Goal: Task Accomplishment & Management: Manage account settings

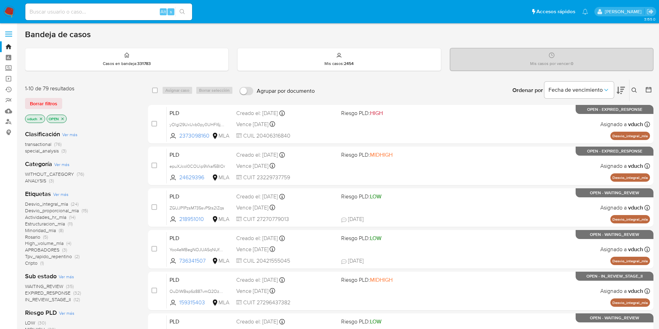
click at [127, 15] on input at bounding box center [108, 11] width 167 height 9
paste input "KbSrrH4E00EOHopRp8PGVRET"
type input "KbSrrH4E00EOHopRp8PGVRET"
click at [183, 13] on icon "search-icon" at bounding box center [183, 12] width 6 height 6
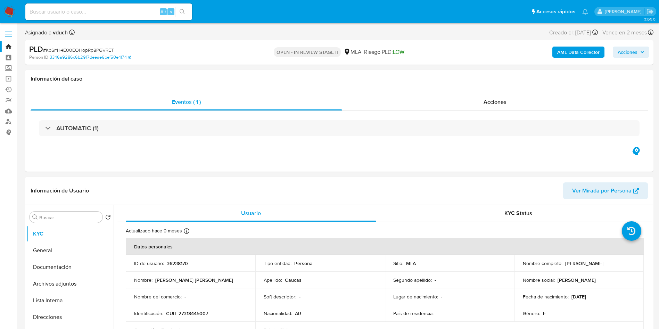
select select "10"
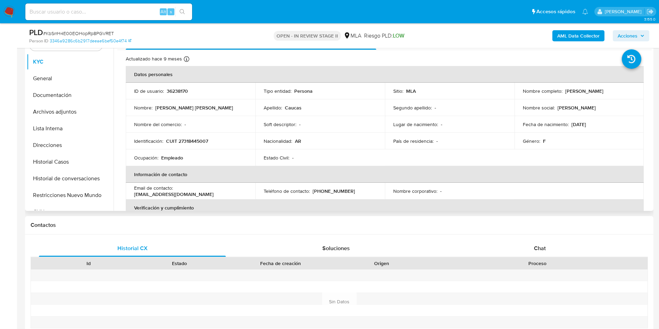
scroll to position [156, 0]
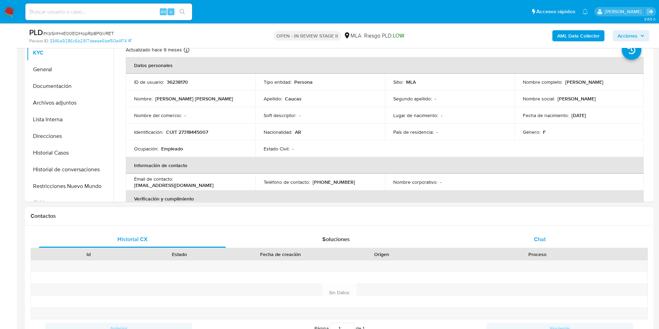
click at [573, 238] on div "Chat" at bounding box center [539, 239] width 187 height 17
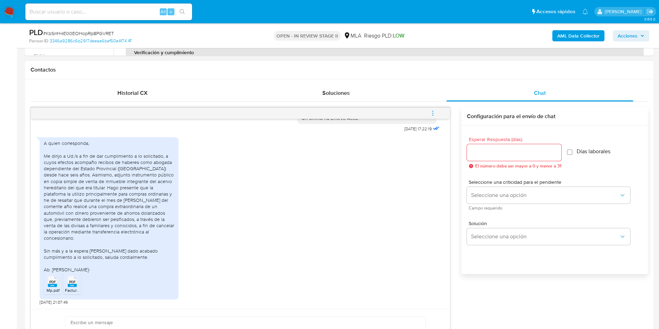
scroll to position [313, 0]
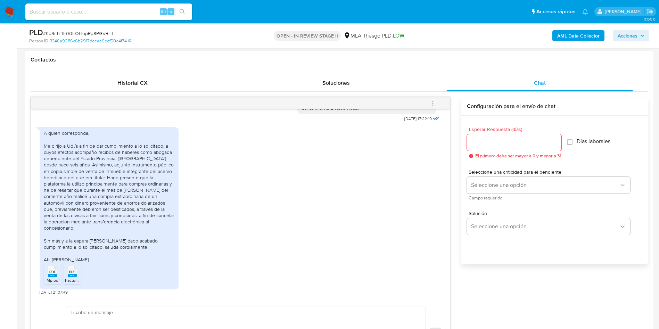
click at [48, 157] on div "A quien corresponda, Me dirijo a Ud./s a fin de dar cumplimiento a lo solicitad…" at bounding box center [109, 196] width 131 height 133
click at [49, 158] on div "A quien corresponda, Me dirijo a Ud./s a fin de dar cumplimiento a lo solicitad…" at bounding box center [109, 196] width 131 height 133
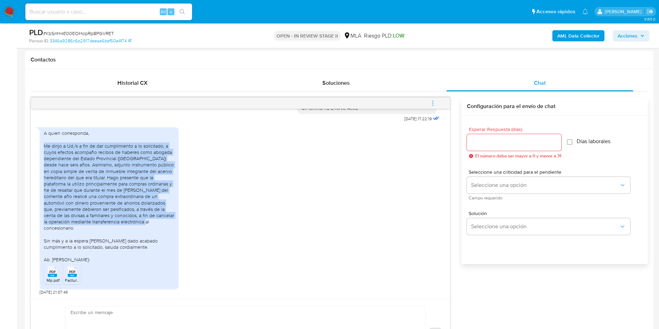
click at [49, 158] on div "A quien corresponda, Me dirijo a Ud./s a fin de dar cumplimiento a lo solicitad…" at bounding box center [109, 196] width 131 height 133
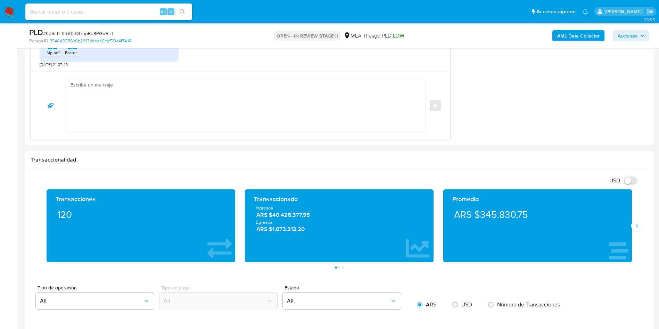
scroll to position [417, 0]
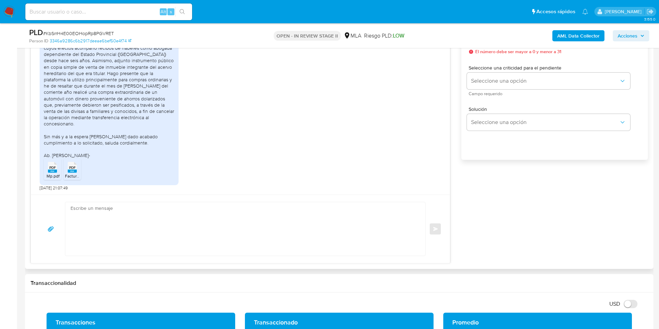
click at [53, 169] on span "PDF" at bounding box center [52, 167] width 7 height 5
click at [70, 171] on rect at bounding box center [72, 170] width 9 height 3
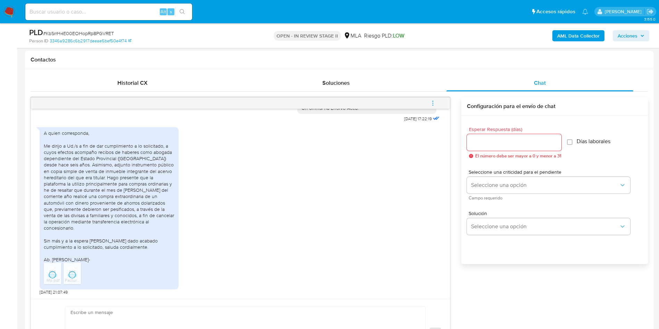
scroll to position [104, 0]
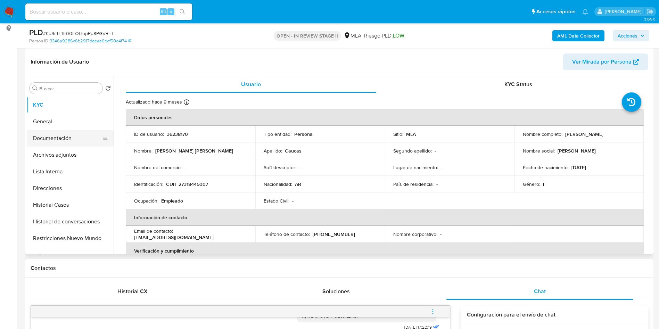
click at [78, 142] on button "Documentación" at bounding box center [67, 138] width 81 height 17
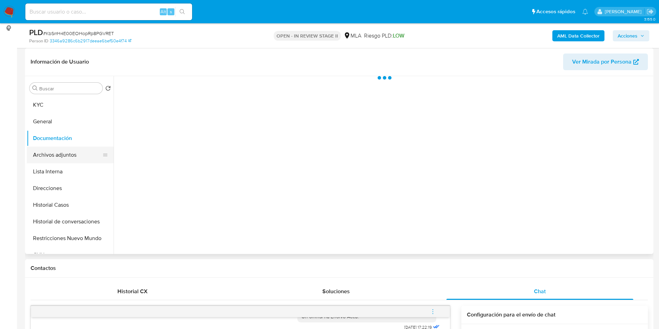
click at [53, 157] on button "Archivos adjuntos" at bounding box center [67, 155] width 81 height 17
click at [42, 163] on button "Archivos adjuntos" at bounding box center [67, 155] width 81 height 17
click at [67, 178] on button "Lista Interna" at bounding box center [67, 171] width 81 height 17
click at [68, 162] on button "Archivos adjuntos" at bounding box center [67, 155] width 81 height 17
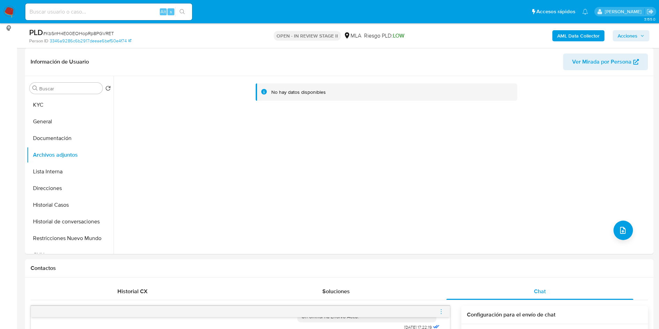
click at [589, 36] on b "AML Data Collector" at bounding box center [578, 35] width 42 height 11
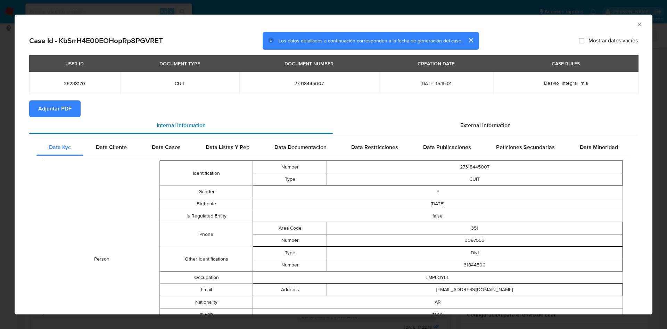
click at [69, 117] on div "Internal information" at bounding box center [181, 125] width 304 height 17
click at [72, 113] on button "Adjuntar PDF" at bounding box center [54, 108] width 51 height 17
click at [636, 22] on icon "Cerrar ventana" at bounding box center [639, 24] width 7 height 7
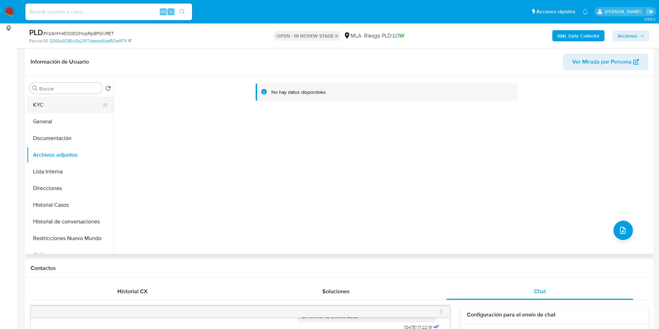
click at [45, 101] on button "KYC" at bounding box center [67, 105] width 81 height 17
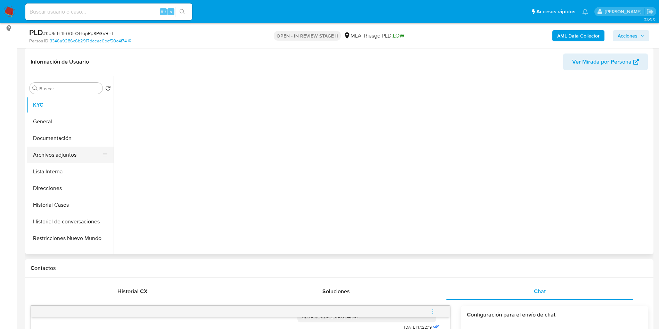
click at [77, 151] on button "Archivos adjuntos" at bounding box center [67, 155] width 81 height 17
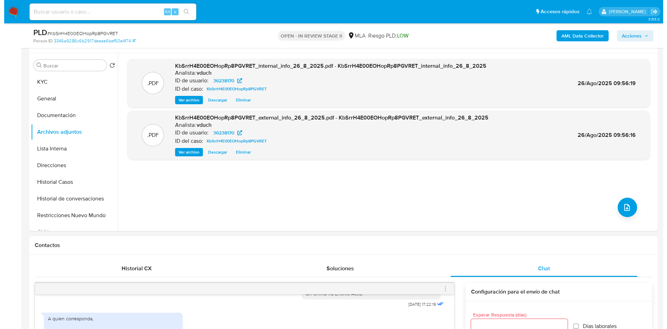
scroll to position [52, 0]
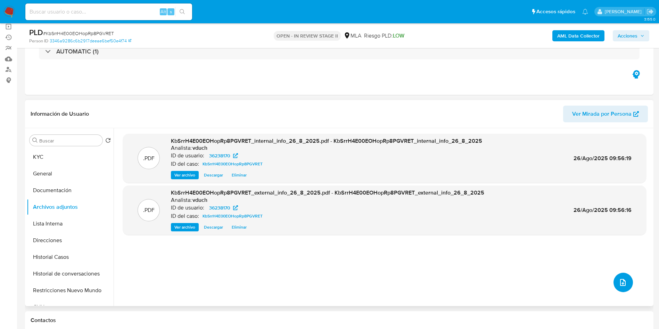
click at [622, 282] on icon "upload-file" at bounding box center [623, 282] width 6 height 7
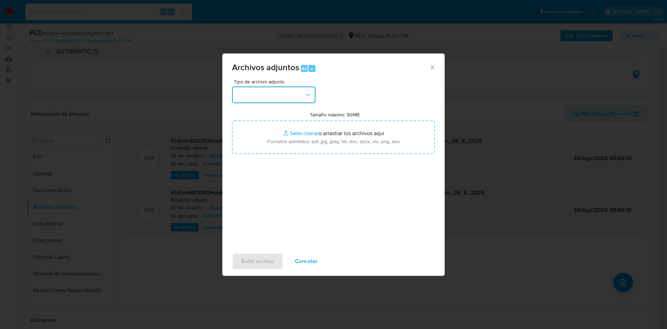
drag, startPoint x: 309, startPoint y: 90, endPoint x: 304, endPoint y: 89, distance: 5.8
click at [304, 89] on button "button" at bounding box center [273, 94] width 83 height 17
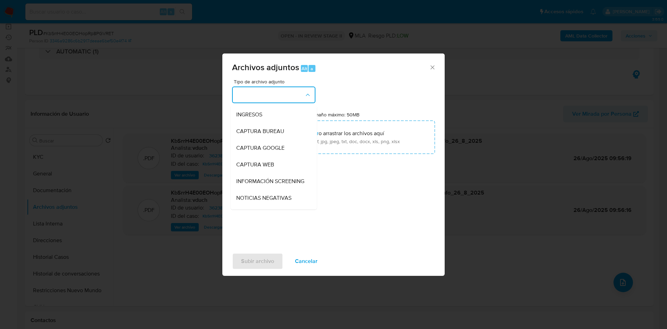
scroll to position [1, 0]
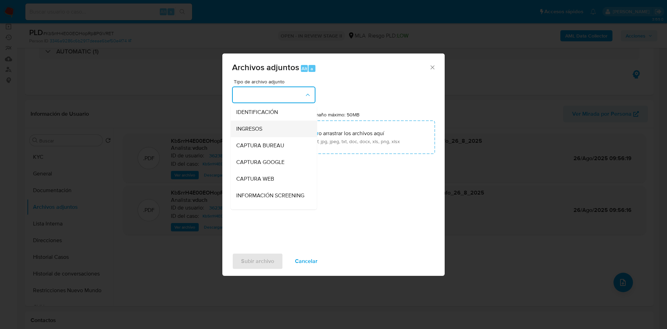
click at [284, 133] on div "INGRESOS" at bounding box center [271, 129] width 71 height 17
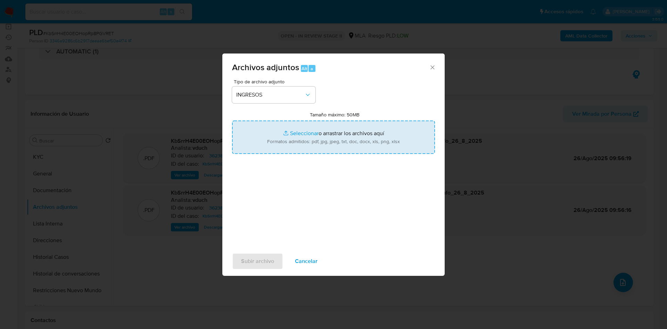
type input "C:\fakepath\Recibos may a jul - Escritura.pdf"
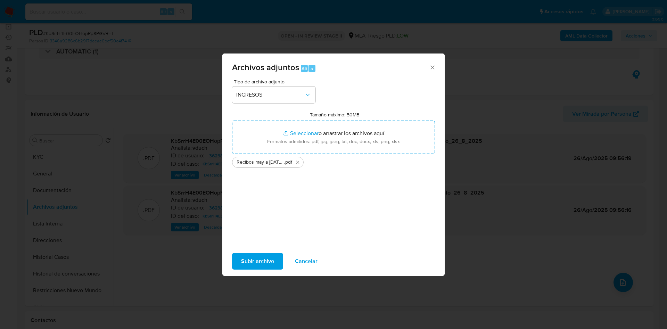
click at [257, 262] on span "Subir archivo" at bounding box center [257, 261] width 33 height 15
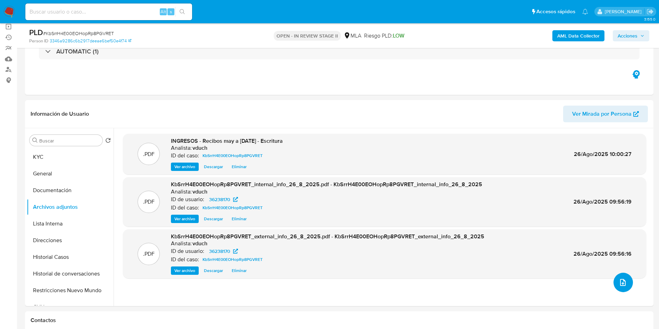
click at [624, 288] on button "upload-file" at bounding box center [622, 282] width 19 height 19
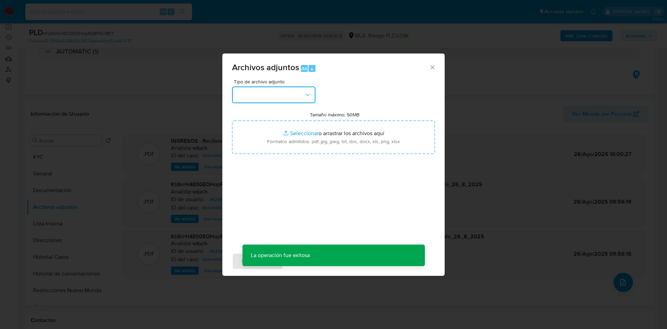
click at [299, 98] on button "button" at bounding box center [273, 94] width 83 height 17
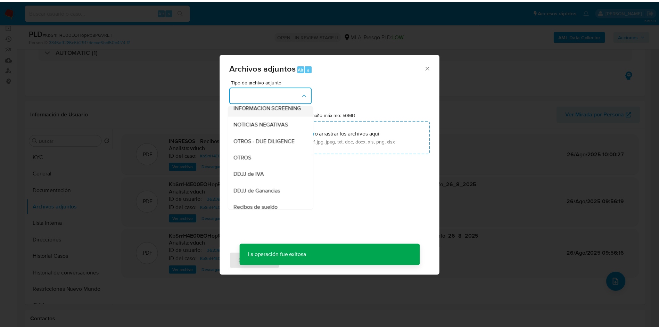
scroll to position [104, 0]
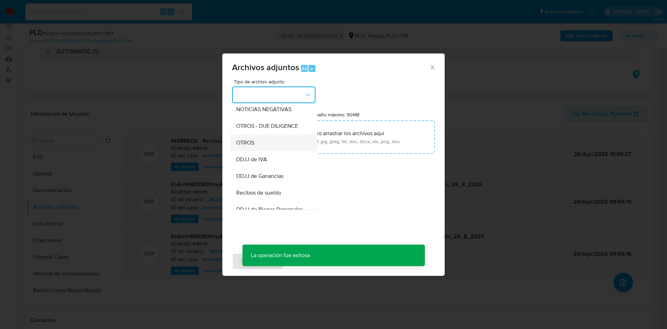
click at [263, 148] on div "OTROS" at bounding box center [271, 142] width 71 height 17
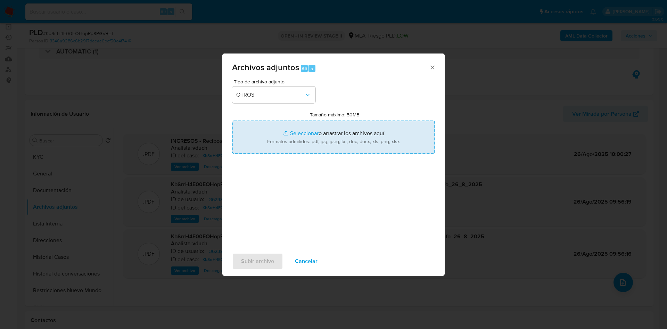
type input "C:\fakepath\Factura Compra auto.pdf"
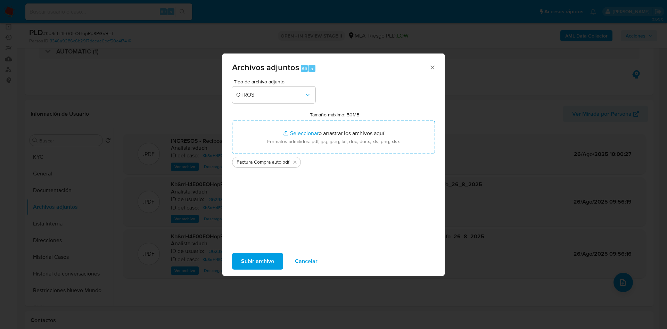
click at [268, 260] on span "Subir archivo" at bounding box center [257, 261] width 33 height 15
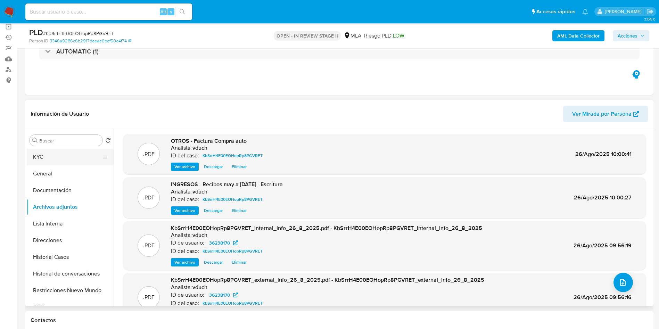
click at [68, 152] on button "KYC" at bounding box center [67, 157] width 81 height 17
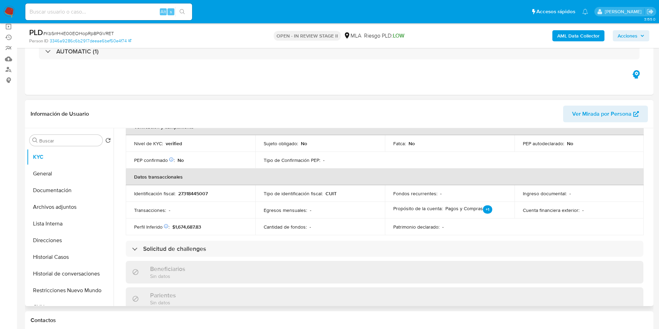
scroll to position [353, 0]
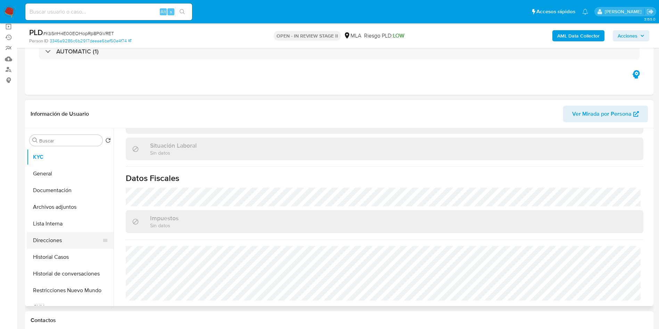
click at [79, 240] on button "Direcciones" at bounding box center [67, 240] width 81 height 17
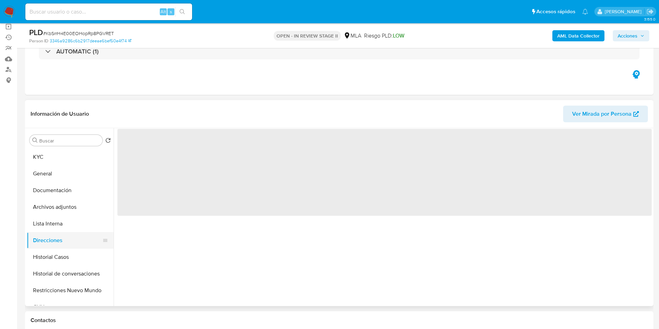
scroll to position [0, 0]
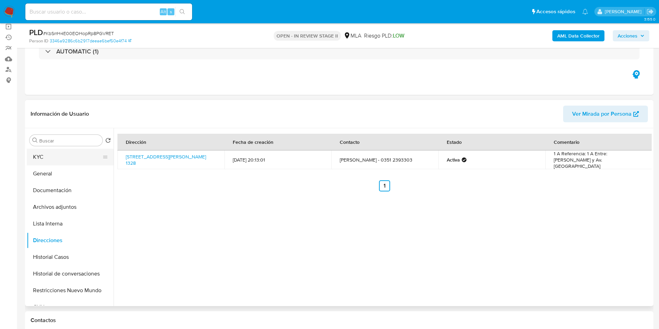
click at [61, 158] on button "KYC" at bounding box center [67, 157] width 81 height 17
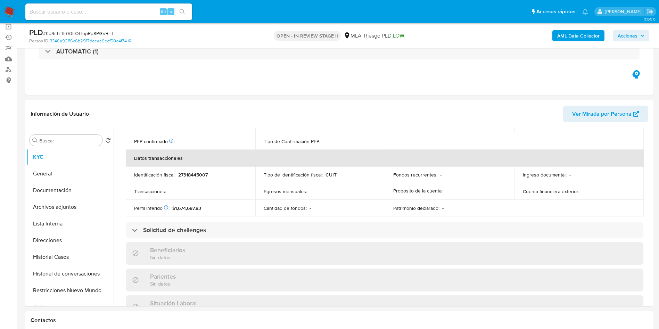
scroll to position [353, 0]
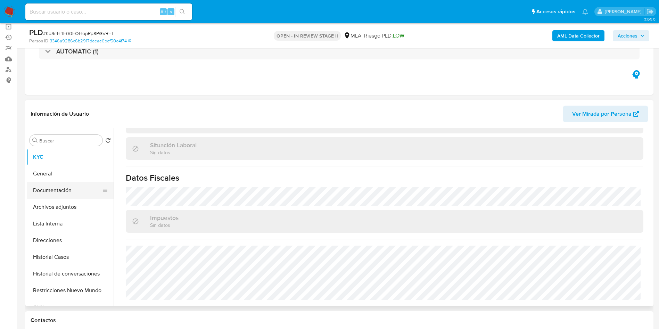
click at [84, 185] on button "Documentación" at bounding box center [67, 190] width 81 height 17
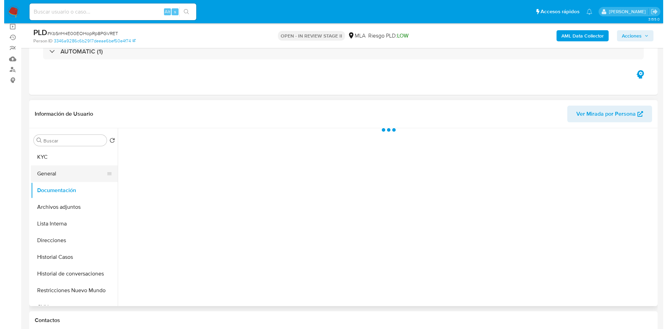
scroll to position [0, 0]
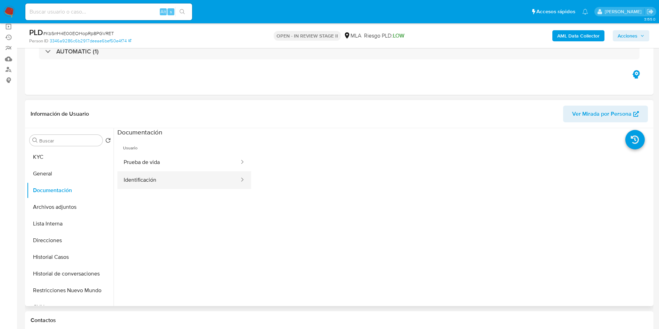
click at [172, 173] on button "Identificación" at bounding box center [178, 180] width 123 height 18
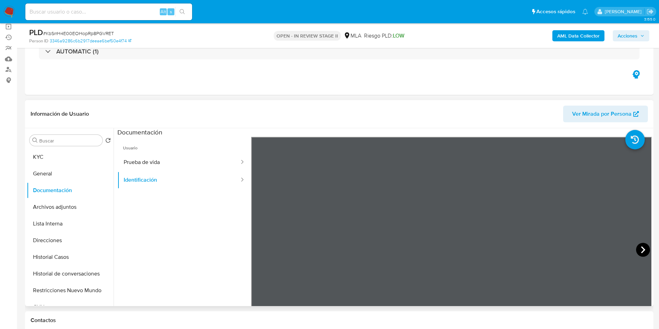
click at [640, 250] on icon at bounding box center [643, 250] width 14 height 14
click at [557, 33] on b "AML Data Collector" at bounding box center [578, 35] width 42 height 11
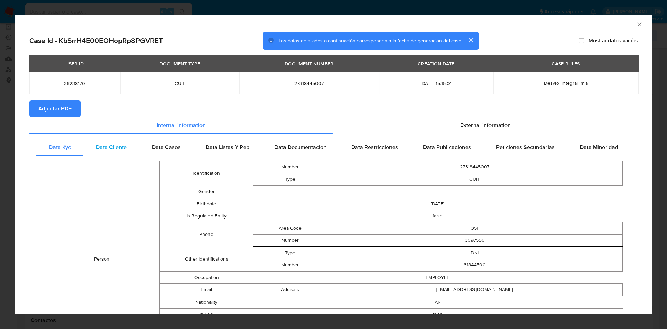
click at [119, 146] on span "Data Cliente" at bounding box center [111, 147] width 31 height 8
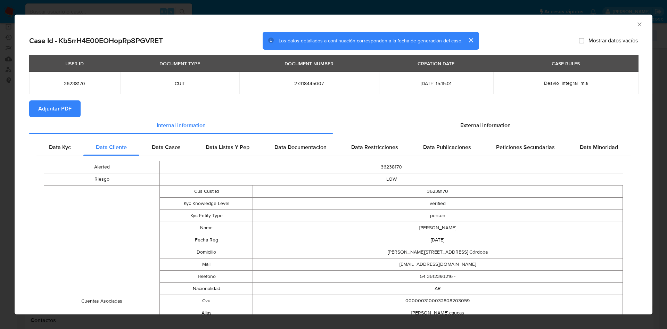
click at [636, 23] on icon "Cerrar ventana" at bounding box center [639, 24] width 7 height 7
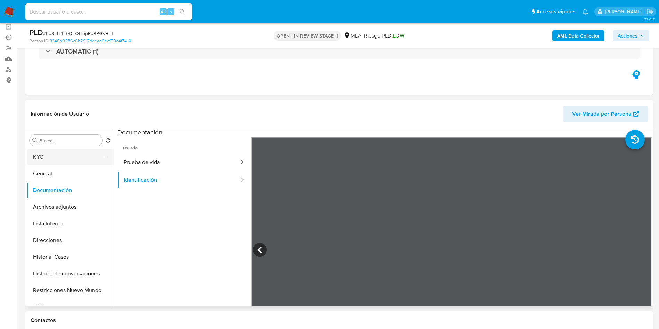
click at [81, 162] on button "KYC" at bounding box center [67, 157] width 81 height 17
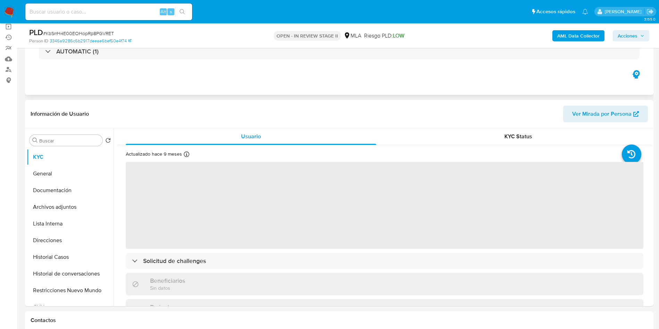
click at [400, 91] on div "Eventos ( 1 ) Acciones AUTOMATIC (1)" at bounding box center [339, 52] width 628 height 83
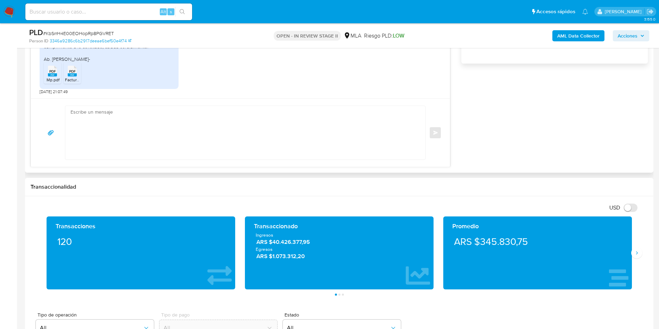
scroll to position [417, 0]
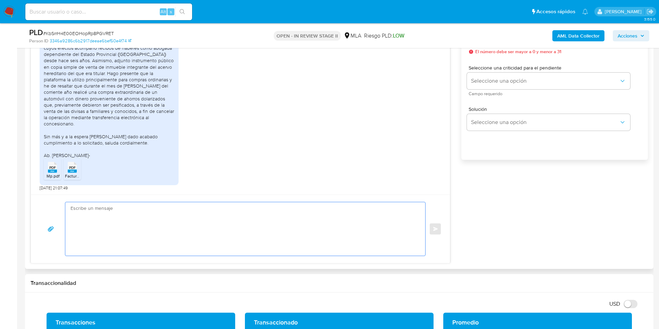
click at [314, 239] on textarea at bounding box center [244, 228] width 346 height 53
paste textarea "Hola, ¡Muchas gracias por tu respuesta! Confirmamos la recepción de la document…"
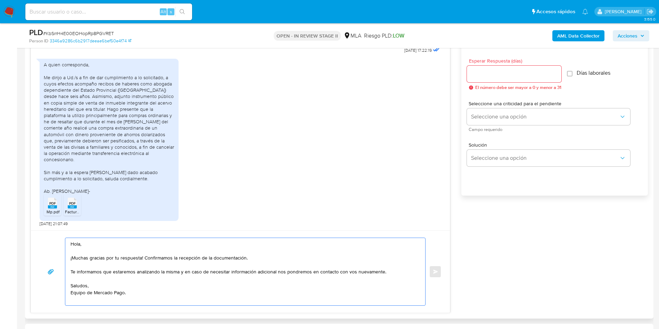
scroll to position [365, 0]
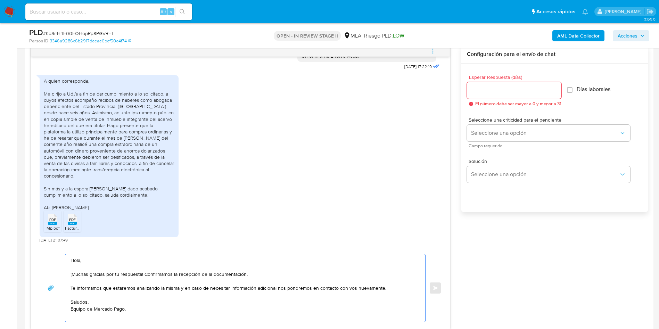
type textarea "Hola, ¡Muchas gracias por tu respuesta! Confirmamos la recepción de la document…"
click at [505, 92] on input "Esperar Respuesta (días)" at bounding box center [514, 90] width 94 height 9
type input "9"
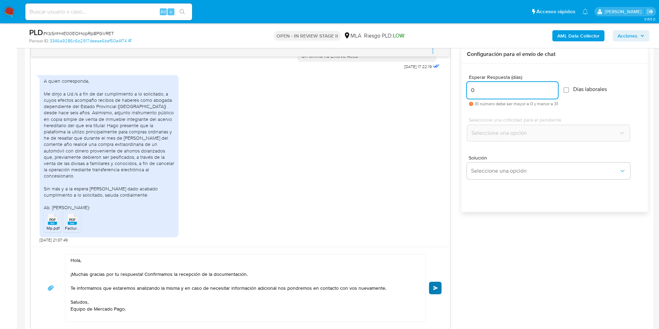
type input "0"
click at [430, 284] on button "Enviar" at bounding box center [435, 288] width 13 height 13
click at [76, 25] on div "PLD # KbSrrH4E00EOHopRp8PGVRET Person ID 3346a9286c6b2917deeae6bef50e4f74 OPEN …" at bounding box center [339, 35] width 628 height 25
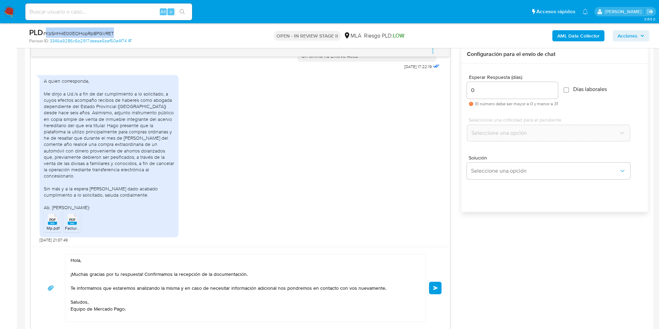
click at [76, 25] on div "PLD # KbSrrH4E00EOHopRp8PGVRET Person ID 3346a9286c6b2917deeae6bef50e4f74 OPEN …" at bounding box center [339, 35] width 628 height 25
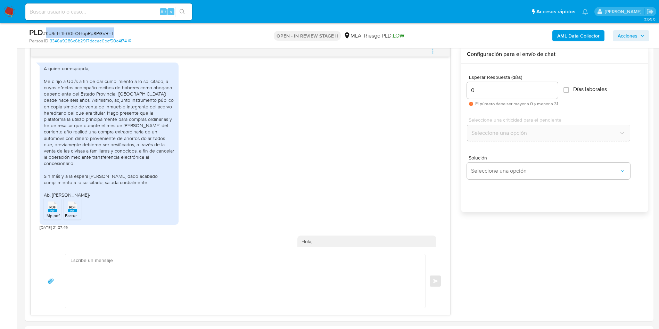
scroll to position [471, 0]
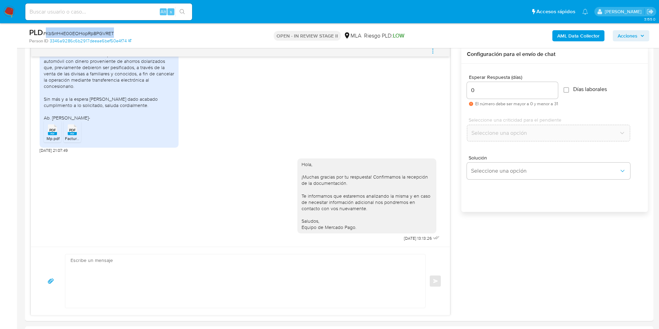
copy span "KbSrrH4E00EOHopRp8PGVRET"
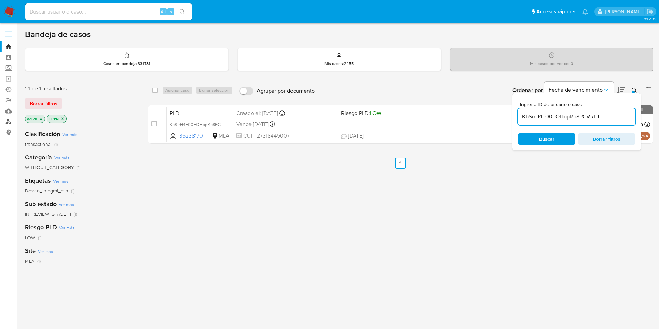
click at [8, 123] on link "Buscador de personas" at bounding box center [41, 121] width 83 height 11
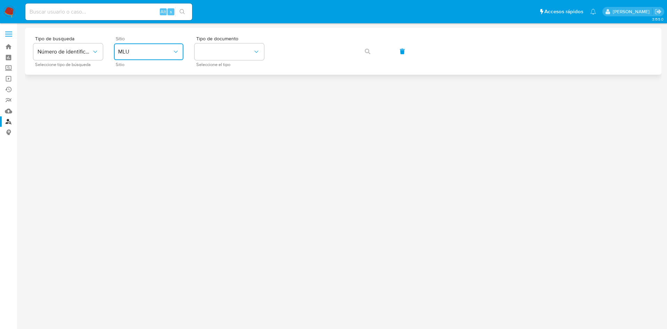
click at [165, 53] on span "MLU" at bounding box center [145, 51] width 54 height 7
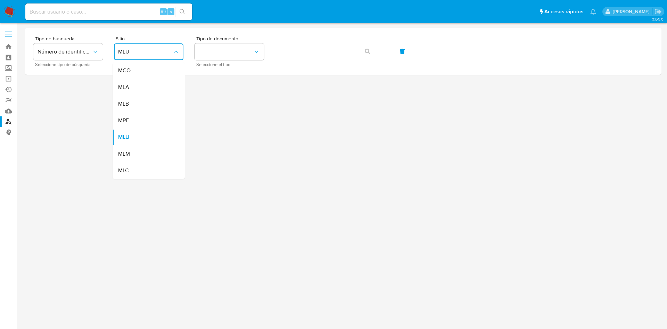
click at [137, 82] on div "MLA" at bounding box center [146, 87] width 57 height 17
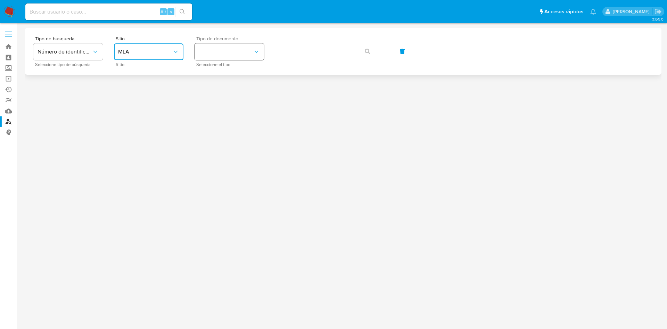
click at [228, 48] on button "identificationType" at bounding box center [228, 51] width 69 height 17
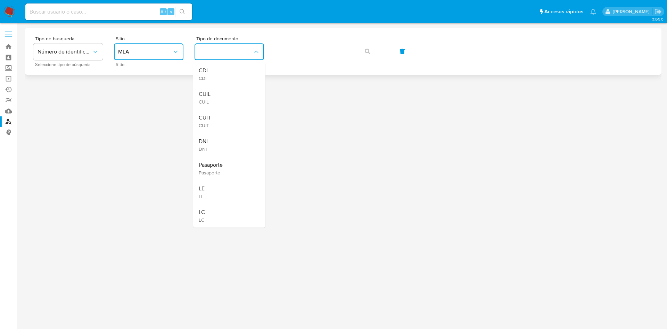
drag, startPoint x: 212, startPoint y: 119, endPoint x: 267, endPoint y: 74, distance: 70.9
click at [213, 119] on div "CUIT CUIT" at bounding box center [227, 121] width 57 height 24
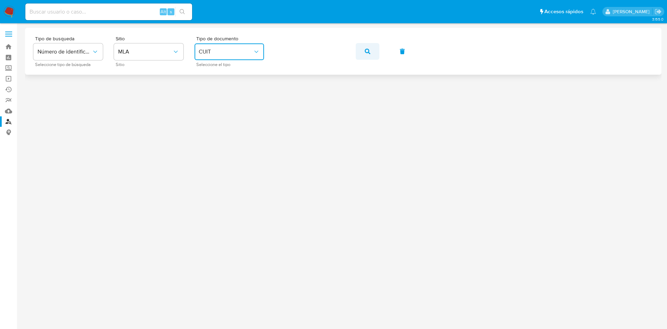
click at [373, 44] on button "button" at bounding box center [368, 51] width 24 height 17
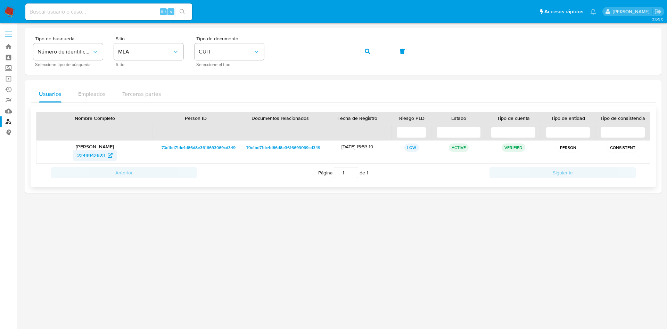
click at [85, 151] on span "2249942623" at bounding box center [91, 155] width 28 height 11
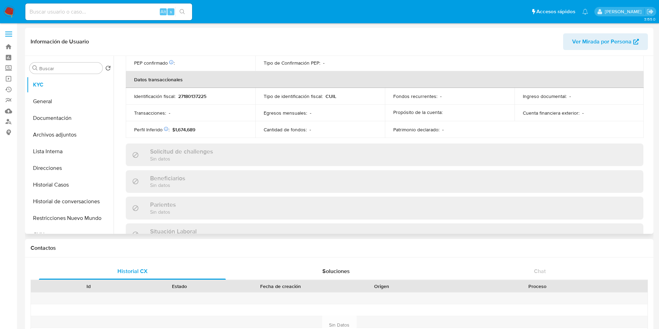
scroll to position [359, 0]
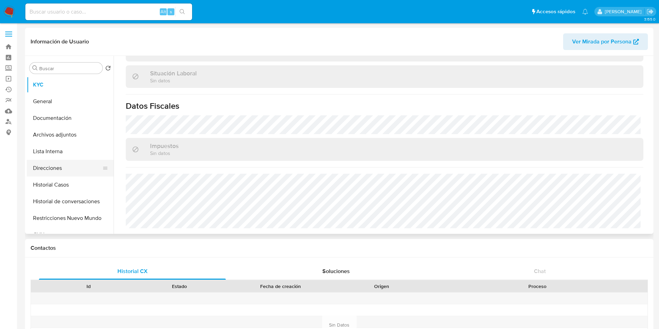
select select "10"
click at [68, 172] on button "Direcciones" at bounding box center [67, 168] width 81 height 17
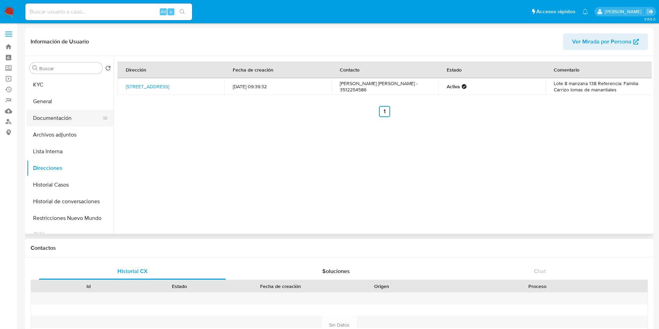
click at [77, 119] on button "Documentación" at bounding box center [67, 118] width 81 height 17
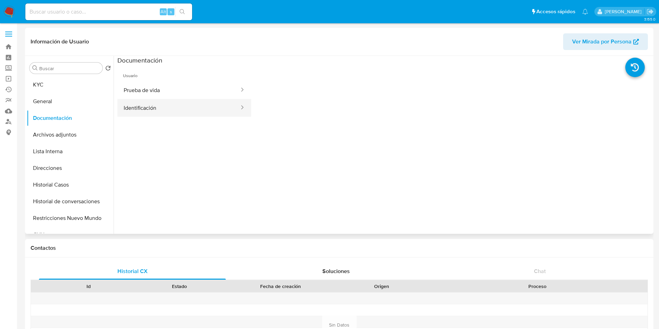
click at [162, 114] on button "Identificación" at bounding box center [178, 108] width 123 height 18
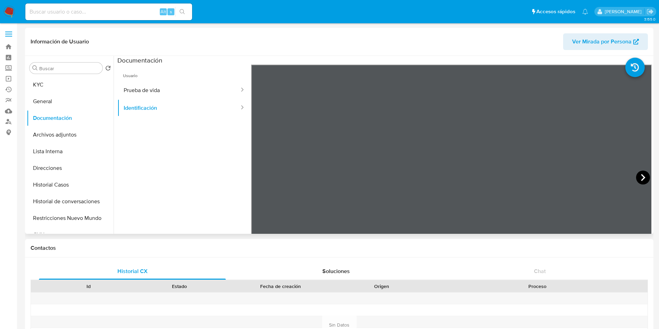
click at [639, 178] on icon at bounding box center [643, 178] width 14 height 14
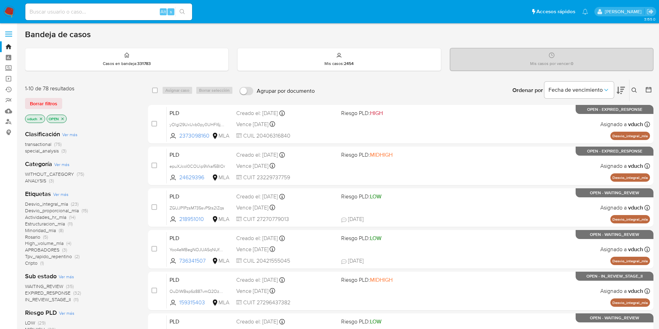
click at [634, 91] on icon at bounding box center [634, 91] width 6 height 6
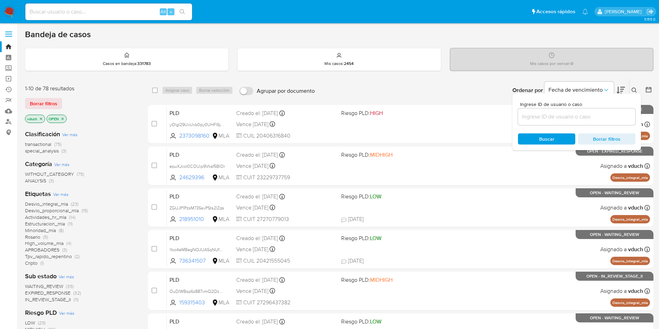
click at [559, 116] on input at bounding box center [576, 116] width 117 height 9
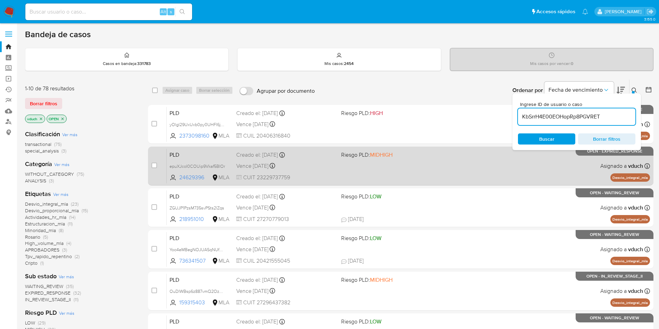
type input "KbSrrH4E00EOHopRp8PGVRET"
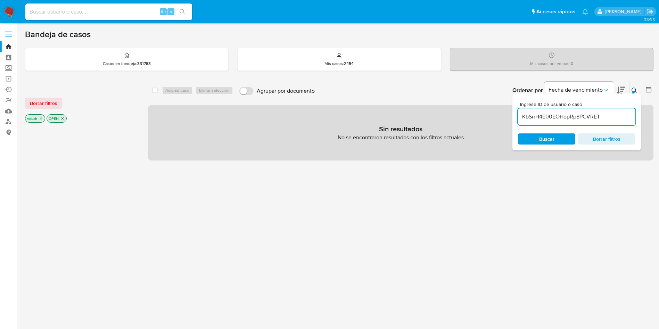
click at [63, 116] on icon "close-filter" at bounding box center [62, 118] width 4 height 4
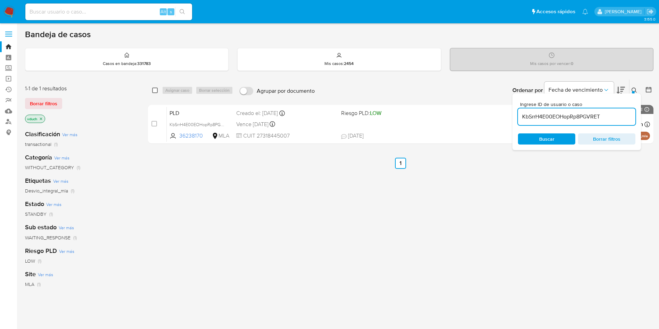
click at [156, 88] on input "checkbox" at bounding box center [155, 91] width 6 height 6
checkbox input "true"
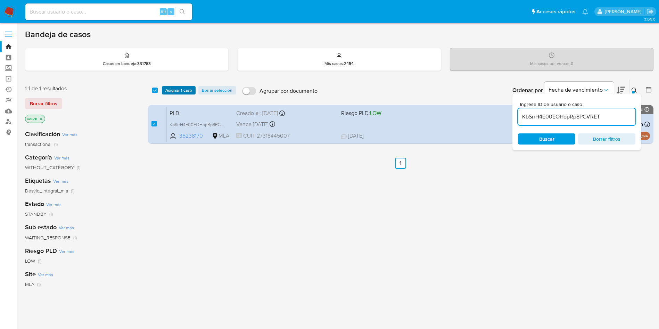
click at [174, 90] on span "Asignar 1 caso" at bounding box center [178, 90] width 27 height 7
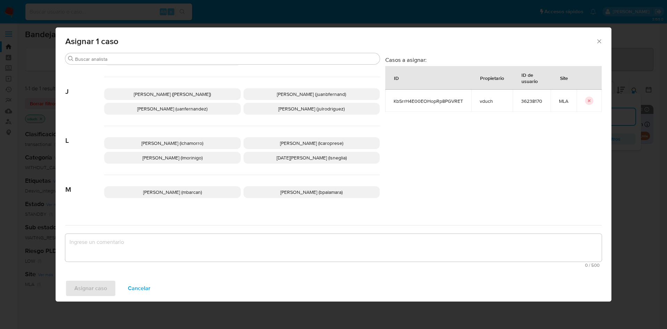
scroll to position [635, 0]
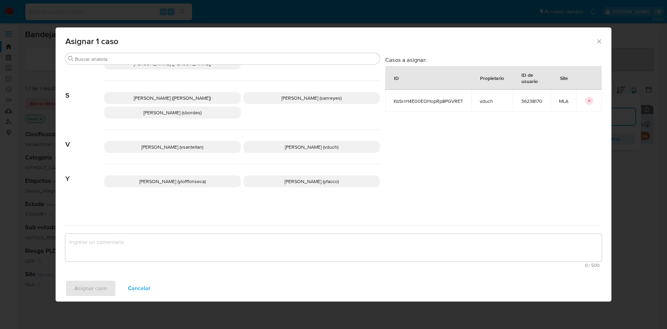
click at [300, 149] on span "Valeria Duch (vduch)" at bounding box center [311, 146] width 53 height 7
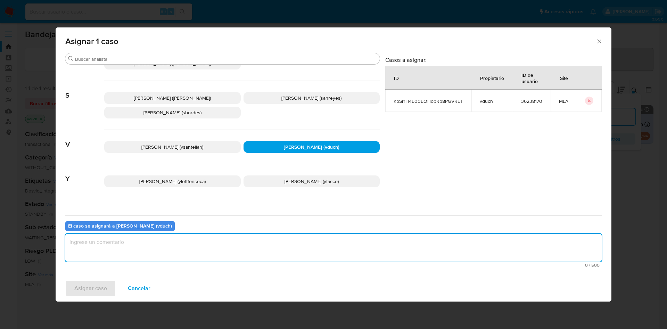
click at [332, 253] on textarea "assign-modal" at bounding box center [333, 248] width 536 height 28
click at [106, 282] on span "Asignar caso" at bounding box center [90, 288] width 33 height 15
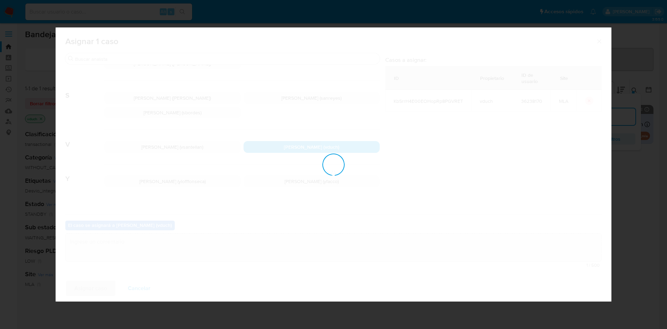
checkbox input "false"
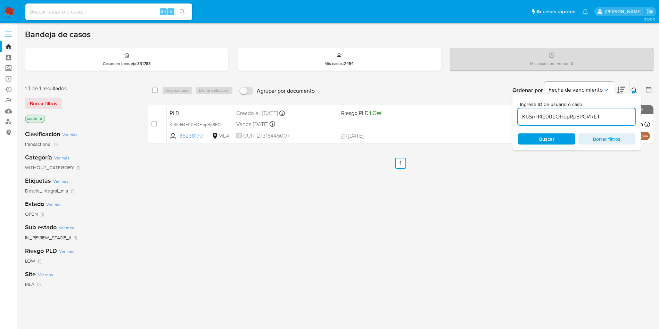
click at [569, 118] on input "KbSrrH4E00EOHopRp8PGVRET" at bounding box center [576, 116] width 117 height 9
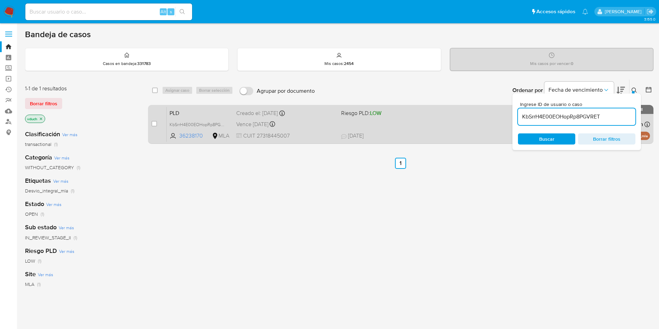
paste input "5A0OaH6LjLYvQ616AWk1MSbS"
type input "5A0OaH6LjLYvQ616AWk1MSbS"
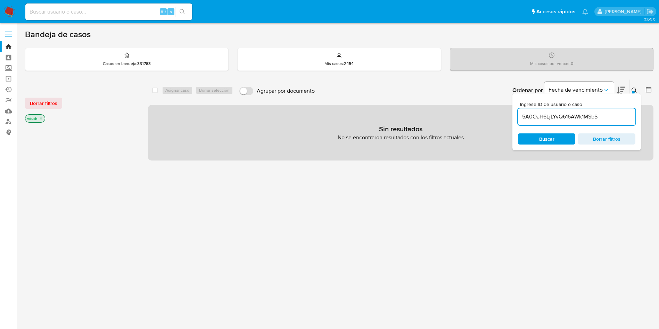
click at [42, 120] on icon "close-filter" at bounding box center [41, 118] width 4 height 4
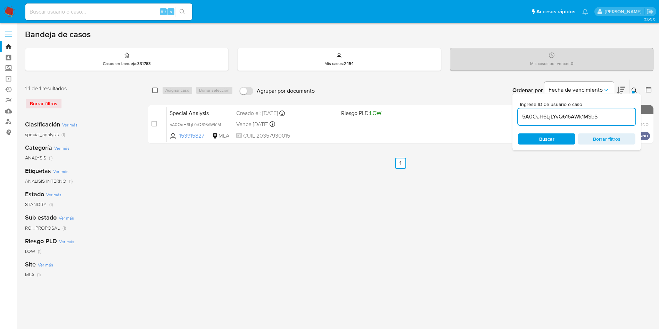
click at [157, 92] on input "checkbox" at bounding box center [155, 91] width 6 height 6
checkbox input "true"
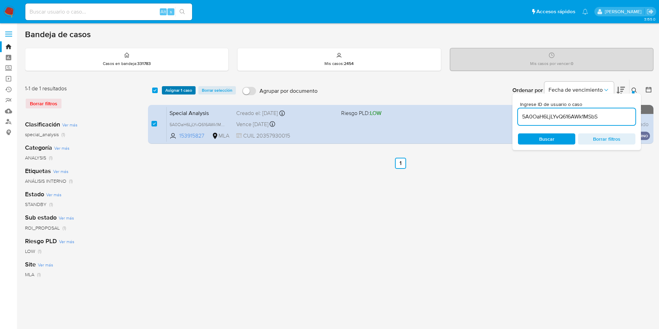
click at [180, 87] on span "Asignar 1 caso" at bounding box center [178, 90] width 27 height 7
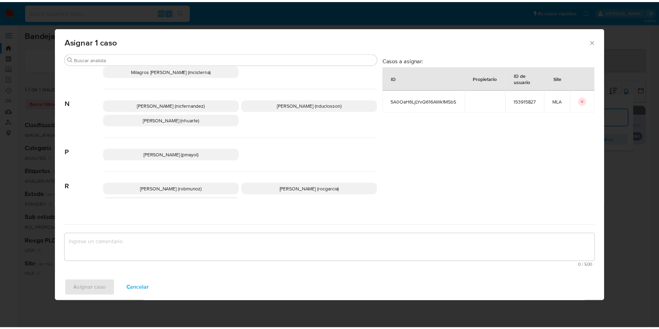
scroll to position [635, 0]
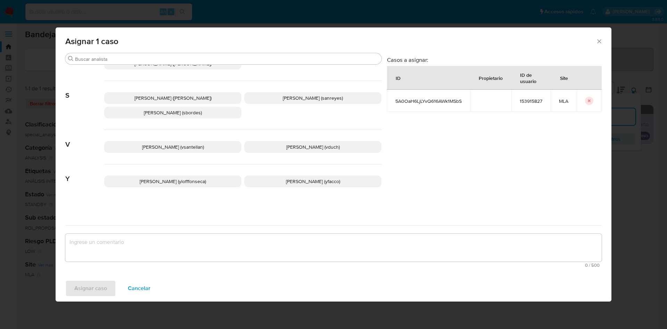
click at [304, 145] on span "Valeria Duch (vduch)" at bounding box center [312, 146] width 53 height 7
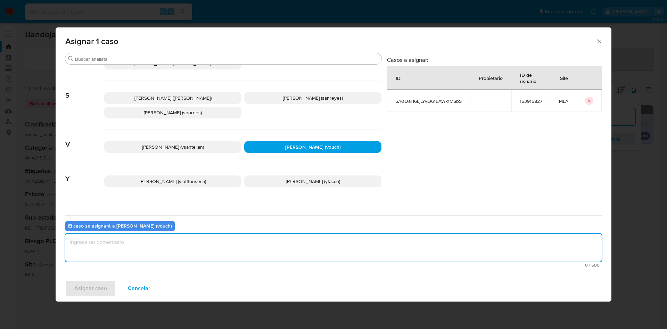
click at [332, 250] on textarea "assign-modal" at bounding box center [333, 248] width 536 height 28
click at [94, 289] on span "Asignar caso" at bounding box center [90, 288] width 33 height 15
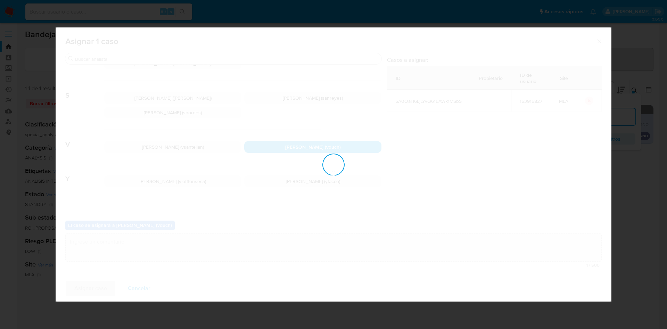
checkbox input "false"
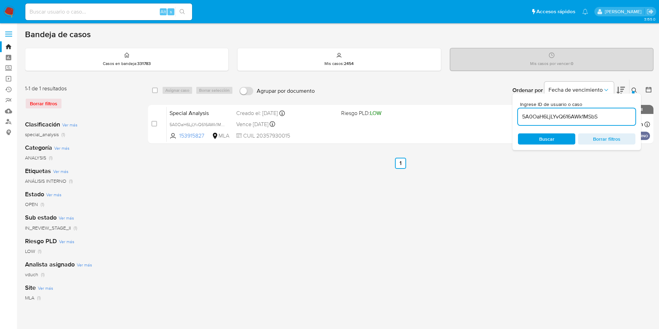
drag, startPoint x: 179, startPoint y: 19, endPoint x: 174, endPoint y: 18, distance: 5.7
click at [179, 19] on div "Alt s" at bounding box center [108, 11] width 167 height 17
click at [145, 10] on input at bounding box center [108, 11] width 167 height 9
paste input "5A0OaH6LjLYvQ616AWk1MSbS"
type input "5A0OaH6LjLYvQ616AWk1MSbS"
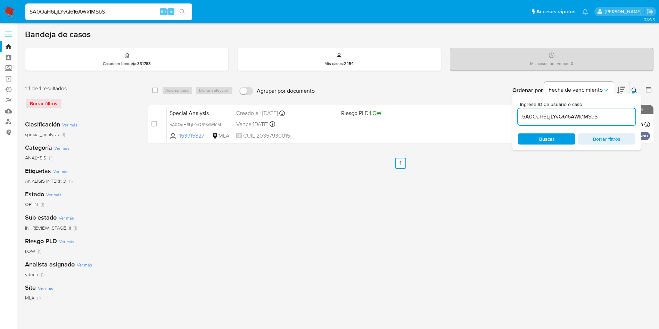
click at [180, 8] on button "search-icon" at bounding box center [182, 12] width 14 height 10
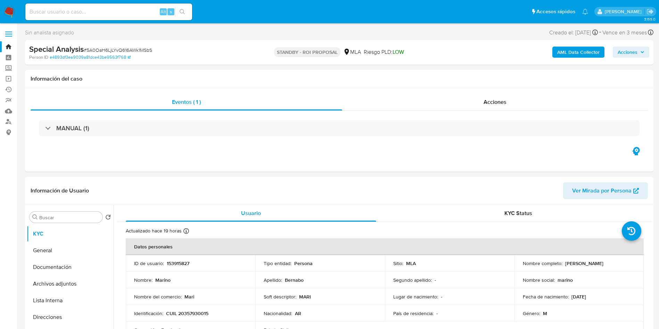
select select "10"
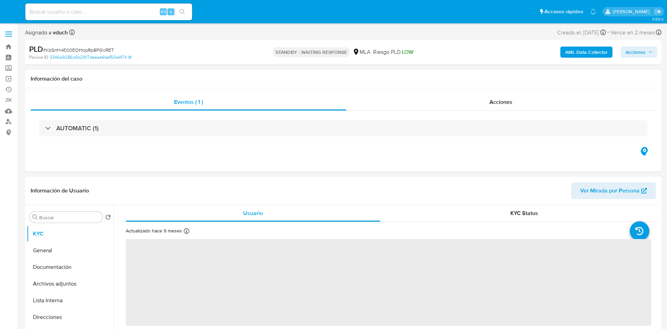
select select "10"
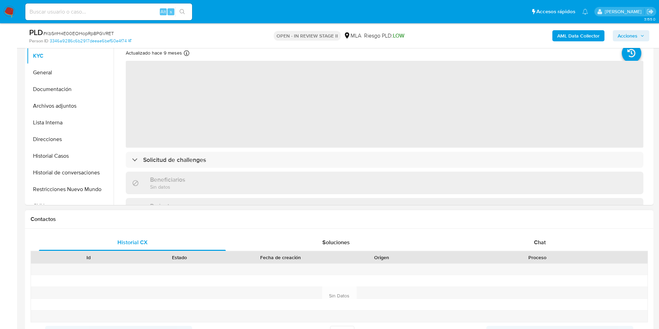
scroll to position [156, 0]
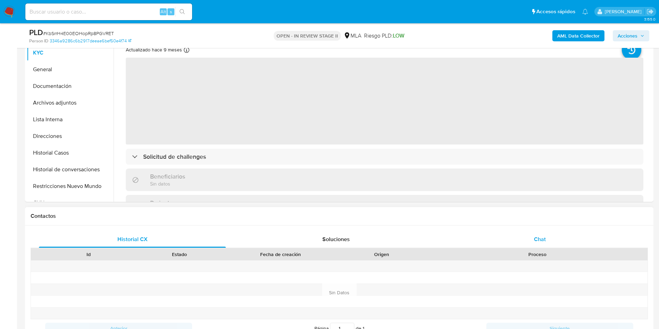
click at [576, 235] on div "Chat" at bounding box center [539, 239] width 187 height 17
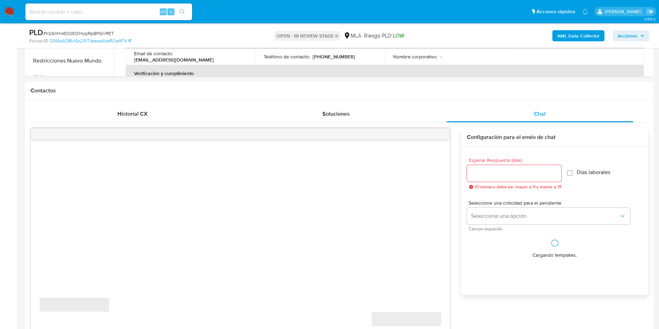
select select "10"
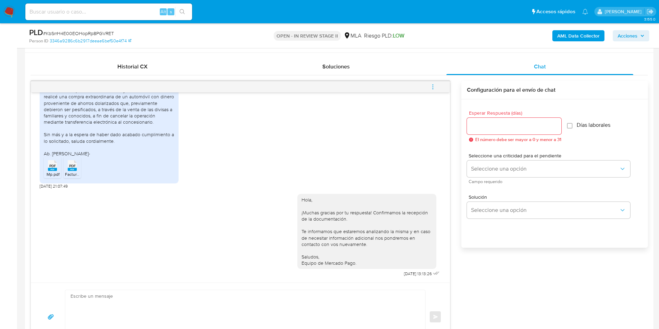
scroll to position [313, 0]
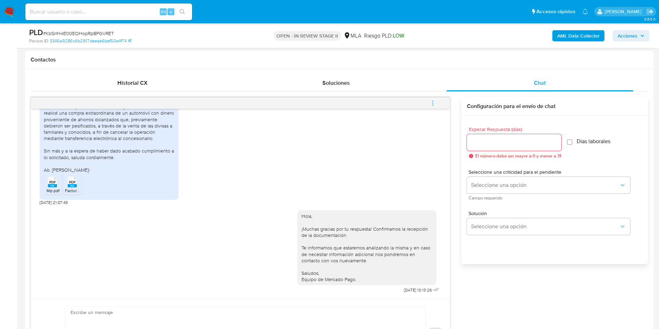
click at [437, 101] on button "menu-action" at bounding box center [432, 103] width 23 height 17
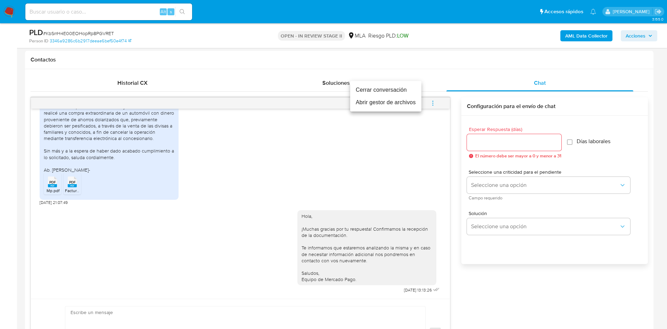
click at [394, 90] on li "Cerrar conversación" at bounding box center [385, 90] width 71 height 13
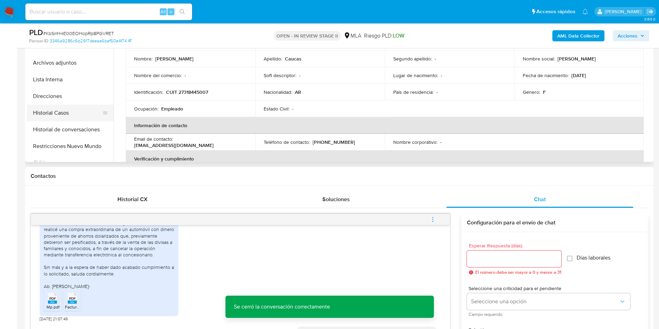
scroll to position [156, 0]
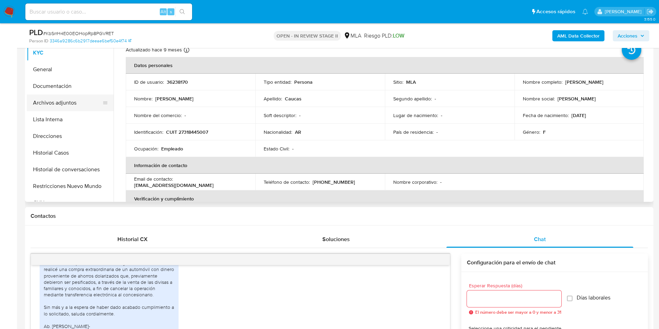
click at [76, 99] on button "Archivos adjuntos" at bounding box center [67, 102] width 81 height 17
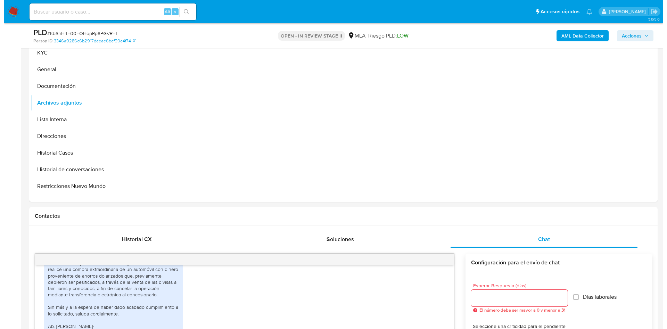
scroll to position [104, 0]
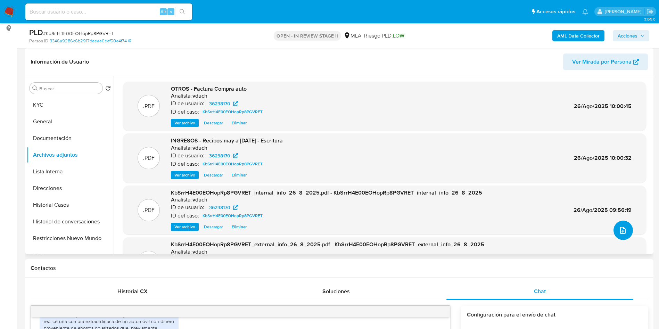
click at [619, 227] on span "upload-file" at bounding box center [623, 230] width 8 height 8
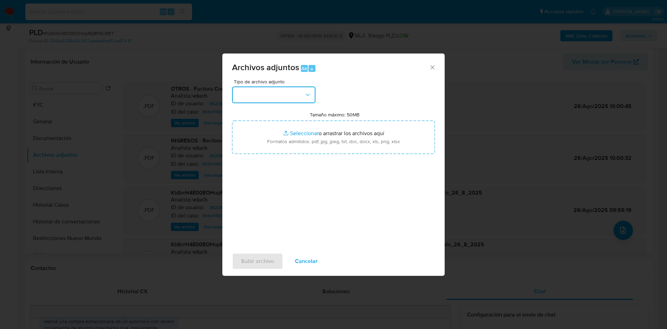
click at [303, 99] on button "button" at bounding box center [273, 94] width 83 height 17
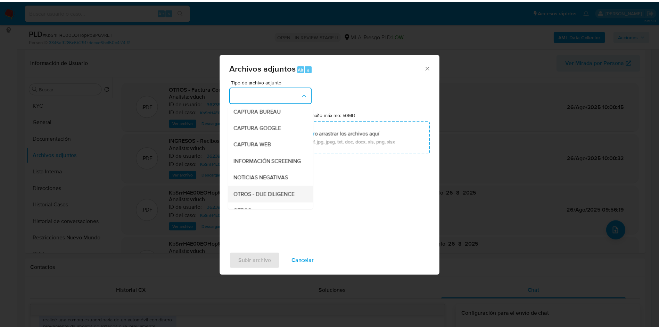
scroll to position [52, 0]
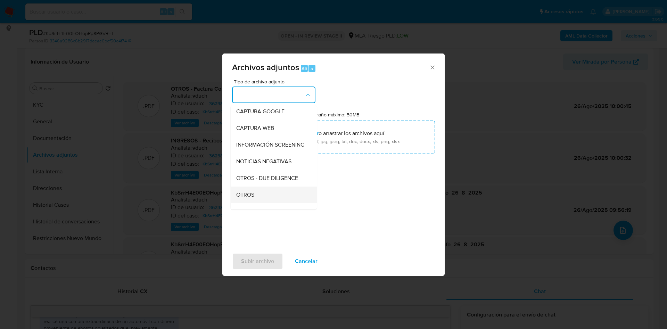
click at [262, 196] on div "OTROS" at bounding box center [271, 195] width 71 height 17
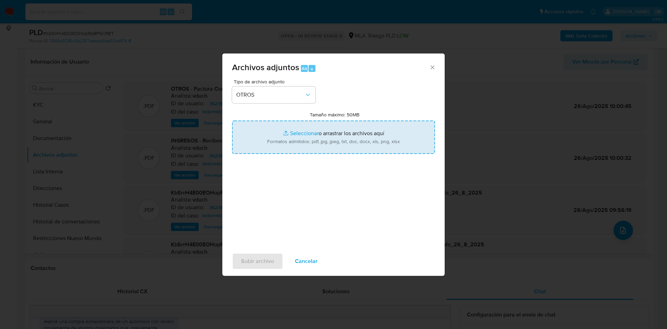
type input "C:\fakepath\Caselog KbSrrH4E00EOHopRp8PGVRET_2025_08_18_18_37_49.docx"
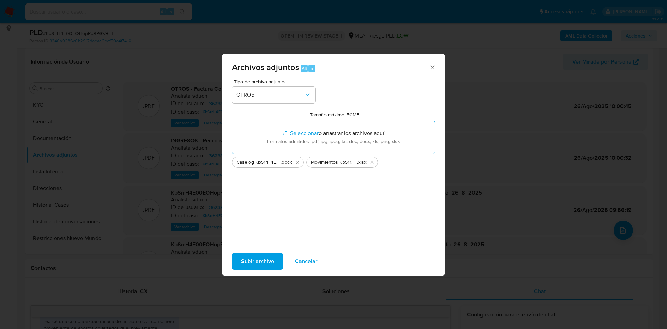
click at [266, 264] on span "Subir archivo" at bounding box center [257, 261] width 33 height 15
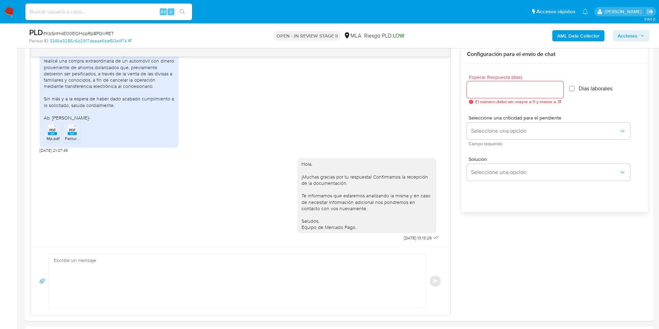
scroll to position [0, 0]
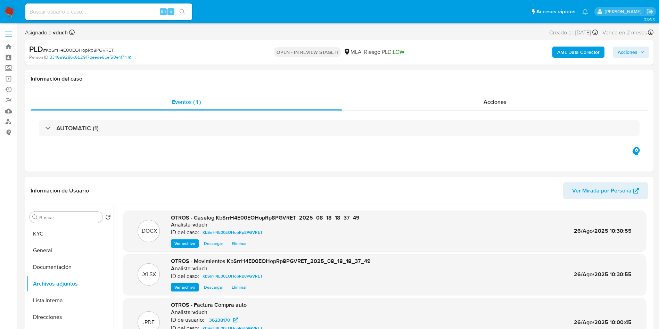
click at [632, 57] on span "Acciones" at bounding box center [628, 52] width 20 height 11
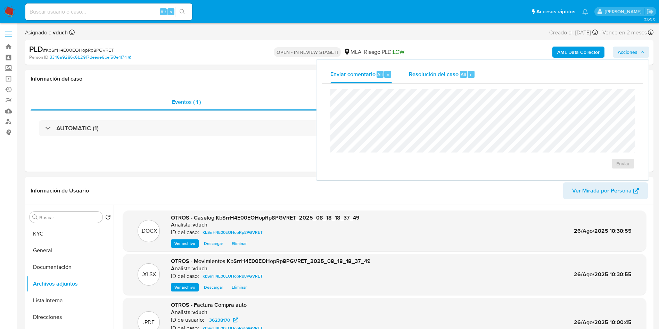
click at [427, 76] on span "Resolución del caso" at bounding box center [434, 74] width 50 height 8
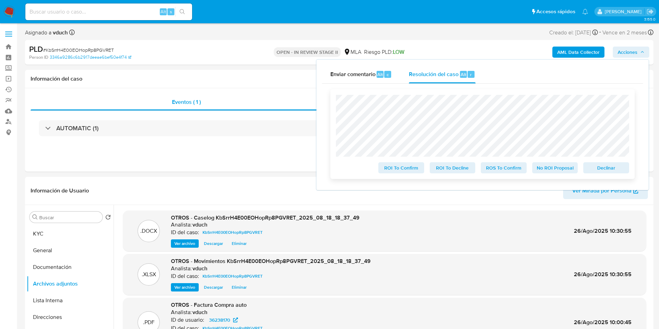
click at [556, 170] on span "No ROI Proposal" at bounding box center [555, 168] width 36 height 10
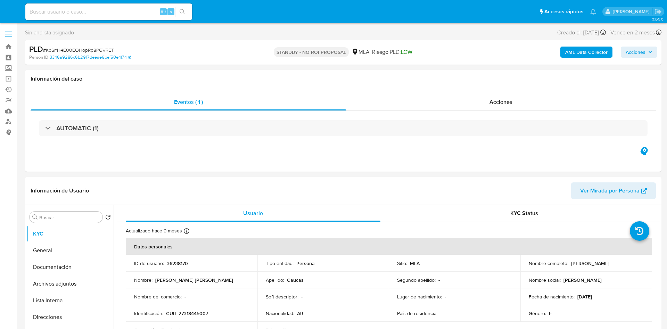
select select "10"
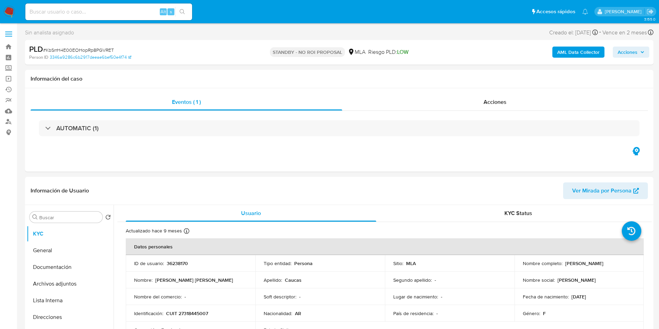
click at [118, 10] on input at bounding box center [108, 11] width 167 height 9
paste input "XFK36MHhOFX1ilqo4LUkCVUC"
type input "XFK36MHhOFX1ilqo4LUkCVUC"
click at [179, 13] on button "search-icon" at bounding box center [182, 12] width 14 height 10
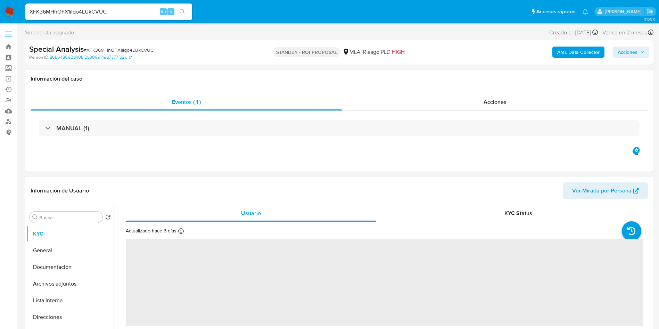
select select "10"
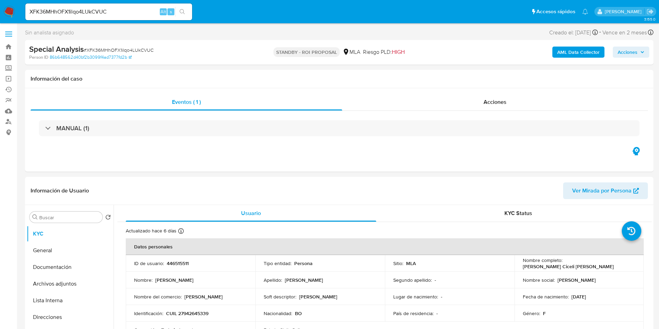
click at [130, 6] on div "XFK36MHhOFX1ilqo4LUkCVUC Alt s" at bounding box center [108, 11] width 167 height 17
click at [127, 11] on input "XFK36MHhOFX1ilqo4LUkCVUC" at bounding box center [108, 11] width 167 height 9
paste input "SF4yHJqZl9DarGZwgp2WZdax"
type input "SF4yHJqZl9DarGZwgp2WZdax"
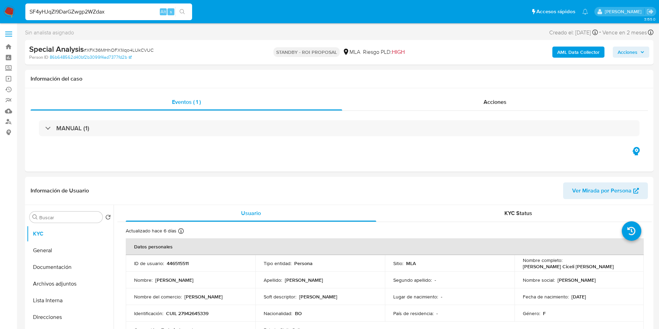
click at [186, 10] on button "search-icon" at bounding box center [182, 12] width 14 height 10
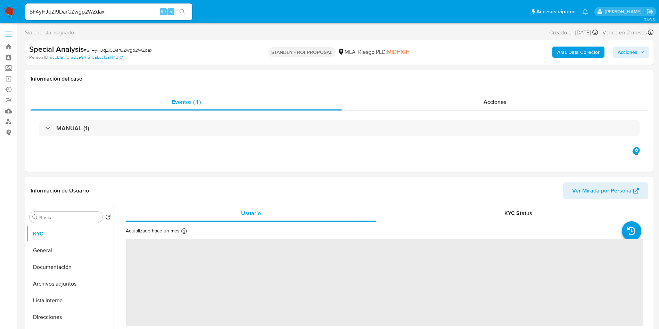
select select "10"
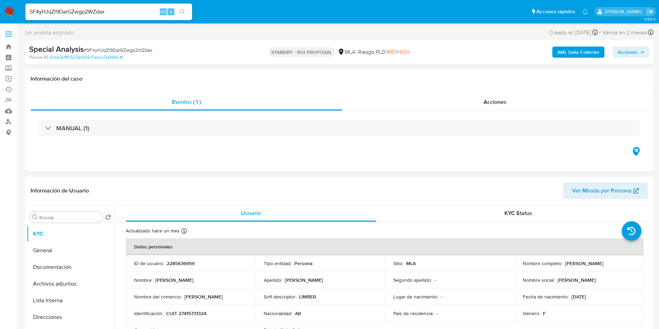
click at [139, 13] on input "SF4yHJqZl9DarGZwgp2WZdax" at bounding box center [108, 11] width 167 height 9
paste input "5A0OaH6LjLYvQ616AWk1MSbS"
type input "5A0OaH6LjLYvQ616AWk1MSbS"
click at [188, 11] on button "search-icon" at bounding box center [182, 12] width 14 height 10
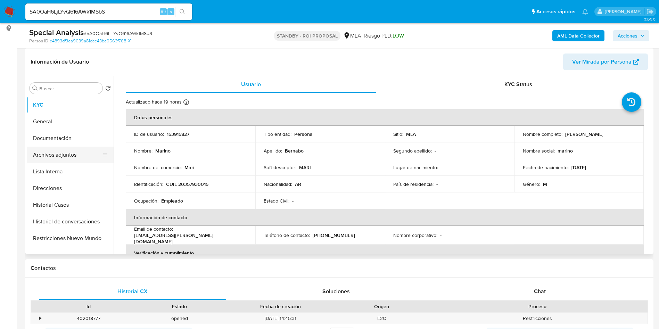
click at [71, 151] on button "Archivos adjuntos" at bounding box center [67, 155] width 81 height 17
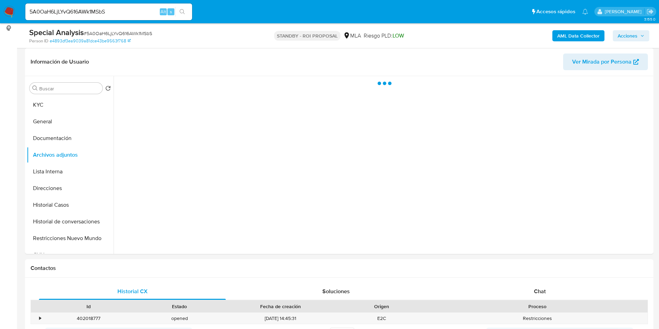
scroll to position [44, 0]
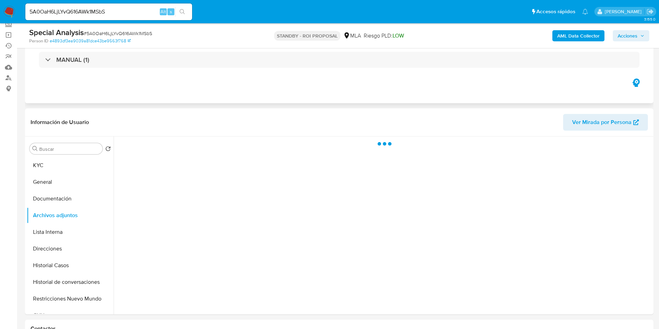
select select "10"
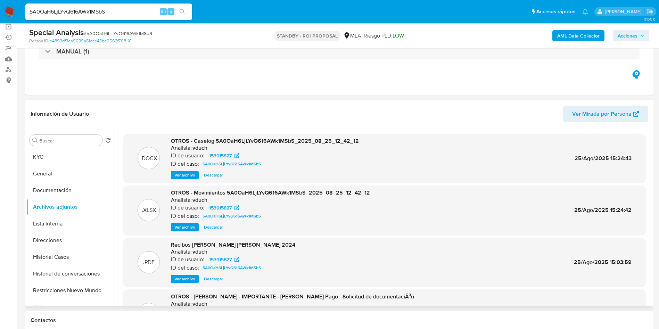
click at [192, 175] on span "Ver archivo" at bounding box center [184, 175] width 21 height 7
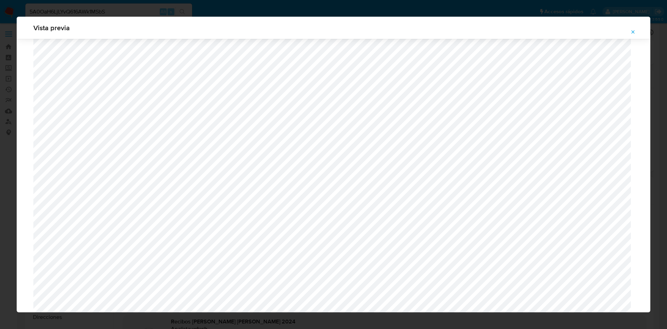
scroll to position [559, 0]
click at [631, 33] on icon "Attachment preview" at bounding box center [633, 32] width 6 height 6
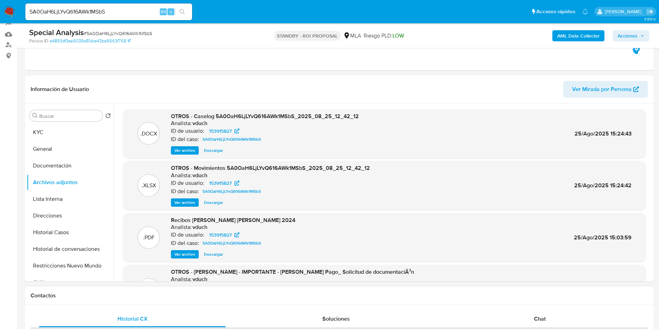
scroll to position [156, 0]
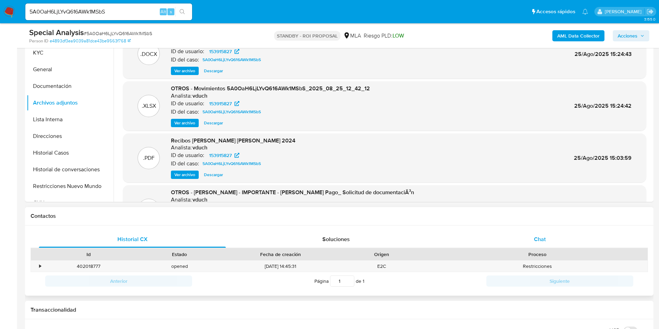
click at [569, 232] on div "Chat" at bounding box center [539, 239] width 187 height 17
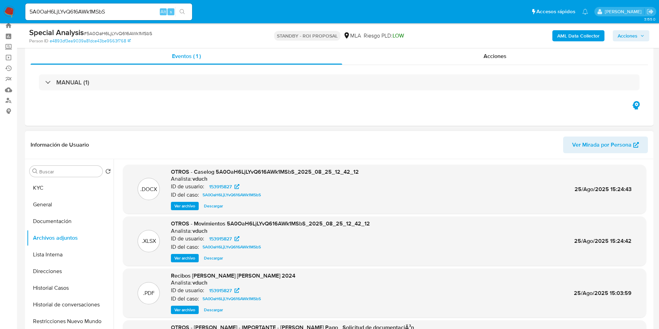
scroll to position [0, 0]
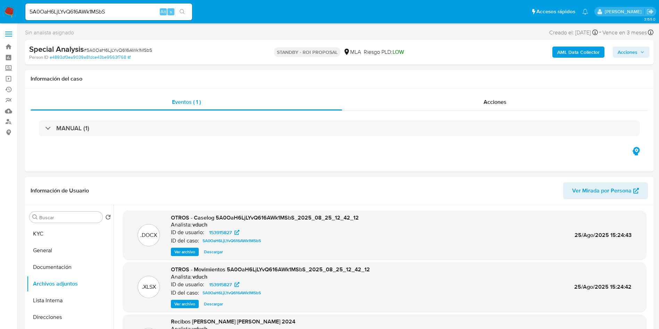
click at [152, 50] on span "# 5A0OaH6LjLYvQ616AWk1MSbS" at bounding box center [118, 50] width 68 height 7
click at [148, 49] on span "# 5A0OaH6LjLYvQ616AWk1MSbS" at bounding box center [118, 50] width 68 height 7
copy span "5A0OaH6LjLYvQ616AWk1MSbS"
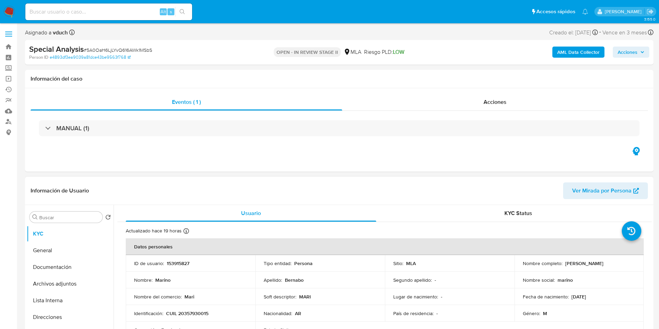
select select "10"
click at [67, 282] on button "Archivos adjuntos" at bounding box center [70, 283] width 87 height 17
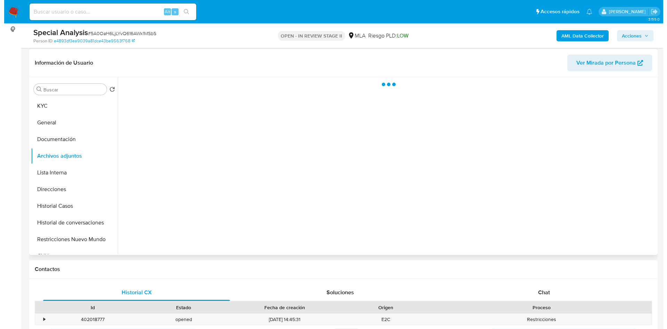
scroll to position [104, 0]
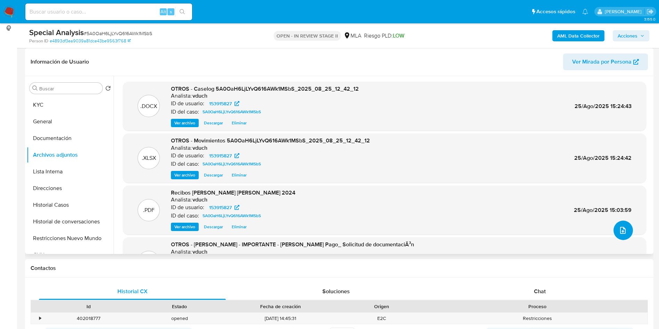
click at [622, 228] on icon "upload-file" at bounding box center [623, 230] width 8 height 8
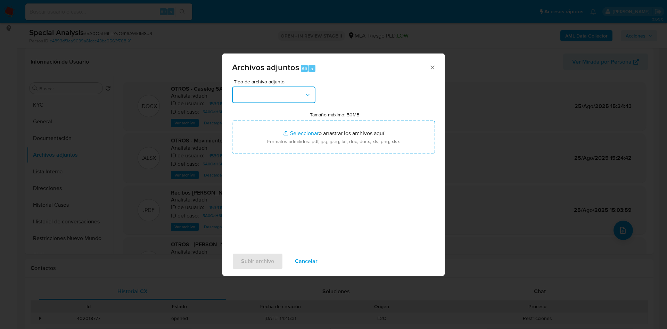
click at [264, 96] on button "button" at bounding box center [273, 94] width 83 height 17
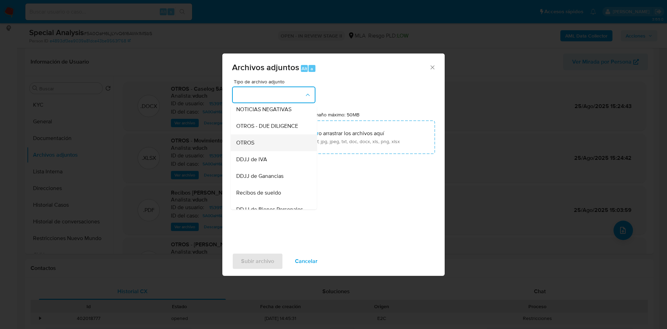
click at [265, 146] on div "OTROS" at bounding box center [271, 142] width 71 height 17
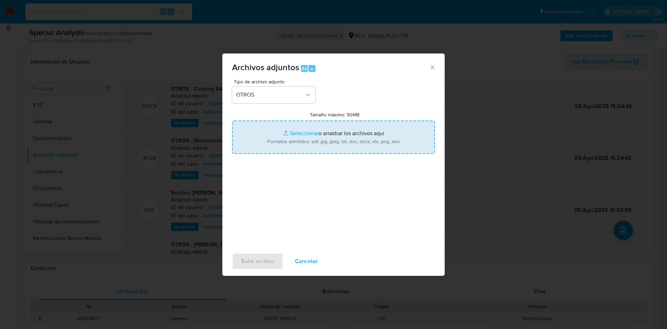
type input "C:\fakepath\(V2) Caselog 5A0OaH6LjLYvQ616AWk1MSbS_2025_08_25_12_42_12.docx"
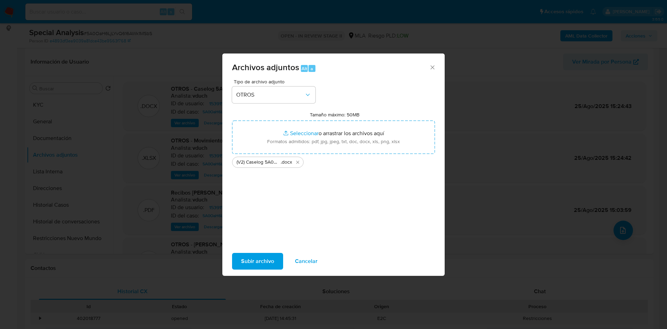
click at [260, 262] on span "Subir archivo" at bounding box center [257, 261] width 33 height 15
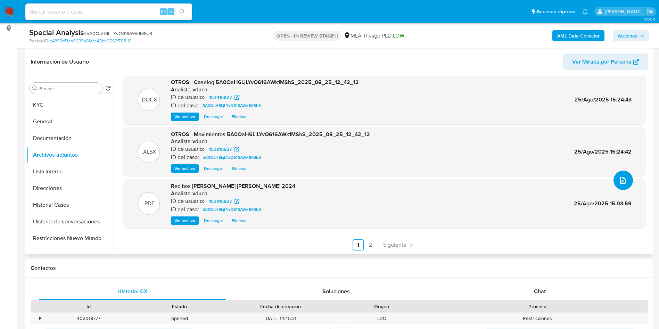
scroll to position [0, 0]
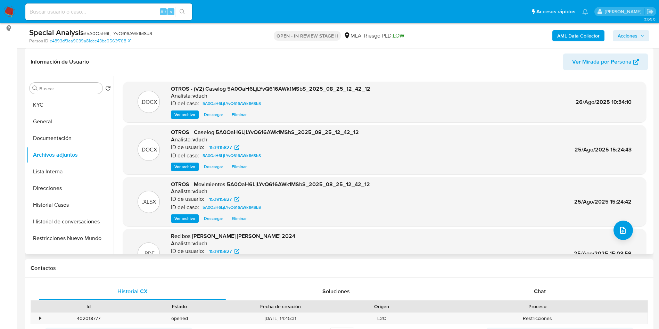
click at [239, 164] on span "Eliminar" at bounding box center [239, 166] width 15 height 7
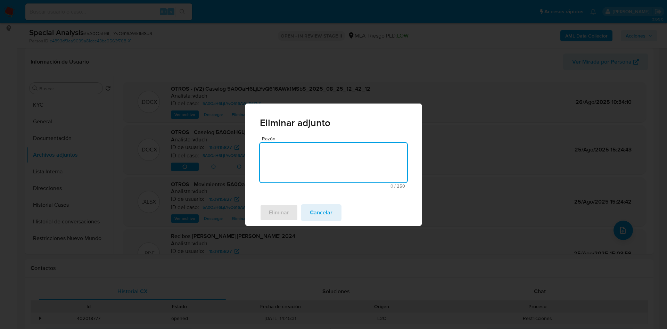
click at [304, 160] on textarea "Razón" at bounding box center [333, 163] width 147 height 40
type textarea "v2"
click at [277, 210] on span "Eliminar" at bounding box center [279, 212] width 20 height 15
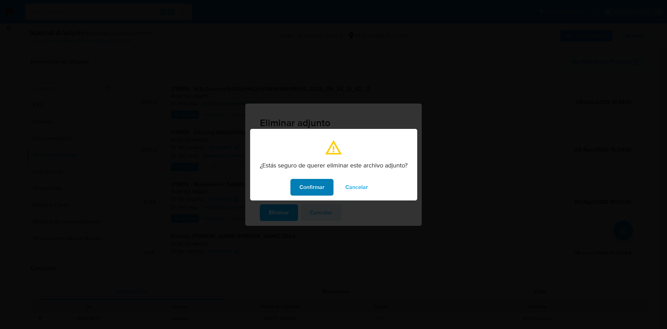
click at [311, 191] on span "Confirmar" at bounding box center [311, 187] width 25 height 15
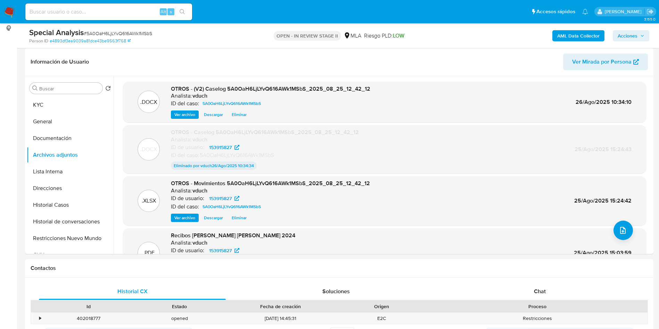
click at [629, 36] on span "Acciones" at bounding box center [628, 35] width 20 height 11
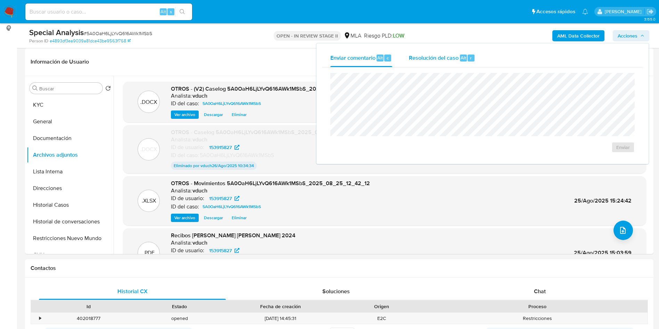
click at [462, 65] on div "Resolución del caso Alt r" at bounding box center [442, 58] width 66 height 18
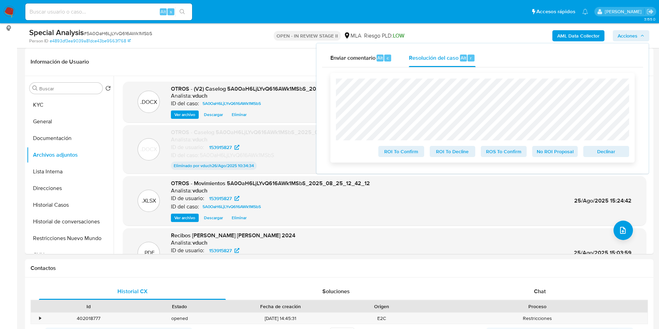
click at [609, 159] on div "ROI To Confirm ROI To Decline ROS To Confirm No ROI Proposal Declinar" at bounding box center [482, 118] width 304 height 90
click at [610, 152] on span "Declinar" at bounding box center [606, 152] width 36 height 10
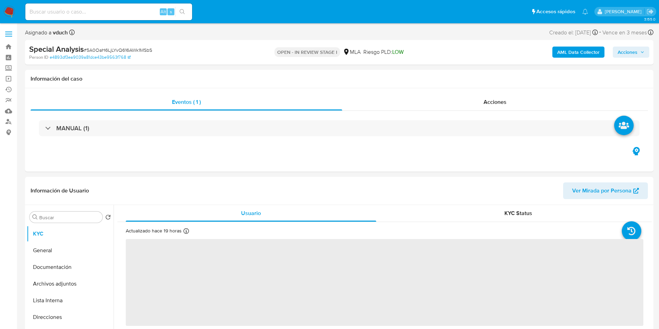
click at [631, 52] on span "Acciones" at bounding box center [628, 52] width 20 height 11
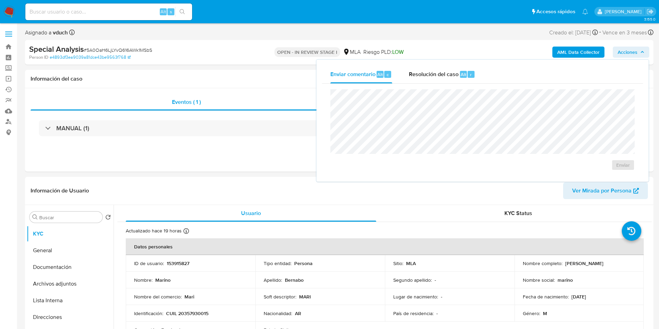
click at [434, 64] on div "Enviar comentario Alt c Resolución del caso Alt r Enviar" at bounding box center [482, 121] width 332 height 122
select select "10"
click at [450, 65] on div "Resolución del caso Alt r" at bounding box center [442, 74] width 66 height 18
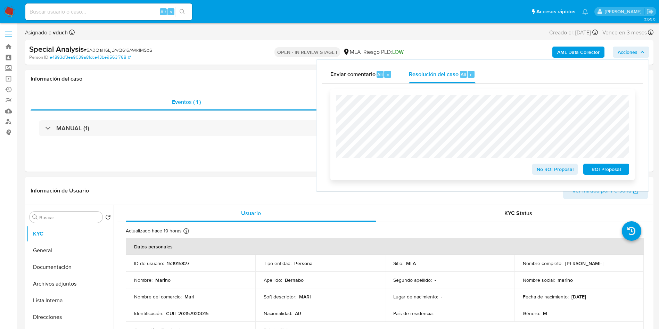
click at [603, 170] on span "ROI Proposal" at bounding box center [606, 169] width 36 height 10
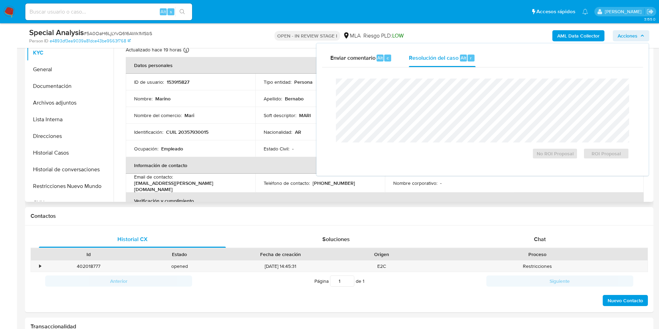
scroll to position [115, 0]
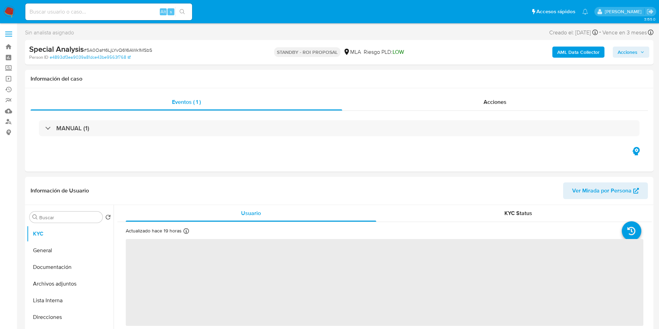
select select "10"
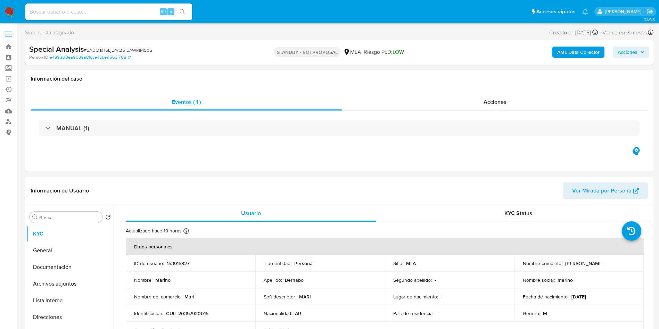
click at [145, 11] on input at bounding box center [108, 11] width 167 height 9
paste input "338523560"
type input "338523560"
click at [187, 9] on button "search-icon" at bounding box center [182, 12] width 14 height 10
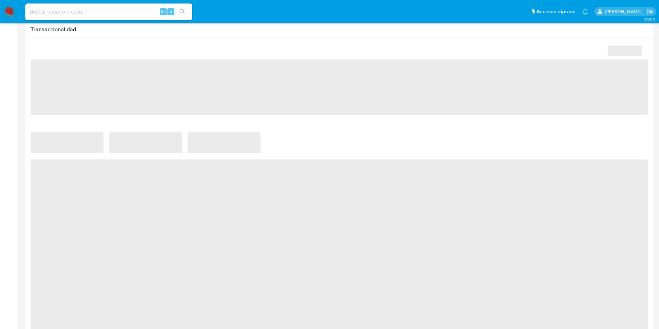
scroll to position [208, 0]
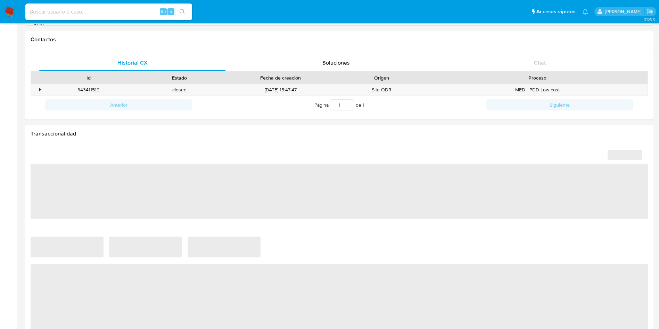
select select "10"
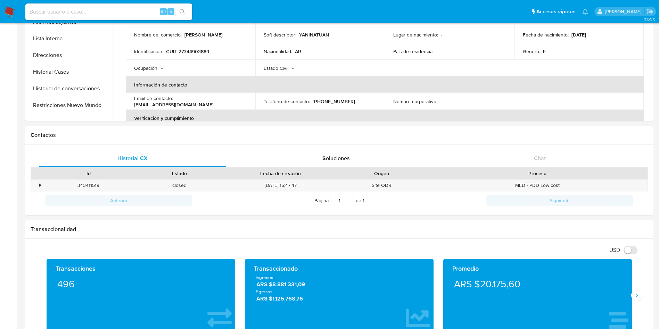
scroll to position [0, 0]
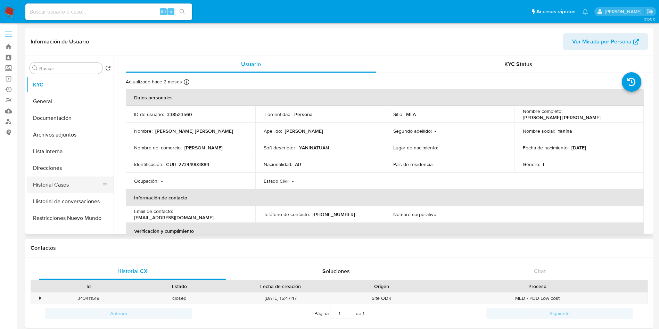
click at [63, 188] on button "Historial Casos" at bounding box center [67, 184] width 81 height 17
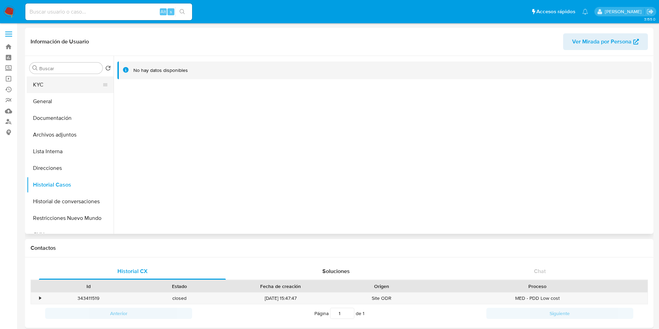
click at [57, 90] on button "KYC" at bounding box center [67, 84] width 81 height 17
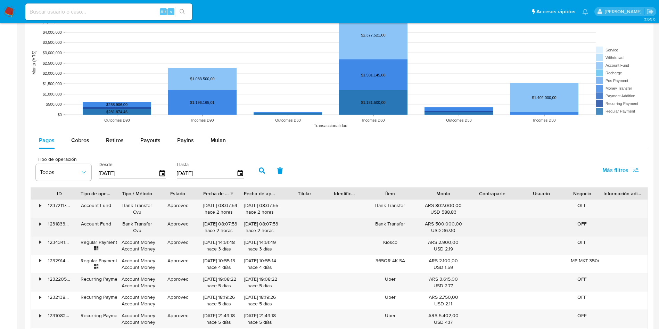
scroll to position [521, 0]
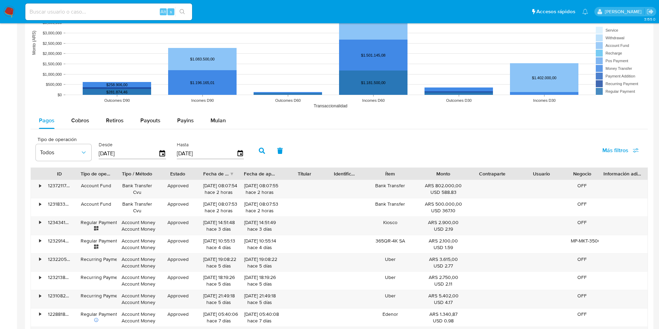
click at [150, 108] on rect at bounding box center [339, 42] width 617 height 139
click at [151, 114] on div "Payouts" at bounding box center [150, 120] width 20 height 17
select select "10"
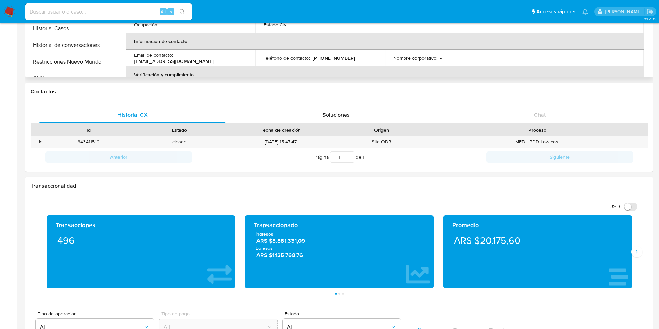
scroll to position [0, 0]
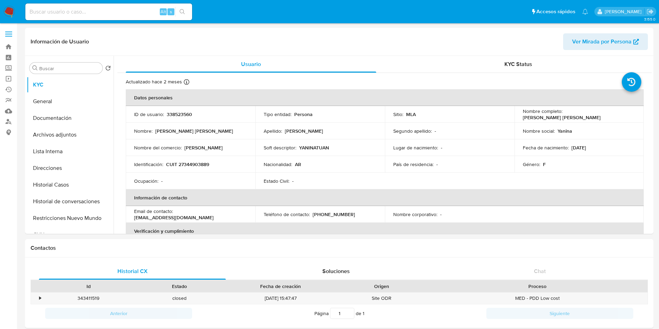
click at [94, 15] on input at bounding box center [108, 11] width 167 height 9
paste input "437679105"
type input "437679105"
click at [183, 9] on icon "search-icon" at bounding box center [183, 12] width 6 height 6
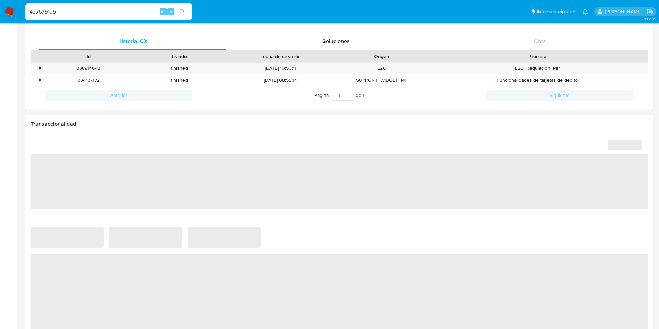
scroll to position [260, 0]
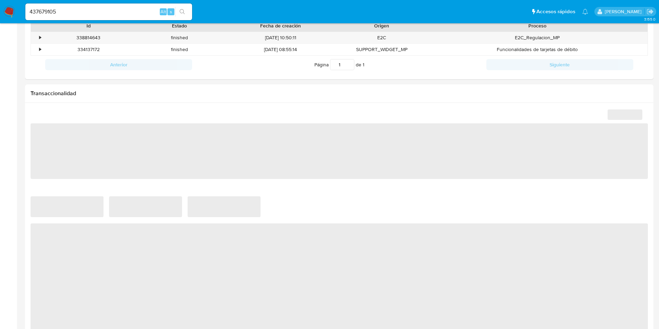
select select "10"
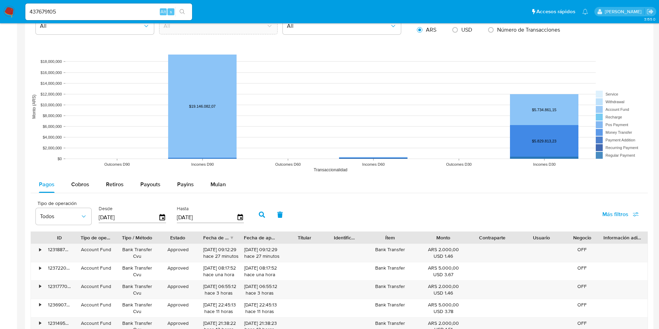
scroll to position [573, 0]
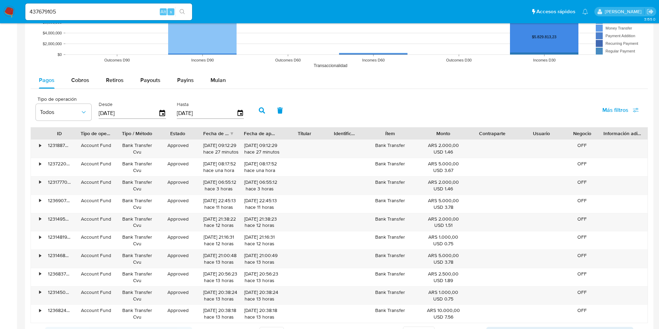
click at [121, 14] on input "437679105" at bounding box center [108, 11] width 167 height 9
paste input "142731041"
type input "142731041"
click at [181, 7] on button "search-icon" at bounding box center [182, 12] width 14 height 10
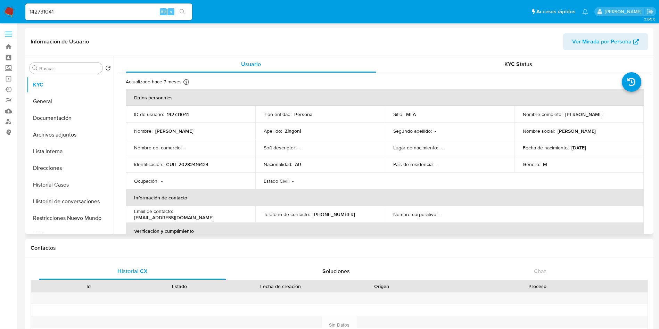
select select "10"
drag, startPoint x: 177, startPoint y: 215, endPoint x: 214, endPoint y: 217, distance: 36.9
click at [214, 217] on p "[EMAIL_ADDRESS][DOMAIN_NAME]" at bounding box center [174, 217] width 80 height 6
click at [205, 217] on p "juanpzingoni@gmail.com" at bounding box center [174, 217] width 80 height 6
drag, startPoint x: 174, startPoint y: 216, endPoint x: 198, endPoint y: 217, distance: 24.0
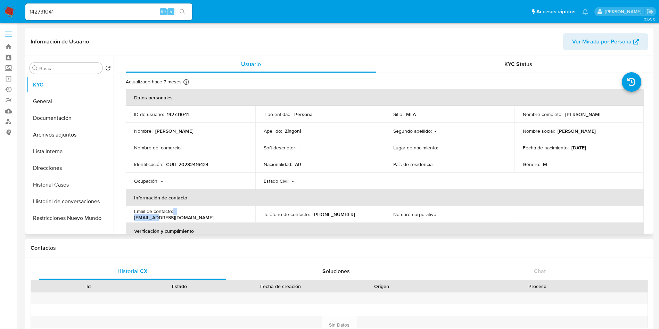
click at [198, 217] on div "Email de contacto : juanpzingoni@gmail.com" at bounding box center [190, 214] width 113 height 13
drag, startPoint x: 198, startPoint y: 217, endPoint x: 189, endPoint y: 216, distance: 8.4
click at [197, 217] on p "juanpzingoni@gmail.com" at bounding box center [174, 217] width 80 height 6
click at [175, 214] on div "Email de contacto : juanpzingoni@gmail.com" at bounding box center [190, 214] width 113 height 13
click at [187, 205] on th "Información de contacto" at bounding box center [385, 197] width 518 height 17
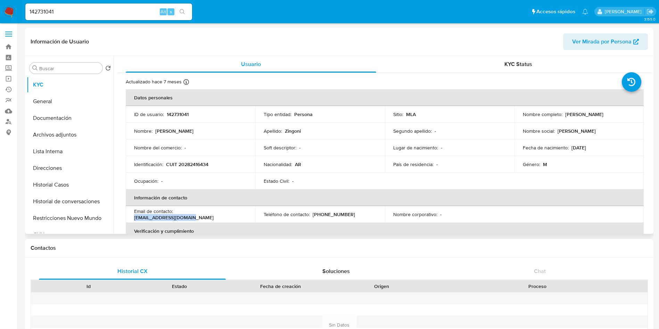
drag, startPoint x: 177, startPoint y: 216, endPoint x: 236, endPoint y: 217, distance: 59.4
click at [236, 217] on td "Email de contacto : juanpzingoni@gmail.com" at bounding box center [191, 214] width 130 height 17
copy p "juanpzingoni@gmail.com"
click at [177, 116] on p "142731041" at bounding box center [178, 114] width 22 height 6
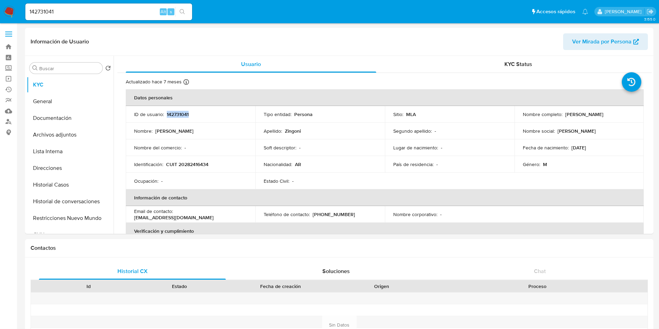
copy p "142731041"
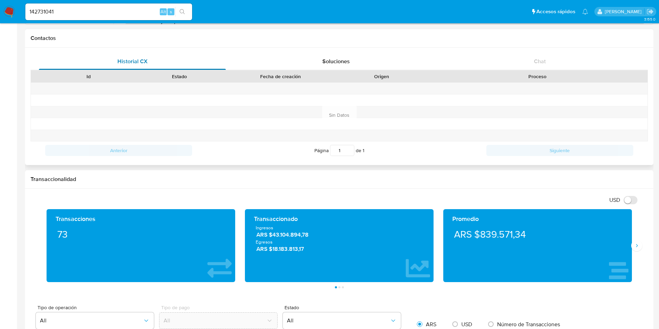
scroll to position [104, 0]
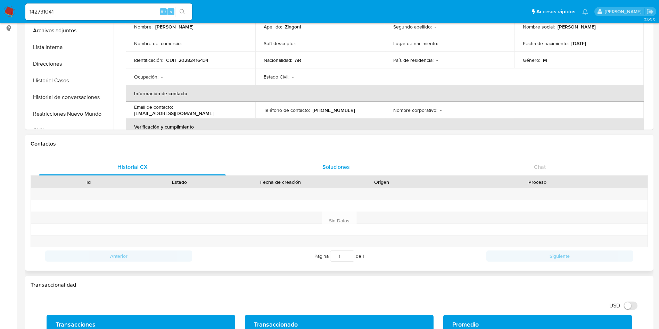
click at [355, 159] on div "Soluciones" at bounding box center [335, 167] width 187 height 17
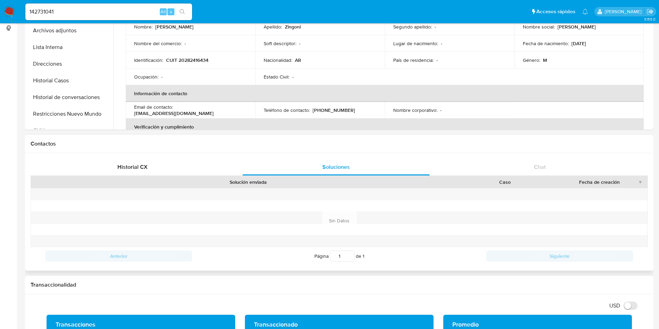
click at [174, 182] on div "Solución enviada" at bounding box center [248, 182] width 400 height 7
click at [167, 167] on div "Historial CX" at bounding box center [132, 167] width 187 height 17
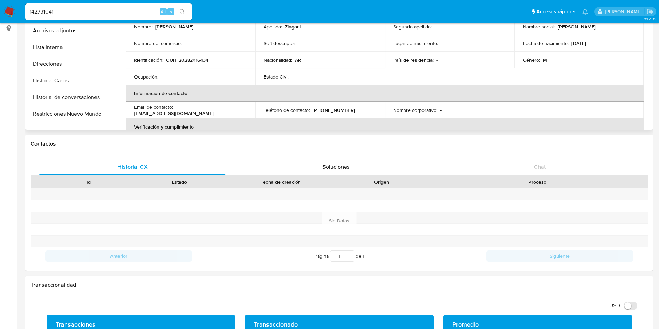
click at [182, 62] on p "CUIT 20282416434" at bounding box center [187, 60] width 42 height 6
copy p "20282416434"
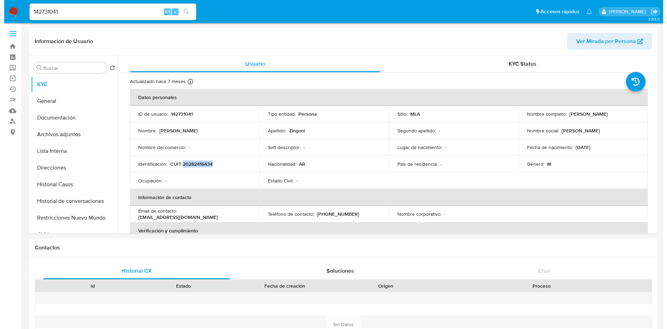
scroll to position [0, 0]
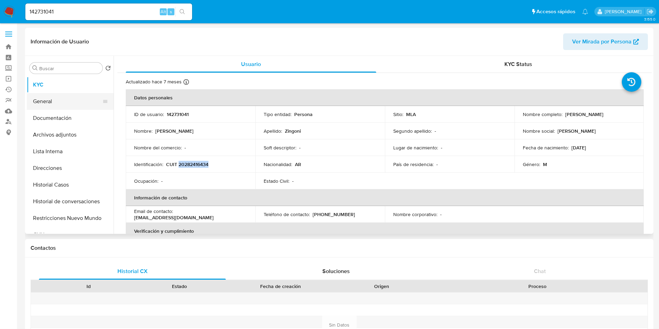
click at [73, 105] on button "General" at bounding box center [67, 101] width 81 height 17
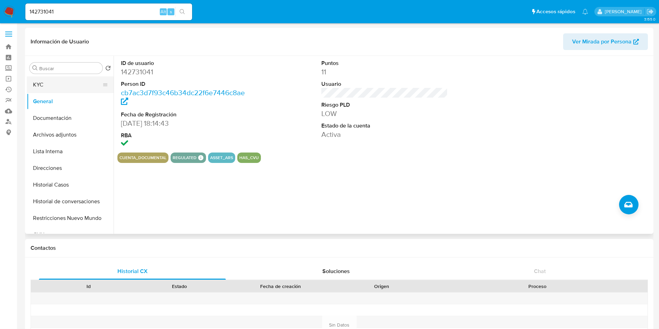
click at [69, 87] on button "KYC" at bounding box center [67, 84] width 81 height 17
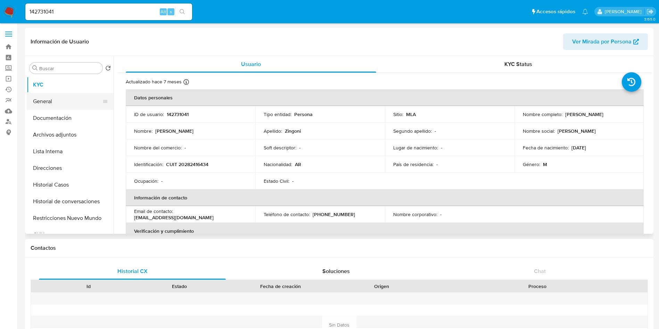
click at [53, 99] on button "General" at bounding box center [67, 101] width 81 height 17
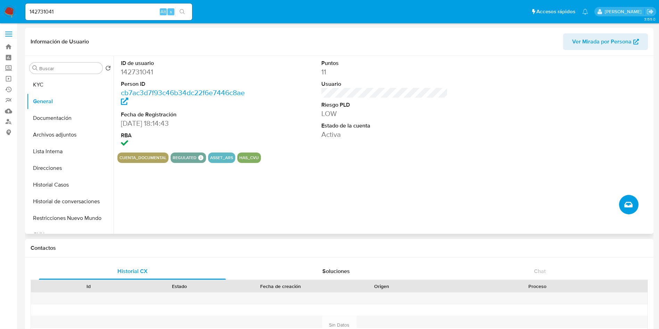
click at [633, 205] on button "Crear caso manual" at bounding box center [628, 204] width 19 height 19
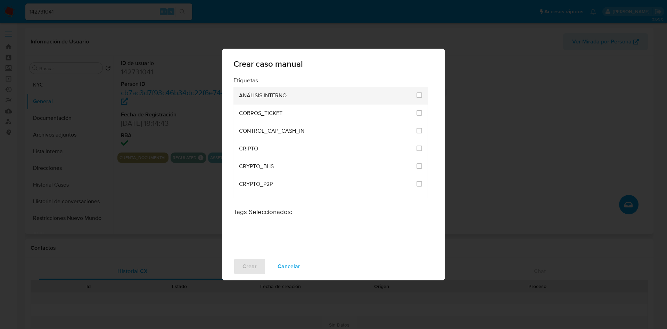
click at [411, 98] on li "ANÁLISIS INTERNO" at bounding box center [330, 96] width 194 height 18
click at [416, 97] on span at bounding box center [419, 95] width 6 height 6
click at [418, 96] on input "1887" at bounding box center [419, 95] width 6 height 6
checkbox input "true"
click at [248, 264] on span "Crear" at bounding box center [249, 266] width 14 height 15
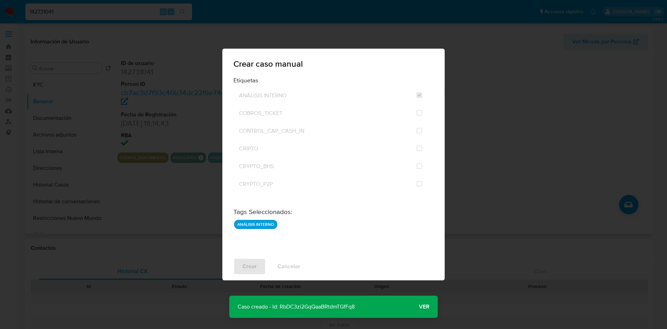
click at [429, 307] on span "Ver" at bounding box center [424, 307] width 10 height 0
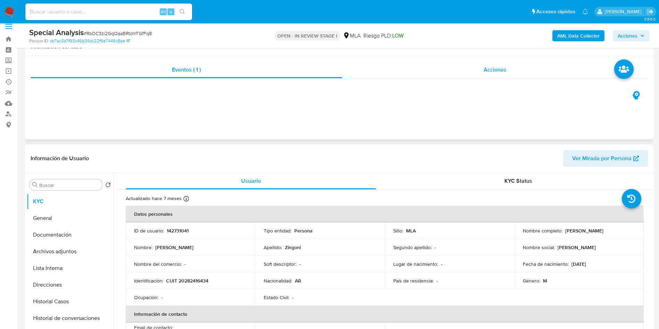
scroll to position [52, 0]
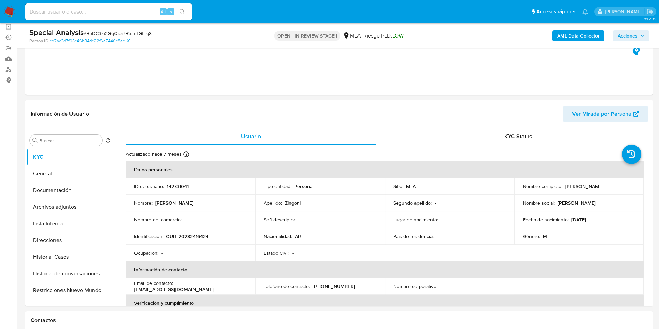
select select "10"
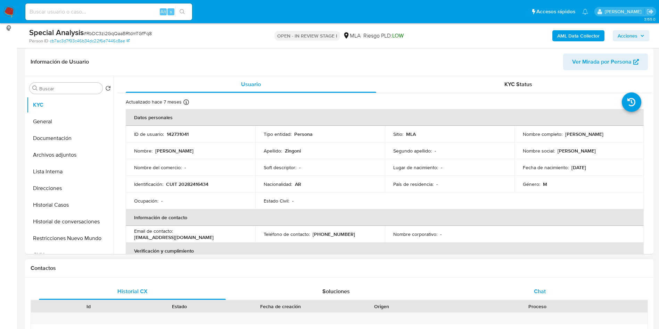
click at [553, 292] on div "Chat" at bounding box center [539, 291] width 187 height 17
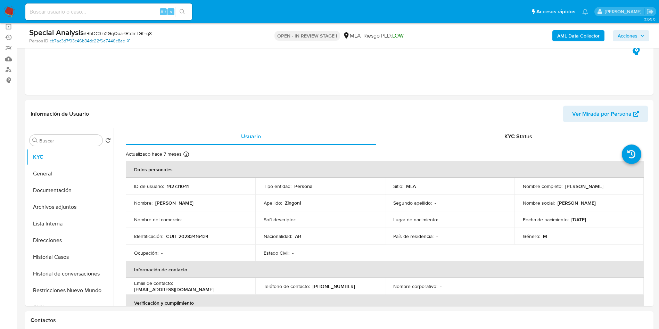
click at [106, 41] on link "cb7ac3d7f93c46b34dc22f6e7446c8ae" at bounding box center [90, 41] width 80 height 6
click at [143, 31] on span "# RbDC3zi2GqQaaBRtdmTGfFq8" at bounding box center [118, 33] width 68 height 7
copy span "RbDC3zi2GqQaaBRtdmTGfFq8"
click at [178, 184] on p "142731041" at bounding box center [178, 186] width 22 height 6
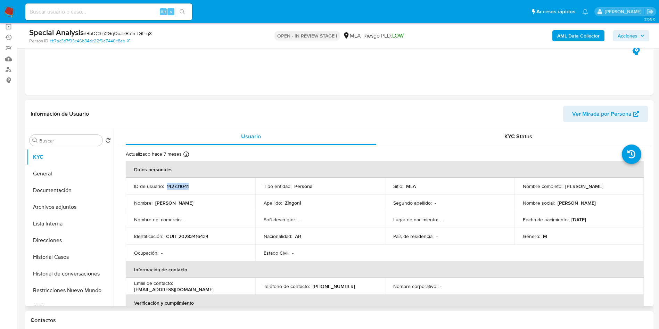
click at [178, 183] on p "142731041" at bounding box center [178, 186] width 22 height 6
copy p "142731041"
drag, startPoint x: 564, startPoint y: 187, endPoint x: 605, endPoint y: 186, distance: 41.4
click at [605, 186] on div "Nombre completo : [PERSON_NAME]" at bounding box center [579, 186] width 113 height 6
copy p "[PERSON_NAME]"
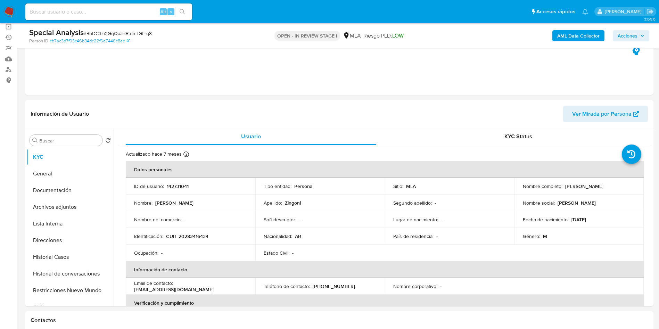
click at [109, 30] on span "# RbDC3zi2GqQaaBRtdmTGfFq8" at bounding box center [118, 33] width 68 height 7
click at [109, 29] on div "Special Analysis # RbDC3zi2GqQaaBRtdmTGfFq8" at bounding box center [131, 32] width 204 height 10
click at [124, 33] on span "# RbDC3zi2GqQaaBRtdmTGfFq8" at bounding box center [118, 33] width 68 height 7
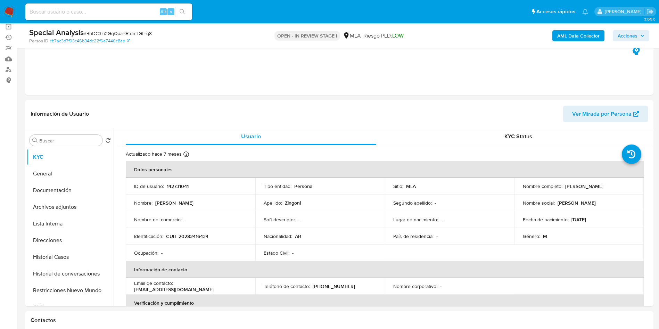
click at [145, 36] on div "Special Analysis # RbDC3zi2GqQaaBRtdmTGfFq8" at bounding box center [131, 32] width 204 height 10
click at [145, 36] on span "# RbDC3zi2GqQaaBRtdmTGfFq8" at bounding box center [118, 33] width 68 height 7
copy span "RbDC3zi2GqQaaBRtdmTGfFq8"
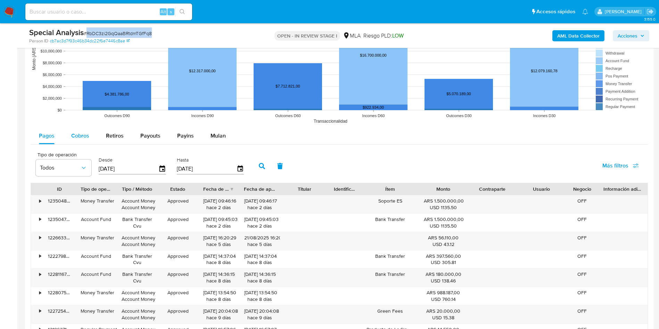
scroll to position [805, 0]
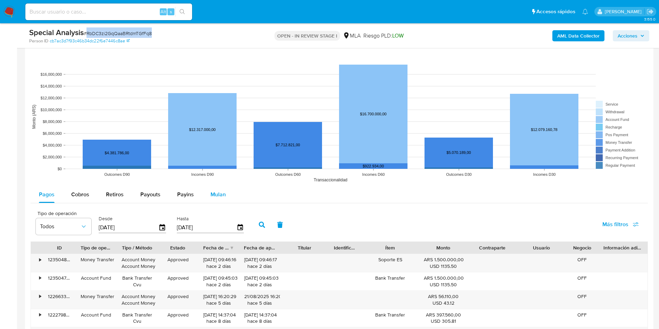
click at [204, 194] on button "Mulan" at bounding box center [218, 194] width 32 height 17
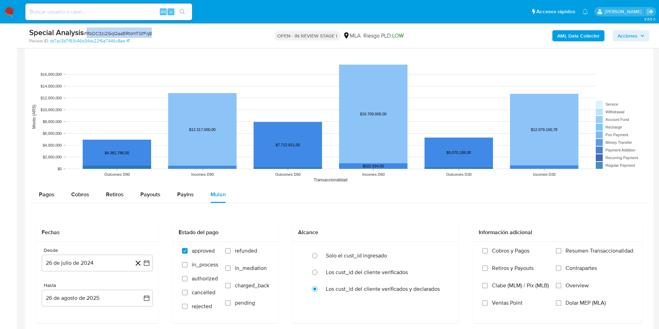
scroll to position [857, 0]
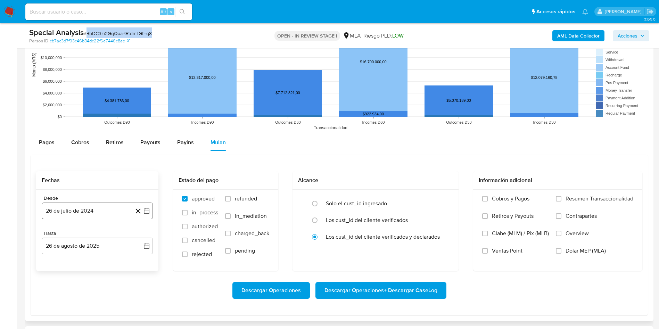
click at [152, 208] on button "26 de julio de 2024" at bounding box center [97, 210] width 111 height 17
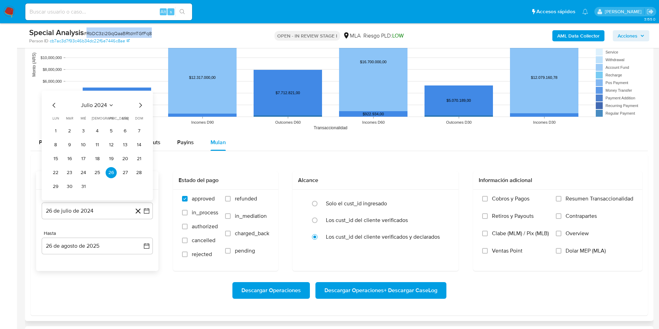
click at [104, 104] on span "julio 2024" at bounding box center [94, 105] width 26 height 7
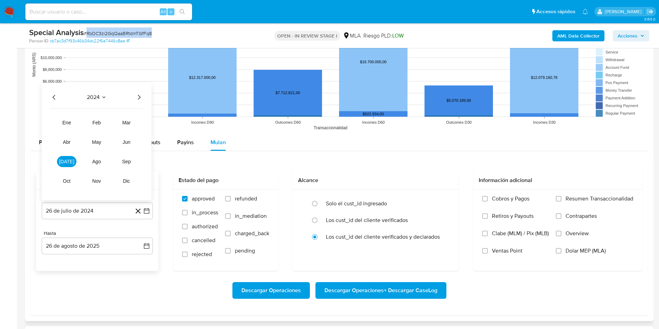
click at [141, 97] on icon "Año siguiente" at bounding box center [139, 97] width 8 height 8
click at [72, 141] on button "abr" at bounding box center [66, 141] width 19 height 11
click at [71, 130] on button "1" at bounding box center [69, 130] width 11 height 11
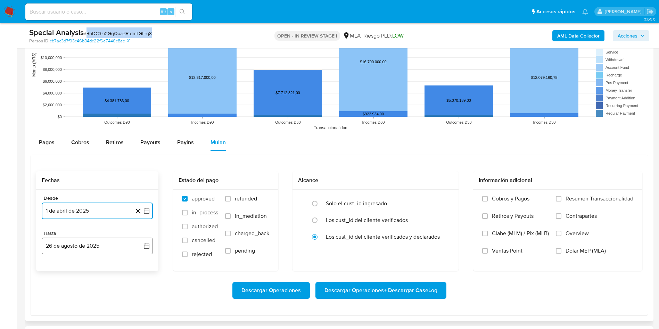
click at [150, 249] on button "26 de agosto de 2025" at bounding box center [97, 246] width 111 height 17
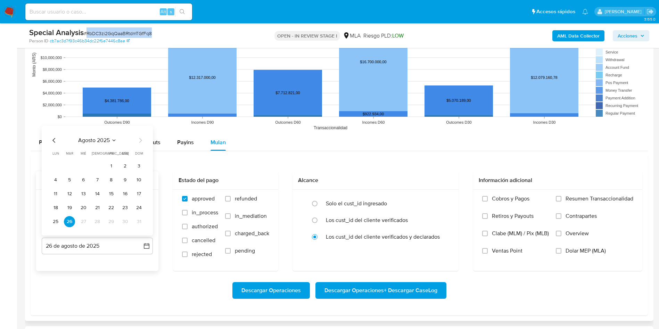
click at [55, 140] on icon "Mes anterior" at bounding box center [54, 140] width 8 height 8
click at [88, 221] on button "30" at bounding box center [83, 221] width 11 height 11
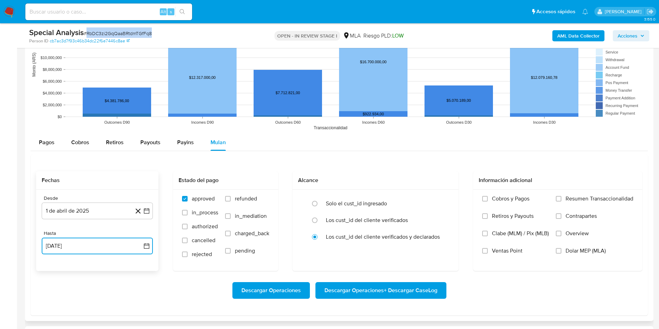
click at [151, 248] on button "[DATE]" at bounding box center [97, 246] width 111 height 17
click at [97, 221] on button "31" at bounding box center [97, 221] width 11 height 11
click at [362, 293] on span "Descargar Operaciones + Descargar CaseLog" at bounding box center [380, 290] width 113 height 15
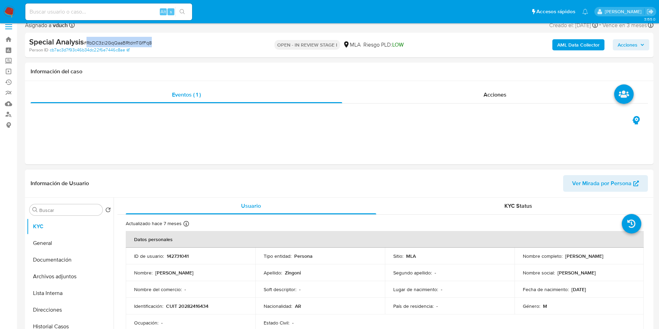
scroll to position [52, 0]
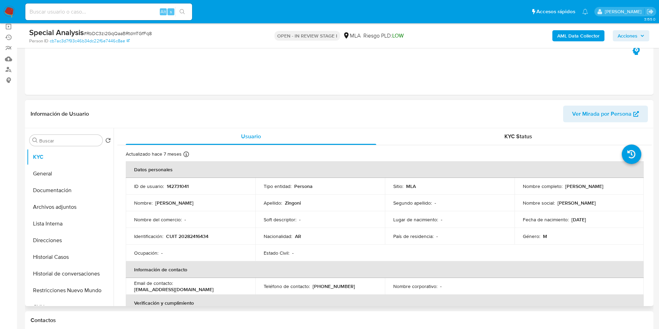
click at [173, 185] on p "142731041" at bounding box center [178, 186] width 22 height 6
copy p "142731041"
click at [101, 32] on span "# RbDC3zi2GqQaaBRtdmTGfFq8" at bounding box center [118, 33] width 68 height 7
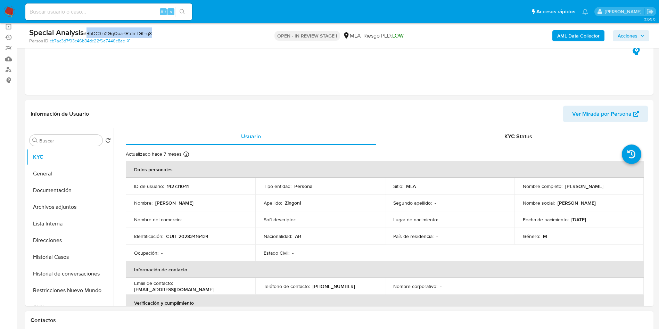
copy span "RbDC3zi2GqQaaBRtdmTGfFq8"
click at [285, 250] on p "Estado Civil :" at bounding box center [277, 253] width 26 height 6
click at [86, 15] on input at bounding box center [108, 11] width 167 height 9
paste input "OuDIWBsp6z887vmQ2OzCUrCc"
type input "OuDIWBsp6z887vmQ2OzCUrCc"
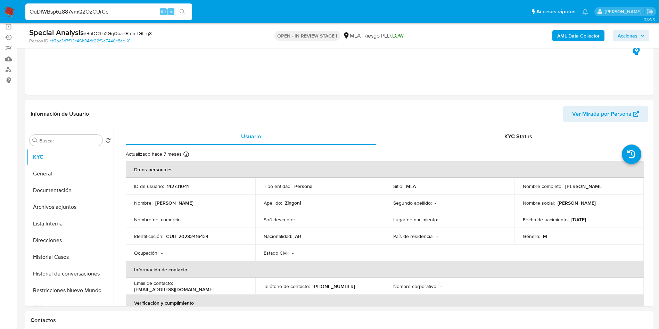
click at [181, 11] on icon "search-icon" at bounding box center [183, 12] width 6 height 6
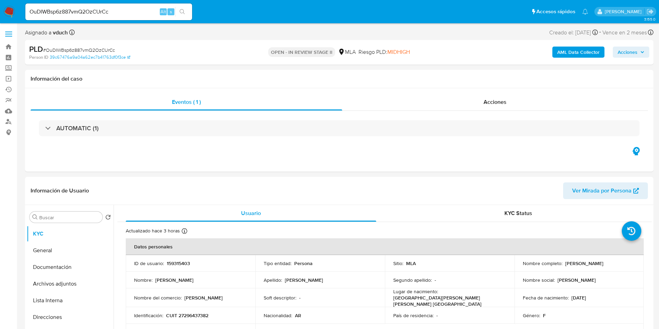
select select "10"
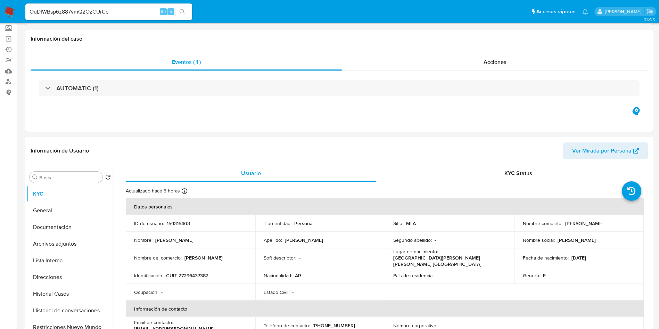
scroll to position [208, 0]
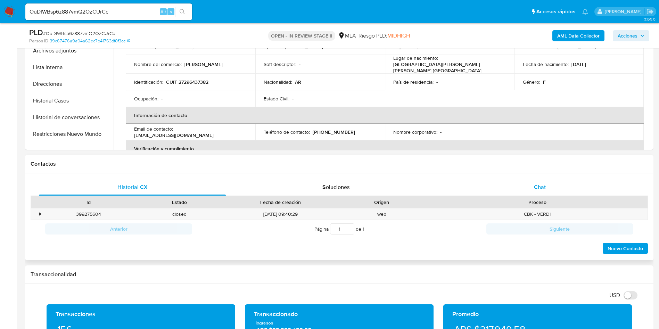
click at [506, 190] on div "Chat" at bounding box center [539, 187] width 187 height 17
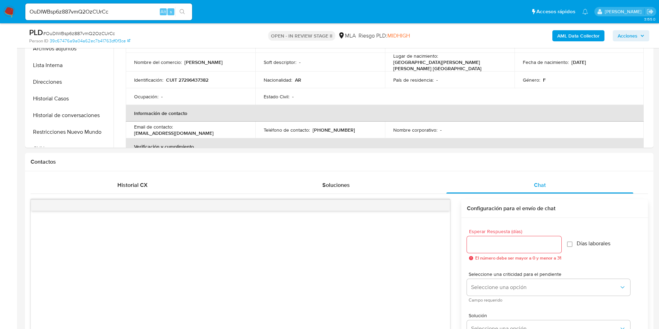
scroll to position [104, 0]
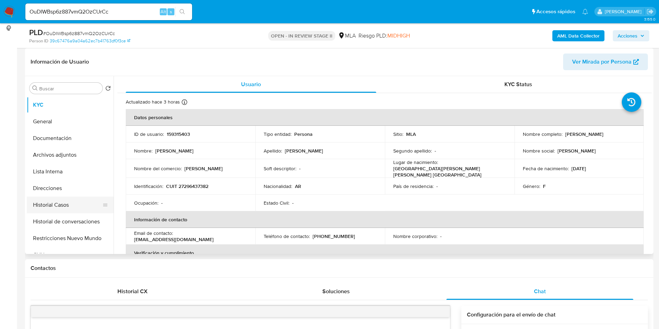
click at [89, 208] on button "Historial Casos" at bounding box center [67, 205] width 81 height 17
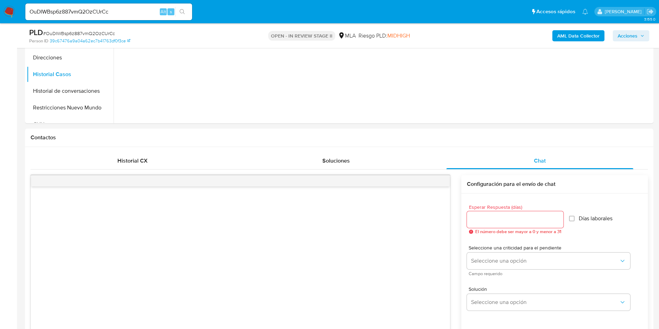
scroll to position [0, 0]
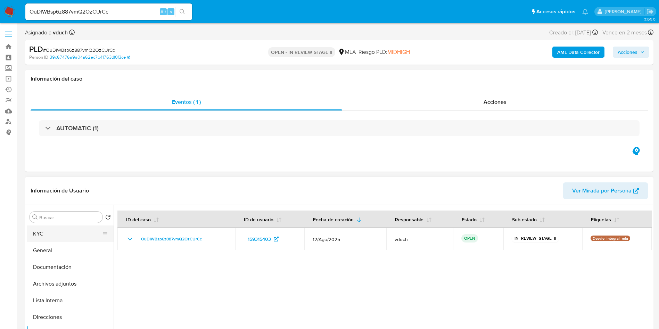
click at [49, 235] on button "KYC" at bounding box center [67, 233] width 81 height 17
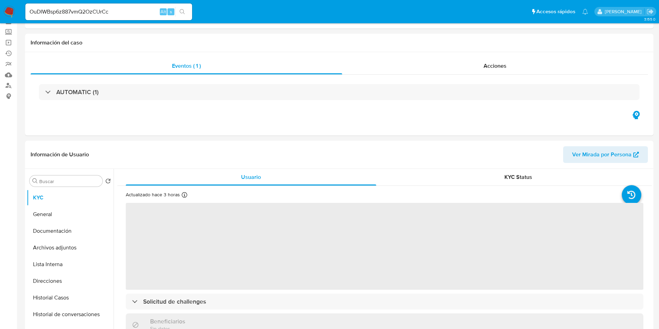
scroll to position [52, 0]
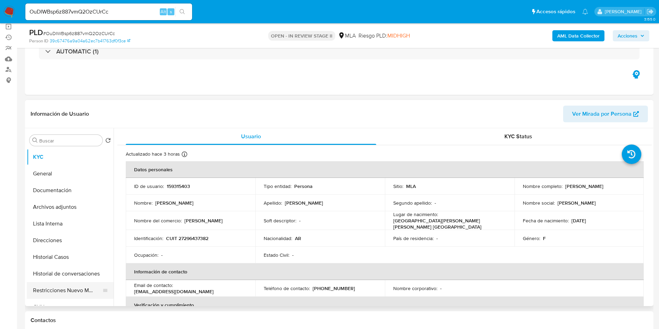
click at [79, 282] on button "Restricciones Nuevo Mundo" at bounding box center [67, 290] width 81 height 17
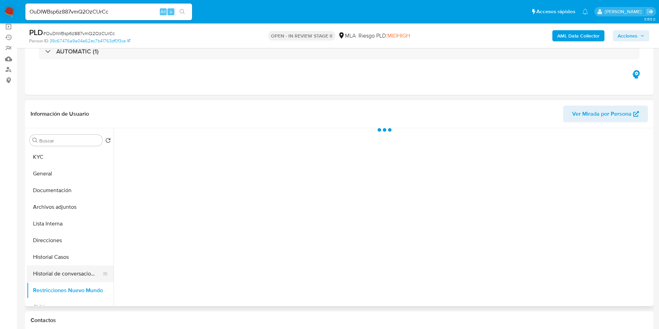
click at [83, 272] on button "Historial de conversaciones" at bounding box center [67, 273] width 81 height 17
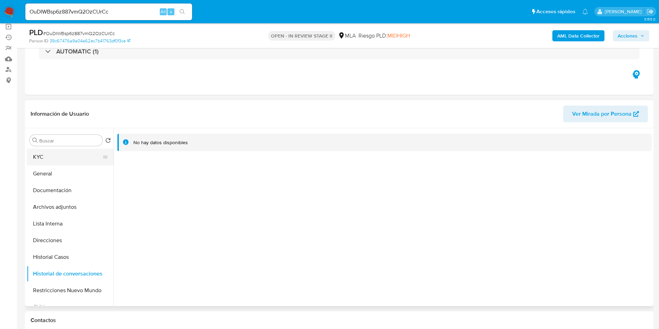
click at [76, 157] on button "KYC" at bounding box center [67, 157] width 81 height 17
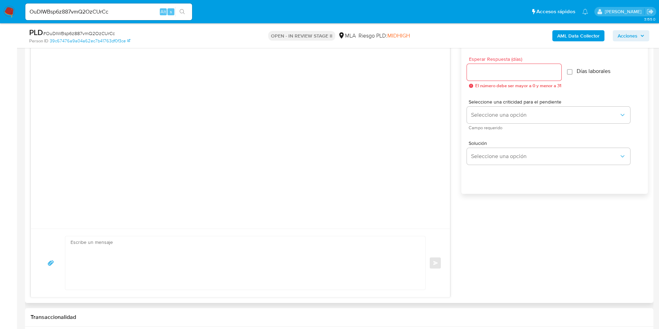
scroll to position [417, 0]
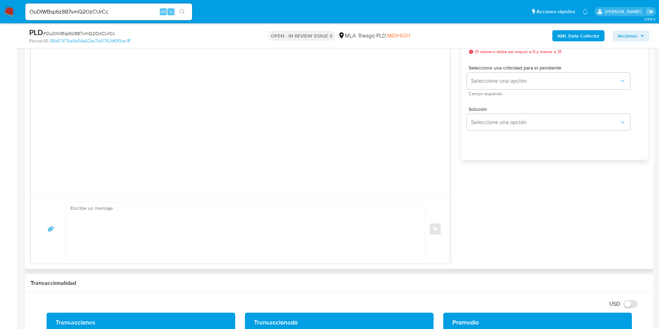
click at [280, 232] on textarea at bounding box center [244, 228] width 346 height 53
paste textarea "Hola, Por disposición de la Resolución 200/2024 de la Unidad de Información Fin…"
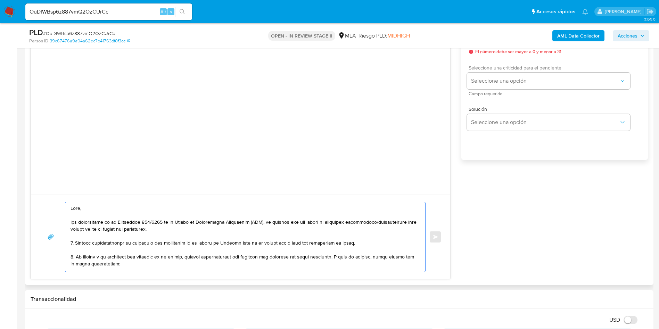
scroll to position [365, 0]
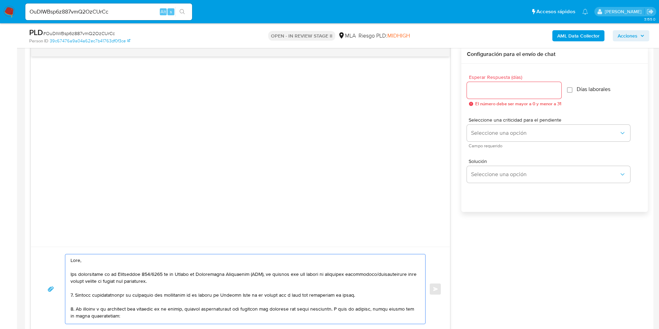
type textarea "Hola, Por disposición de la Resolución 200/2024 de la Unidad de Información Fin…"
click at [478, 85] on div at bounding box center [514, 90] width 94 height 17
click at [479, 91] on input "Esperar Respuesta (días)" at bounding box center [514, 90] width 94 height 9
type input "3"
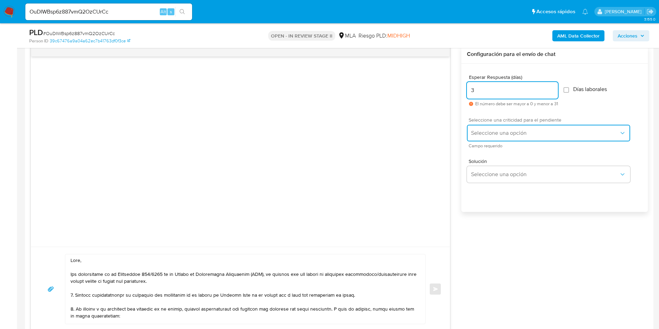
click at [487, 135] on span "Seleccione una opción" at bounding box center [545, 133] width 148 height 7
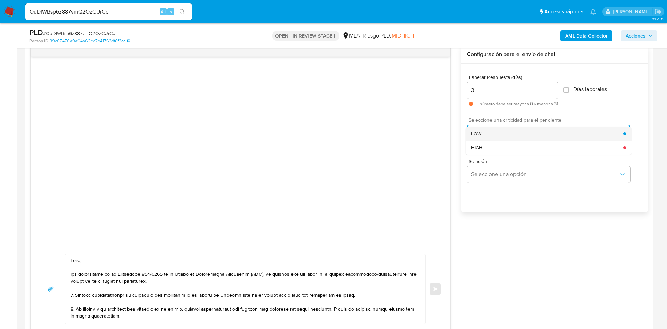
click at [483, 133] on div "LOW" at bounding box center [547, 134] width 152 height 14
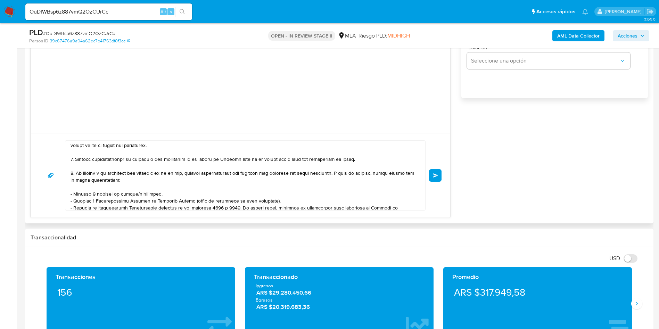
scroll to position [0, 0]
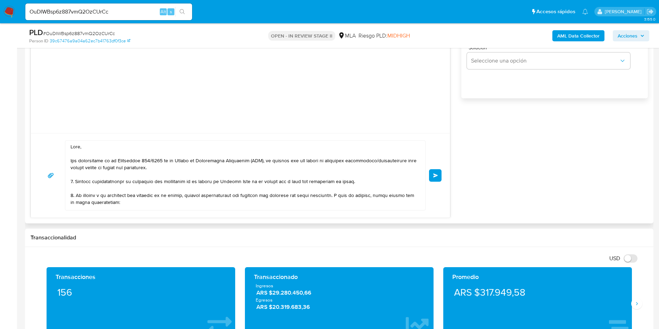
click at [439, 174] on button "Enviar" at bounding box center [435, 175] width 13 height 13
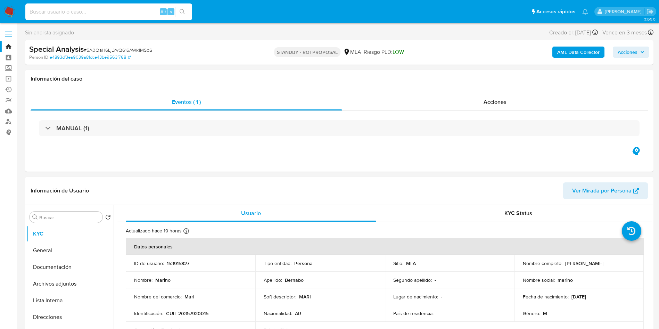
select select "10"
type input "KbSrrH4E00EOHopRp8PGVRET"
click at [185, 11] on icon "search-icon" at bounding box center [183, 12] width 6 height 6
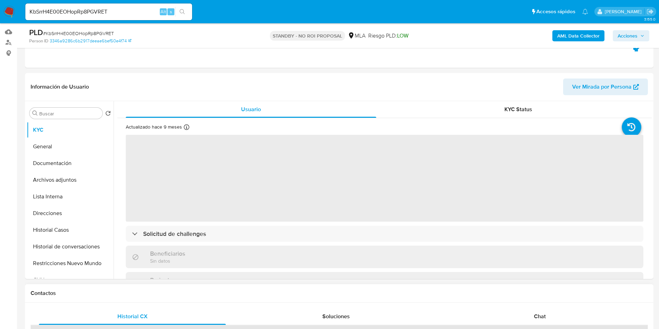
scroll to position [208, 0]
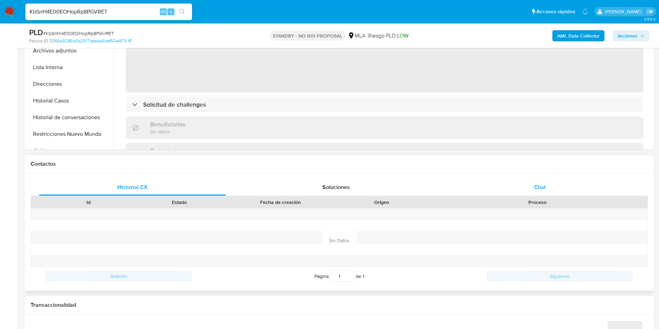
click at [569, 185] on div "Chat" at bounding box center [539, 187] width 187 height 17
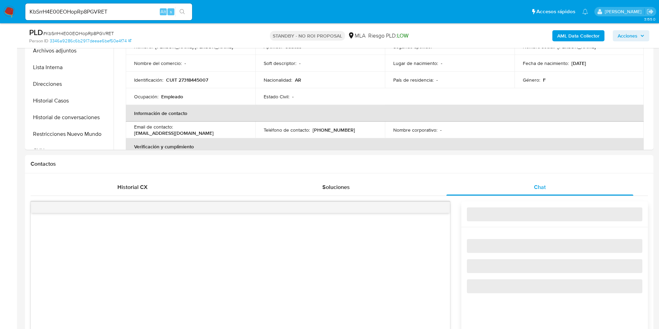
select select "10"
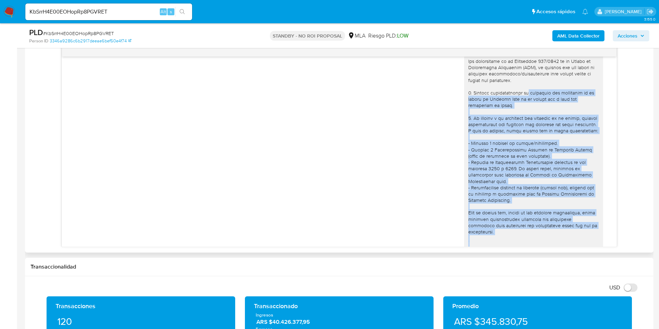
scroll to position [2, 0]
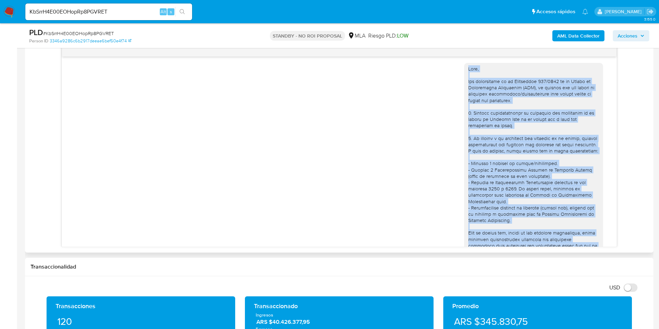
drag, startPoint x: 523, startPoint y: 127, endPoint x: 457, endPoint y: 69, distance: 87.9
click at [464, 69] on div at bounding box center [533, 246] width 139 height 366
copy div "Hola, Por disposición de la Resolución 200/2024 de la Unidad de Información Fin…"
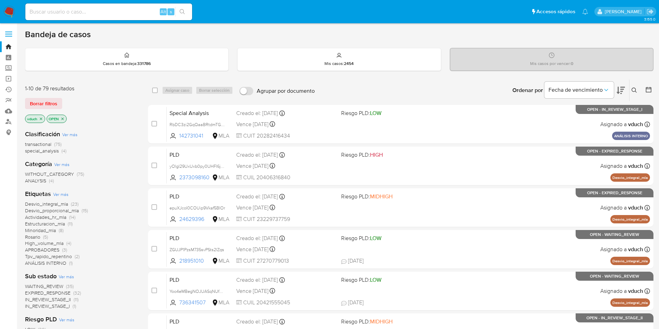
click at [632, 89] on icon at bounding box center [633, 90] width 5 height 5
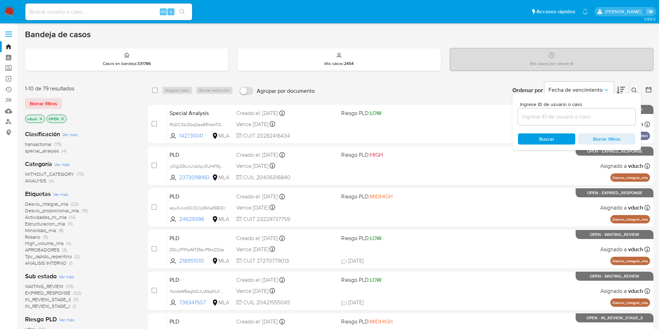
click at [600, 117] on input at bounding box center [576, 116] width 117 height 9
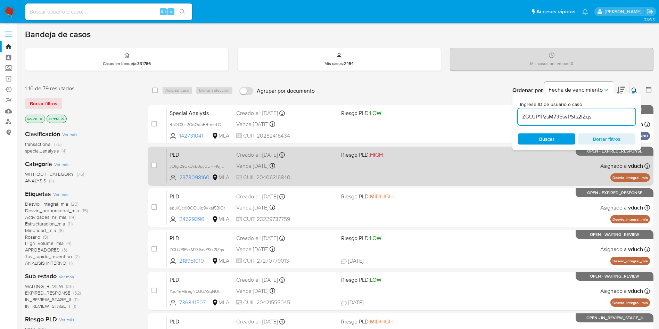
type input "ZGUJP1PzsM735svPSts2lZqs"
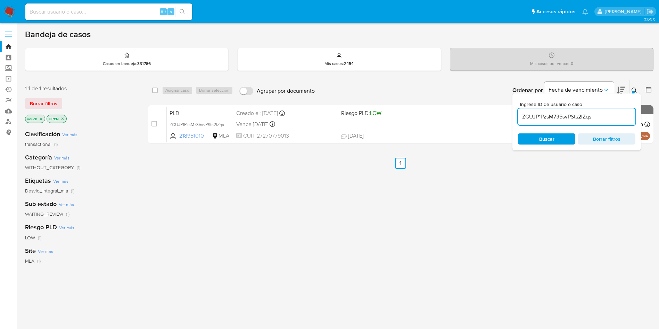
click at [158, 92] on div "select-all-cases-checkbox" at bounding box center [156, 90] width 8 height 8
click at [153, 91] on input "checkbox" at bounding box center [155, 91] width 6 height 6
checkbox input "true"
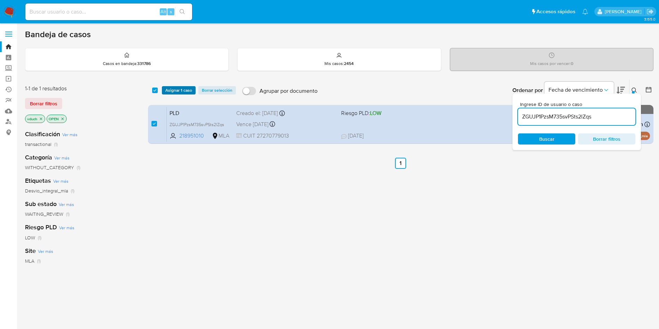
click at [164, 91] on button "Asignar 1 caso" at bounding box center [179, 90] width 34 height 8
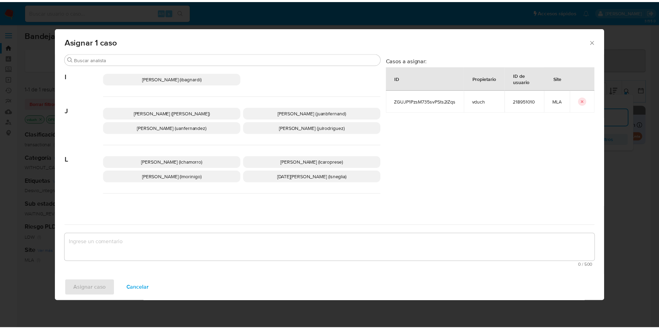
scroll to position [635, 0]
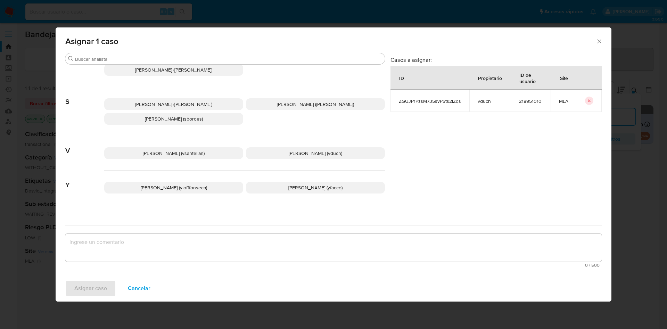
click at [296, 150] on span "Valeria Duch (vduch)" at bounding box center [315, 153] width 53 height 7
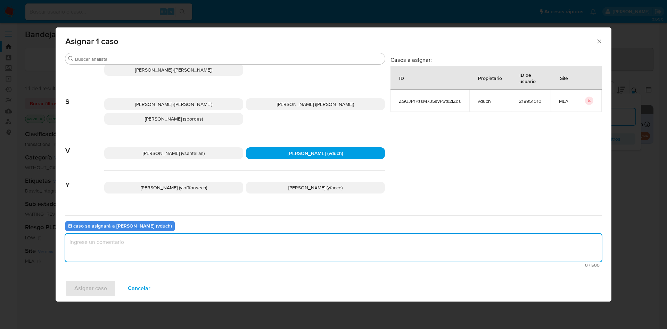
click at [301, 240] on textarea "assign-modal" at bounding box center [333, 248] width 536 height 28
click at [98, 285] on span "Asignar caso" at bounding box center [90, 288] width 33 height 15
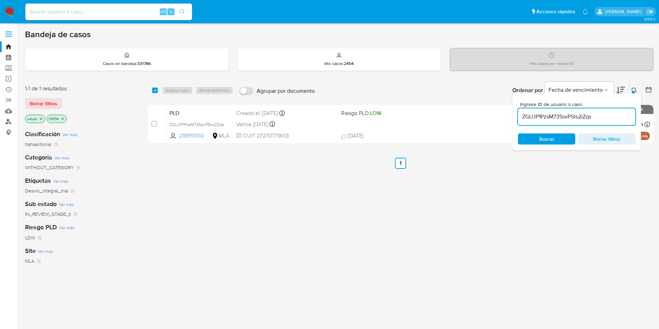
click at [8, 121] on link "Buscador de personas" at bounding box center [41, 121] width 83 height 11
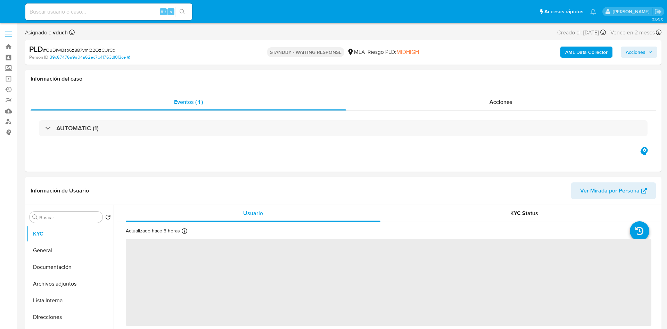
select select "10"
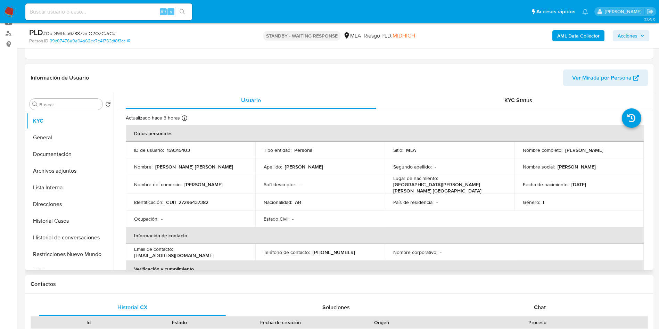
scroll to position [104, 0]
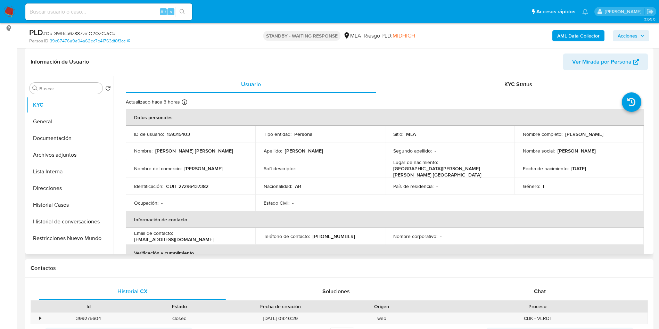
click at [178, 139] on td "ID de usuario : 159315403" at bounding box center [191, 134] width 130 height 17
click at [176, 127] on td "ID de usuario : 159315403" at bounding box center [191, 134] width 130 height 17
copy p "159315403"
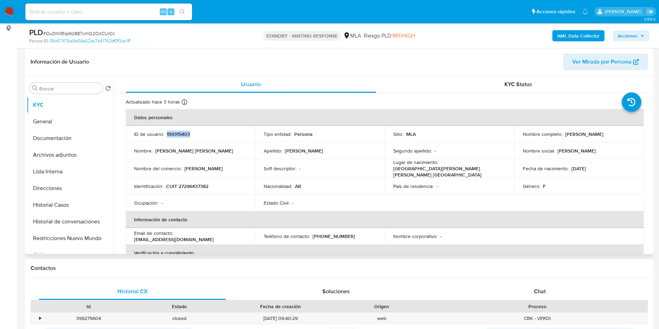
click at [337, 159] on td "Soft descriptor : -" at bounding box center [320, 168] width 130 height 19
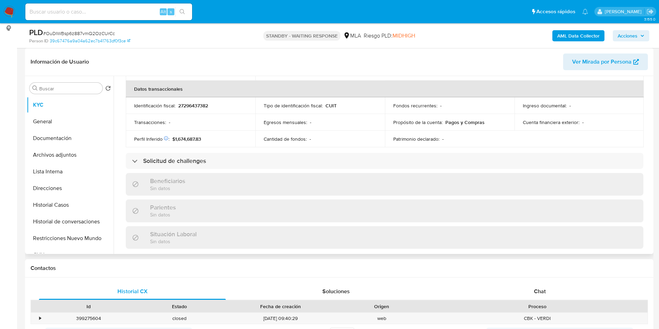
scroll to position [372, 0]
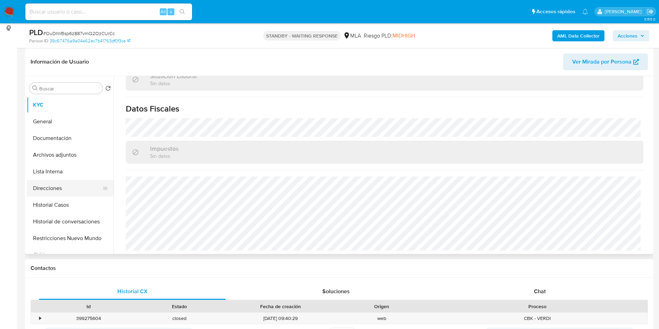
click at [72, 188] on button "Direcciones" at bounding box center [67, 188] width 81 height 17
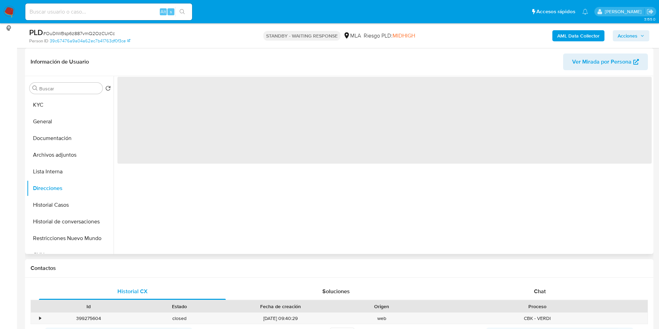
scroll to position [0, 0]
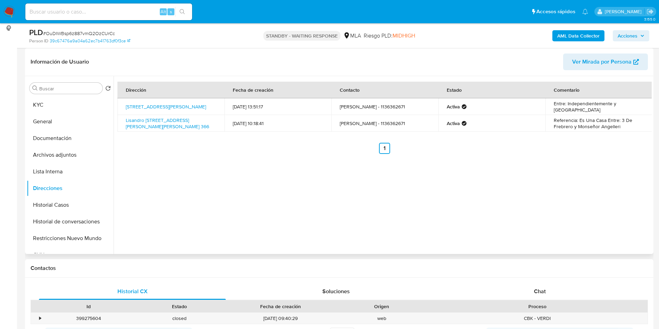
click at [111, 9] on input at bounding box center [108, 11] width 167 height 9
paste input "ZGUJP1PzsM735svPSts2lZqs"
type input "ZGUJP1PzsM735svPSts2lZqs"
click at [186, 12] on button "search-icon" at bounding box center [182, 12] width 14 height 10
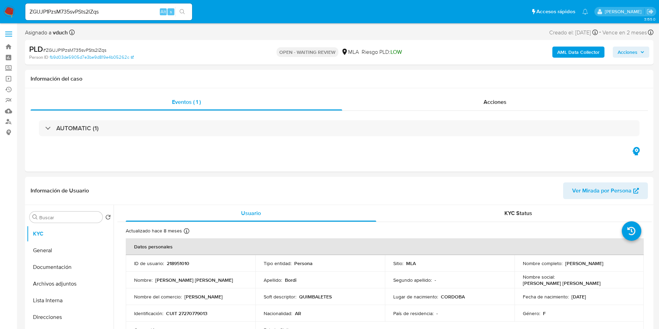
select select "10"
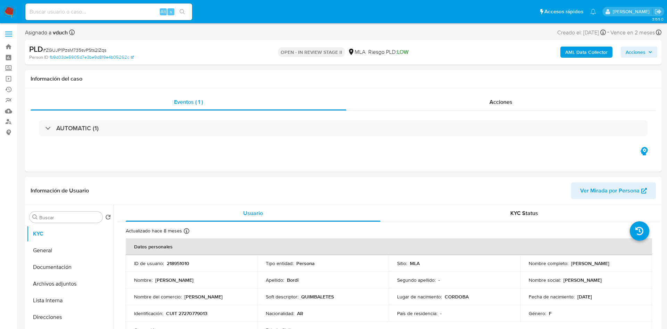
select select "10"
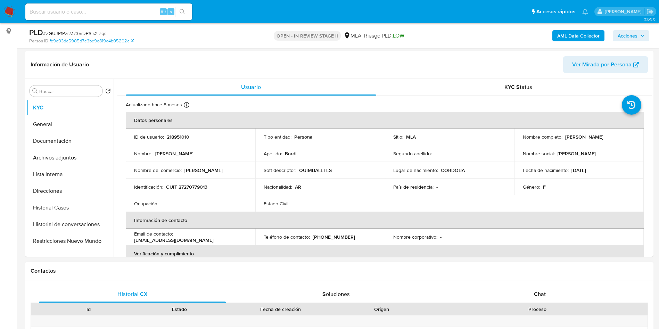
scroll to position [313, 0]
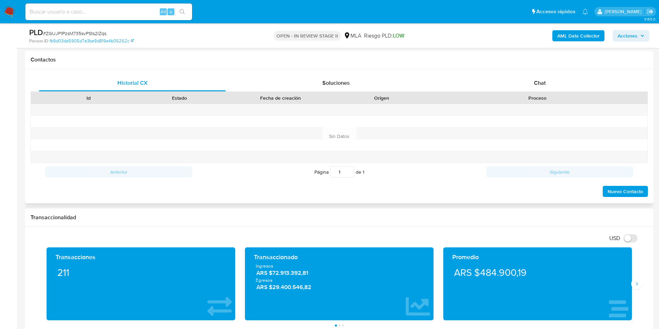
click at [549, 97] on div "Proceso" at bounding box center [537, 97] width 210 height 7
click at [551, 86] on div "Chat" at bounding box center [539, 83] width 187 height 17
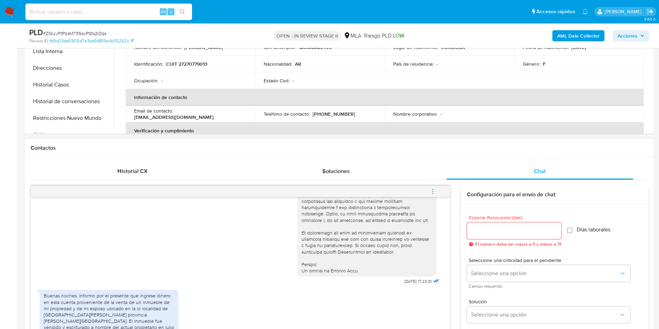
scroll to position [365, 0]
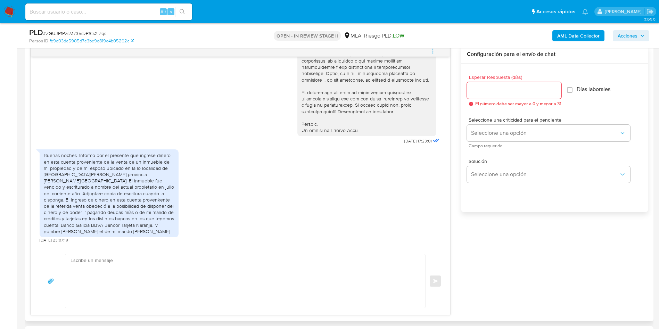
click at [67, 179] on div "Buenas noches. Informo por el presente que ingrese dinero en esta cuenta proven…" at bounding box center [109, 193] width 131 height 82
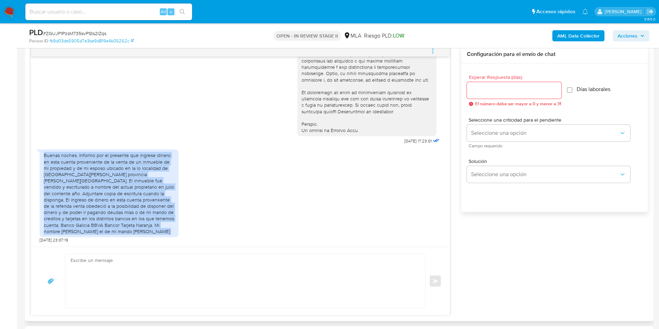
click at [67, 179] on div "Buenas noches. Informo por el presente que ingrese dinero en esta cuenta proven…" at bounding box center [109, 193] width 131 height 82
copy div "Buenas noches. Informo por el presente que ingrese dinero en esta cuenta proven…"
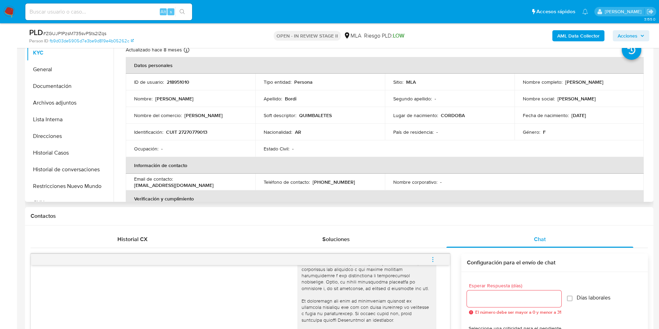
click at [186, 80] on p "218951010" at bounding box center [178, 82] width 23 height 6
copy p "218951010"
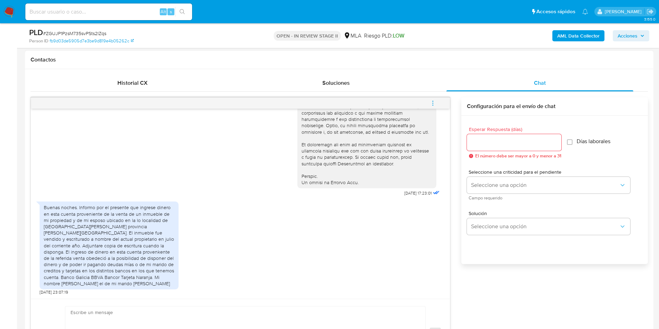
scroll to position [300, 0]
click at [191, 224] on div "Buenas noches. Informo por el presente que ingrese dinero en esta cuenta proven…" at bounding box center [241, 246] width 402 height 97
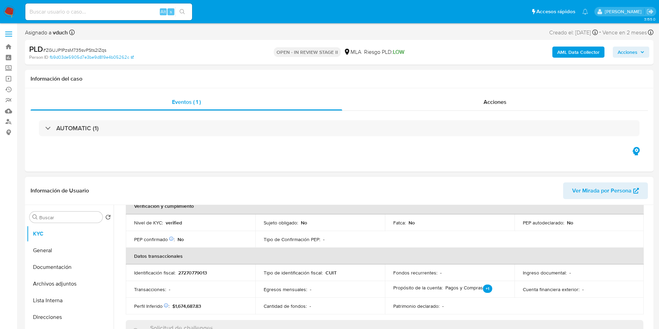
scroll to position [0, 0]
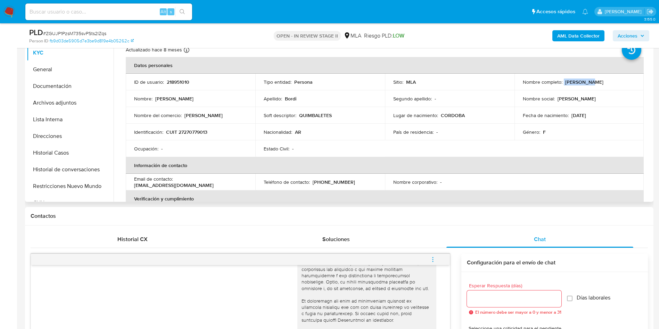
drag, startPoint x: 562, startPoint y: 83, endPoint x: 585, endPoint y: 80, distance: 23.6
click at [585, 80] on div "Nombre completo : Maria Paula Bordi" at bounding box center [579, 82] width 113 height 6
click at [587, 81] on p "Maria Paula Bordi" at bounding box center [584, 82] width 38 height 6
click at [590, 82] on p "Maria Paula Bordi" at bounding box center [584, 82] width 38 height 6
drag, startPoint x: 582, startPoint y: 82, endPoint x: 564, endPoint y: 81, distance: 18.1
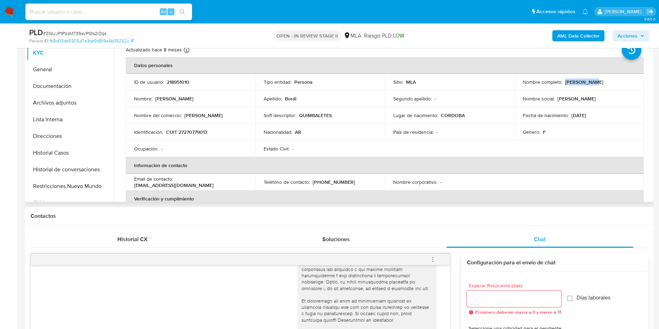
click at [565, 81] on p "[PERSON_NAME]" at bounding box center [584, 82] width 38 height 6
copy p "[PERSON_NAME] [PERSON_NAME]"
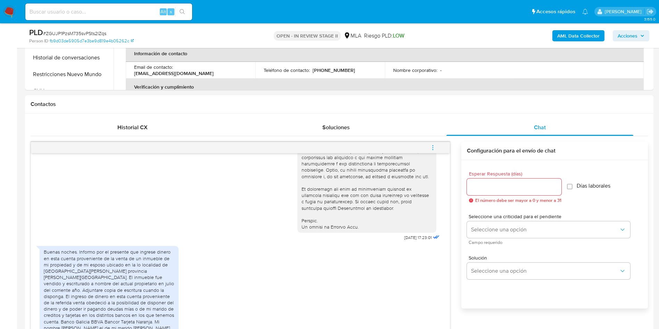
scroll to position [469, 0]
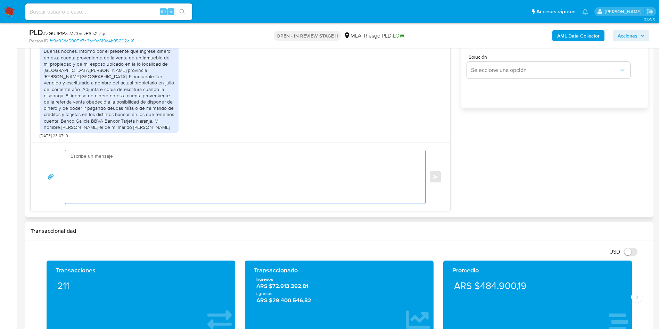
click at [189, 162] on textarea at bounding box center [244, 176] width 346 height 53
paste textarea "[PERSON_NAME] [PERSON_NAME]"
click at [133, 155] on textarea "Hola Maria Paula. Buenas trades, Muchas gracias por tu respuesta. Quedamos" at bounding box center [244, 176] width 346 height 53
click at [132, 156] on textarea "Hola Maria Paula. Buenas trades, Muchas gracias por tu respuesta. Quedamos" at bounding box center [244, 176] width 346 height 53
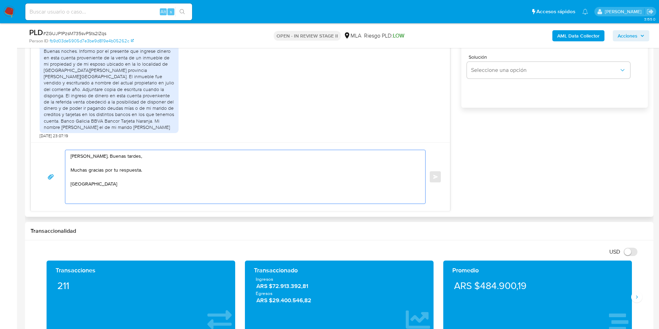
click at [148, 180] on textarea "Hola Maria Paula. Buenas tardes, Muchas gracias por tu respuesta. Quedamos" at bounding box center [244, 176] width 346 height 53
click at [145, 185] on textarea "Hola Maria Paula. Buenas tardes, Muchas gracias por tu respuesta. Quedamos" at bounding box center [244, 176] width 346 height 53
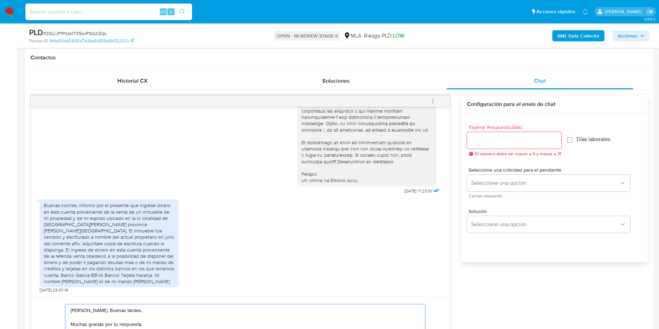
scroll to position [313, 0]
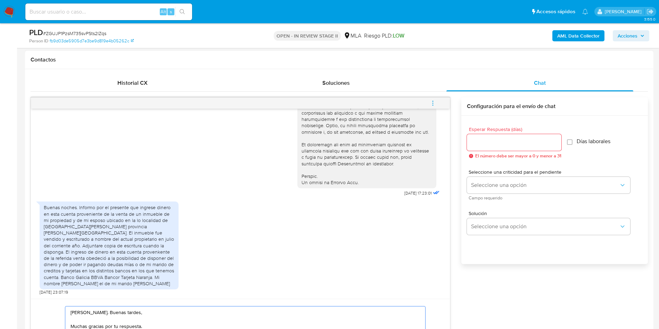
type textarea "Hola Maria Paula. Buenas tardes, Muchas gracias por tu respuesta. Quedamos a la…"
click at [506, 145] on input "Esperar Respuesta (días)" at bounding box center [514, 142] width 94 height 9
type input "7"
click at [572, 144] on input "Días laborales" at bounding box center [570, 142] width 6 height 6
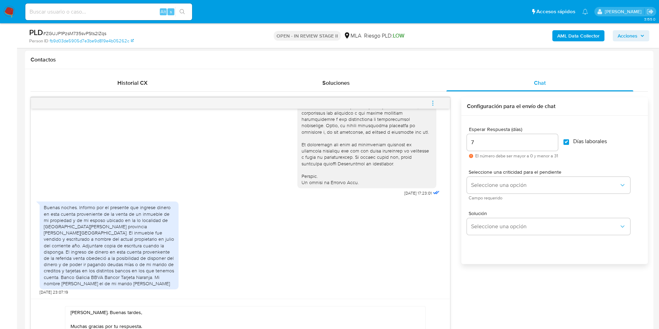
checkbox input "true"
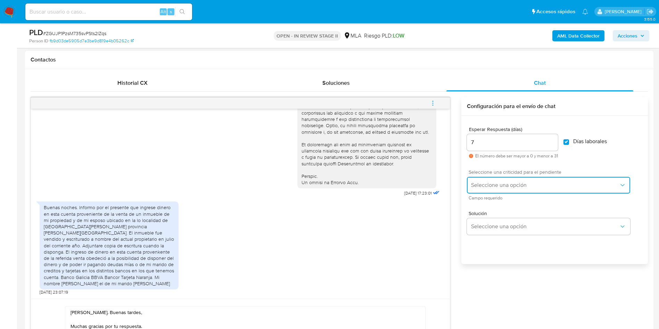
click at [513, 180] on button "Seleccione una opción" at bounding box center [548, 185] width 163 height 17
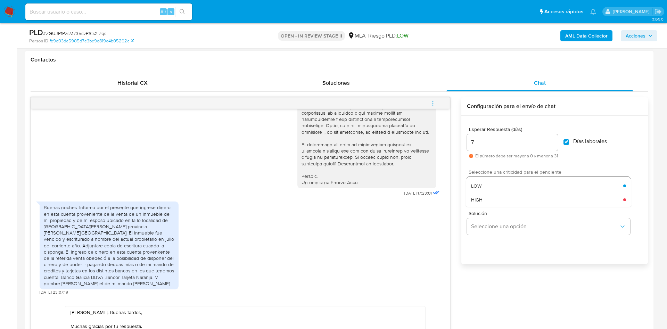
click at [491, 184] on div "LOW" at bounding box center [547, 186] width 152 height 14
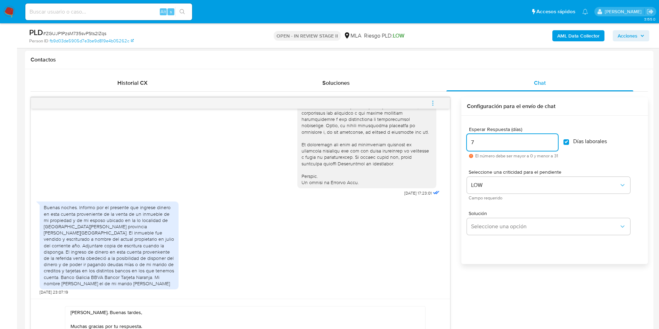
drag, startPoint x: 475, startPoint y: 147, endPoint x: 465, endPoint y: 145, distance: 10.2
click at [466, 144] on div "Esperar Respuesta (días) 7 El número debe ser mayor a 0 y menor a 31 Días labor…" at bounding box center [554, 199] width 187 height 167
type input "5"
click at [505, 263] on div "Esperar Respuesta (días) 5 El número debe ser mayor a 0 y menor a 31 Días labor…" at bounding box center [554, 199] width 187 height 167
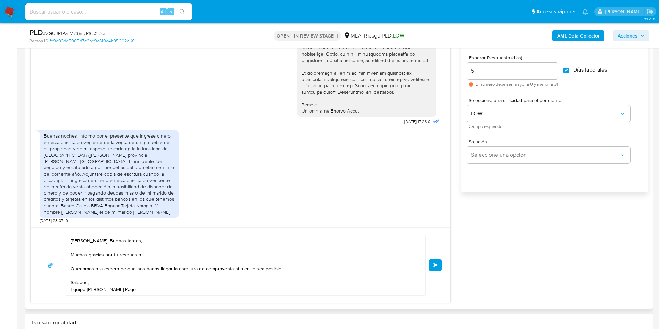
scroll to position [417, 0]
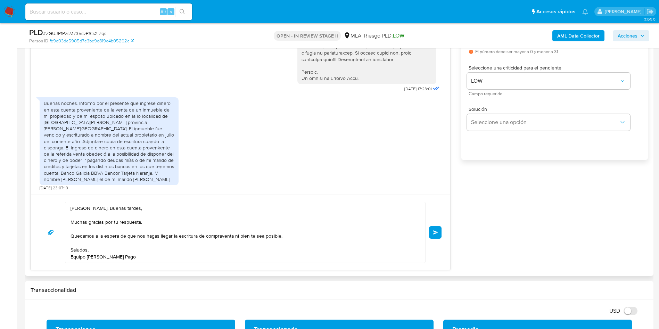
click at [93, 209] on textarea "Hola Maria Paula. Buenas tardes, Muchas gracias por tu respuesta. Quedamos a la…" at bounding box center [244, 232] width 346 height 60
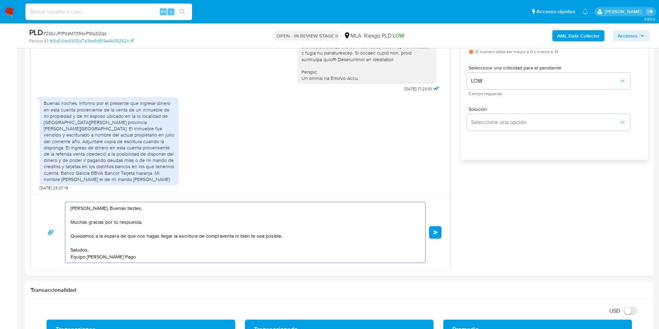
click at [0, 0] on lt-span "María" at bounding box center [0, 0] width 0 height 0
click at [138, 245] on textarea "Hola María Paula. Buenas tardes, Muchas gracias por tu respuesta. Quedamos a la…" at bounding box center [244, 232] width 346 height 60
click at [145, 257] on textarea "Hola María Paula. Buenas tardes, Muchas gracias por tu respuesta. Quedamos a la…" at bounding box center [244, 232] width 346 height 60
click at [133, 234] on textarea "Hola María Paula. Buenas tardes, Muchas gracias por tu respuesta. Quedamos a la…" at bounding box center [244, 232] width 346 height 60
click at [313, 261] on textarea "Hola María Paula. Buenas tardes, Muchas gracias por tu respuesta. Quedamos a la…" at bounding box center [244, 232] width 346 height 60
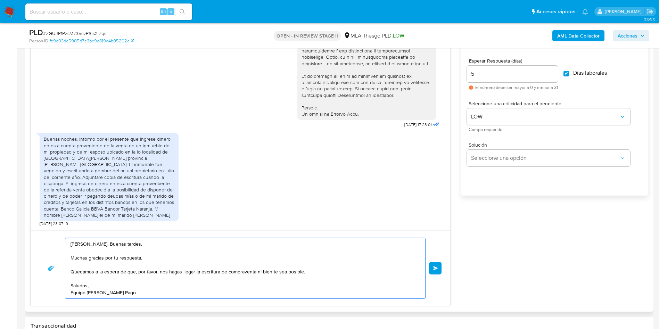
scroll to position [365, 0]
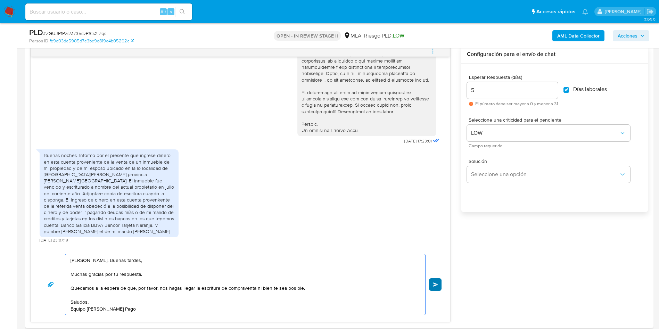
type textarea "Hola María Paula. Buenas tardes, Muchas gracias por tu respuesta. Quedamos a la…"
click at [438, 284] on button "Enviar" at bounding box center [435, 284] width 13 height 13
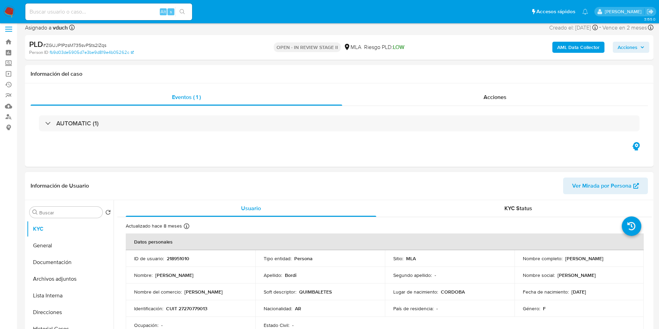
scroll to position [0, 0]
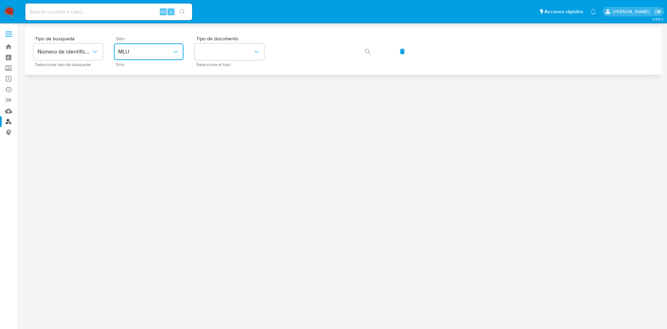
click at [136, 50] on span "MLU" at bounding box center [145, 51] width 54 height 7
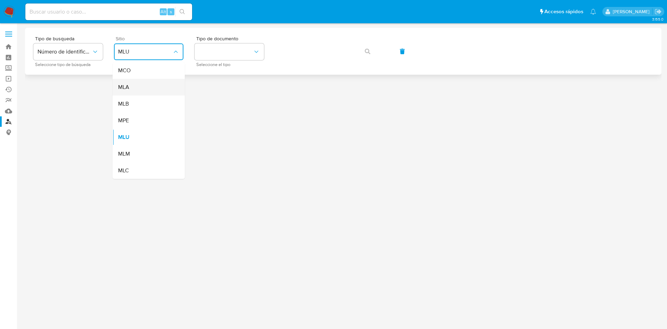
click at [129, 91] on span "MLA" at bounding box center [123, 87] width 11 height 7
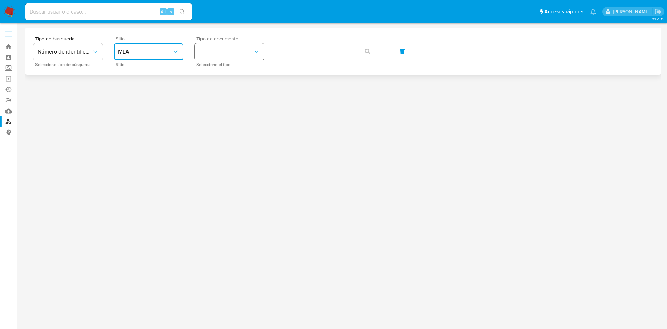
click at [239, 48] on button "identificationType" at bounding box center [228, 51] width 69 height 17
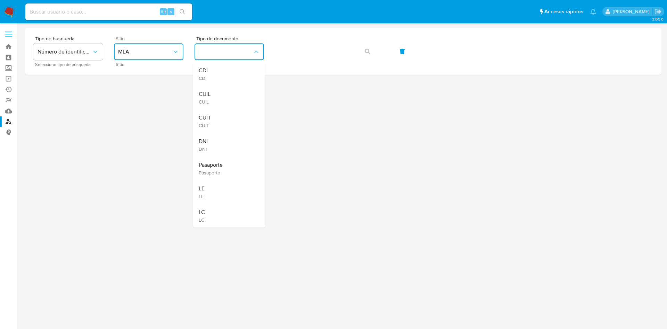
click at [213, 121] on div "CUIT CUIT" at bounding box center [227, 121] width 57 height 24
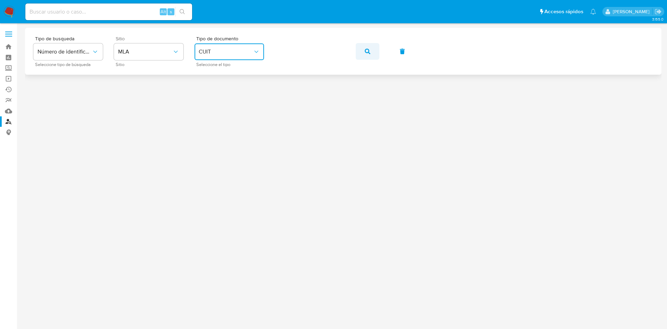
click at [367, 51] on icon "button" at bounding box center [368, 52] width 6 height 6
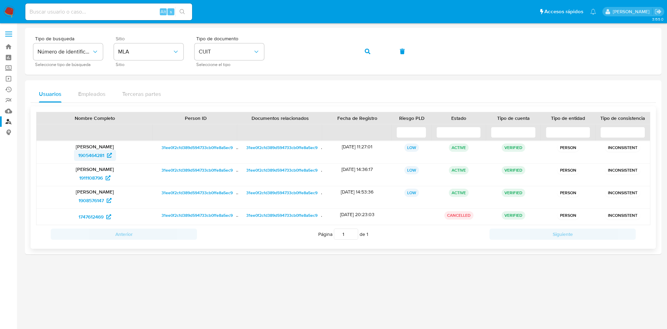
click at [88, 150] on span "1905464281" at bounding box center [91, 155] width 26 height 11
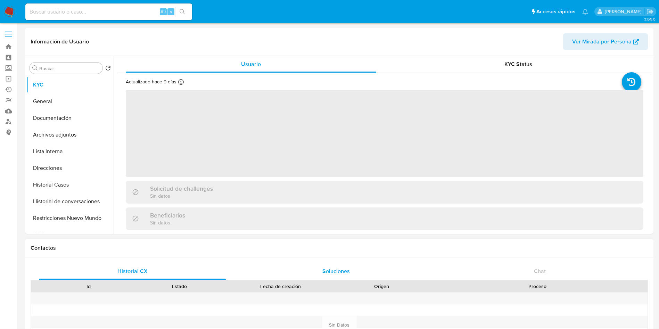
select select "10"
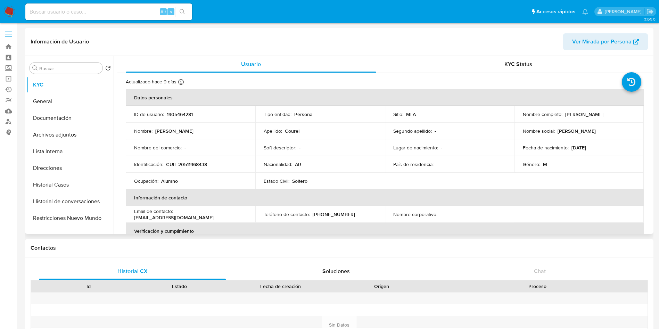
scroll to position [359, 0]
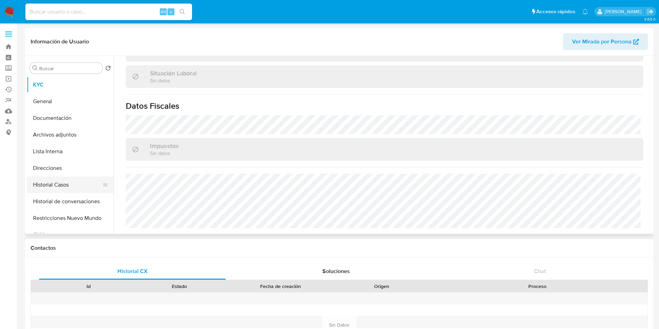
click at [53, 177] on button "Historial Casos" at bounding box center [67, 184] width 81 height 17
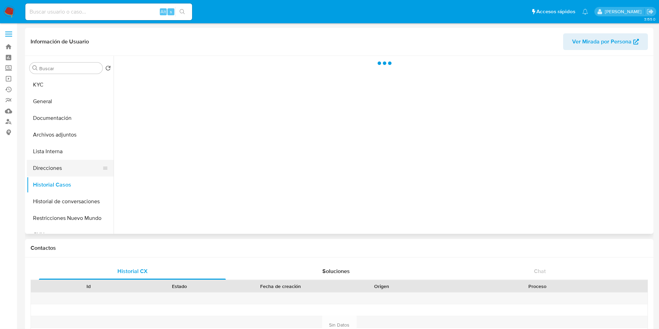
scroll to position [0, 0]
click at [55, 168] on button "Direcciones" at bounding box center [67, 168] width 81 height 17
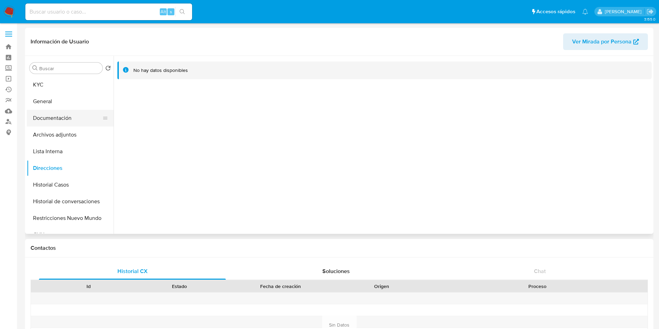
click at [49, 112] on button "Documentación" at bounding box center [67, 118] width 81 height 17
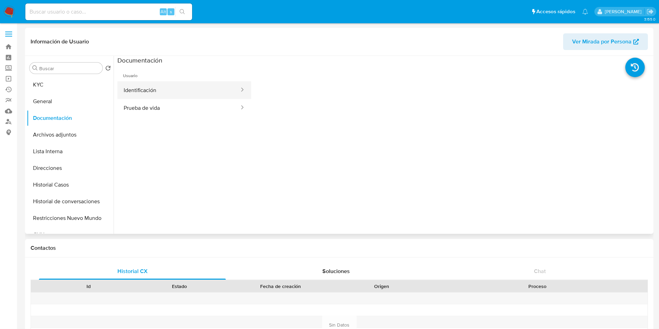
click at [144, 96] on button "Identificación" at bounding box center [178, 90] width 123 height 18
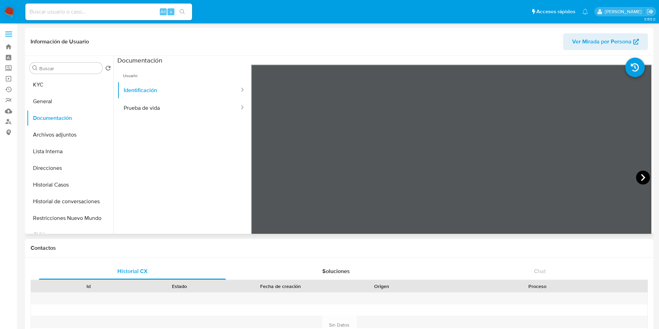
click at [638, 176] on icon at bounding box center [643, 178] width 14 height 14
click at [263, 179] on icon at bounding box center [260, 178] width 14 height 14
click at [640, 177] on icon at bounding box center [643, 178] width 14 height 14
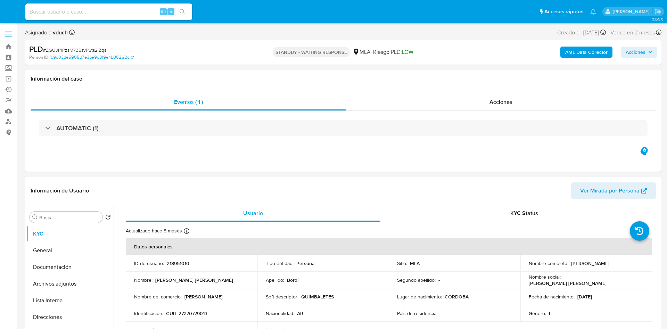
select select "10"
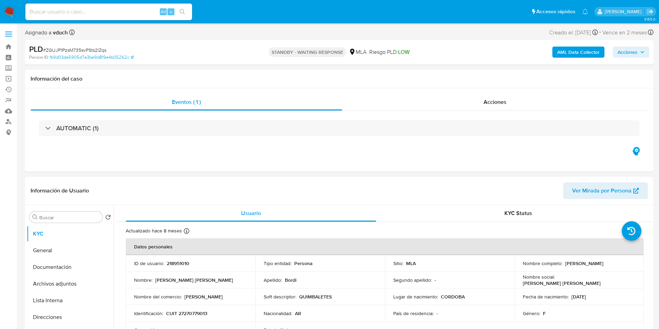
click at [134, 6] on div "Alt s" at bounding box center [108, 11] width 167 height 17
click at [140, 10] on input at bounding box center [108, 11] width 167 height 9
paste input "aoX3JCG3OcL4Ypqj3UbRXoo9"
type input "aoX3JCG3OcL4Ypqj3UbRXoo9"
click at [188, 13] on button "search-icon" at bounding box center [182, 12] width 14 height 10
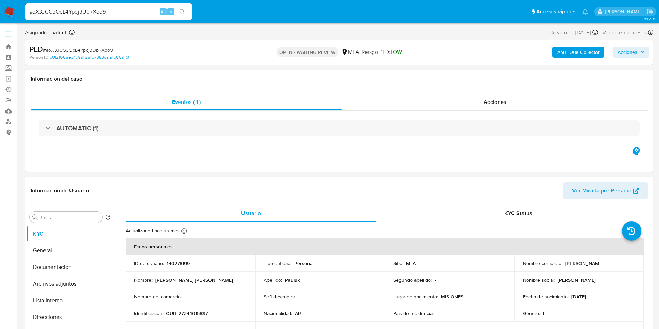
select select "10"
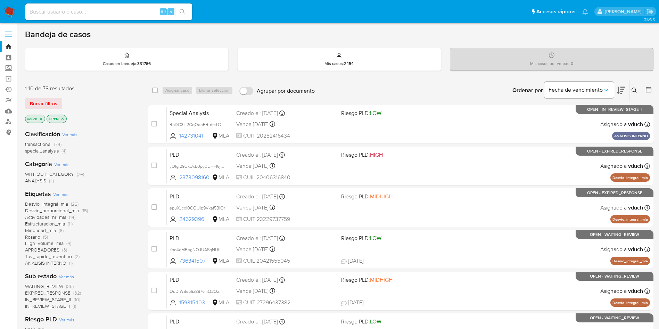
click at [640, 88] on button at bounding box center [634, 90] width 11 height 8
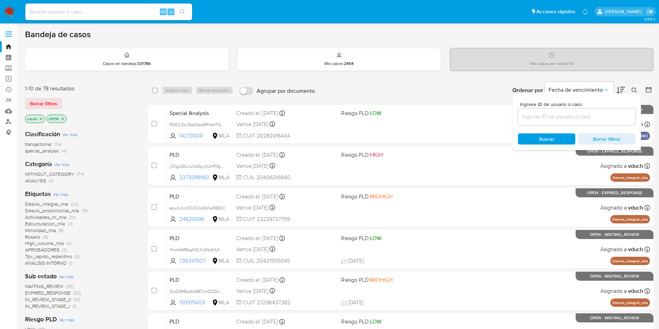
click at [565, 114] on input at bounding box center [576, 116] width 117 height 9
type input "aoX3JCG3OcL4Ypqj3UbRXoo9"
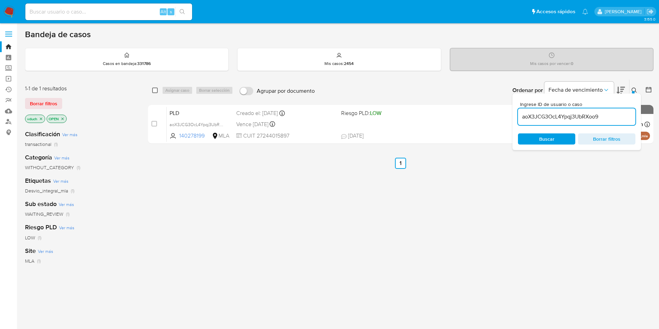
click at [155, 90] on input "checkbox" at bounding box center [155, 91] width 6 height 6
checkbox input "true"
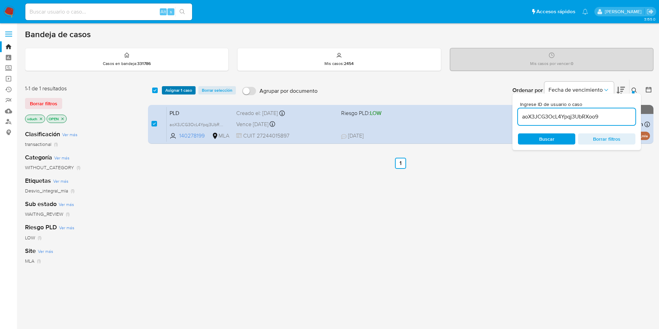
click at [176, 87] on span "Asignar 1 caso" at bounding box center [178, 90] width 27 height 7
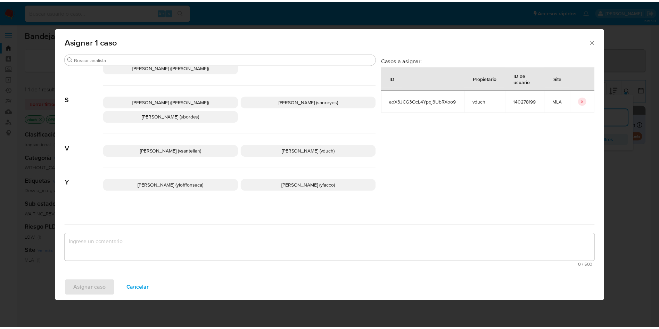
scroll to position [635, 0]
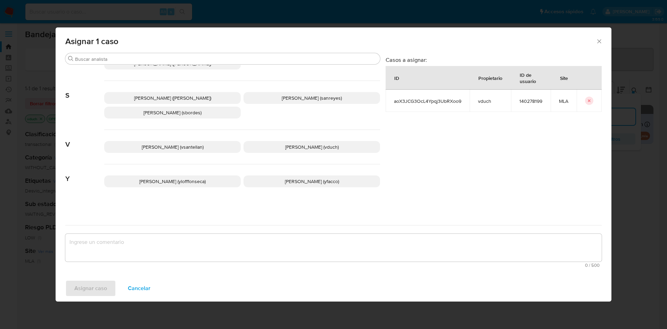
click at [299, 136] on div "[PERSON_NAME] (vsantellan) [PERSON_NAME] (vduch)" at bounding box center [242, 147] width 276 height 34
drag, startPoint x: 297, startPoint y: 148, endPoint x: 301, endPoint y: 191, distance: 44.0
click at [298, 148] on span "[PERSON_NAME] (vduch)" at bounding box center [311, 146] width 53 height 7
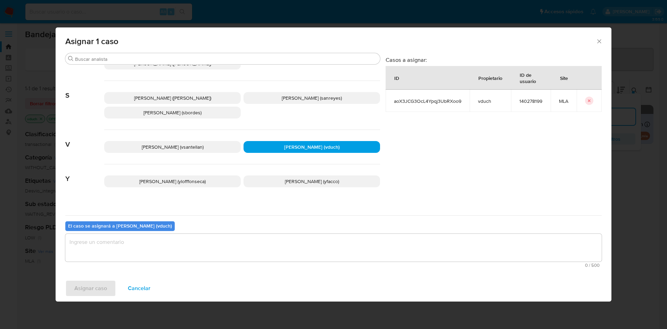
click at [308, 247] on textarea "assign-modal" at bounding box center [333, 248] width 536 height 28
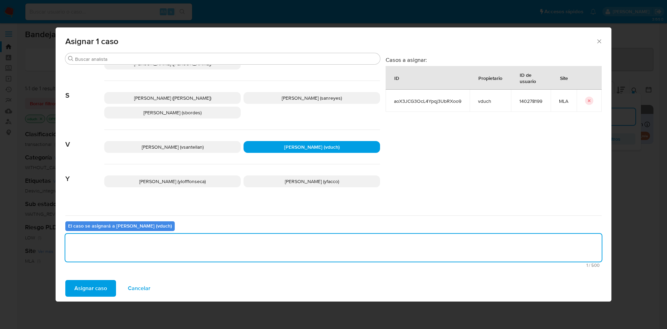
click at [114, 290] on button "Asignar caso" at bounding box center [90, 288] width 51 height 17
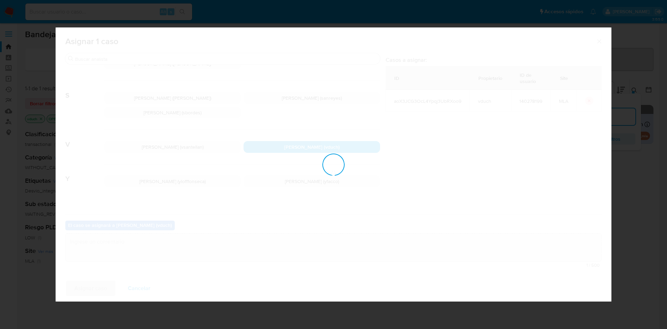
checkbox input "false"
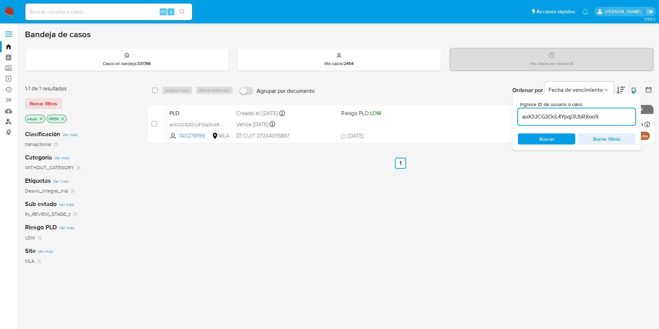
click at [9, 116] on link "Buscador de personas" at bounding box center [41, 121] width 83 height 11
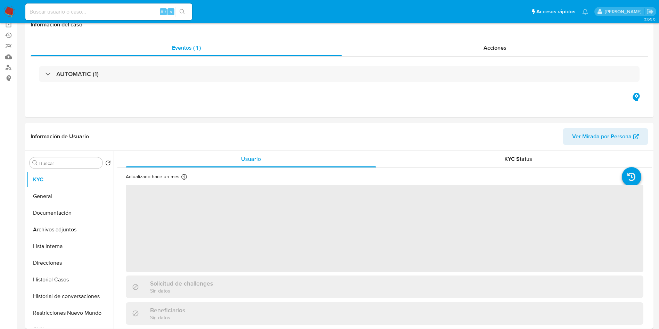
scroll to position [156, 0]
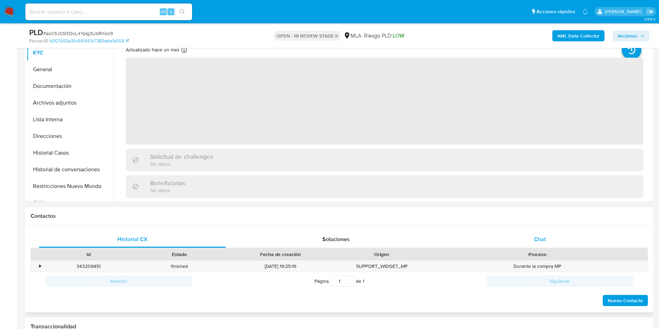
click at [595, 240] on div "Chat" at bounding box center [539, 239] width 187 height 17
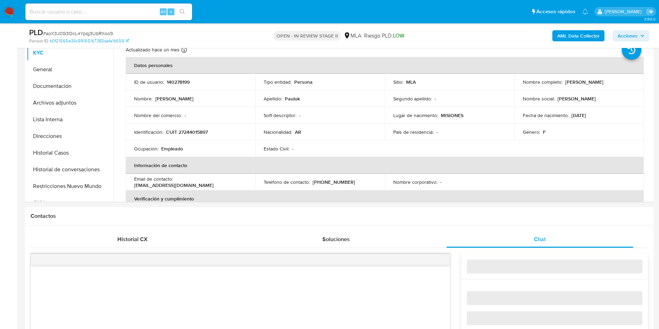
select select "10"
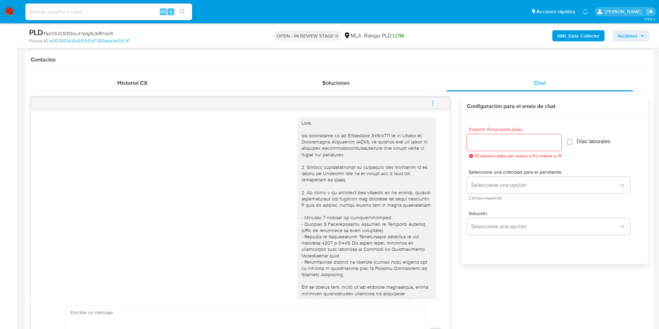
scroll to position [305, 0]
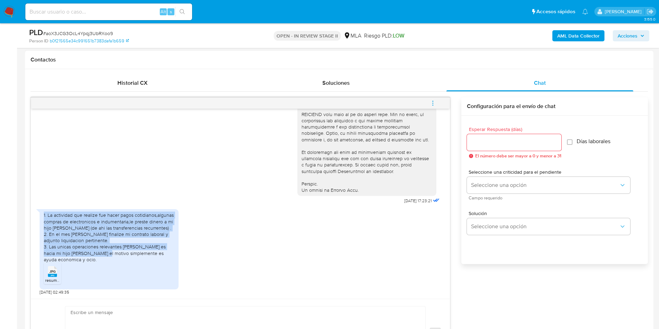
drag, startPoint x: 84, startPoint y: 251, endPoint x: 31, endPoint y: 204, distance: 71.1
click at [31, 204] on div "[DATE] 17:23:21 1. La actividad que realize fue hacer pagos cotidianos,algunas …" at bounding box center [240, 204] width 419 height 190
click at [101, 233] on div "1. La actividad que realize fue hacer pagos cotidianos,algunas compras de elect…" at bounding box center [109, 237] width 131 height 51
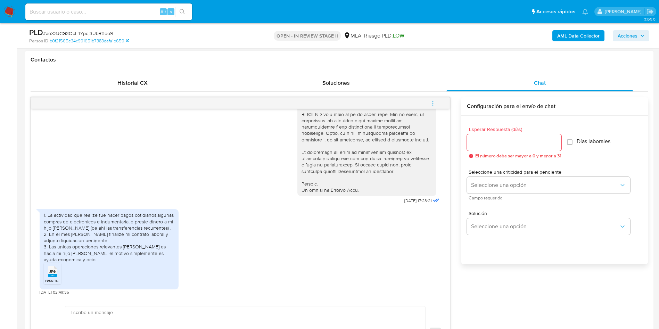
drag, startPoint x: 117, startPoint y: 261, endPoint x: 100, endPoint y: 183, distance: 80.3
click at [100, 183] on div "[DATE] 17:23:21 1. La actividad que realize fue hacer pagos cotidianos,algunas …" at bounding box center [240, 204] width 419 height 190
click at [222, 183] on div "18/08/2025 17:23:21" at bounding box center [241, 16] width 402 height 380
click at [223, 266] on div "1. La actividad que realize fue hacer pagos cotidianos,algunas compras de elect…" at bounding box center [241, 250] width 402 height 89
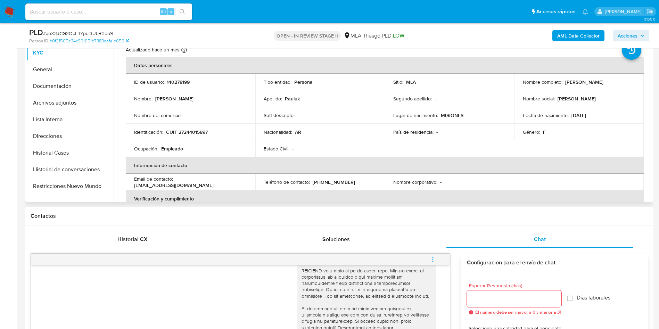
click at [174, 75] on td "ID de usuario : 140278199" at bounding box center [191, 82] width 130 height 17
copy p "140278199"
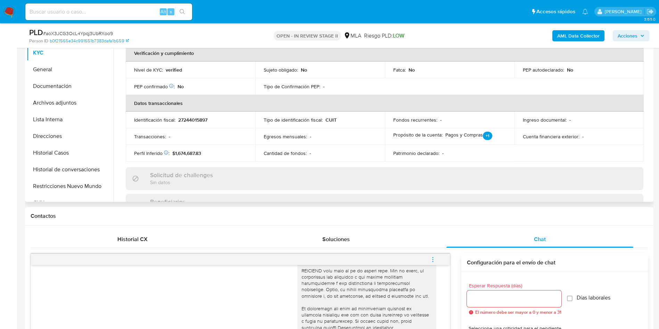
scroll to position [0, 0]
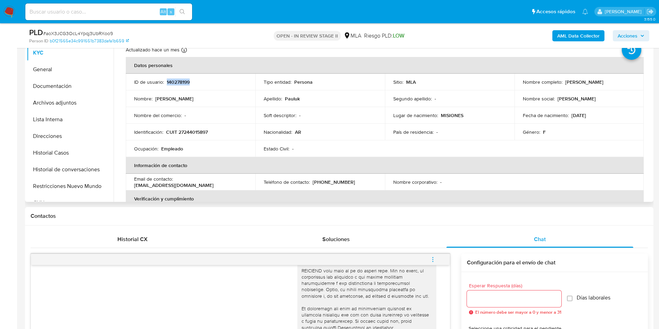
click at [364, 105] on td "Apellido : Pauluk" at bounding box center [320, 98] width 130 height 17
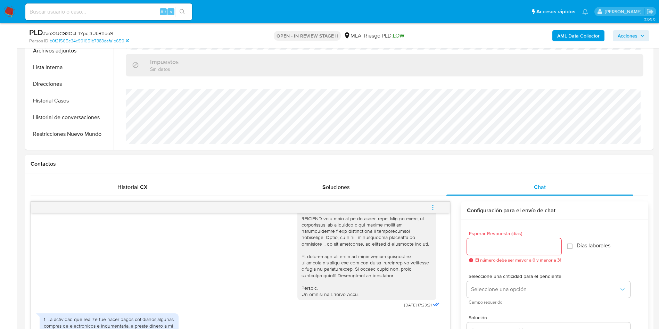
scroll to position [156, 0]
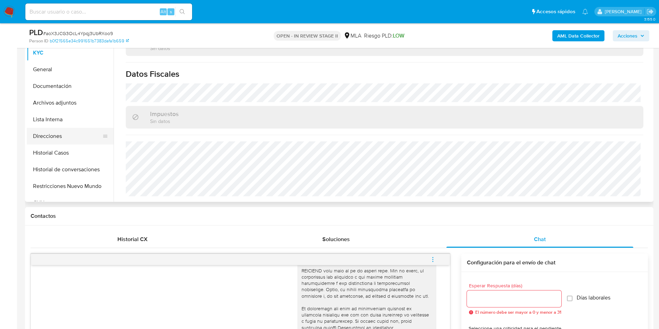
click at [53, 135] on button "Direcciones" at bounding box center [67, 136] width 81 height 17
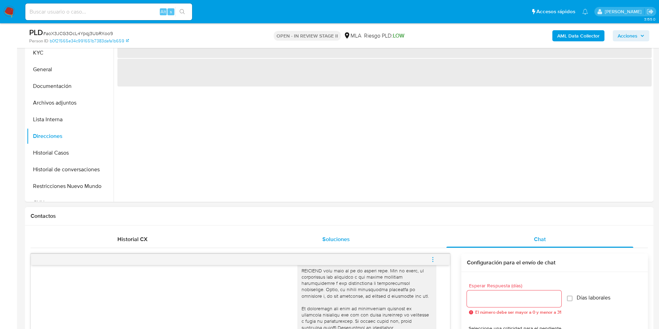
scroll to position [104, 0]
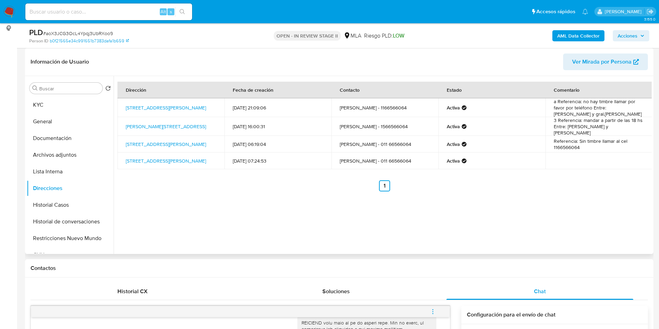
drag, startPoint x: 185, startPoint y: 111, endPoint x: 117, endPoint y: 105, distance: 68.4
click at [117, 105] on div "Dirección Fecha de creación Contacto Estado Comentario Av Saenz 387, Pompeya, C…" at bounding box center [383, 165] width 538 height 178
click at [188, 115] on td "Av Saenz 387, Pompeya, Capital Federal, 1437, Argentina 387" at bounding box center [170, 107] width 107 height 19
drag, startPoint x: 165, startPoint y: 111, endPoint x: 125, endPoint y: 106, distance: 40.4
click at [125, 106] on td "Av Saenz 387, Pompeya, Capital Federal, 1437, Argentina 387" at bounding box center [170, 107] width 107 height 19
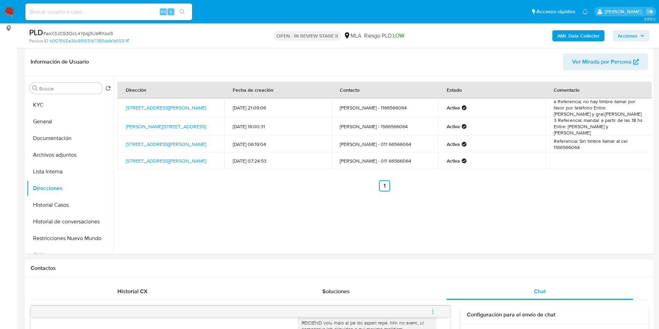
copy link "Av Saenz 387, Pompeya, Capital Federal, 1437, Argentina 387"
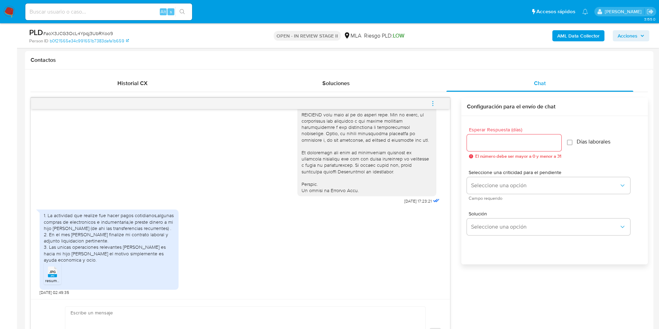
scroll to position [313, 0]
drag, startPoint x: 42, startPoint y: 209, endPoint x: 92, endPoint y: 259, distance: 70.5
click at [92, 259] on div "1. La actividad que realize fue hacer pagos cotidianos,algunas compras de elect…" at bounding box center [109, 249] width 139 height 80
copy div "1. La actividad que realize fue hacer pagos cotidianos,algunas compras de elect…"
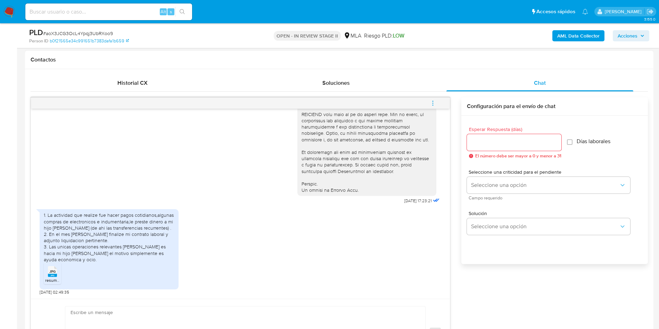
click at [50, 281] on span "resumen de haberes.jpg" at bounding box center [68, 280] width 46 height 6
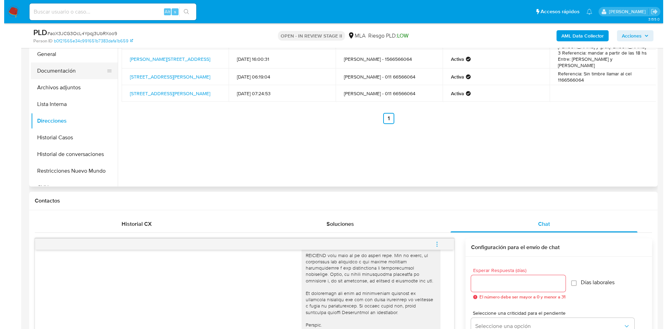
scroll to position [104, 0]
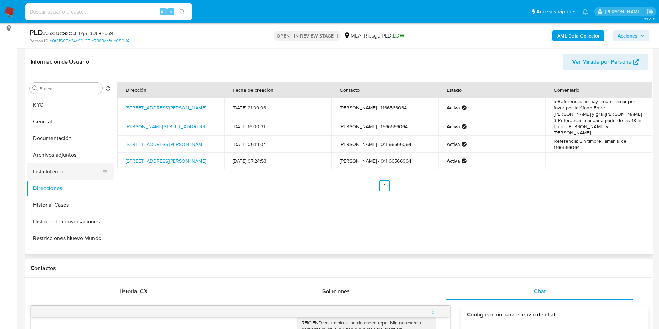
click at [56, 164] on button "Lista Interna" at bounding box center [67, 171] width 81 height 17
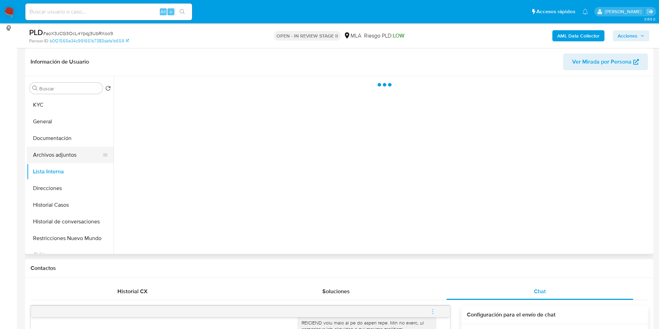
click at [71, 157] on button "Archivos adjuntos" at bounding box center [67, 155] width 81 height 17
click at [78, 142] on button "Documentación" at bounding box center [67, 138] width 81 height 17
drag, startPoint x: 58, startPoint y: 154, endPoint x: 80, endPoint y: 142, distance: 25.0
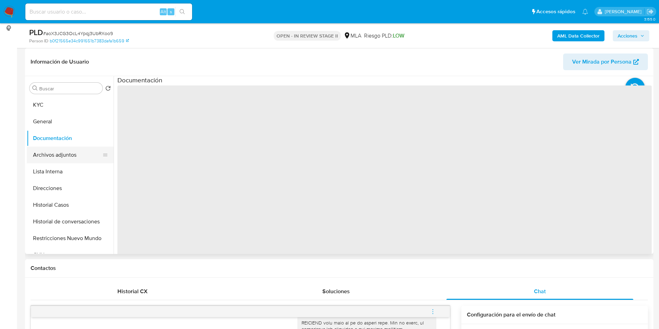
click at [58, 156] on button "Archivos adjuntos" at bounding box center [67, 155] width 81 height 17
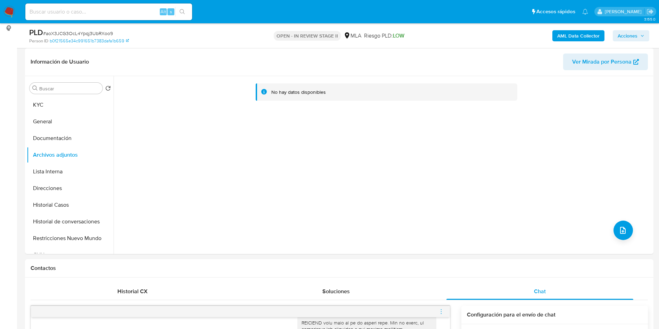
click at [562, 36] on b "AML Data Collector" at bounding box center [578, 35] width 42 height 11
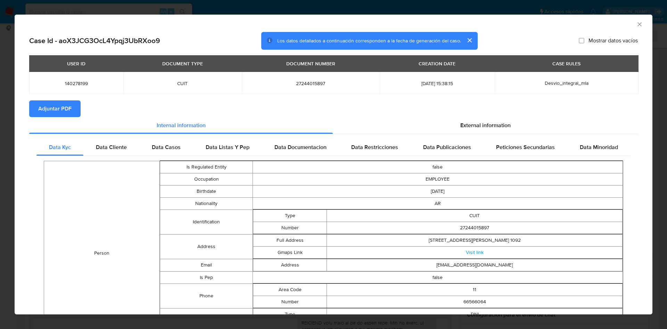
click at [51, 104] on span "Adjuntar PDF" at bounding box center [54, 108] width 33 height 15
click at [636, 23] on icon "Cerrar ventana" at bounding box center [639, 24] width 7 height 7
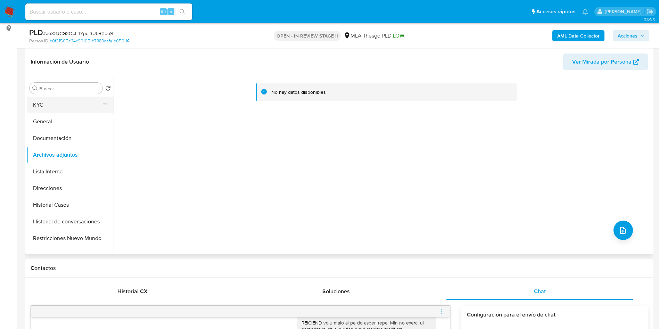
click at [61, 99] on button "KYC" at bounding box center [67, 105] width 81 height 17
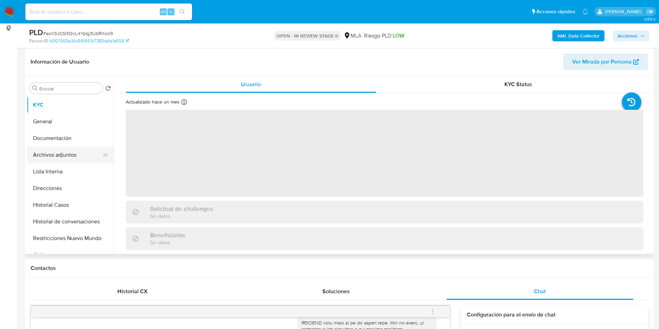
click at [64, 152] on button "Archivos adjuntos" at bounding box center [67, 155] width 81 height 17
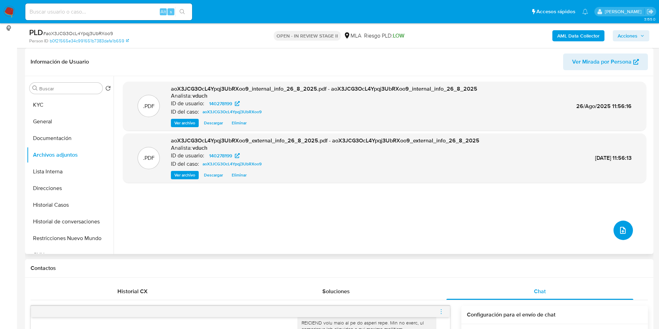
click at [620, 233] on icon "upload-file" at bounding box center [623, 230] width 6 height 7
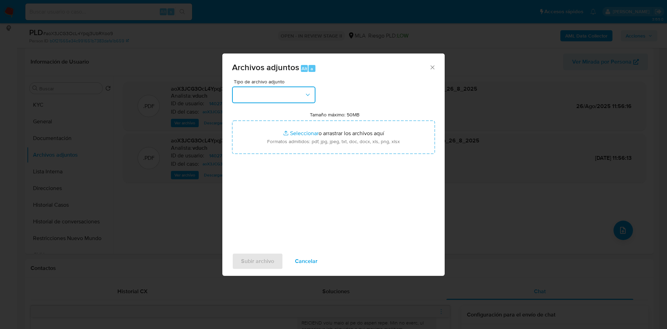
click at [272, 96] on button "button" at bounding box center [273, 94] width 83 height 17
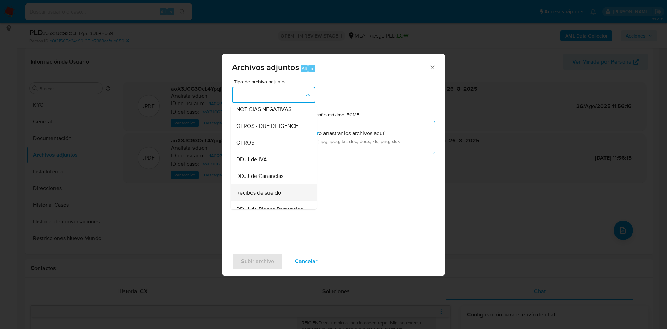
click at [264, 196] on span "Recibos de sueldo" at bounding box center [258, 192] width 45 height 7
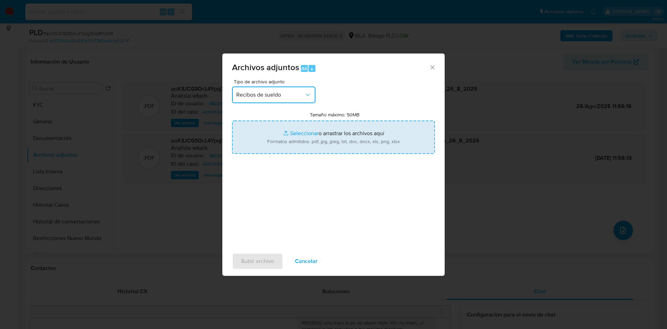
type input "C:\fakepath\Liquidación final - Jun 25.jpg"
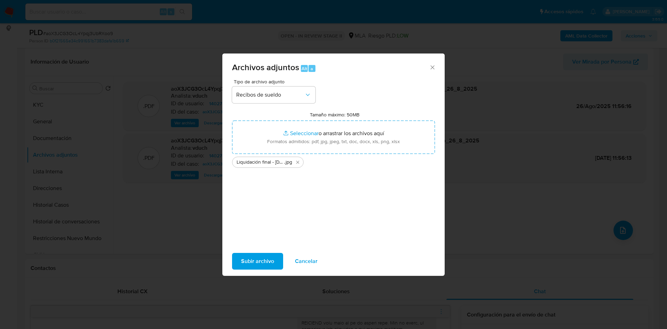
click at [267, 261] on span "Subir archivo" at bounding box center [257, 261] width 33 height 15
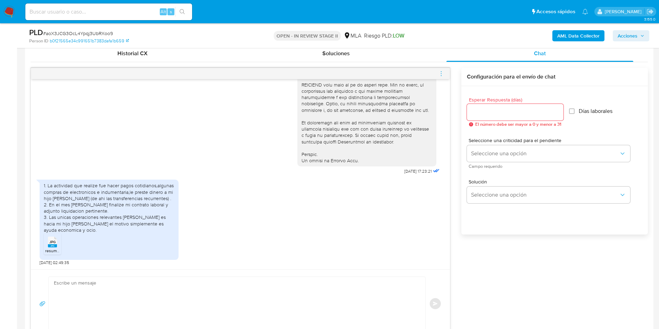
scroll to position [365, 0]
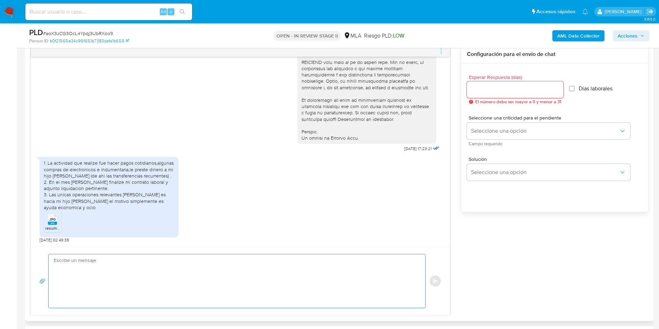
click at [221, 278] on textarea at bounding box center [235, 280] width 363 height 53
click at [484, 80] on div "Esperar Respuesta (días) El número debe ser mayor a 0 y menor a 31" at bounding box center [515, 90] width 97 height 30
click at [488, 85] on input "Esperar Respuesta (días)" at bounding box center [515, 89] width 97 height 9
type input "0"
click at [329, 256] on textarea at bounding box center [235, 280] width 363 height 53
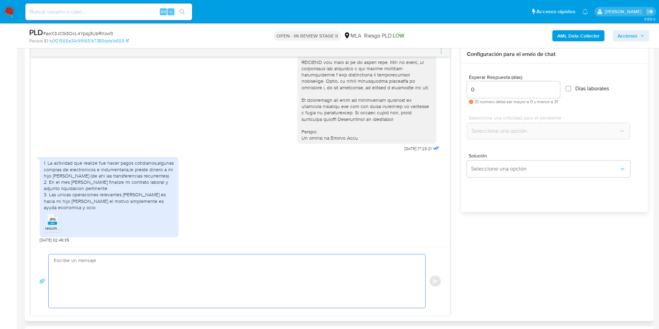
paste textarea "Hola, ¡Muchas gracias por tu respuesta! Confirmamos la recepción de la document…"
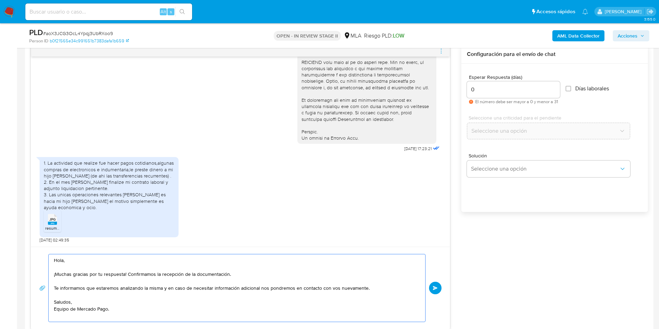
paste textarea "Hola, ¡Muchas gracias por tu respuesta! Confirmamos la recepción de la document…"
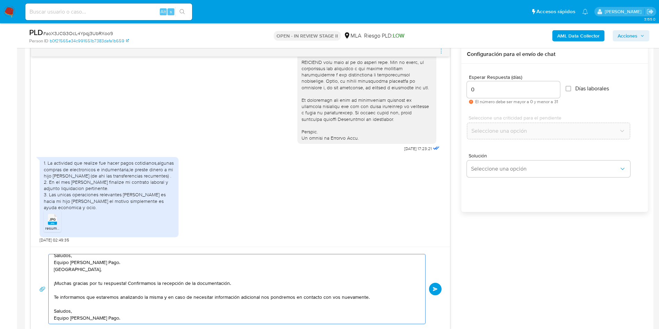
type textarea "Hola, ¡Muchas gracias por tu respuesta! Confirmamos la recepción de la document…"
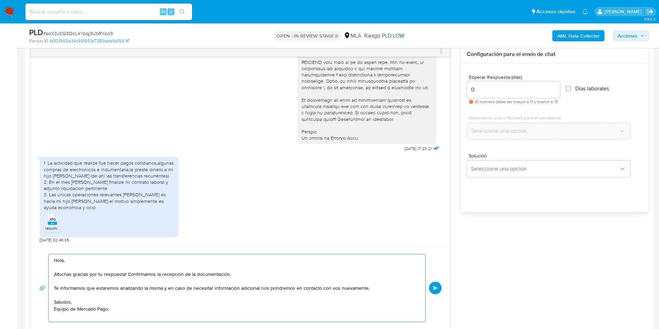
scroll to position [0, 0]
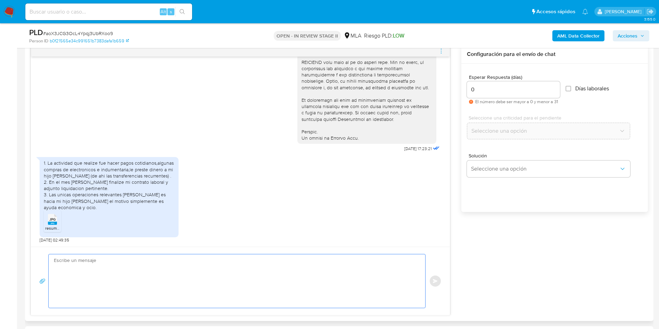
paste textarea "Hola, ¡Muchas gracias por tu respuesta! Confirmamos la recepción de la document…"
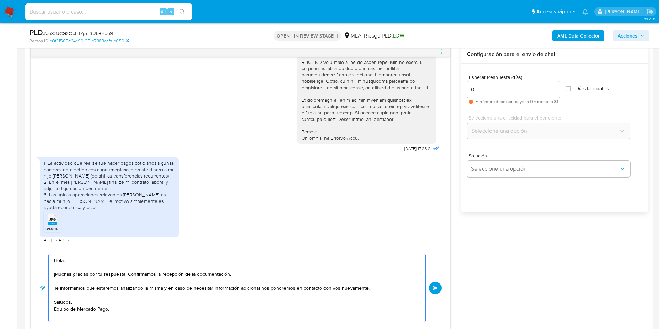
click at [103, 314] on textarea "Hola, ¡Muchas gracias por tu respuesta! Confirmamos la recepción de la document…" at bounding box center [235, 287] width 363 height 67
type textarea "Hola, ¡Muchas gracias por tu respuesta! Confirmamos la recepción de la document…"
click at [437, 281] on button "Enviar" at bounding box center [435, 284] width 13 height 13
click at [87, 31] on span "# aoX3JCG3OcL4Ypqj3UbRXoo9" at bounding box center [78, 33] width 70 height 7
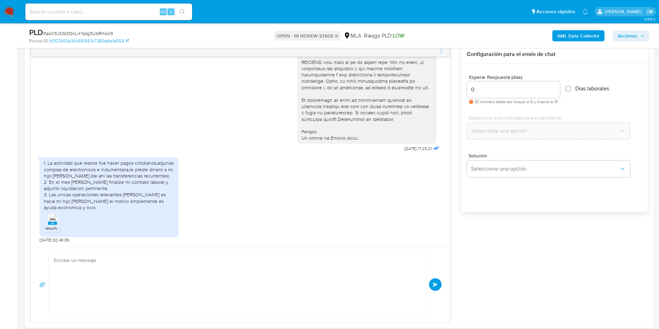
click at [87, 31] on span "# aoX3JCG3OcL4Ypqj3UbRXoo9" at bounding box center [78, 33] width 70 height 7
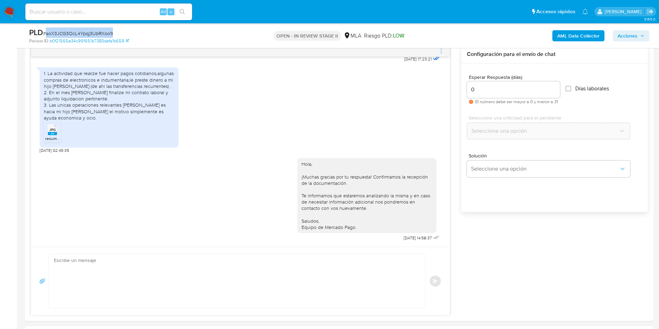
copy span "aoX3JCG3OcL4Ypqj3UbRXoo9"
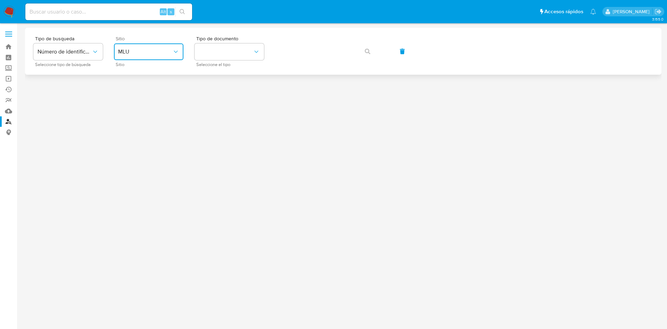
click at [144, 54] on span "MLU" at bounding box center [145, 51] width 54 height 7
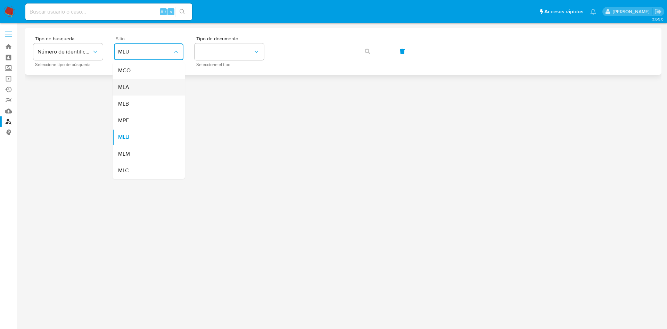
click at [142, 84] on div "MLA" at bounding box center [146, 87] width 57 height 17
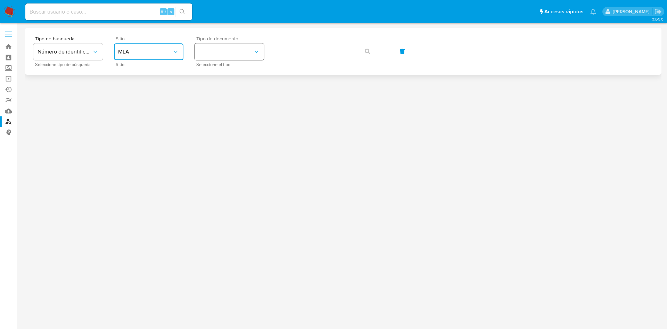
click at [235, 47] on button "identificationType" at bounding box center [228, 51] width 69 height 17
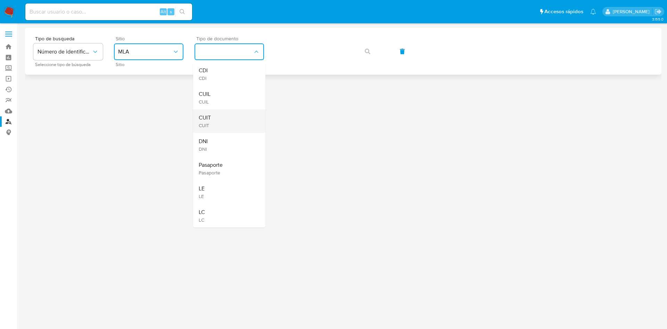
click at [227, 121] on div "CUIT CUIT" at bounding box center [227, 121] width 57 height 24
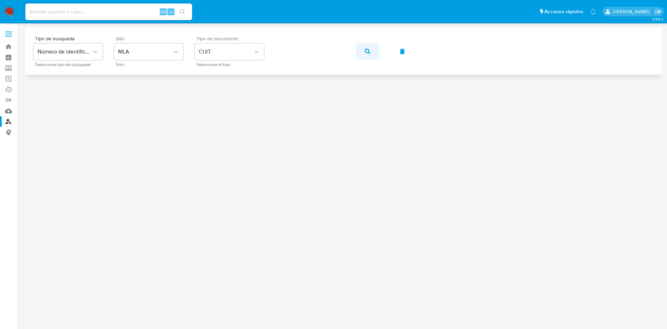
click at [364, 50] on button "button" at bounding box center [368, 51] width 24 height 17
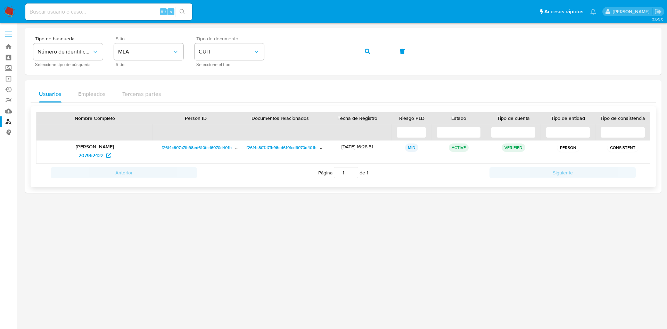
click at [73, 157] on div "207962422" at bounding box center [94, 155] width 107 height 11
click at [92, 156] on span "207962422" at bounding box center [90, 155] width 25 height 11
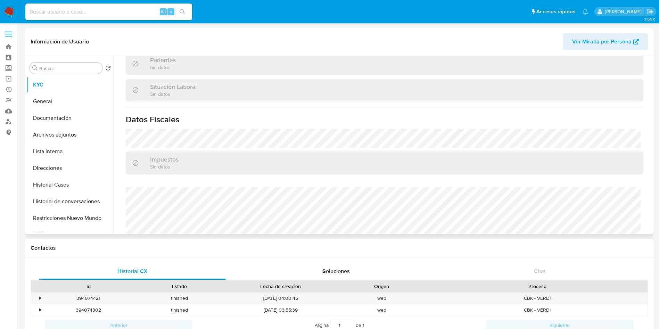
scroll to position [359, 0]
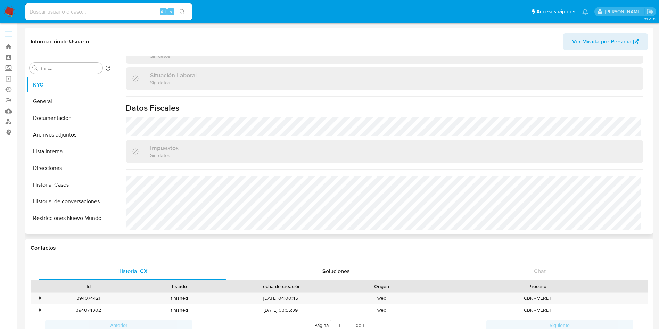
select select "10"
click at [73, 163] on button "Direcciones" at bounding box center [67, 168] width 81 height 17
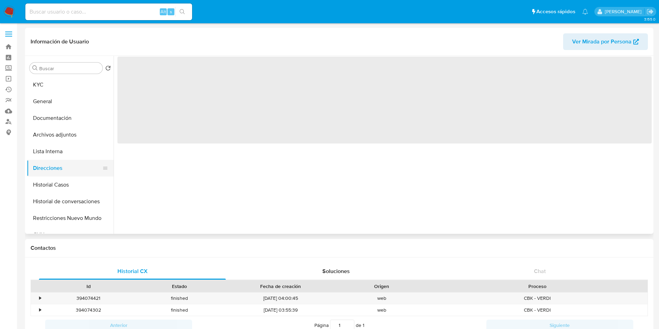
scroll to position [0, 0]
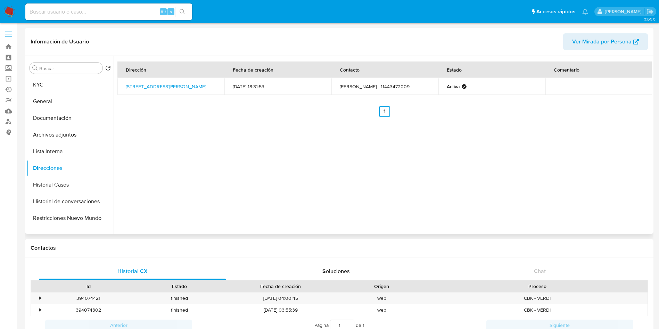
drag, startPoint x: 176, startPoint y: 91, endPoint x: 125, endPoint y: 81, distance: 51.5
click at [125, 81] on td "[STREET_ADDRESS][PERSON_NAME]" at bounding box center [170, 86] width 107 height 17
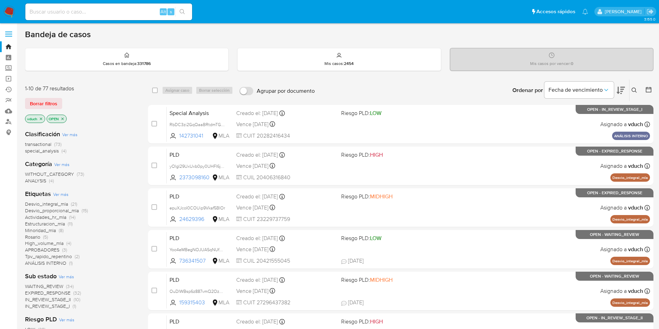
click at [636, 91] on icon at bounding box center [634, 91] width 6 height 6
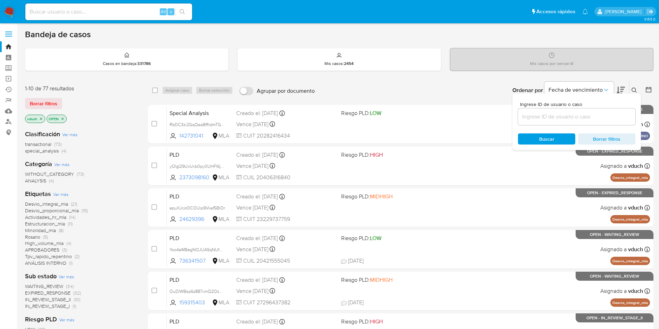
click at [602, 115] on input at bounding box center [576, 116] width 117 height 9
type input "aoX3JCG3OcL4Ypqj3UbRXoo9"
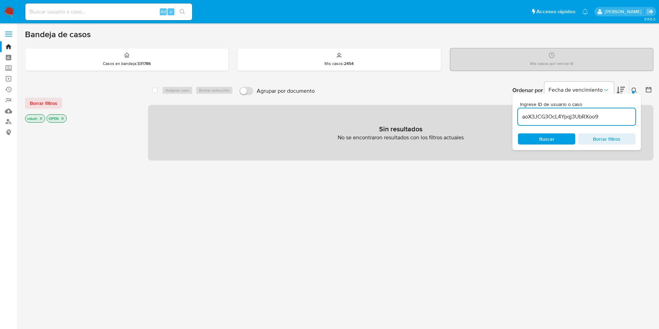
click at [64, 117] on icon "close-filter" at bounding box center [62, 118] width 2 height 2
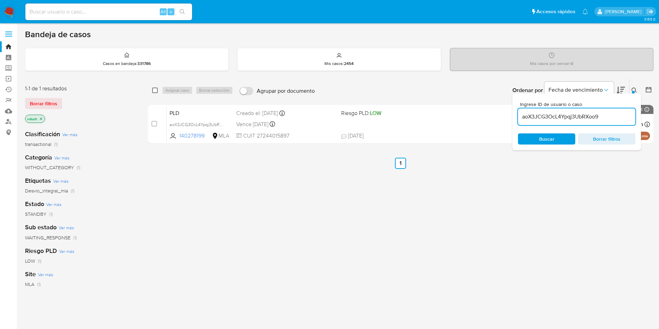
click at [154, 88] on input "checkbox" at bounding box center [155, 91] width 6 height 6
checkbox input "true"
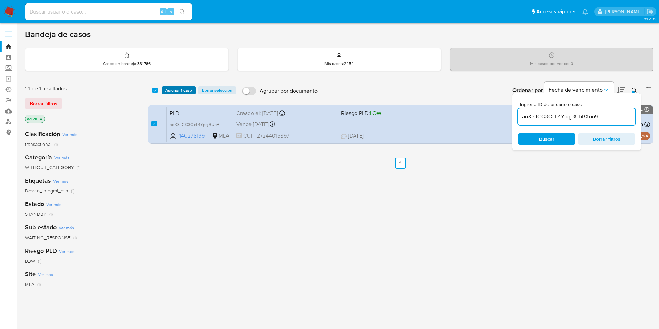
click at [173, 90] on span "Asignar 1 caso" at bounding box center [178, 90] width 27 height 7
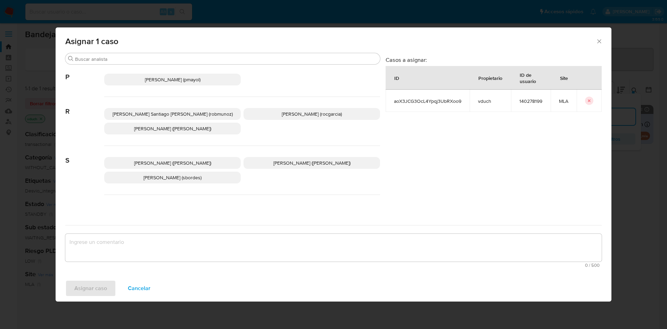
scroll to position [635, 0]
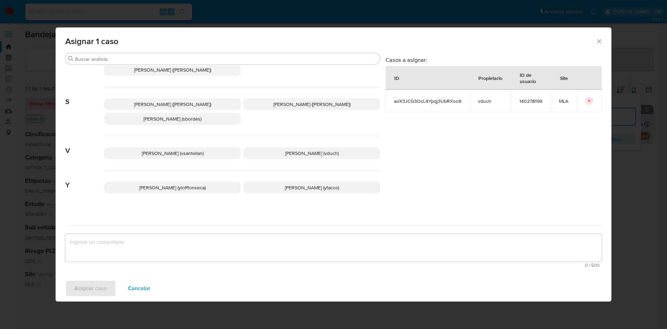
click at [287, 147] on p "[PERSON_NAME] (vduch)" at bounding box center [311, 153] width 136 height 12
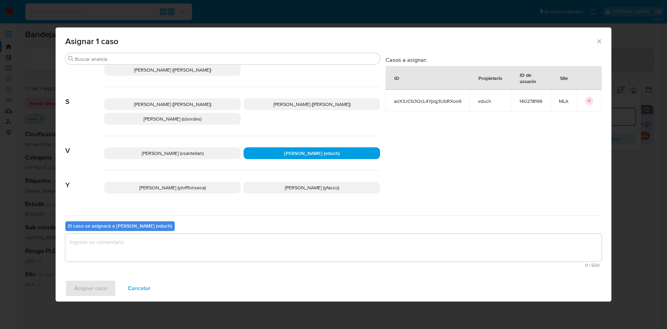
click at [342, 230] on div "El caso se asignará a [PERSON_NAME] (vduch) 0 / 500 500 caracteres restantes" at bounding box center [333, 242] width 536 height 55
click at [324, 248] on textarea "assign-modal" at bounding box center [333, 248] width 536 height 28
click at [81, 284] on span "Asignar caso" at bounding box center [90, 288] width 33 height 15
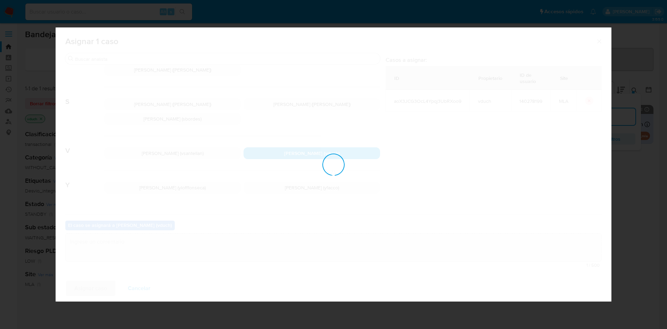
checkbox input "false"
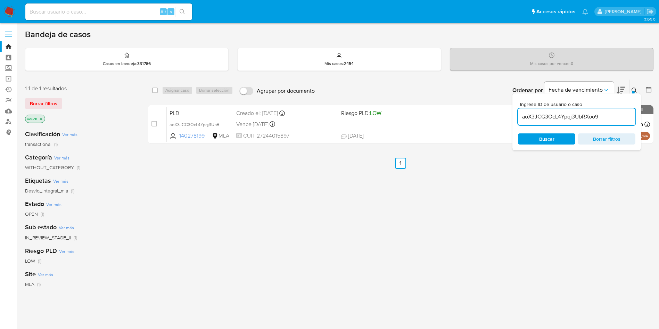
click at [577, 117] on input "aoX3JCG3OcL4Ypqj3UbRXoo9" at bounding box center [576, 116] width 117 height 9
paste input "ja5wd1W6RMEJiNuc88Lk6mGj"
type input "ja5wd1W6RMEJiNuc88Lk6mGj"
click at [157, 93] on input "checkbox" at bounding box center [155, 91] width 6 height 6
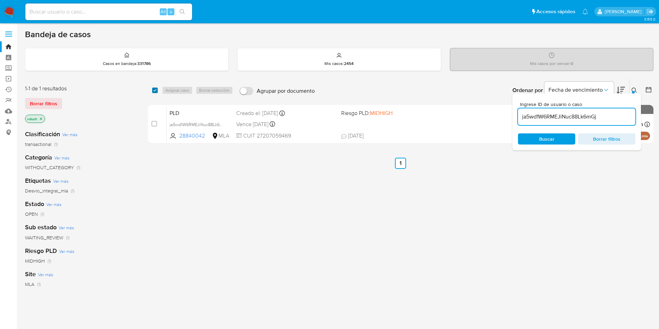
checkbox input "true"
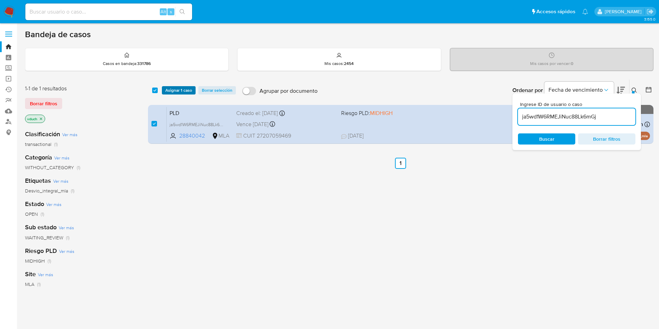
click at [169, 89] on span "Asignar 1 caso" at bounding box center [178, 90] width 27 height 7
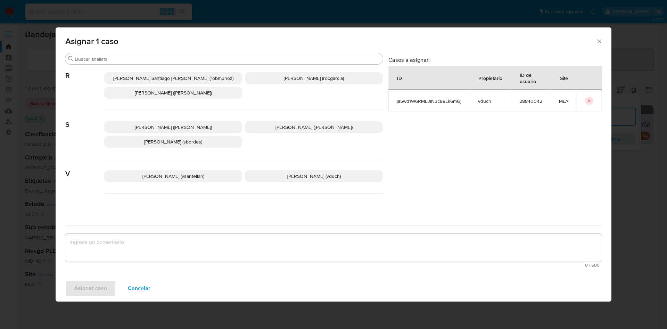
scroll to position [635, 0]
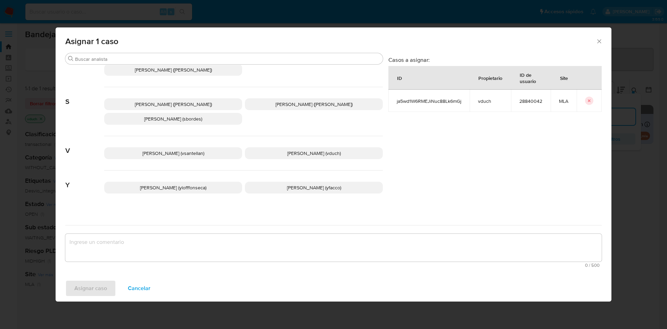
click at [290, 147] on p "Valeria Duch (vduch)" at bounding box center [314, 153] width 138 height 12
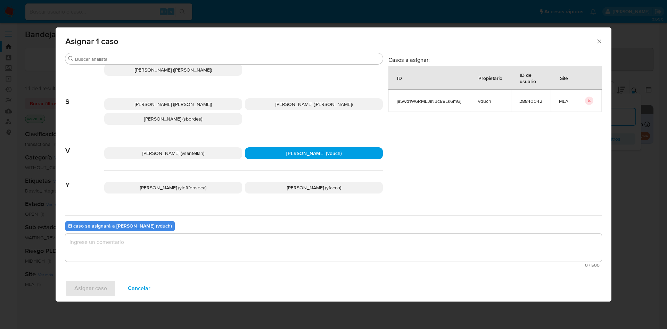
click at [315, 245] on textarea "assign-modal" at bounding box center [333, 248] width 536 height 28
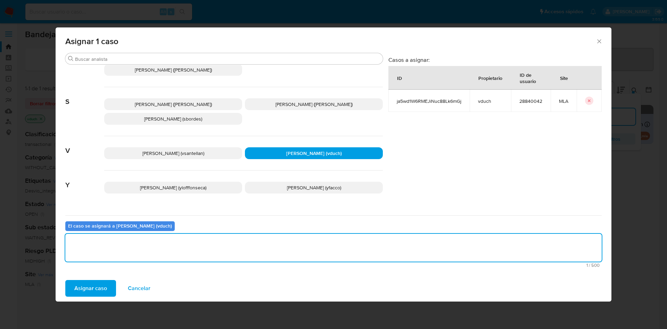
click at [92, 289] on span "Asignar caso" at bounding box center [90, 288] width 33 height 15
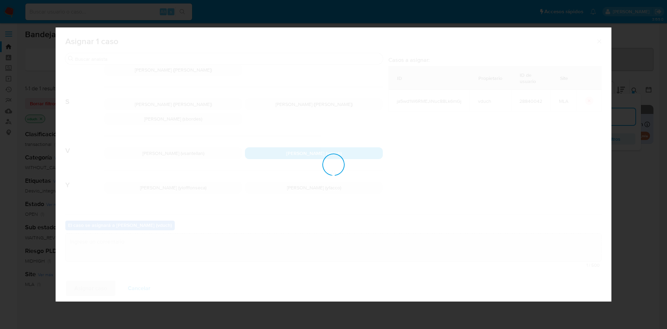
checkbox input "false"
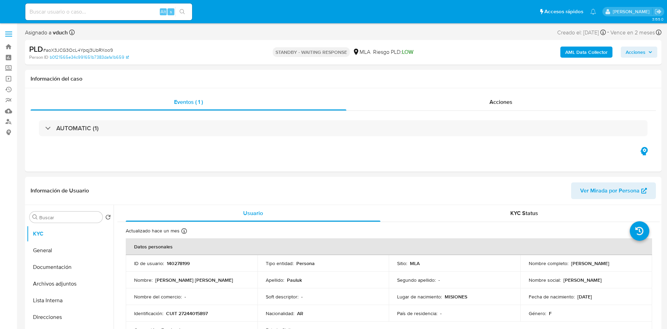
select select "10"
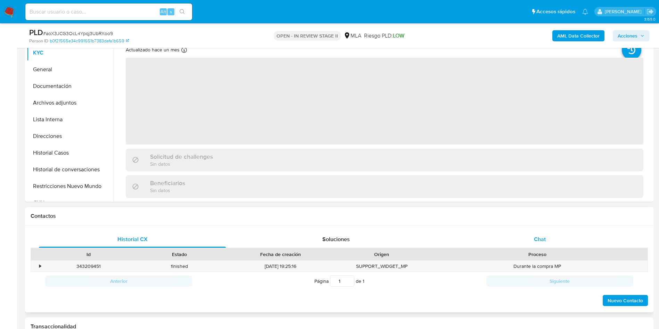
select select "10"
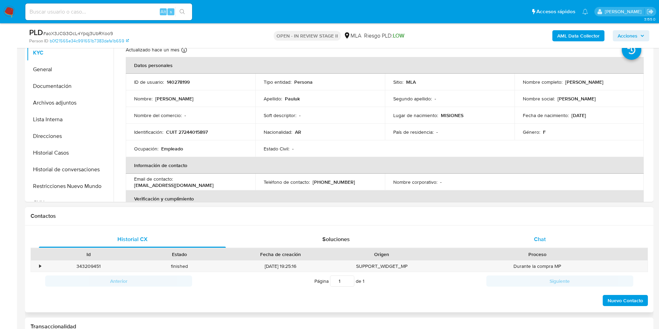
click at [536, 245] on div "Chat" at bounding box center [539, 239] width 187 height 17
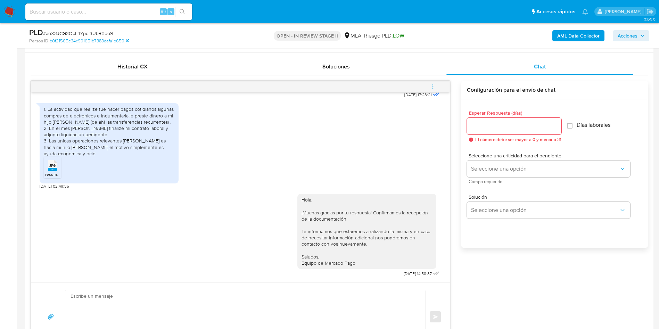
scroll to position [313, 0]
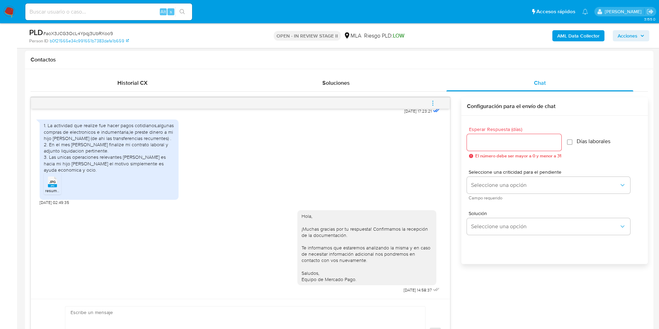
click at [436, 100] on icon "menu-action" at bounding box center [433, 103] width 6 height 6
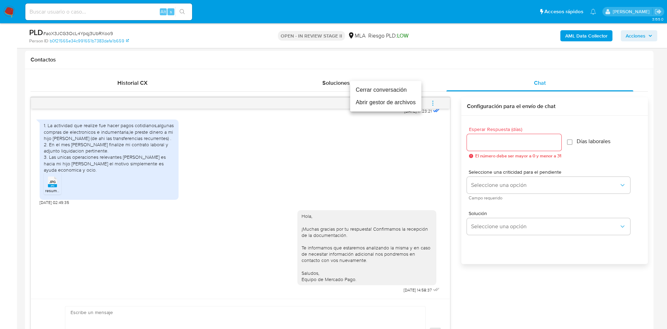
click at [397, 91] on li "Cerrar conversación" at bounding box center [385, 90] width 71 height 13
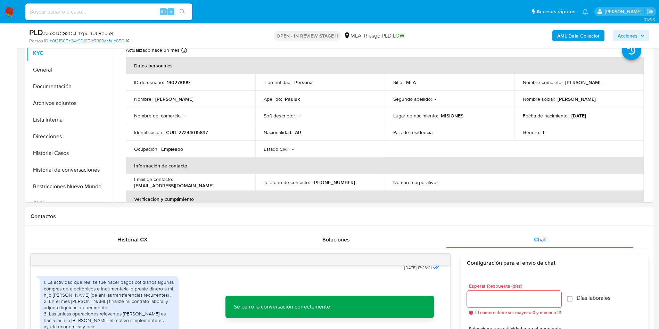
scroll to position [104, 0]
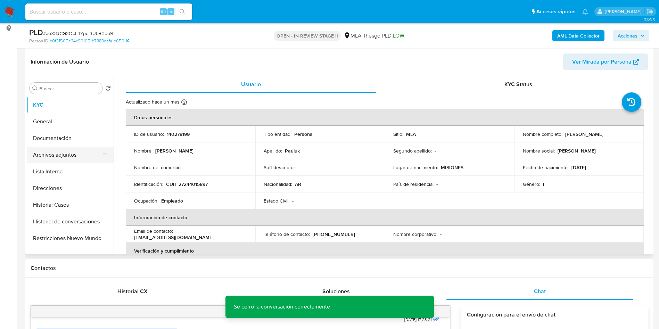
click at [67, 150] on button "Archivos adjuntos" at bounding box center [67, 155] width 81 height 17
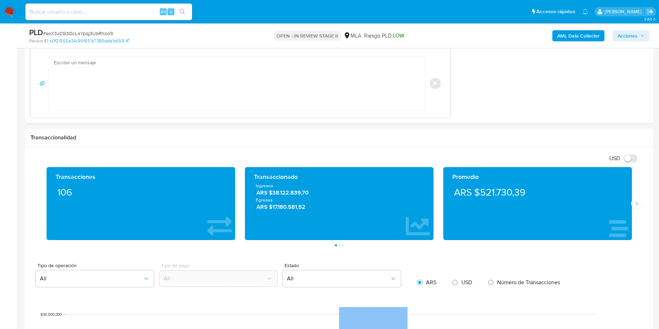
scroll to position [677, 0]
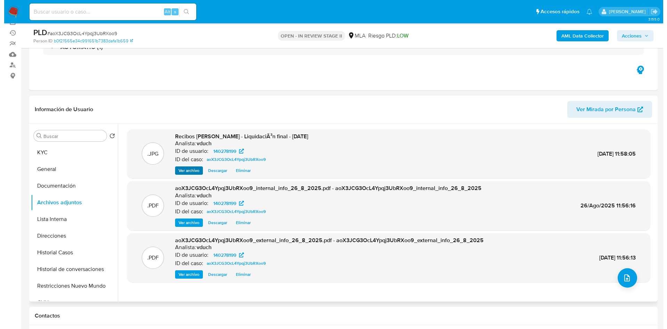
scroll to position [52, 0]
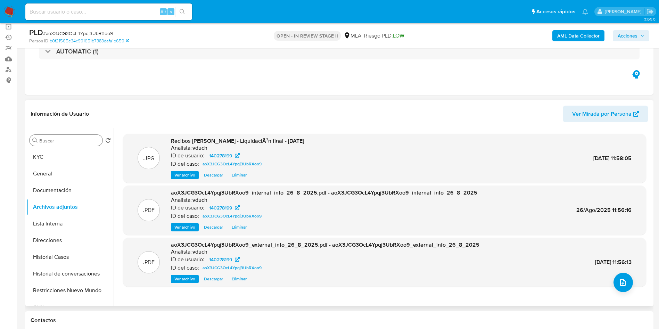
click at [56, 145] on div "Buscar" at bounding box center [66, 140] width 73 height 11
click at [52, 153] on button "KYC" at bounding box center [67, 157] width 81 height 17
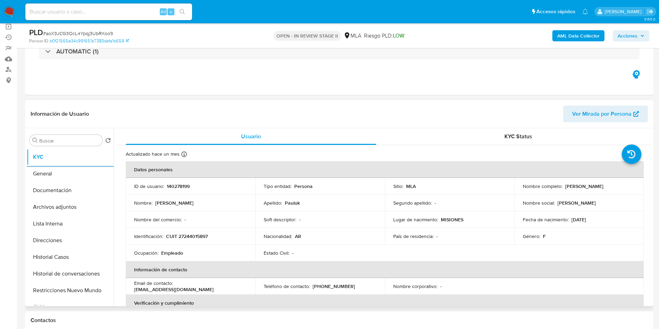
click at [187, 238] on p "CUIT 27244015897" at bounding box center [187, 236] width 42 height 6
copy p "27244015897"
click at [102, 205] on icon at bounding box center [105, 207] width 6 height 6
click at [83, 193] on button "Documentación" at bounding box center [67, 190] width 81 height 17
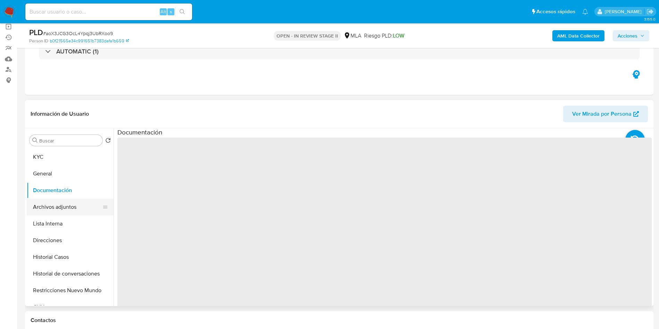
click at [75, 207] on button "Archivos adjuntos" at bounding box center [67, 207] width 81 height 17
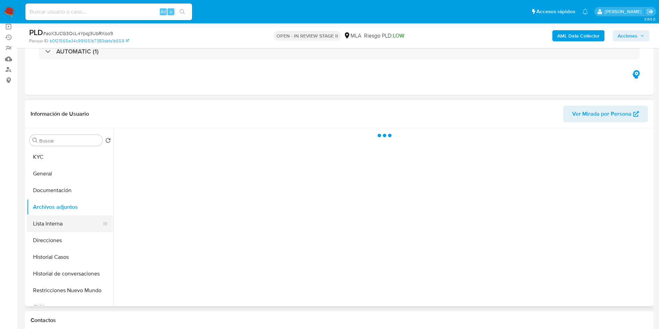
click at [45, 228] on button "Lista Interna" at bounding box center [67, 223] width 81 height 17
click at [54, 204] on button "Archivos adjuntos" at bounding box center [67, 207] width 81 height 17
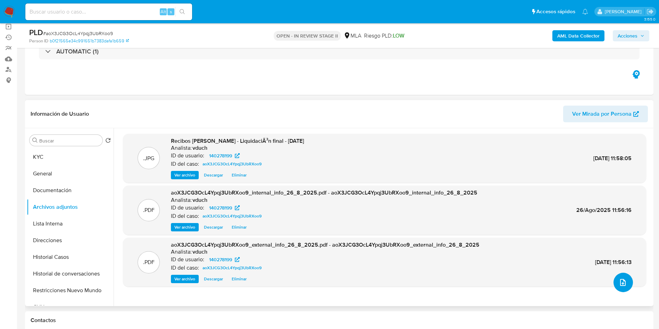
click at [619, 281] on icon "upload-file" at bounding box center [623, 282] width 8 height 8
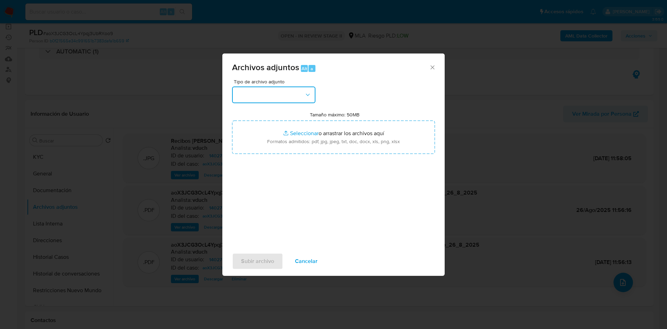
click at [299, 94] on button "button" at bounding box center [273, 94] width 83 height 17
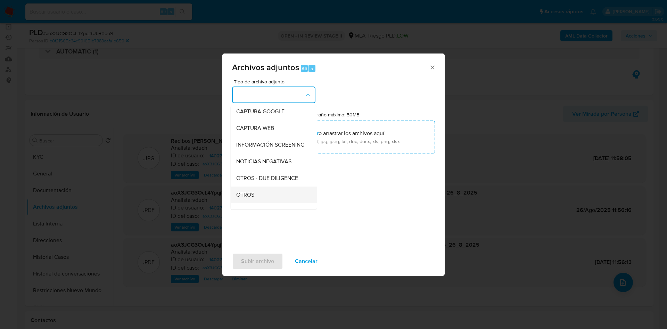
click at [258, 203] on div "OTROS" at bounding box center [271, 195] width 71 height 17
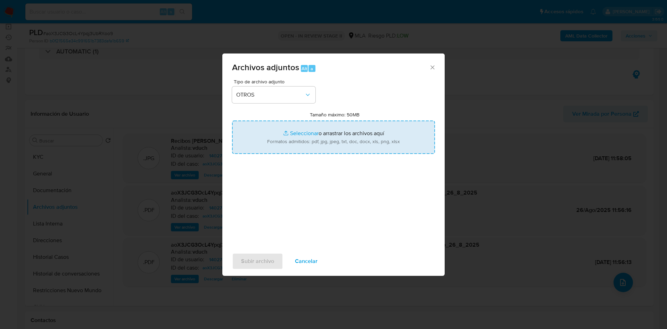
type input "C:\fakepath\Caselog aoX3JCG3OcL4Ypqj3UbRXoo9_2025_08_18_17_04_39.docx"
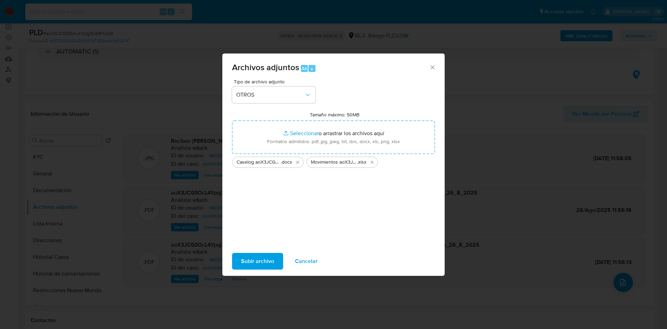
click at [274, 263] on button "Subir archivo" at bounding box center [257, 261] width 51 height 17
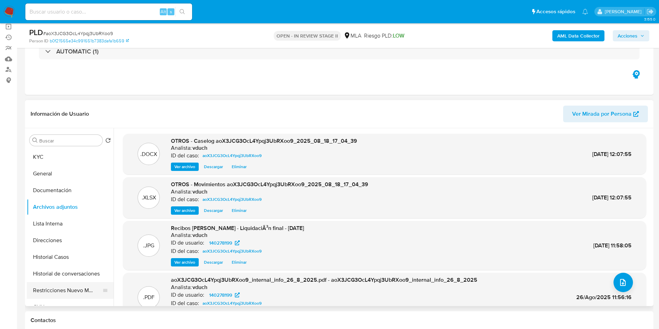
click at [56, 282] on button "Restricciones Nuevo Mundo" at bounding box center [67, 290] width 81 height 17
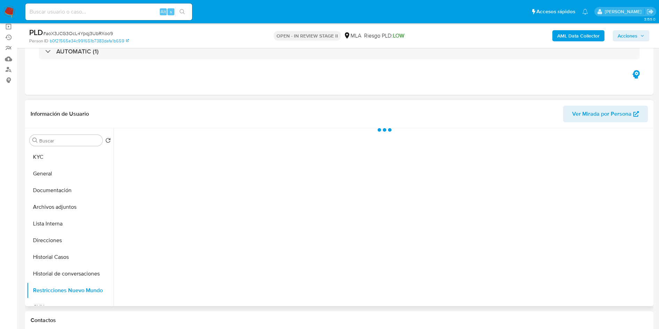
click at [74, 148] on div "Buscar Volver al orden por defecto KYC General Documentación Archivos adjuntos …" at bounding box center [70, 217] width 87 height 177
click at [69, 156] on button "KYC" at bounding box center [67, 157] width 81 height 17
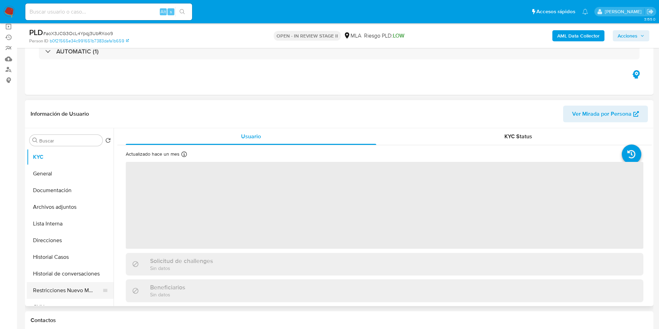
click at [81, 283] on button "Restricciones Nuevo Mundo" at bounding box center [67, 290] width 81 height 17
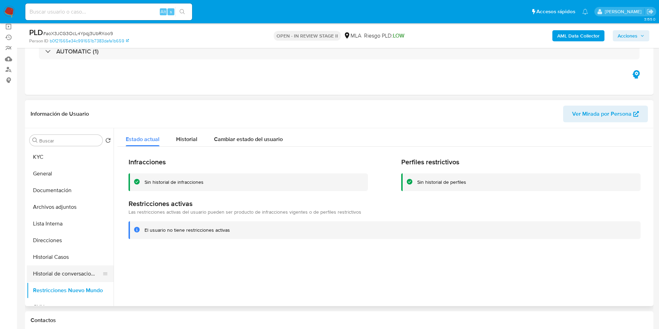
click at [82, 278] on button "Historial de conversaciones" at bounding box center [67, 273] width 81 height 17
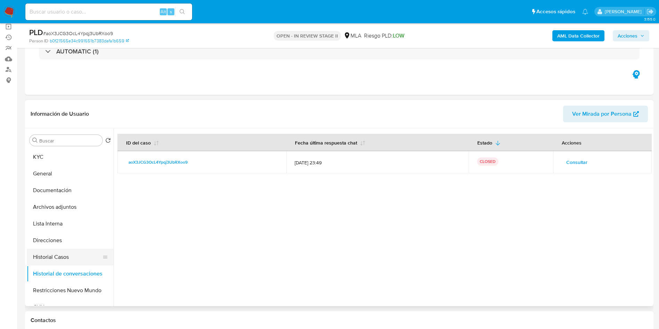
click at [77, 258] on button "Historial Casos" at bounding box center [67, 257] width 81 height 17
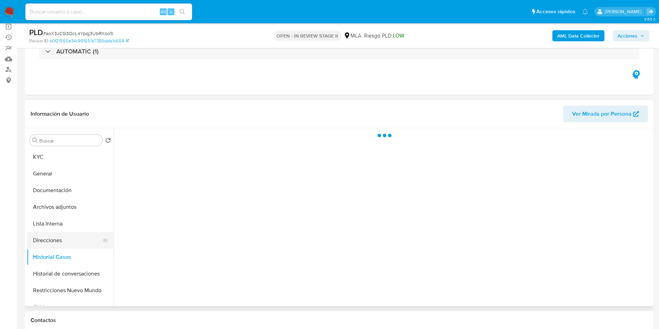
click at [75, 240] on button "Direcciones" at bounding box center [67, 240] width 81 height 17
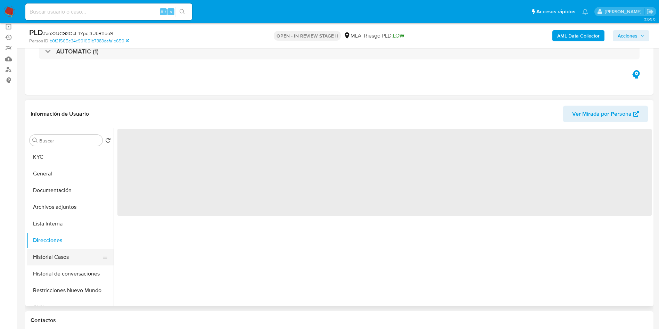
click at [70, 261] on button "Historial Casos" at bounding box center [67, 257] width 81 height 17
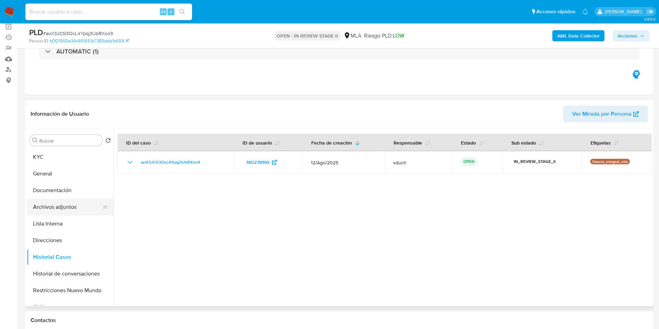
click at [67, 213] on button "Archivos adjuntos" at bounding box center [67, 207] width 81 height 17
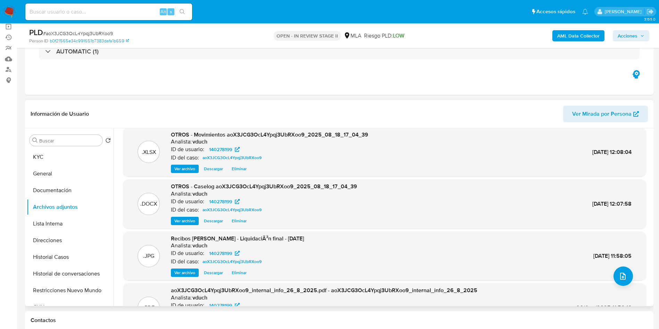
click at [400, 295] on div "Analista: vduch" at bounding box center [324, 297] width 306 height 7
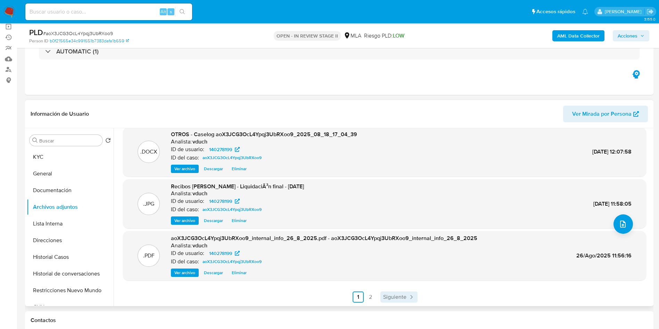
click at [400, 295] on span "Siguiente" at bounding box center [394, 297] width 23 height 6
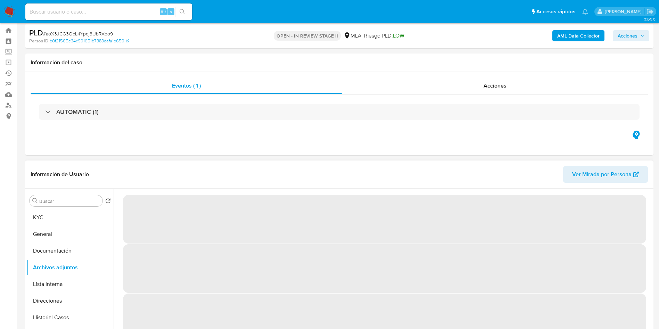
scroll to position [0, 0]
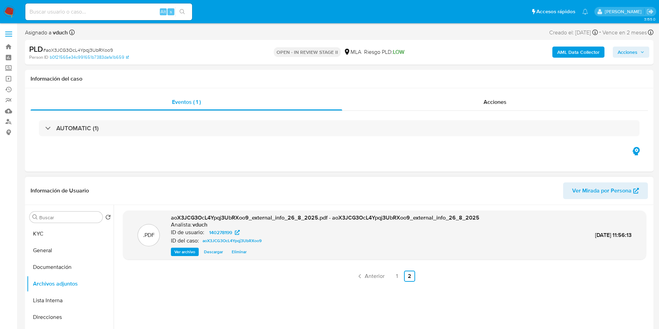
click at [637, 51] on span "Acciones" at bounding box center [628, 52] width 20 height 11
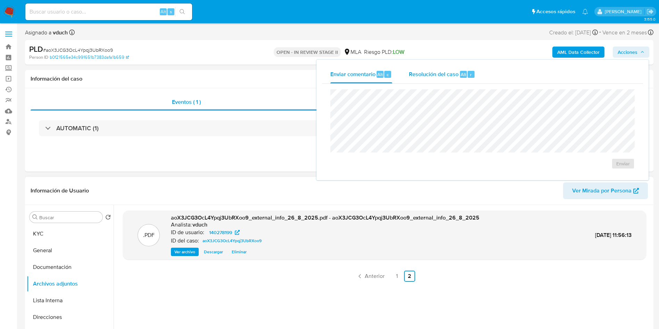
click at [448, 81] on div "Resolución del caso Alt r" at bounding box center [442, 74] width 66 height 18
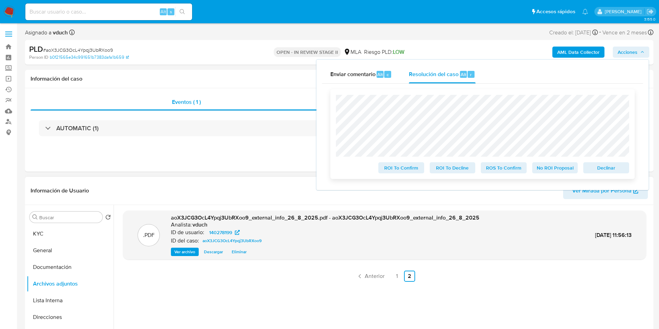
click at [566, 168] on span "No ROI Proposal" at bounding box center [555, 168] width 36 height 10
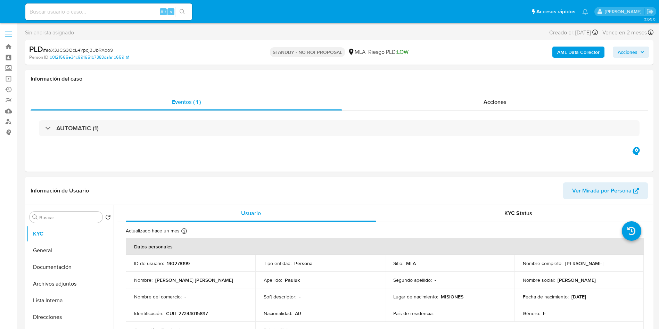
select select "10"
click at [107, 14] on input at bounding box center [108, 11] width 167 height 9
paste input "ja5wd1W6RMEJiNuc88Lk6mGj"
type input "ja5wd1W6RMEJiNuc88Lk6mGj"
click at [183, 10] on icon "search-icon" at bounding box center [182, 11] width 5 height 5
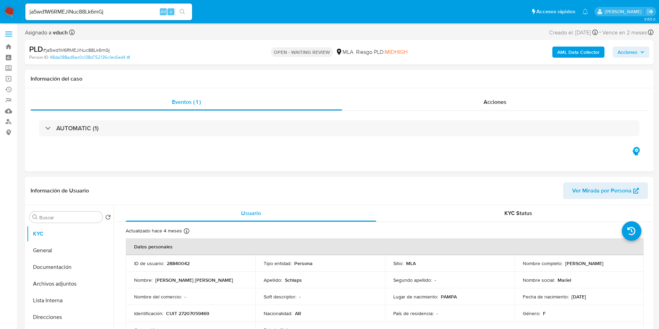
select select "10"
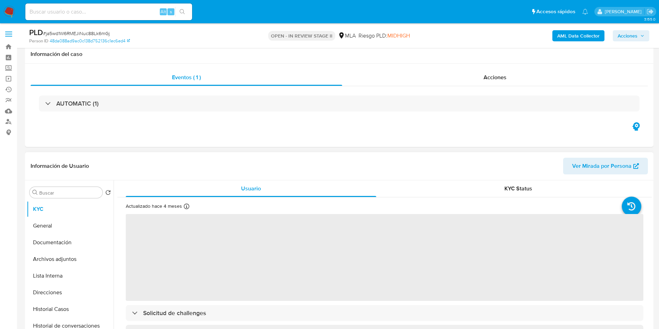
scroll to position [52, 0]
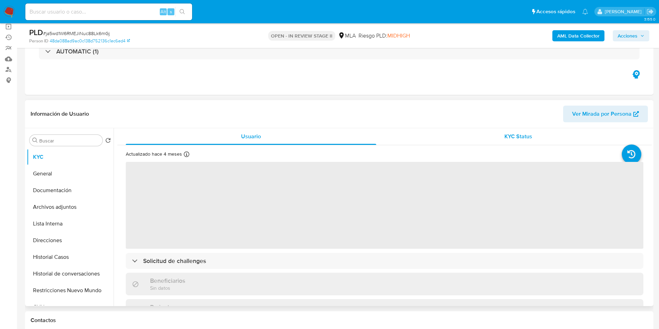
select select "10"
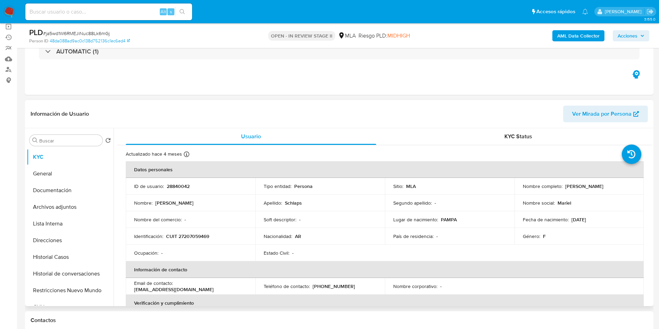
click at [182, 186] on p "28840042" at bounding box center [178, 186] width 23 height 6
copy p "28840042"
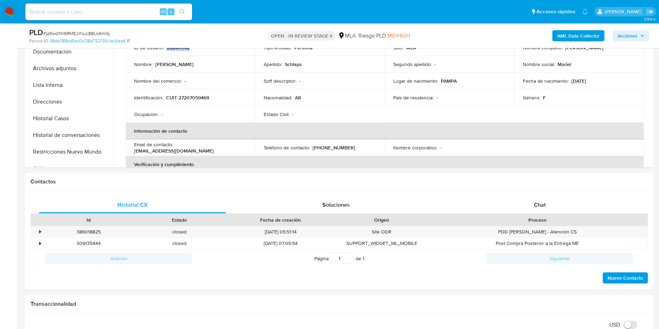
scroll to position [313, 0]
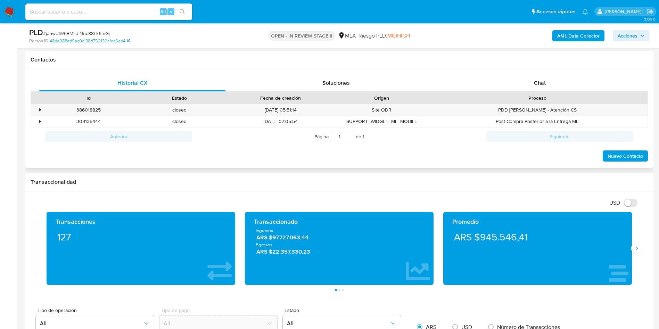
click at [584, 67] on div "Contactos" at bounding box center [339, 60] width 628 height 18
click at [559, 84] on div "Chat" at bounding box center [539, 83] width 187 height 17
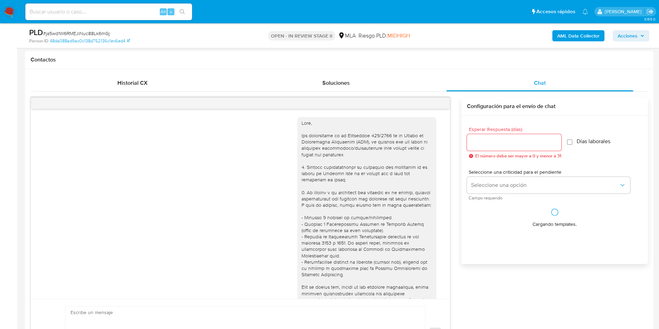
scroll to position [318, 0]
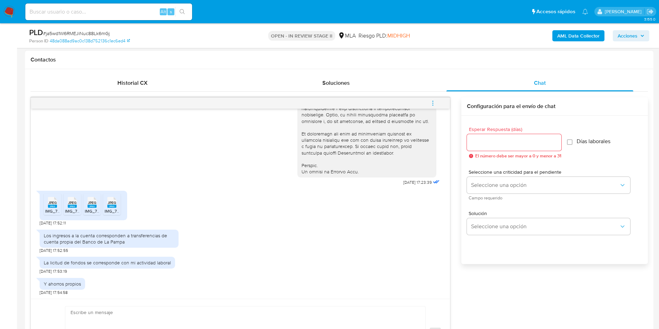
click at [128, 237] on div "Los ingresos a la cuenta corresponden a transferencias de cuenta propia del Ban…" at bounding box center [109, 238] width 131 height 13
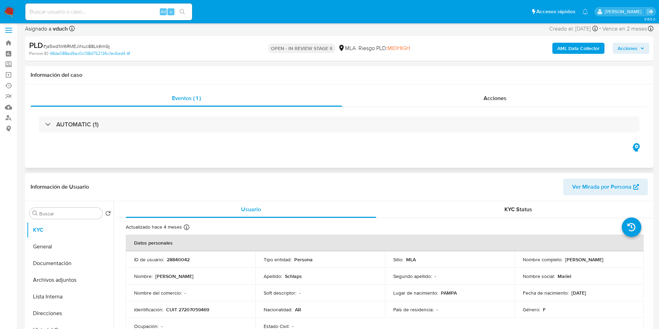
scroll to position [0, 0]
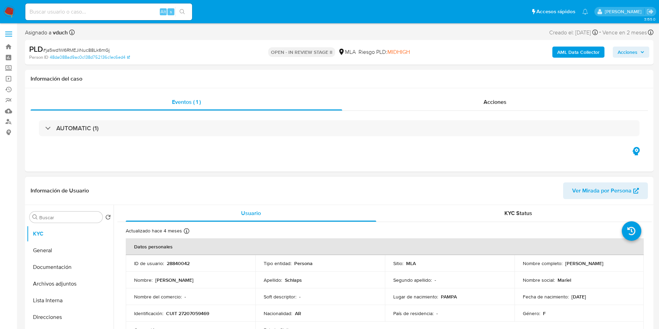
click at [590, 264] on p "Maria Elba Schlaps" at bounding box center [584, 263] width 38 height 6
copy p "Schlaps"
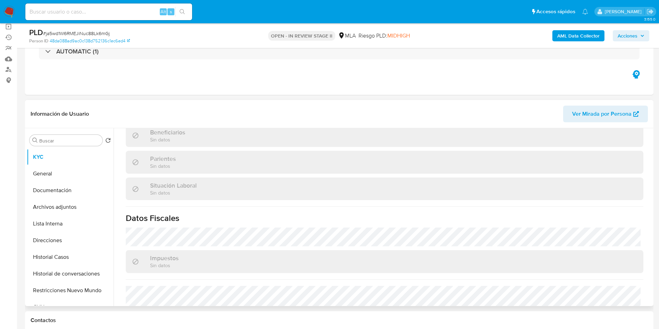
scroll to position [356, 0]
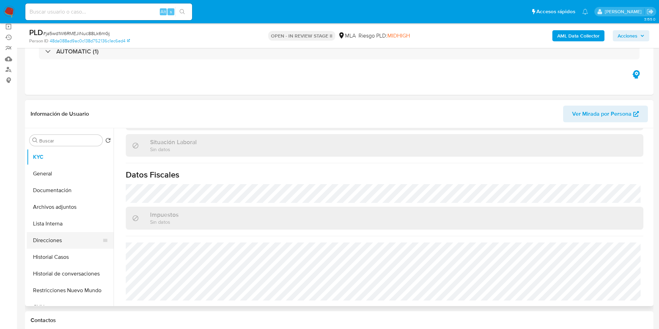
click at [93, 237] on button "Direcciones" at bounding box center [67, 240] width 81 height 17
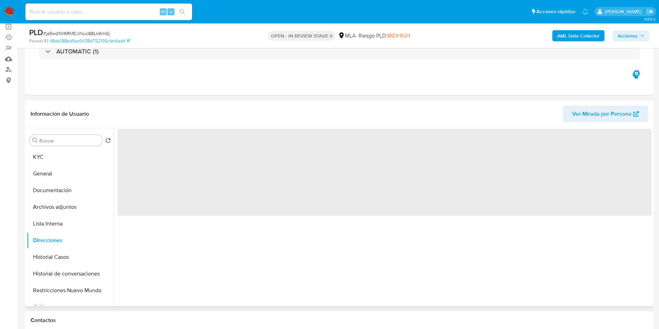
scroll to position [0, 0]
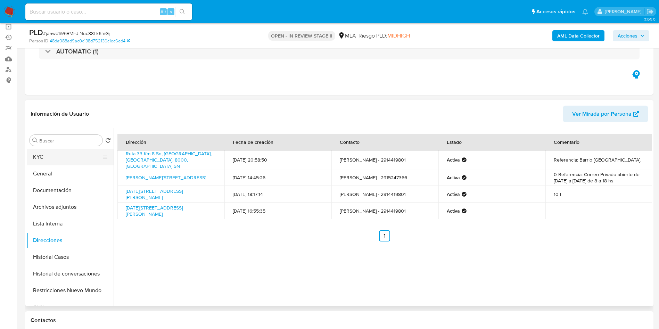
click at [65, 160] on button "KYC" at bounding box center [67, 157] width 81 height 17
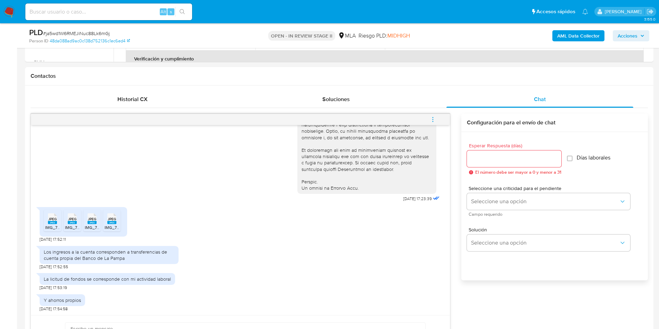
scroll to position [313, 0]
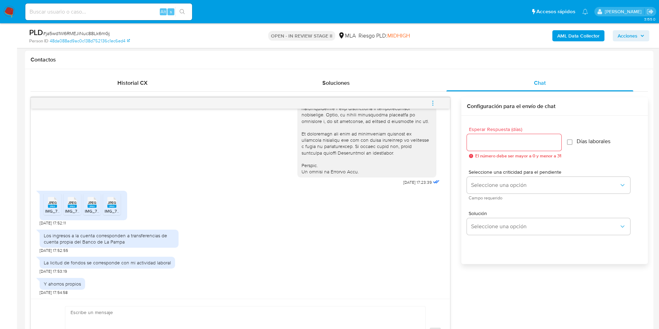
click at [94, 237] on div "Los ingresos a la cuenta corresponden a transferencias de cuenta propia del Ban…" at bounding box center [109, 238] width 131 height 13
click at [95, 238] on div "Los ingresos a la cuenta corresponden a transferencias de cuenta propia del Ban…" at bounding box center [109, 238] width 131 height 13
copy div "Los ingresos a la cuenta corresponden a transferencias de cuenta propia del Ban…"
click at [93, 267] on div "La licitud de fondos se corresponde con mi actividad laboral" at bounding box center [107, 263] width 135 height 12
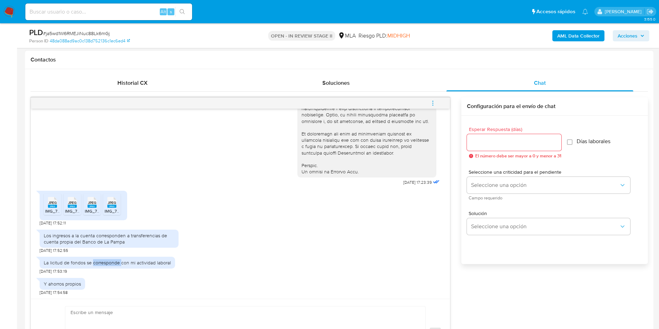
click at [93, 267] on div "La licitud de fondos se corresponde con mi actividad laboral" at bounding box center [107, 263] width 135 height 12
click at [94, 267] on div "La licitud de fondos se corresponde con mi actividad laboral" at bounding box center [107, 263] width 135 height 12
copy div "La licitud de fondos se corresponde con mi actividad laboral"
click at [71, 276] on div "Y ahorros propios 20/08/2025 17:54:58" at bounding box center [62, 284] width 45 height 21
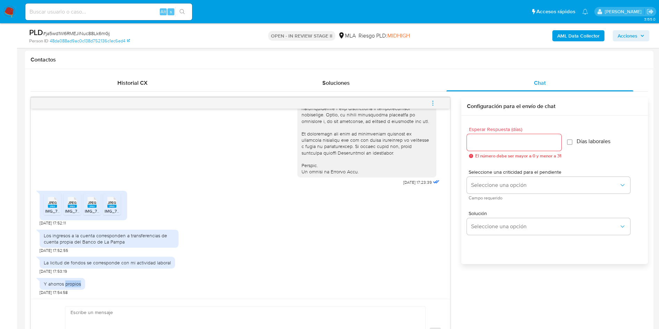
click at [71, 276] on div "Y ahorros propios 20/08/2025 17:54:58" at bounding box center [62, 284] width 45 height 21
click at [76, 282] on div "Y ahorros propios" at bounding box center [62, 284] width 37 height 6
click at [48, 208] on icon "JPEG" at bounding box center [52, 202] width 9 height 12
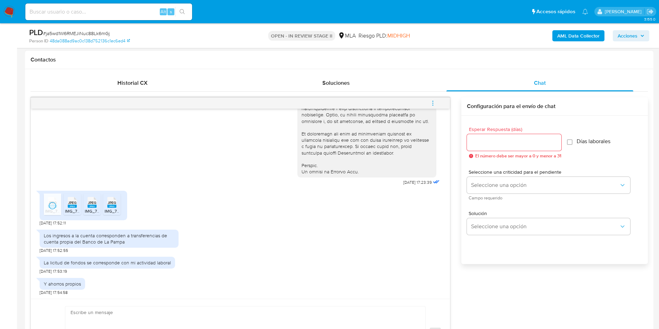
click at [68, 198] on icon at bounding box center [72, 202] width 9 height 11
click at [93, 204] on span "JPEG" at bounding box center [92, 202] width 8 height 5
click at [112, 207] on rect at bounding box center [111, 206] width 9 height 3
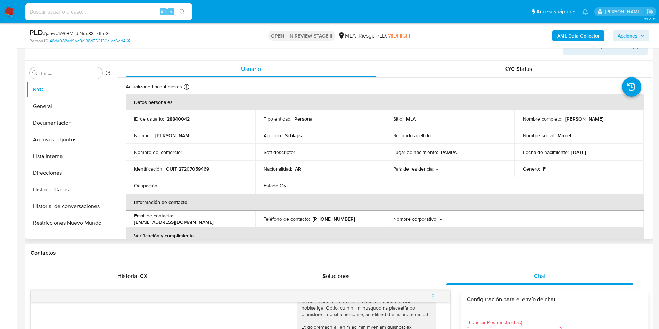
scroll to position [104, 0]
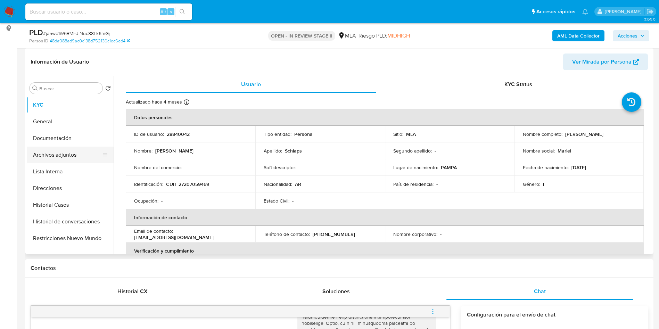
click at [58, 155] on button "Archivos adjuntos" at bounding box center [67, 155] width 81 height 17
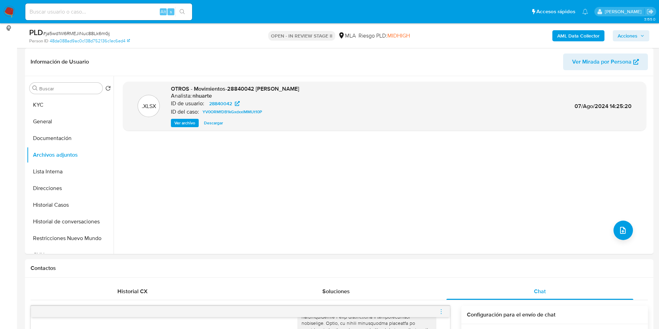
click at [572, 34] on b "AML Data Collector" at bounding box center [578, 35] width 42 height 11
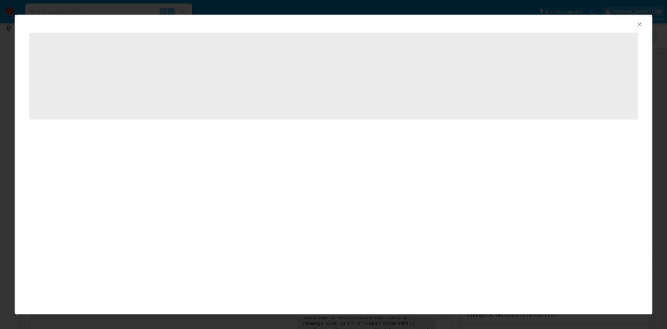
click at [637, 22] on icon "Cerrar ventana" at bounding box center [639, 24] width 7 height 7
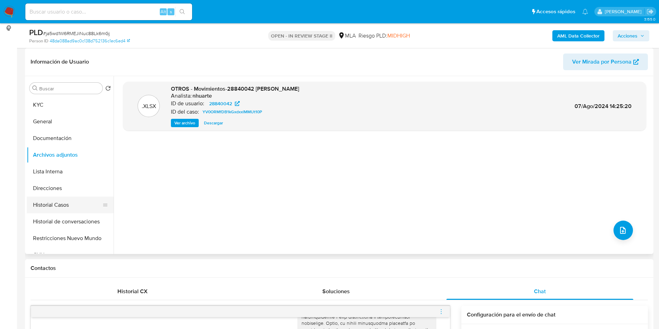
click at [52, 201] on button "Historial Casos" at bounding box center [67, 205] width 81 height 17
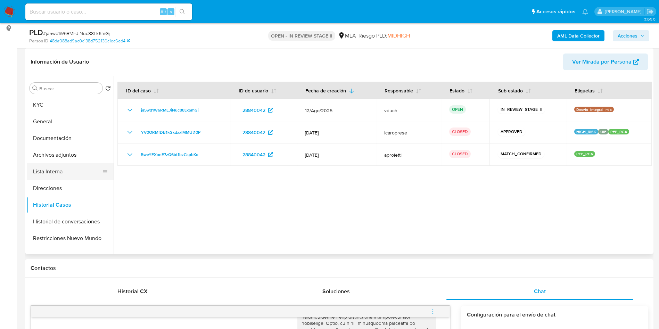
click at [66, 171] on button "Lista Interna" at bounding box center [67, 171] width 81 height 17
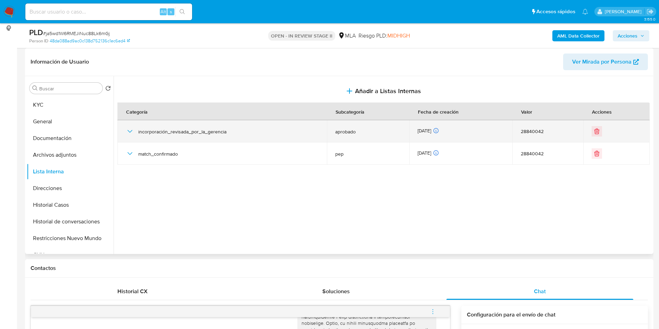
click at [129, 128] on icon "button" at bounding box center [130, 131] width 8 height 8
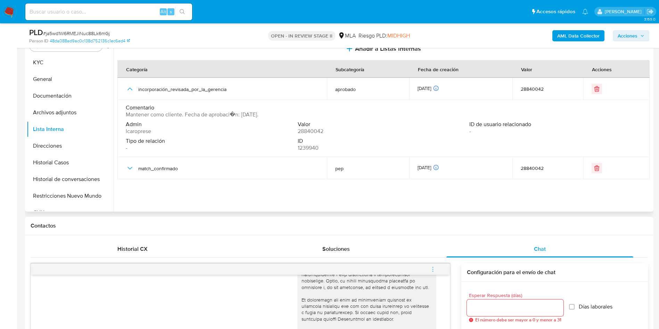
scroll to position [156, 0]
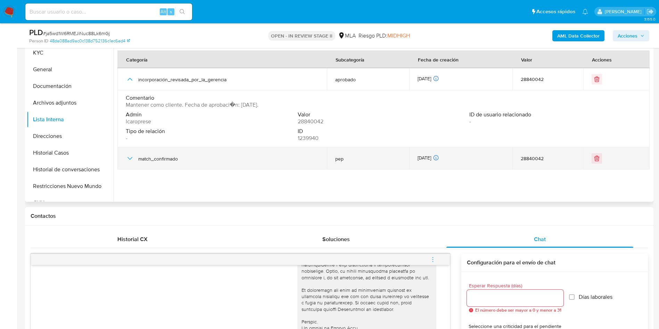
click at [131, 165] on div "match_confirmado" at bounding box center [222, 158] width 193 height 22
click at [129, 163] on div "match_confirmado" at bounding box center [222, 158] width 193 height 22
click at [126, 161] on icon "button" at bounding box center [130, 158] width 8 height 8
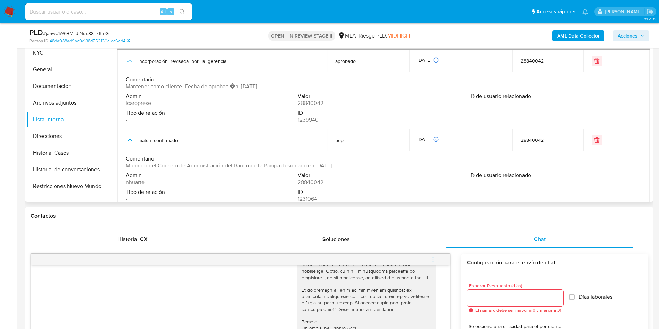
scroll to position [28, 0]
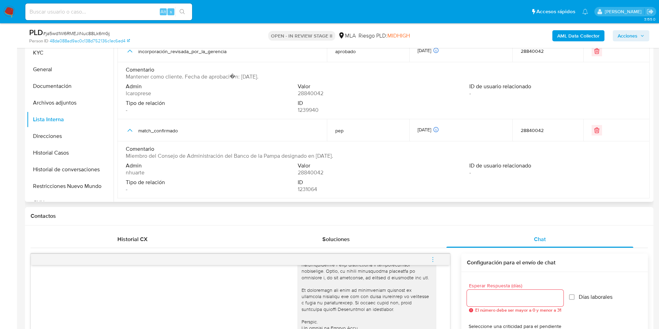
click at [225, 156] on span "Miembro del Consejo de Administración del Banco de la Pampa designado en Septie…" at bounding box center [229, 155] width 207 height 7
click at [351, 211] on div "Contactos" at bounding box center [339, 216] width 628 height 18
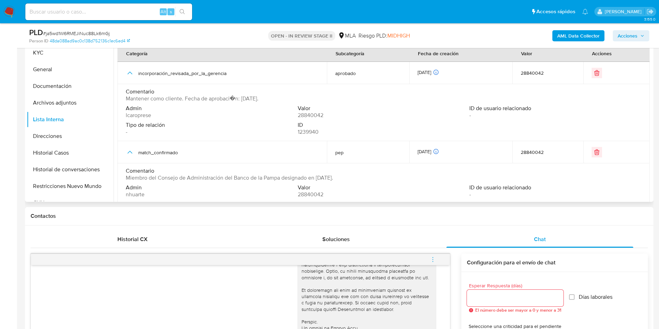
scroll to position [0, 0]
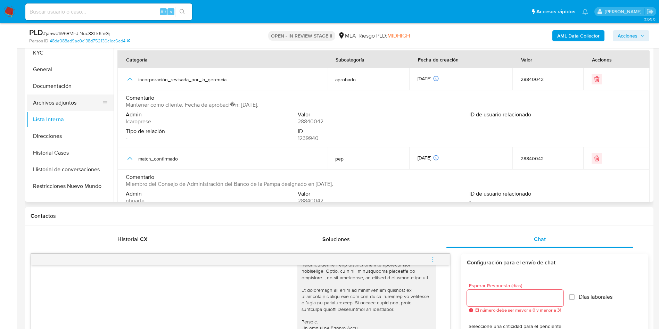
click at [89, 104] on button "Archivos adjuntos" at bounding box center [67, 102] width 81 height 17
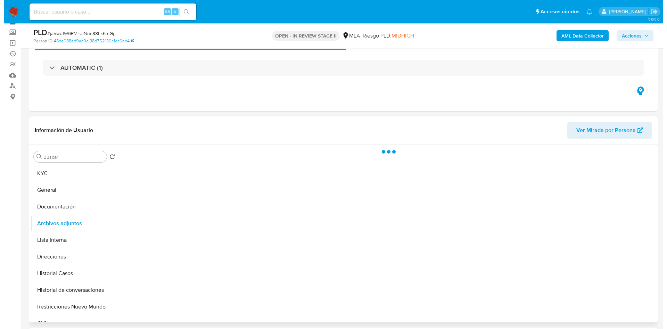
scroll to position [52, 0]
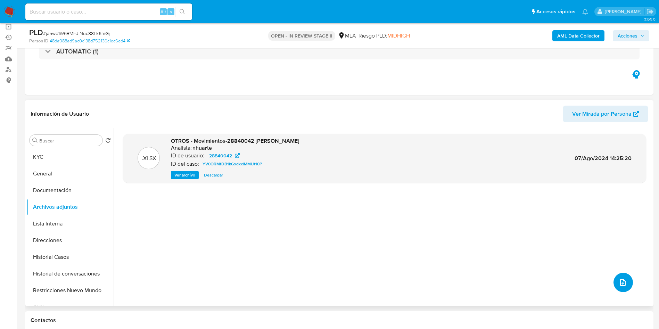
click at [615, 285] on button "upload-file" at bounding box center [622, 282] width 19 height 19
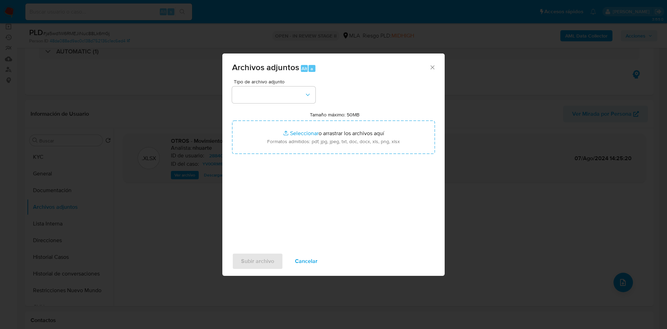
click at [571, 262] on div "Archivos adjuntos Alt a Tipo de archivo adjunto Tamaño máximo: 50MB Seleccionar…" at bounding box center [333, 164] width 667 height 329
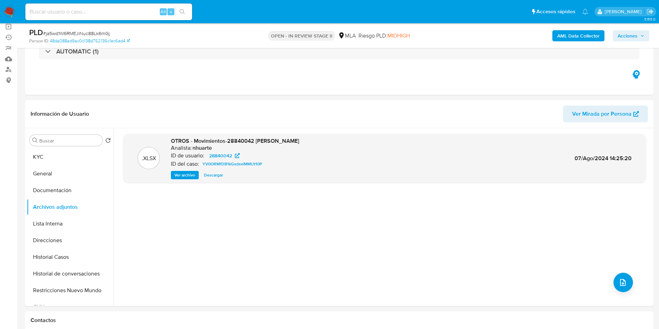
click at [576, 28] on div "AML Data Collector Acciones" at bounding box center [546, 35] width 205 height 16
click at [567, 36] on b "AML Data Collector" at bounding box center [578, 35] width 42 height 11
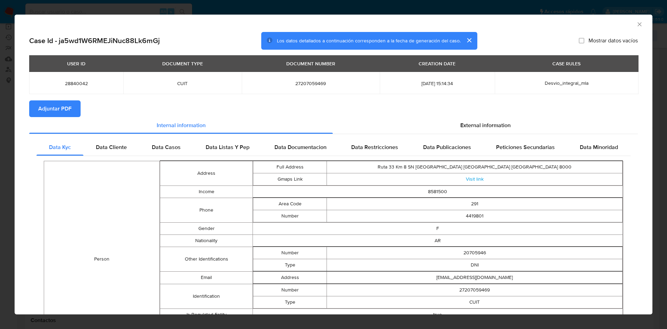
click at [76, 115] on button "Adjuntar PDF" at bounding box center [54, 108] width 51 height 17
click at [636, 21] on icon "Cerrar ventana" at bounding box center [639, 24] width 7 height 7
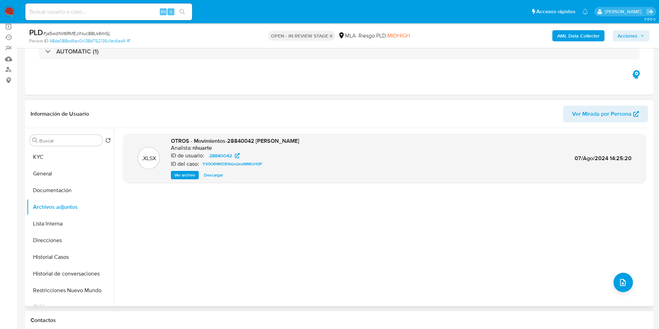
click at [620, 271] on div ".XLSX OTROS - Movimientos-28840042 Maria Elba Schlaps Analista: nhuarte ID de u…" at bounding box center [384, 217] width 523 height 167
click at [619, 276] on button "upload-file" at bounding box center [622, 282] width 19 height 19
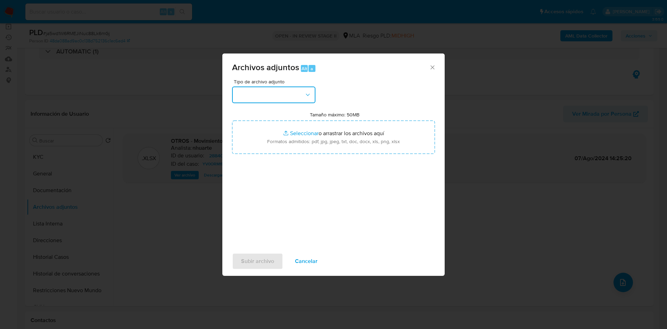
click at [280, 97] on button "button" at bounding box center [273, 94] width 83 height 17
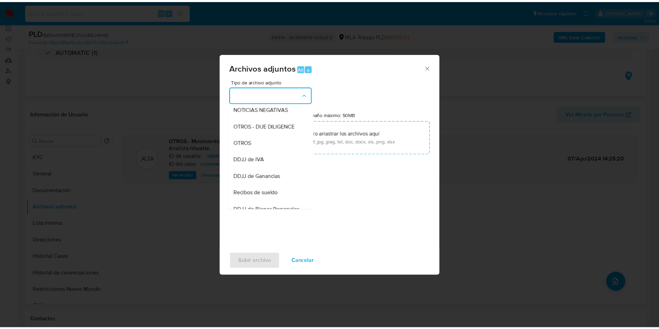
scroll to position [156, 0]
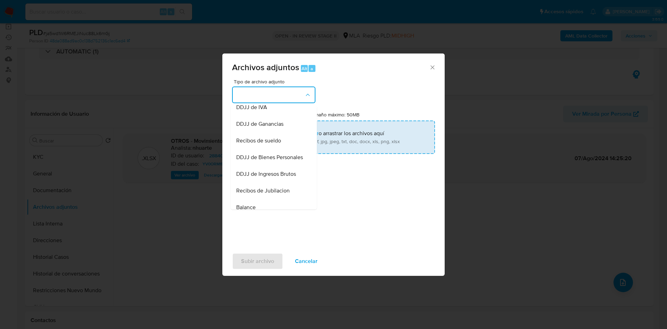
click at [280, 144] on span "Recibos de sueldo" at bounding box center [258, 140] width 45 height 7
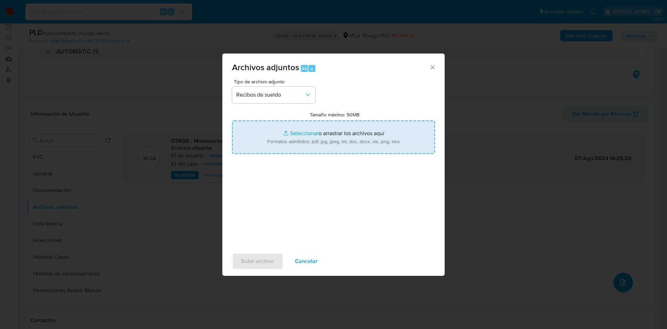
type input "C:\fakepath\Honorarios - Abril a Junio 2025.pdf"
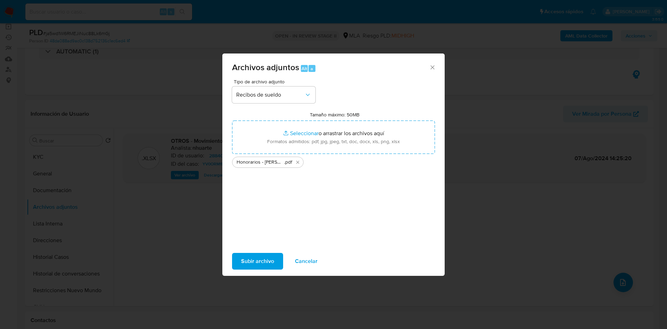
click at [268, 259] on span "Subir archivo" at bounding box center [257, 261] width 33 height 15
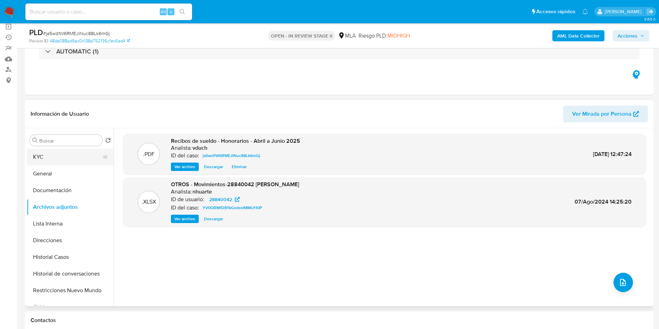
click at [87, 154] on button "KYC" at bounding box center [67, 157] width 81 height 17
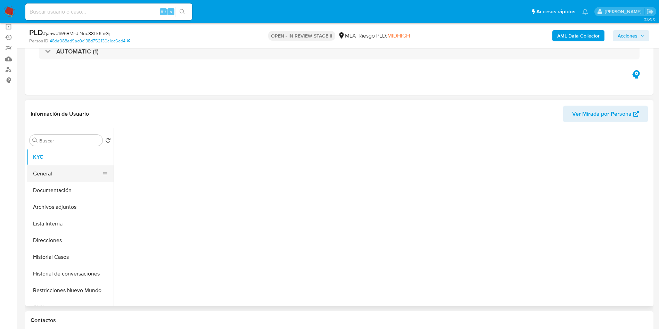
click at [82, 166] on button "General" at bounding box center [67, 173] width 81 height 17
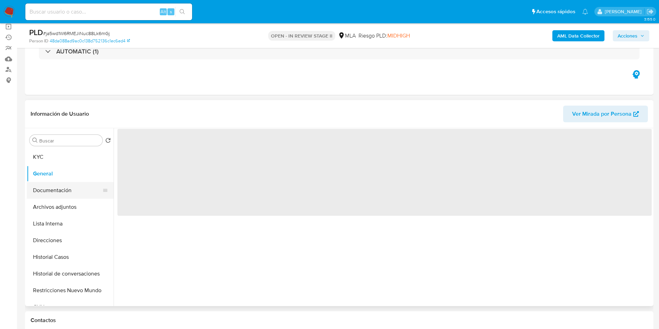
click at [78, 182] on button "Documentación" at bounding box center [67, 190] width 81 height 17
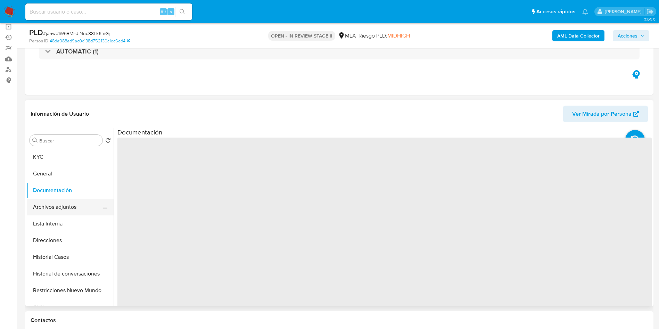
click at [82, 203] on button "Archivos adjuntos" at bounding box center [67, 207] width 81 height 17
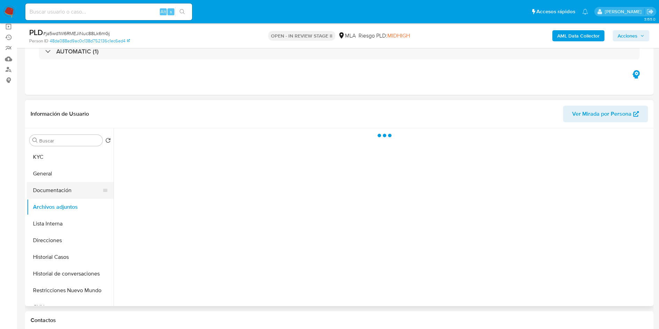
click at [78, 196] on button "Documentación" at bounding box center [67, 190] width 81 height 17
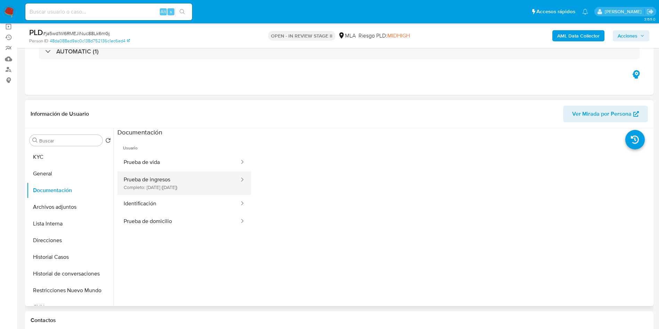
click at [200, 183] on button "Prueba de ingresos Completo: 30/07/2024 (hace un año)" at bounding box center [178, 183] width 123 height 24
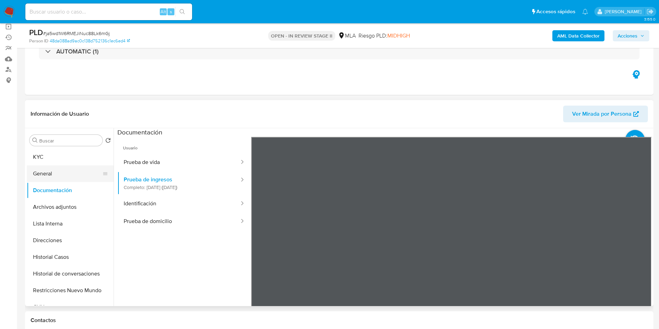
click at [48, 167] on button "General" at bounding box center [67, 173] width 81 height 17
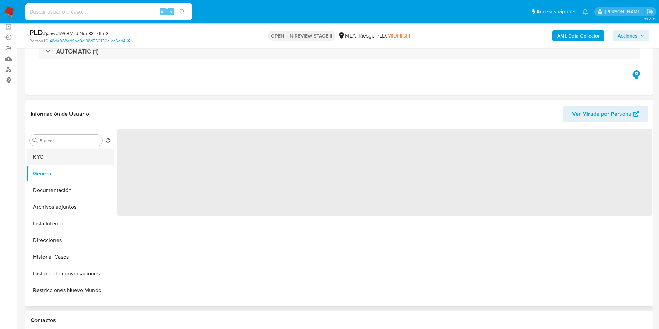
click at [48, 157] on button "KYC" at bounding box center [67, 157] width 81 height 17
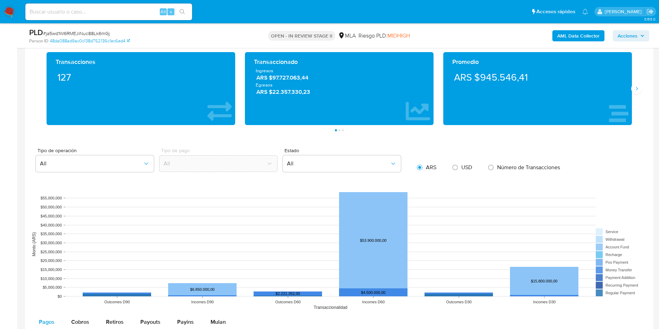
scroll to position [729, 0]
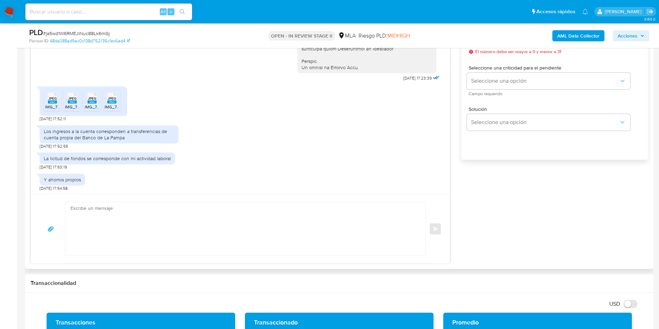
click at [383, 236] on textarea at bounding box center [244, 228] width 346 height 53
paste textarea "Hola, ¡Muchas gracias por tu respuesta! Confirmamos la recepción de la document…"
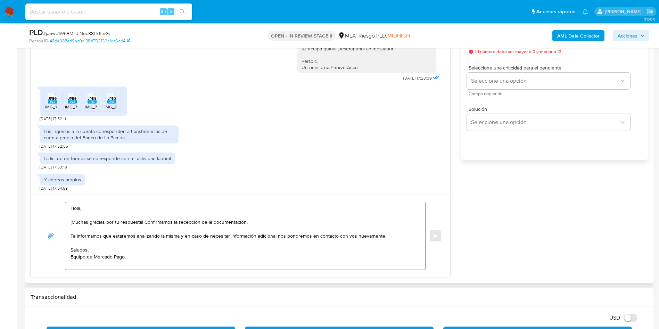
scroll to position [313, 0]
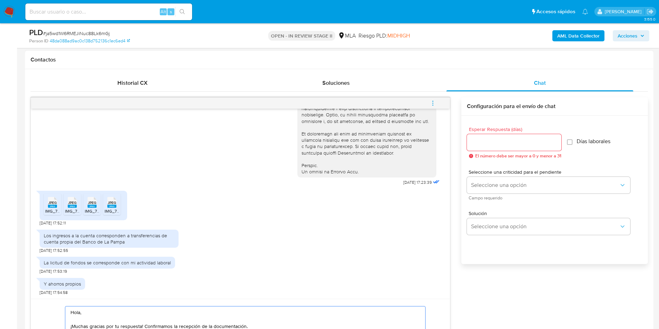
type textarea "Hola, ¡Muchas gracias por tu respuesta! Confirmamos la recepción de la document…"
click at [514, 136] on div at bounding box center [514, 142] width 94 height 17
click at [514, 146] on input "Esperar Respuesta (días)" at bounding box center [514, 142] width 94 height 9
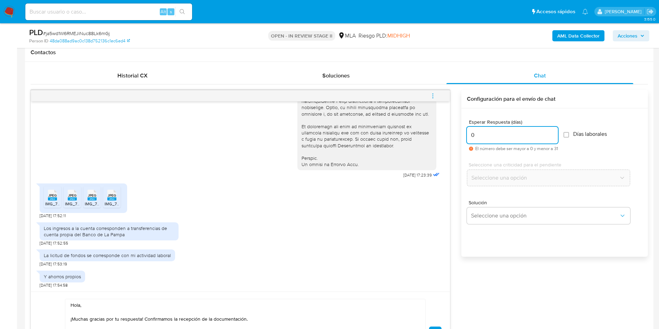
scroll to position [417, 0]
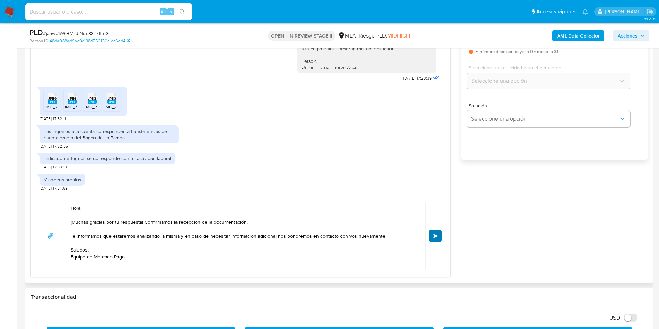
type input "0"
click at [437, 231] on button "Enviar" at bounding box center [435, 236] width 13 height 13
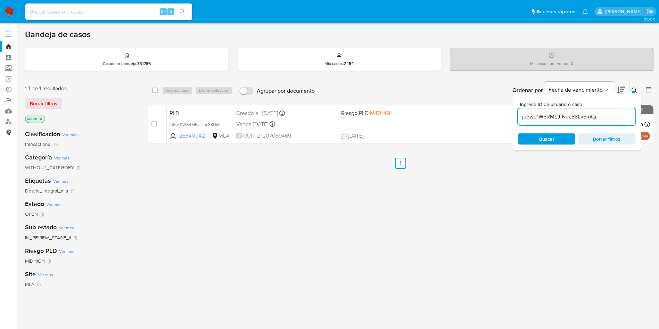
click at [7, 130] on link "Consolidado" at bounding box center [41, 132] width 83 height 11
click at [7, 122] on link "Buscador de personas" at bounding box center [41, 121] width 83 height 11
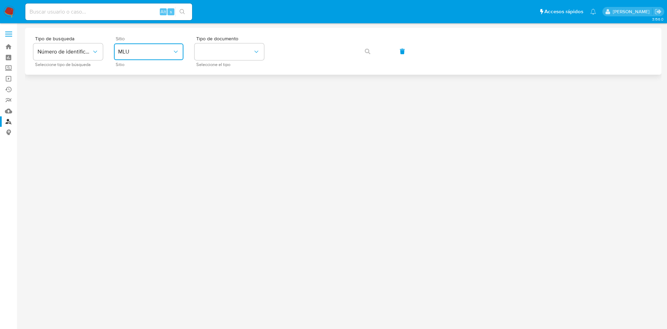
click at [163, 52] on span "MLU" at bounding box center [145, 51] width 54 height 7
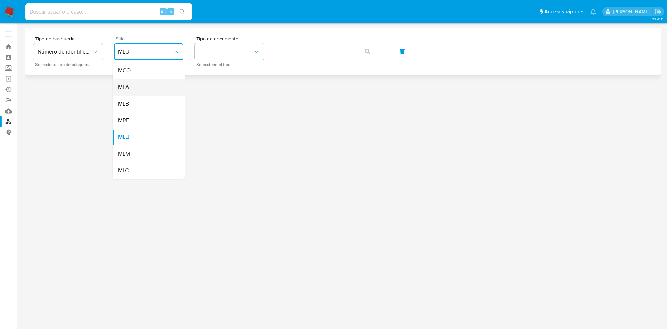
click at [144, 89] on div "MLA" at bounding box center [146, 87] width 57 height 17
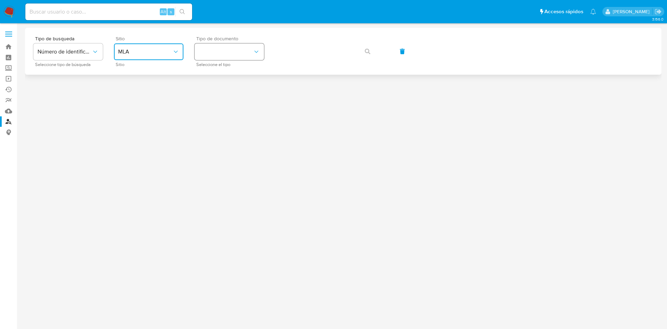
click at [239, 48] on button "identificationType" at bounding box center [228, 51] width 69 height 17
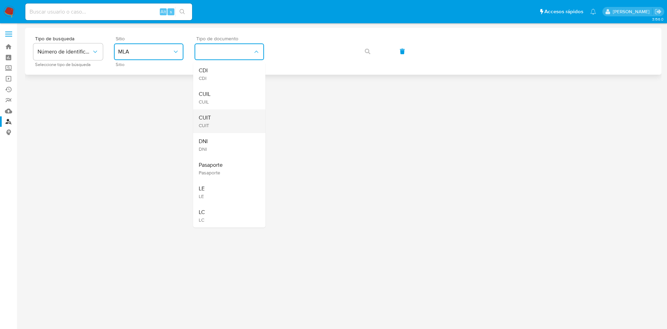
click at [210, 123] on span "CUIT" at bounding box center [205, 125] width 12 height 6
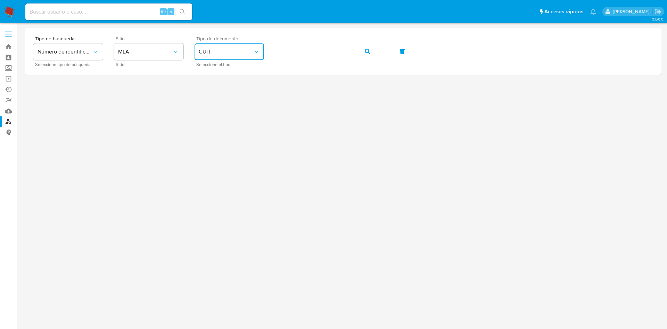
drag, startPoint x: 369, startPoint y: 51, endPoint x: 223, endPoint y: 9, distance: 151.6
click at [369, 51] on icon "button" at bounding box center [368, 52] width 6 height 6
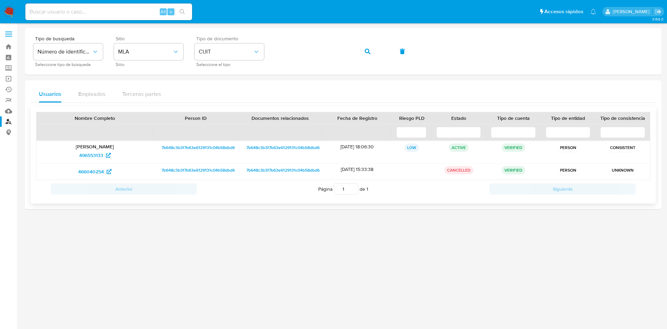
click at [92, 149] on p "[PERSON_NAME]" at bounding box center [94, 146] width 107 height 6
click at [94, 154] on span "496553133" at bounding box center [91, 155] width 24 height 11
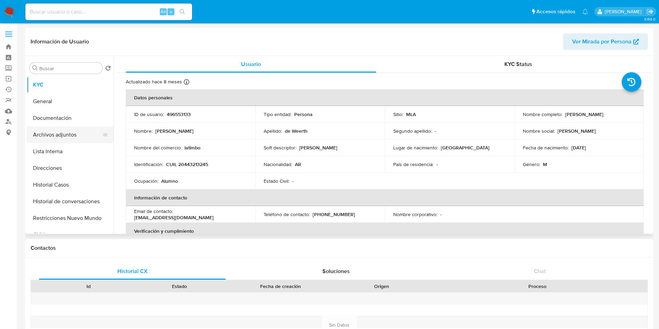
select select "10"
click at [47, 127] on button "Archivos adjuntos" at bounding box center [67, 134] width 81 height 17
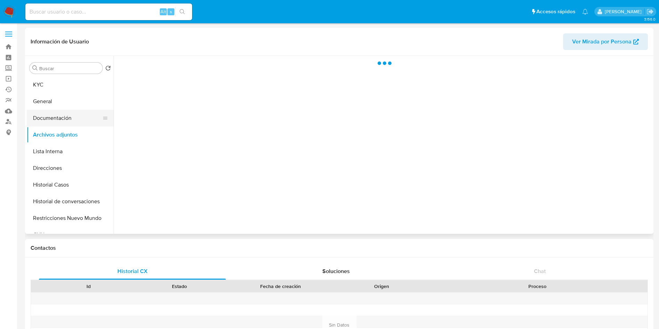
click at [51, 116] on button "Documentación" at bounding box center [67, 118] width 81 height 17
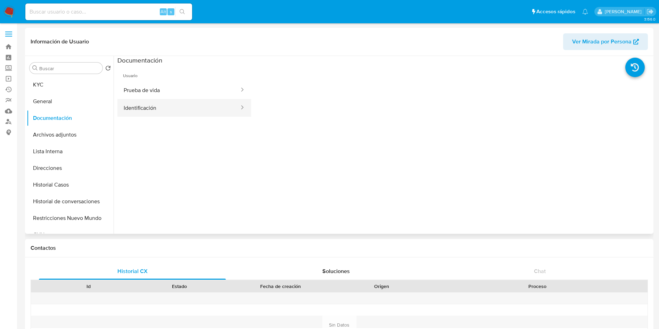
click at [149, 116] on button "Identificación" at bounding box center [178, 108] width 123 height 18
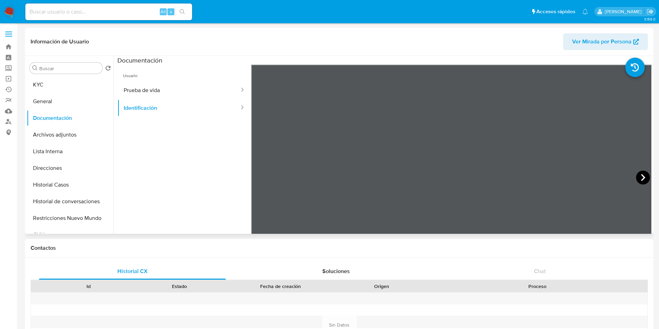
click at [639, 182] on icon at bounding box center [643, 178] width 14 height 14
click at [262, 174] on icon at bounding box center [260, 178] width 14 height 14
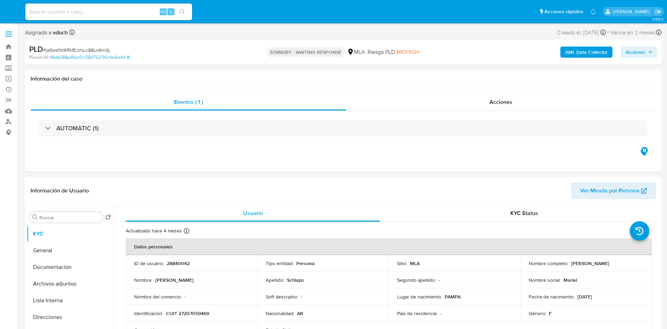
select select "10"
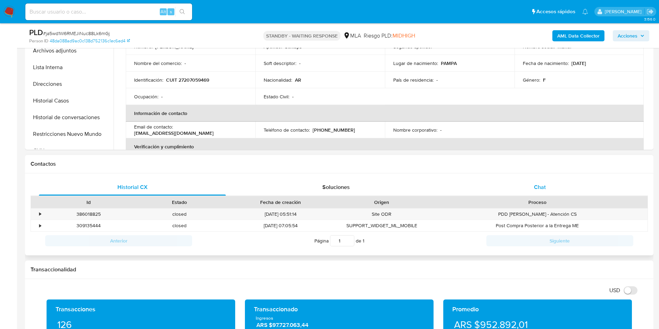
click at [551, 184] on div "Chat" at bounding box center [539, 187] width 187 height 17
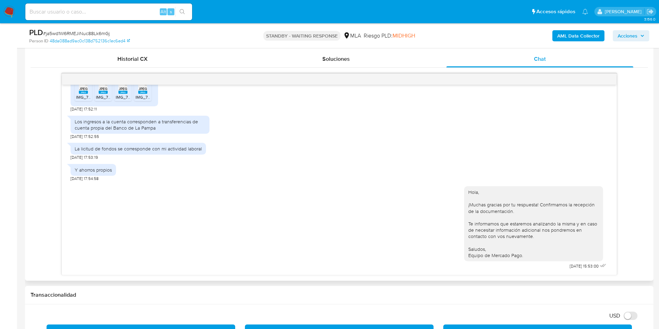
scroll to position [313, 0]
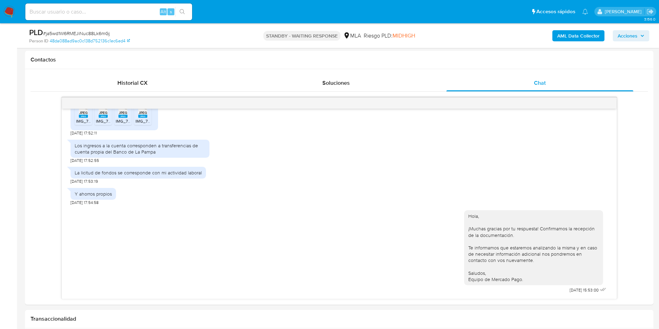
click at [98, 33] on span "# ja5wd1W6RMEJiNuc88Lk6mGj" at bounding box center [76, 33] width 67 height 7
copy span "ja5wd1W6RMEJiNuc88Lk6mGj"
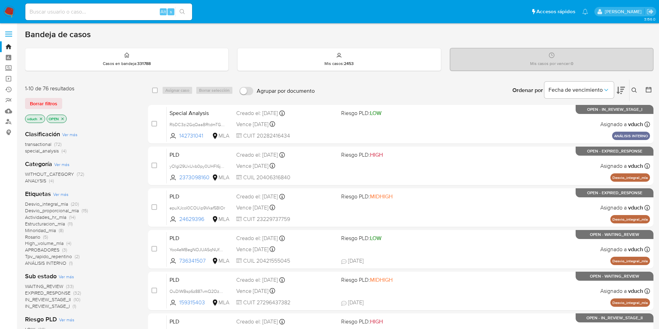
click at [640, 86] on button at bounding box center [634, 90] width 11 height 8
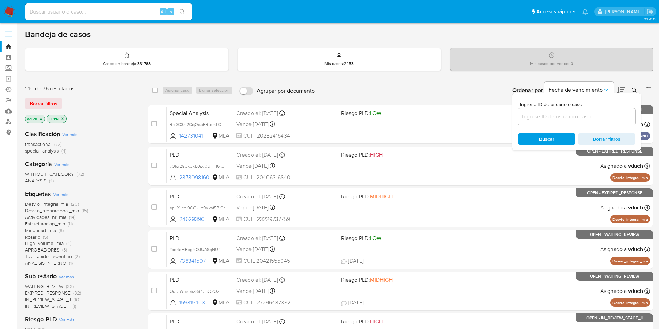
click at [593, 114] on input at bounding box center [576, 116] width 117 height 9
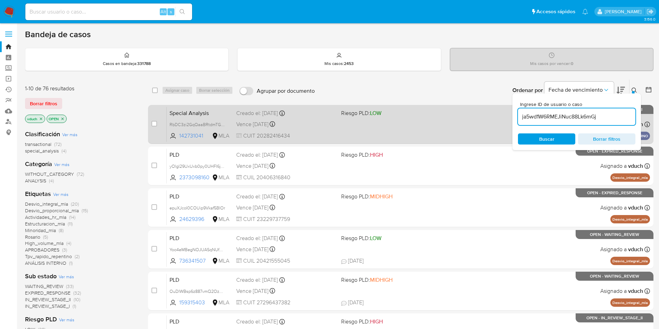
type input "ja5wd1W6RMEJiNuc88Lk6mGj"
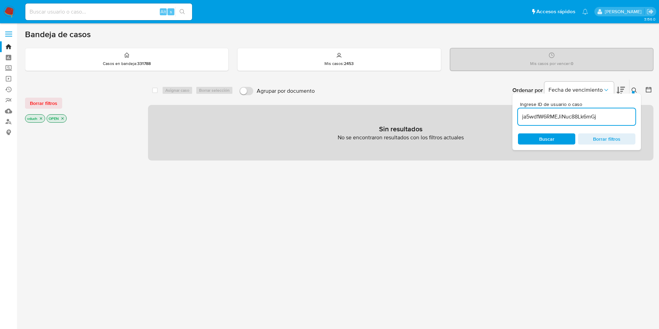
click at [68, 120] on div "vduch OPEN" at bounding box center [80, 119] width 111 height 10
click at [63, 118] on icon "close-filter" at bounding box center [62, 118] width 4 height 4
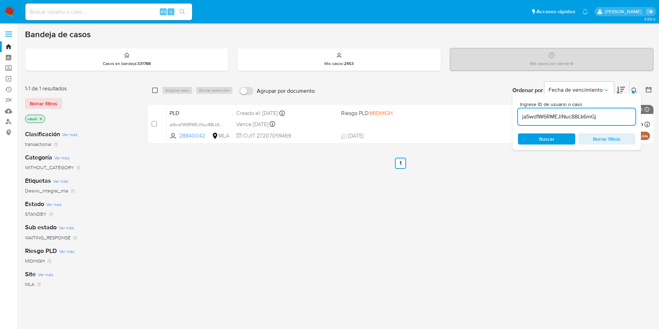
click at [155, 92] on input "checkbox" at bounding box center [155, 91] width 6 height 6
checkbox input "true"
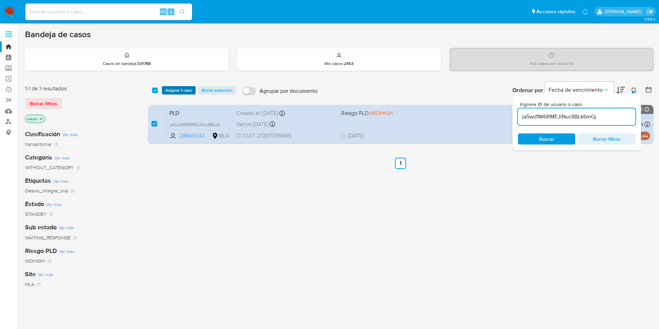
click at [181, 88] on span "Asignar 1 caso" at bounding box center [178, 90] width 27 height 7
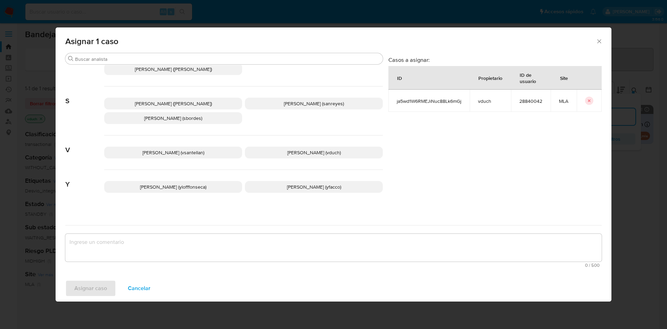
scroll to position [635, 0]
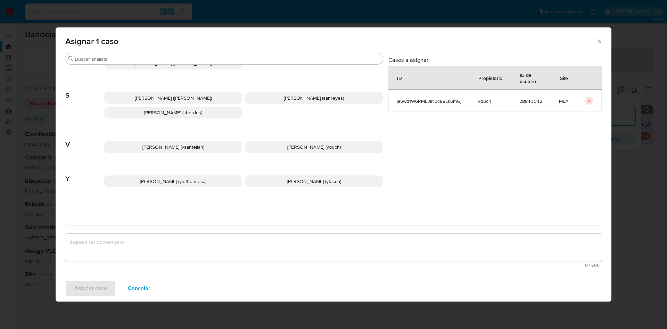
click at [341, 149] on p "Valeria Duch (vduch)" at bounding box center [314, 147] width 138 height 12
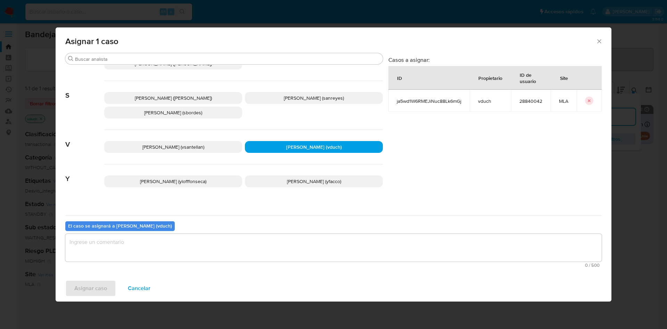
click at [330, 255] on textarea "assign-modal" at bounding box center [333, 248] width 536 height 28
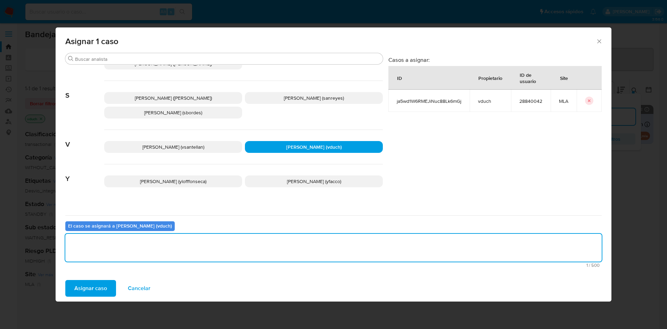
click at [92, 291] on span "Asignar caso" at bounding box center [90, 288] width 33 height 15
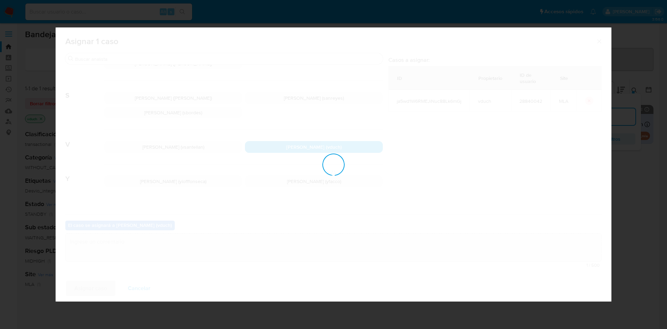
checkbox input "false"
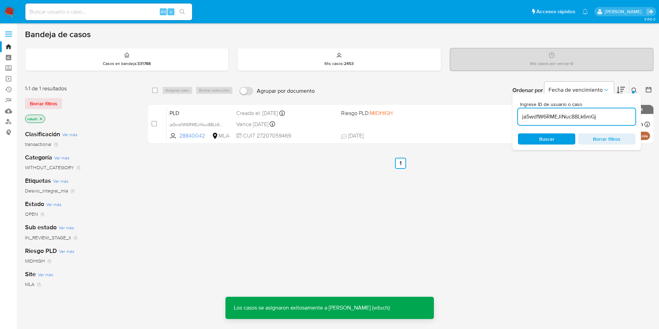
click at [587, 115] on input "ja5wd1W6RMEJiNuc88Lk6mGj" at bounding box center [576, 116] width 117 height 9
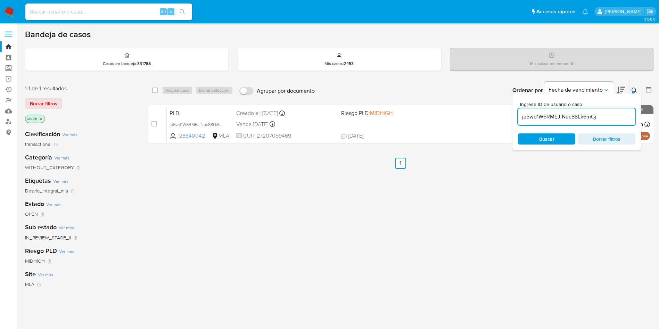
click at [587, 115] on input "ja5wd1W6RMEJiNuc88Lk6mGj" at bounding box center [576, 116] width 117 height 9
paste input "QyxLMBgtz82Q7oDm13mMoyl9"
type input "QyxLMBgtz82Q7oDm13mMoyl9"
click at [152, 90] on input "checkbox" at bounding box center [155, 91] width 6 height 6
checkbox input "true"
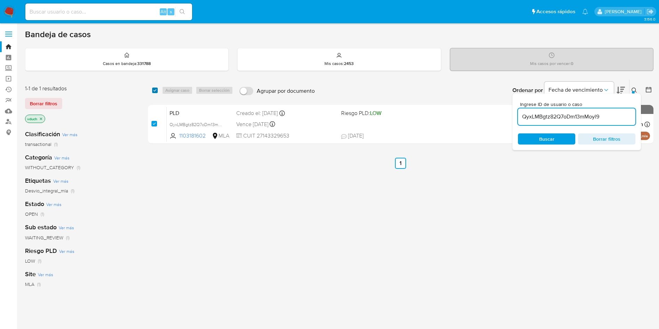
checkbox input "true"
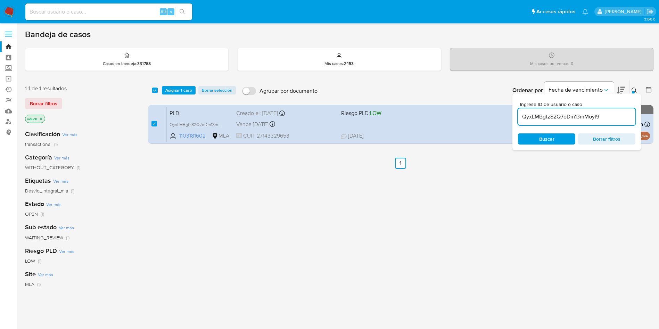
click at [185, 95] on div "select-all-cases-checkbox Asignar 1 caso Borrar selección Agrupar por documento…" at bounding box center [400, 91] width 505 height 22
click at [175, 85] on div "select-all-cases-checkbox Asignar 1 caso Borrar selección Agrupar por documento…" at bounding box center [400, 91] width 505 height 22
click at [179, 89] on span "Asignar 1 caso" at bounding box center [178, 90] width 27 height 7
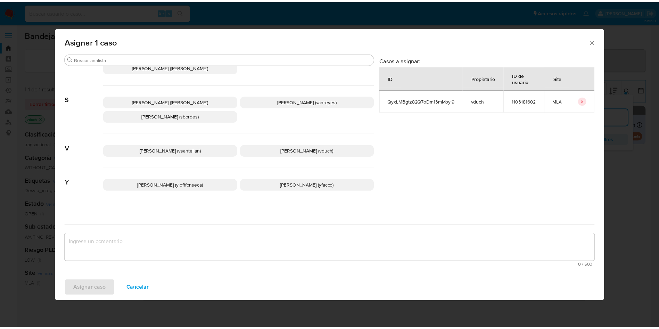
scroll to position [635, 0]
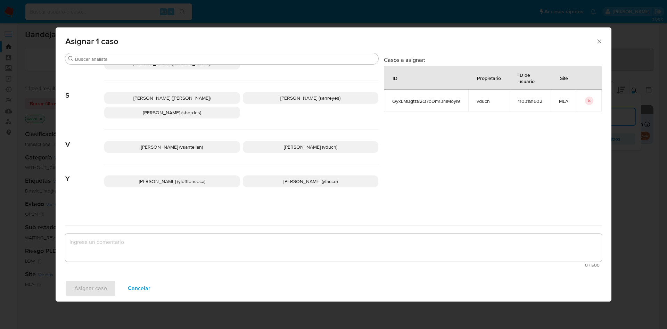
click at [313, 150] on span "Valeria Duch (vduch)" at bounding box center [310, 146] width 53 height 7
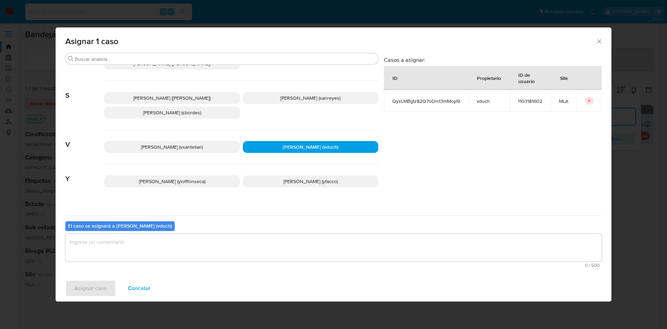
click at [359, 270] on div "El caso se asignará a Valeria Duch (vduch) 0 / 500 500 caracteres restantes" at bounding box center [333, 242] width 536 height 55
click at [355, 258] on textarea "assign-modal" at bounding box center [333, 248] width 536 height 28
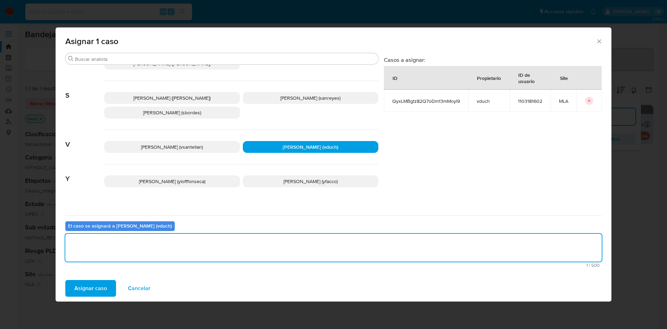
click at [105, 289] on span "Asignar caso" at bounding box center [90, 288] width 33 height 15
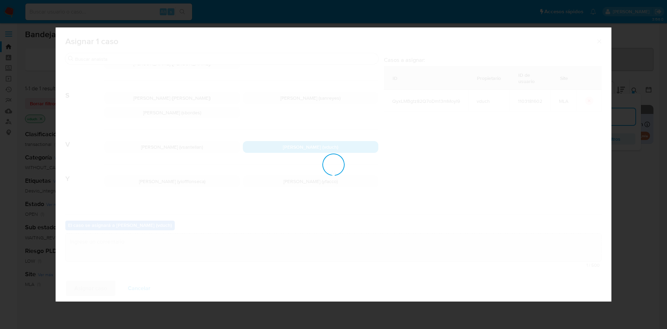
checkbox input "false"
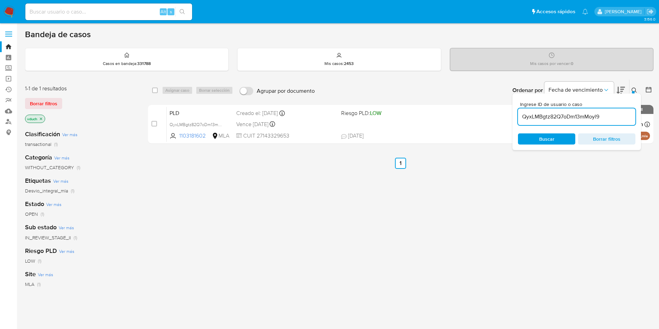
drag, startPoint x: 388, startPoint y: 189, endPoint x: 241, endPoint y: -63, distance: 291.5
click at [241, 0] on html "Pausado Ver notificaciones Alt s Accesos rápidos Presiona las siguientes teclas…" at bounding box center [329, 199] width 659 height 398
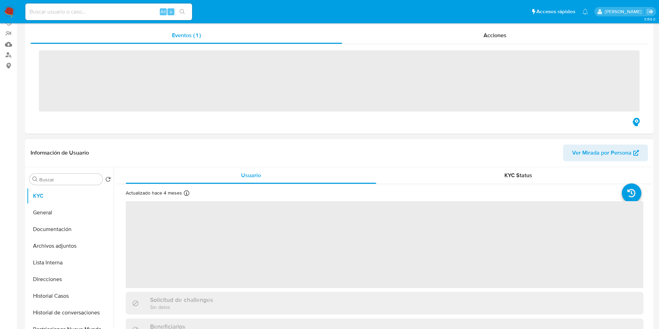
scroll to position [104, 0]
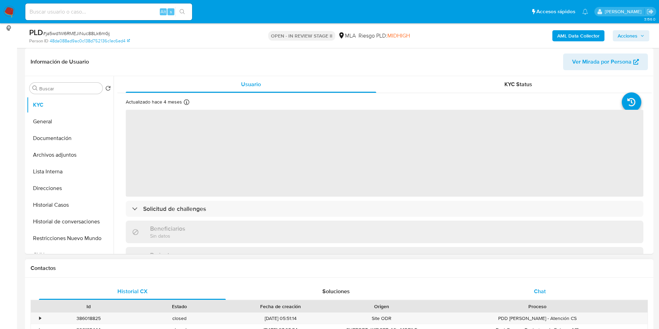
click at [553, 284] on div "Chat" at bounding box center [539, 291] width 187 height 17
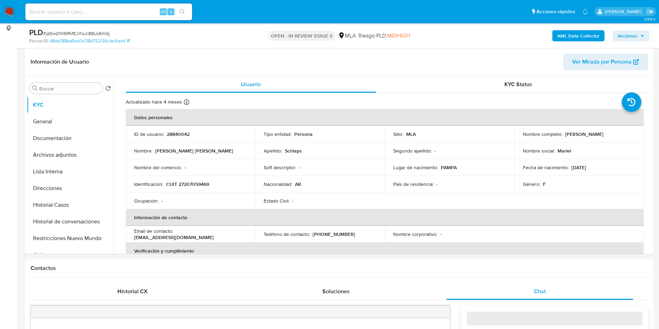
select select "10"
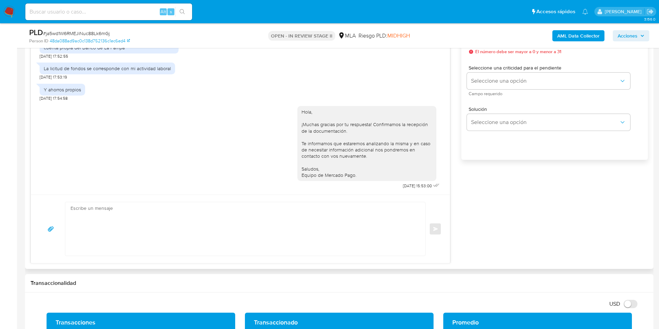
scroll to position [365, 0]
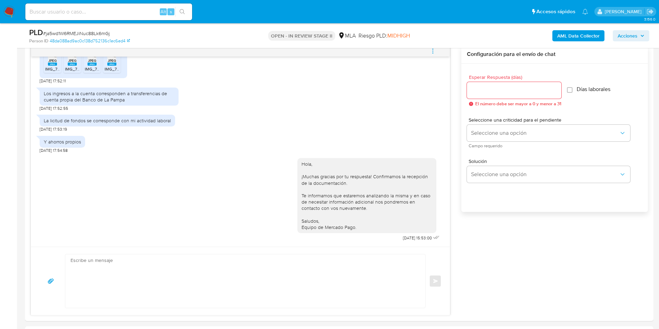
click at [426, 47] on div "PLD # ja5wd1W6RMEJiNuc88Lk6mGj Person ID 48da088ad9ac0c138d752136c1ec6ed4 OPEN …" at bounding box center [339, 35] width 628 height 25
click at [429, 48] on button "menu-action" at bounding box center [432, 51] width 23 height 17
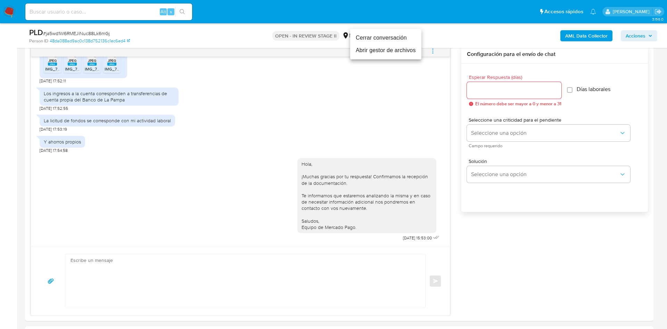
click at [381, 34] on li "Cerrar conversación" at bounding box center [385, 38] width 71 height 13
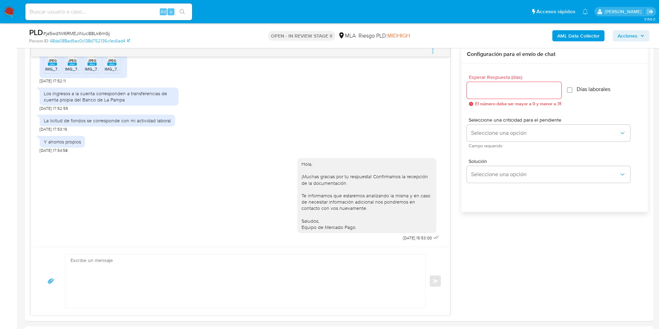
scroll to position [104, 0]
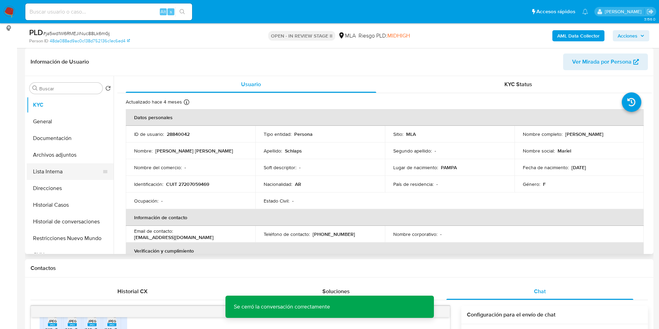
click at [82, 167] on button "Lista Interna" at bounding box center [67, 171] width 81 height 17
click at [86, 157] on button "Archivos adjuntos" at bounding box center [67, 155] width 81 height 17
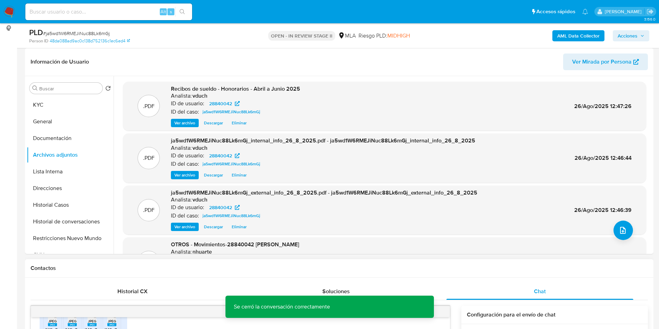
click at [483, 273] on div "Contactos" at bounding box center [339, 268] width 628 height 18
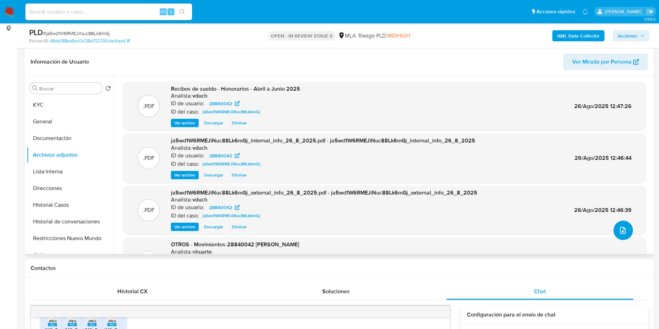
click at [621, 237] on button "upload-file" at bounding box center [622, 230] width 19 height 19
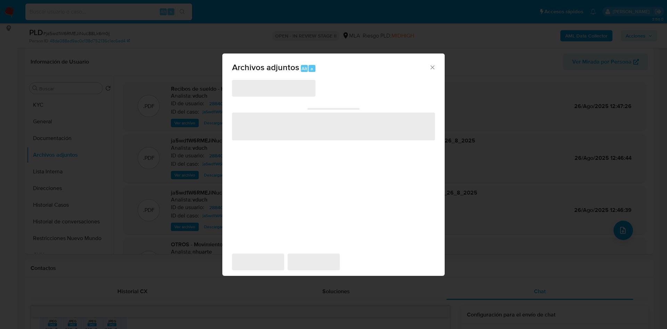
click at [281, 92] on span "‌" at bounding box center [273, 88] width 83 height 17
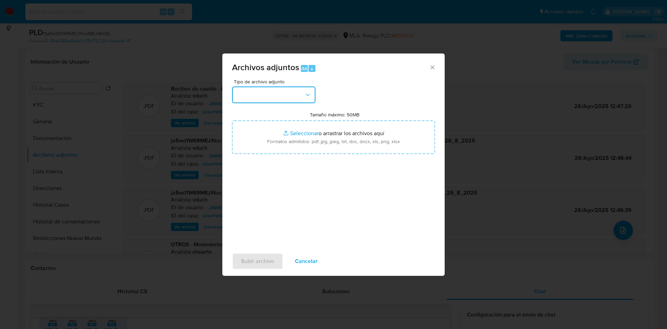
click at [285, 94] on button "button" at bounding box center [273, 94] width 83 height 17
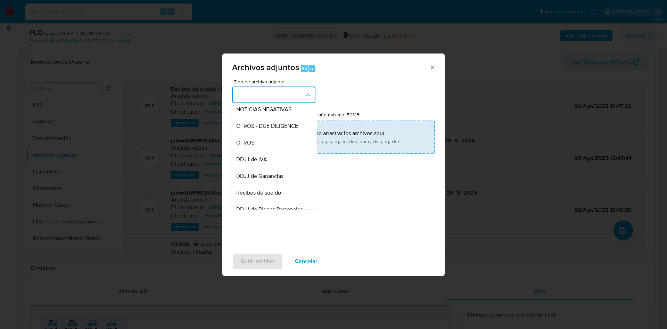
click at [258, 150] on div "OTROS" at bounding box center [271, 142] width 71 height 17
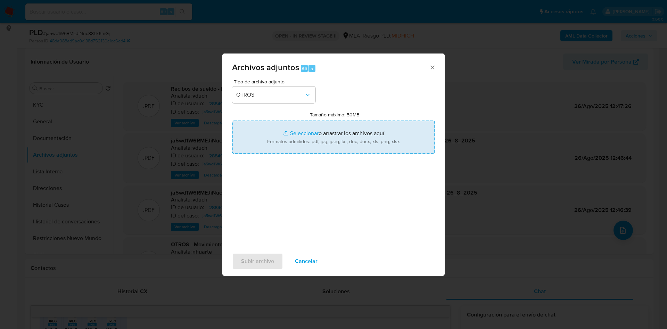
type input "C:\fakepath\Caselog ja5wd1W6RMEJiNuc88Lk6mGj_2025_08_19_03_54_29.docx"
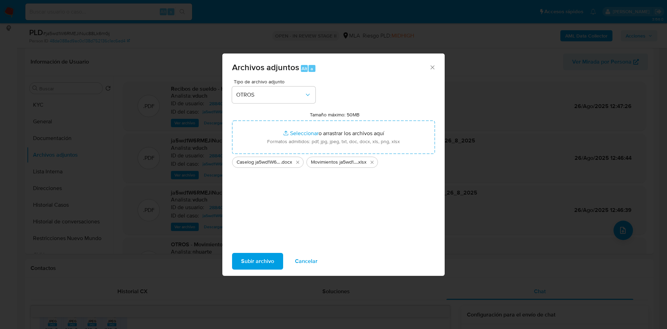
click at [258, 259] on span "Subir archivo" at bounding box center [257, 261] width 33 height 15
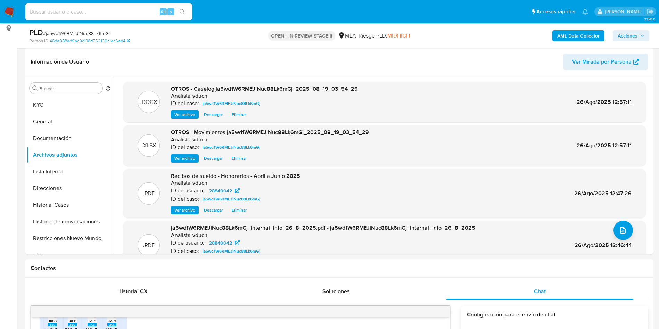
drag, startPoint x: 640, startPoint y: 41, endPoint x: 627, endPoint y: 42, distance: 13.2
click at [639, 40] on div "AML Data Collector Acciones" at bounding box center [546, 35] width 205 height 16
click at [630, 40] on span "Acciones" at bounding box center [628, 35] width 20 height 11
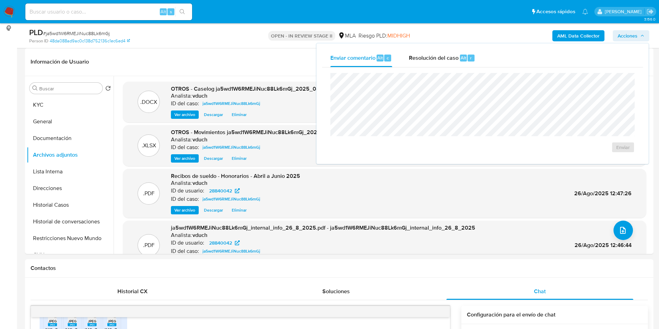
click at [509, 56] on div "Enviar comentario Alt c Resolución del caso Alt r" at bounding box center [482, 58] width 321 height 18
click at [448, 65] on div "Resolución del caso Alt r" at bounding box center [442, 58] width 66 height 18
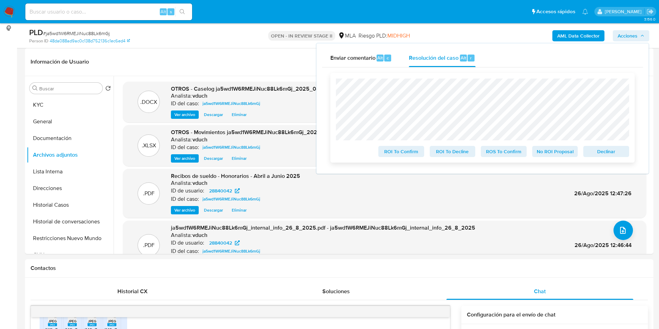
click at [544, 153] on span "No ROI Proposal" at bounding box center [555, 152] width 36 height 10
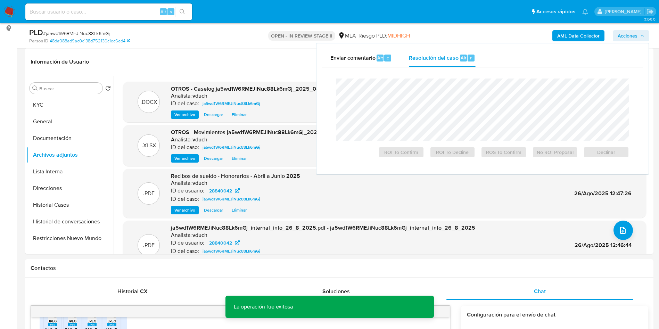
click at [54, 199] on button "Historial Casos" at bounding box center [70, 205] width 87 height 17
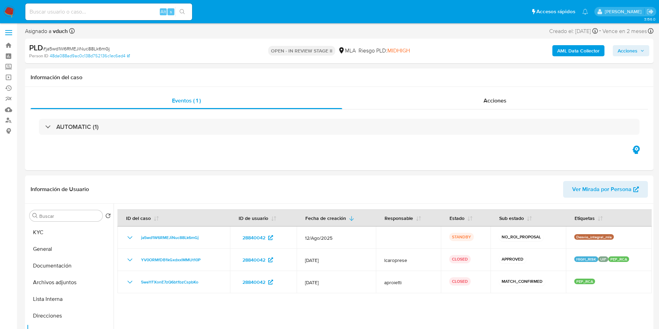
scroll to position [0, 0]
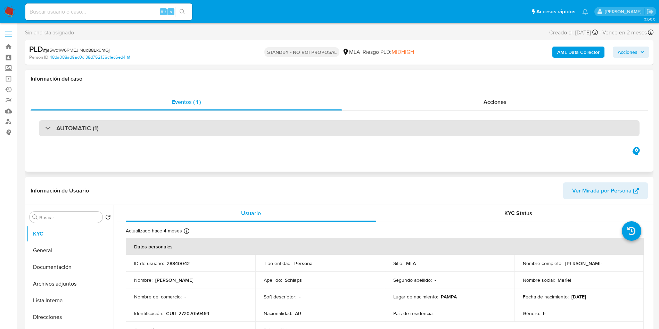
select select "10"
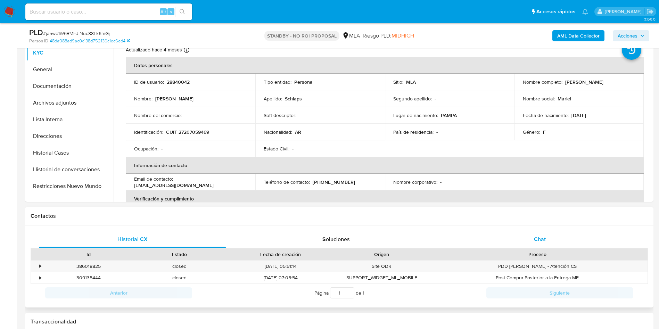
click at [555, 240] on div "Chat" at bounding box center [539, 239] width 187 height 17
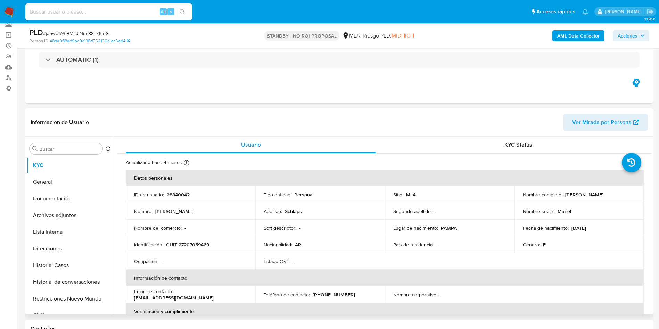
scroll to position [104, 0]
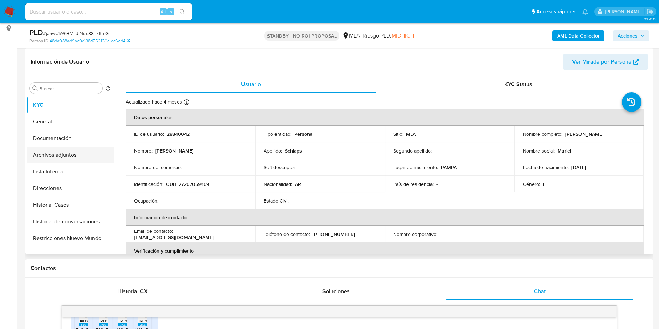
click at [69, 157] on button "Archivos adjuntos" at bounding box center [67, 155] width 81 height 17
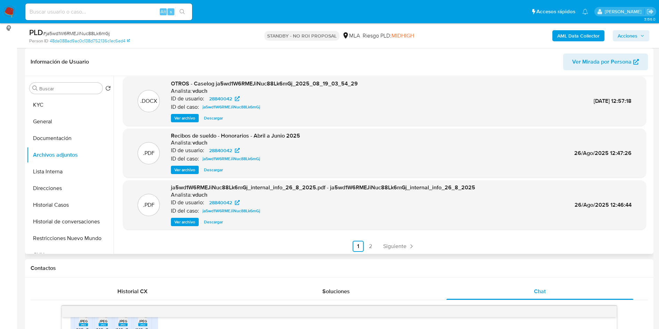
scroll to position [58, 0]
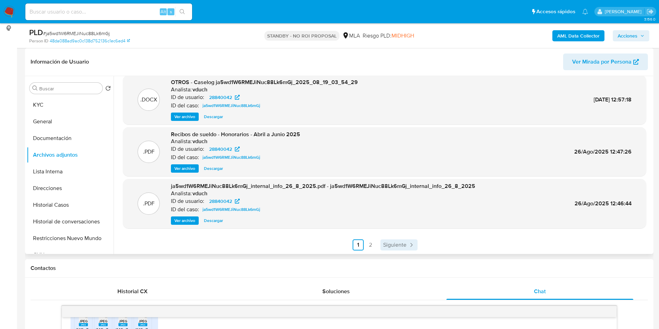
click at [388, 247] on span "Siguiente" at bounding box center [394, 245] width 23 height 6
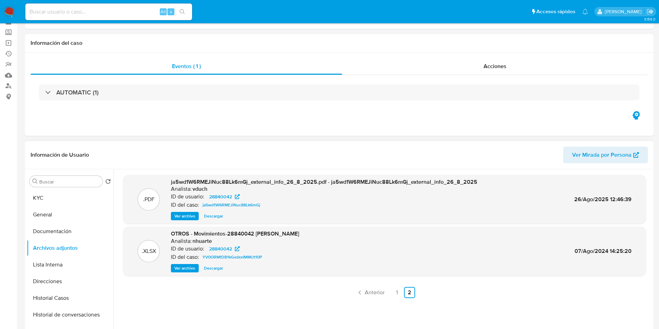
scroll to position [52, 0]
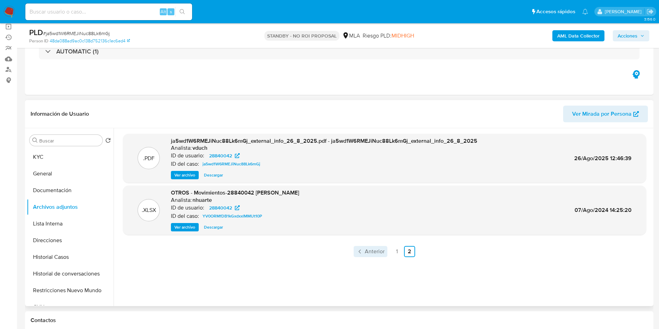
click at [382, 254] on span "Anterior" at bounding box center [375, 252] width 20 height 6
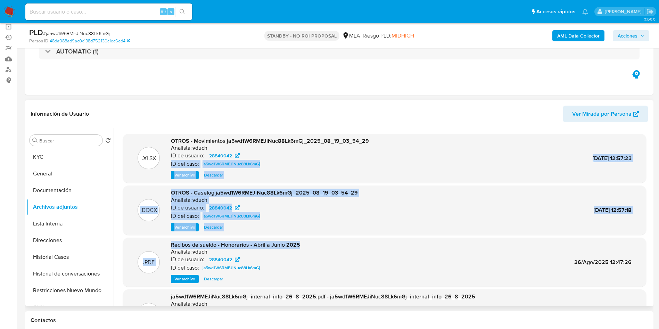
drag, startPoint x: 371, startPoint y: 248, endPoint x: 377, endPoint y: 158, distance: 90.8
click at [377, 158] on div ".XLSX OTROS - Movimientos ja5wd1W6RMEJiNuc88Lk6mGj_2025_08_19_03_54_29 Analista…" at bounding box center [384, 247] width 523 height 227
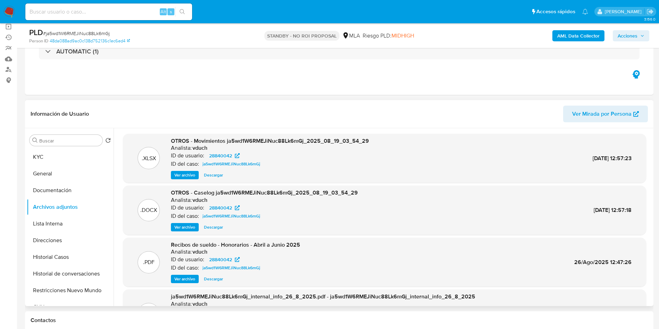
click at [355, 106] on header "Información de Usuario Ver Mirada por Persona" at bounding box center [339, 114] width 617 height 17
click at [112, 7] on input at bounding box center [108, 11] width 167 height 9
drag, startPoint x: 91, startPoint y: 12, endPoint x: 133, endPoint y: 12, distance: 42.0
click at [91, 12] on input at bounding box center [108, 11] width 167 height 9
paste input "QyxLMBgtz82Q7oDm13mMoyl9"
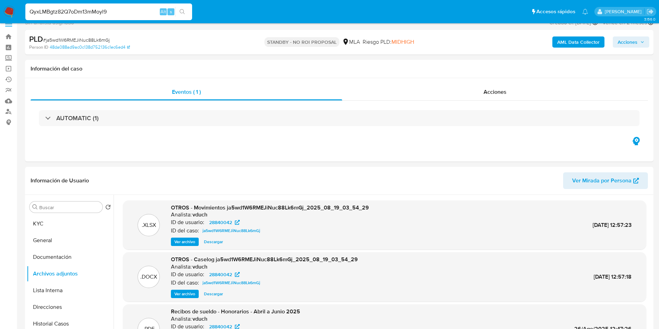
scroll to position [0, 0]
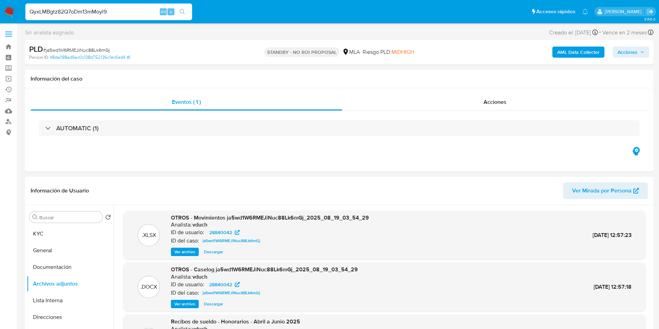
type input "QyxLMBgtz82Q7oDm13mMoyl9"
click at [185, 9] on icon "search-icon" at bounding box center [183, 12] width 6 height 6
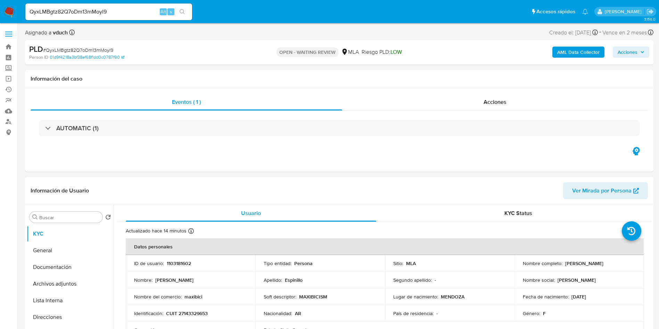
select select "10"
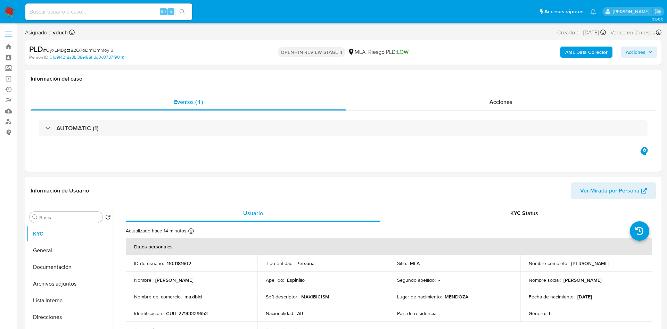
select select "10"
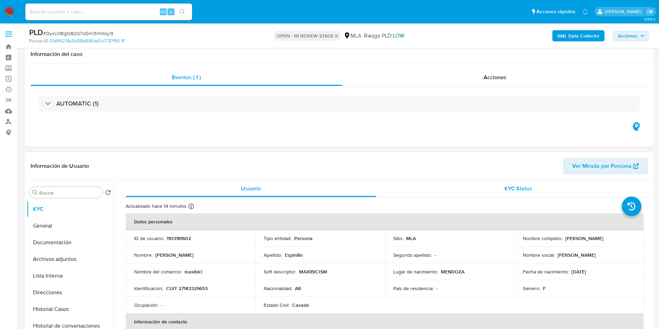
scroll to position [156, 0]
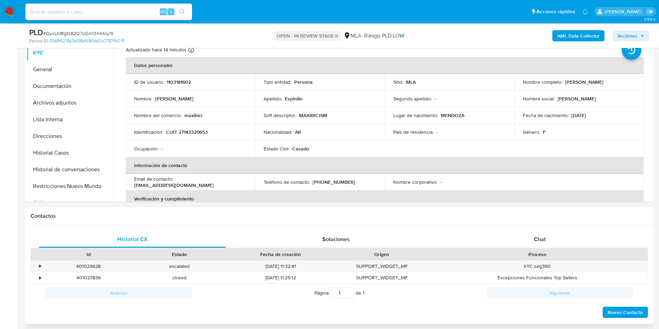
click at [382, 295] on div "Página 1 de 1" at bounding box center [339, 292] width 294 height 13
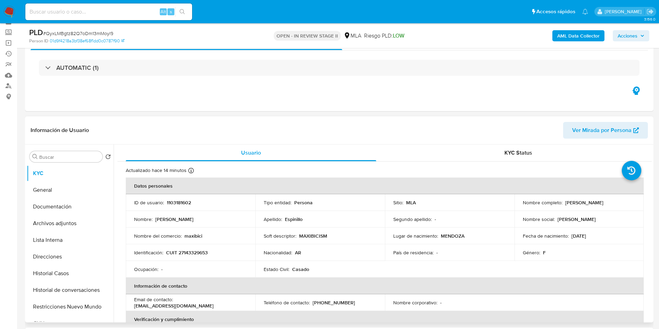
scroll to position [52, 0]
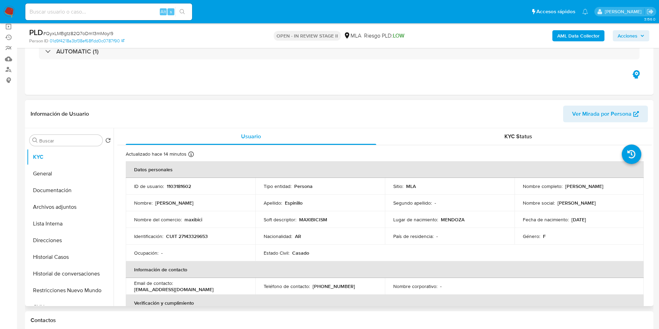
click at [394, 121] on header "Información de Usuario Ver Mirada por Persona" at bounding box center [339, 114] width 617 height 17
click at [68, 10] on input at bounding box center [108, 11] width 167 height 9
paste input "RbDC3zi2GqQaaBRtdmTGfFq8"
type input "RbDC3zi2GqQaaBRtdmTGfFq8"
click at [180, 5] on div "RbDC3zi2GqQaaBRtdmTGfFq8 Alt s" at bounding box center [108, 11] width 167 height 17
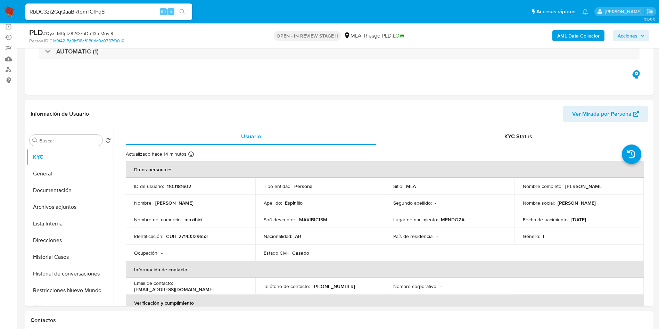
click at [185, 20] on div "RbDC3zi2GqQaaBRtdmTGfFq8 Alt s" at bounding box center [108, 11] width 167 height 19
click at [184, 8] on button "search-icon" at bounding box center [182, 12] width 14 height 10
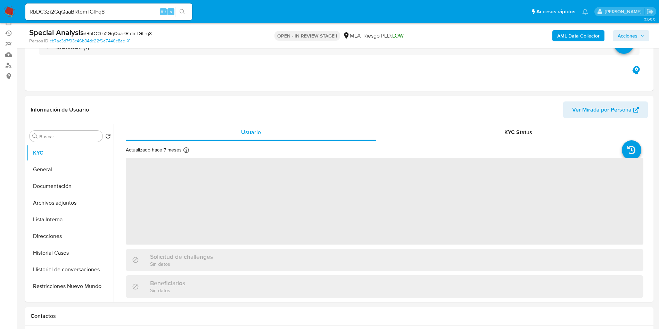
scroll to position [104, 0]
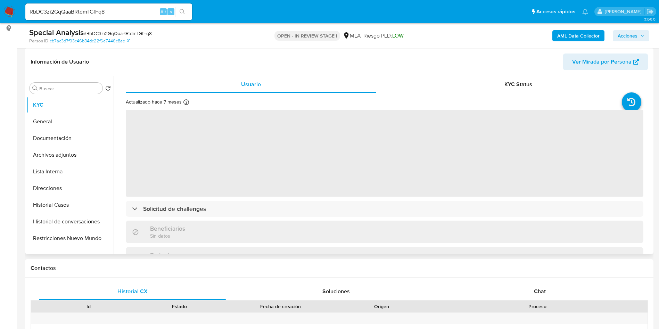
select select "10"
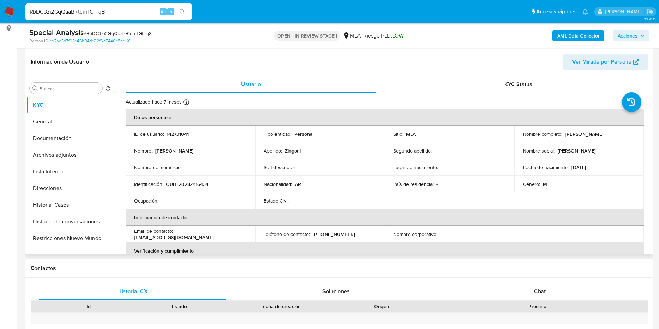
click at [188, 130] on td "ID de usuario : 142731041" at bounding box center [191, 134] width 130 height 17
copy p "142731041"
click at [73, 131] on button "Documentación" at bounding box center [67, 138] width 81 height 17
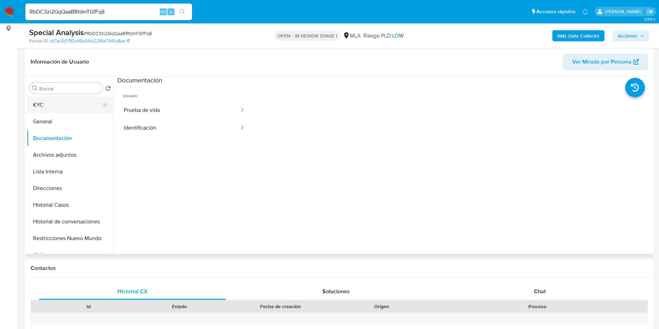
click at [67, 103] on button "KYC" at bounding box center [67, 105] width 81 height 17
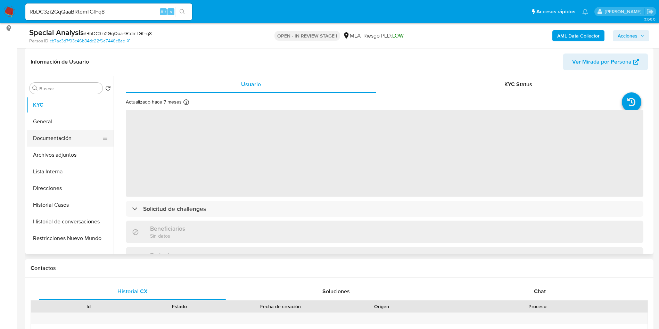
click at [88, 134] on button "Documentación" at bounding box center [67, 138] width 81 height 17
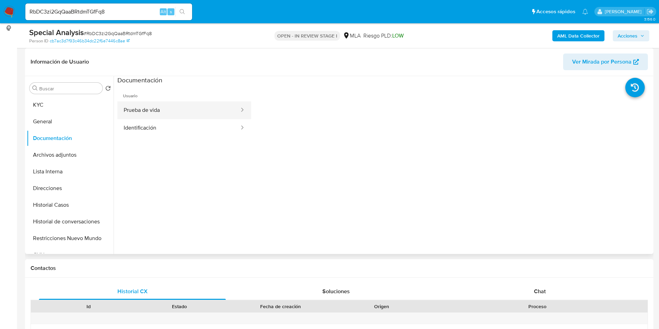
click at [156, 107] on button "Prueba de vida" at bounding box center [178, 110] width 123 height 18
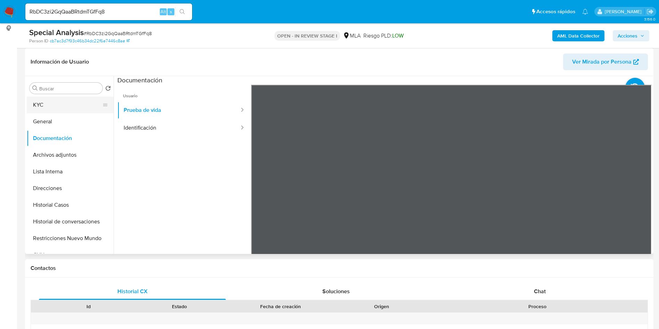
drag, startPoint x: 102, startPoint y: 96, endPoint x: 98, endPoint y: 100, distance: 6.1
click at [102, 96] on div "Buscar Volver al orden por defecto KYC General Documentación Archivos adjuntos …" at bounding box center [70, 165] width 87 height 177
click at [94, 107] on button "KYC" at bounding box center [67, 105] width 81 height 17
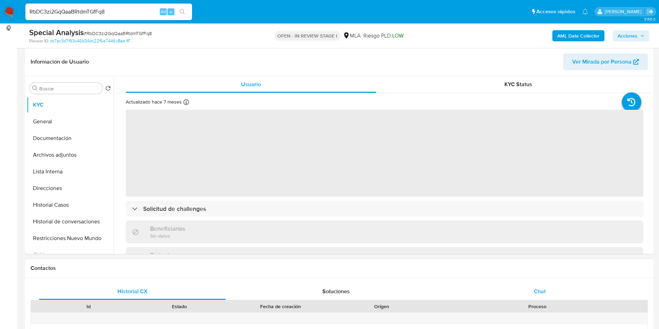
click at [575, 294] on div "Chat" at bounding box center [539, 291] width 187 height 17
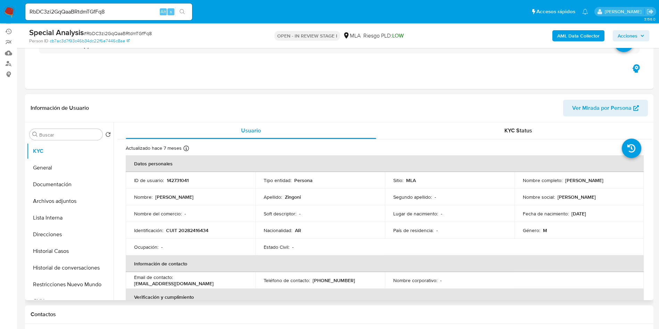
scroll to position [52, 0]
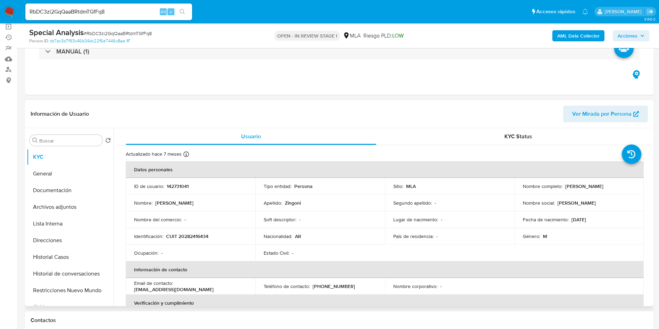
click at [326, 224] on td "Soft descriptor : -" at bounding box center [320, 219] width 130 height 17
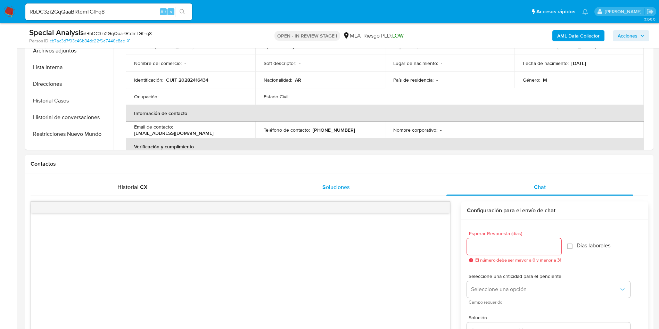
click at [341, 186] on span "Soluciones" at bounding box center [335, 187] width 27 height 8
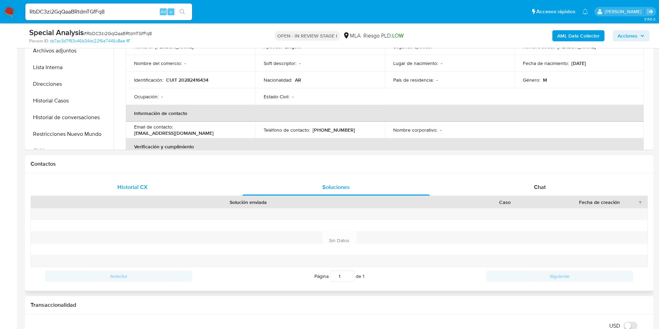
click at [141, 185] on span "Historial CX" at bounding box center [132, 187] width 30 height 8
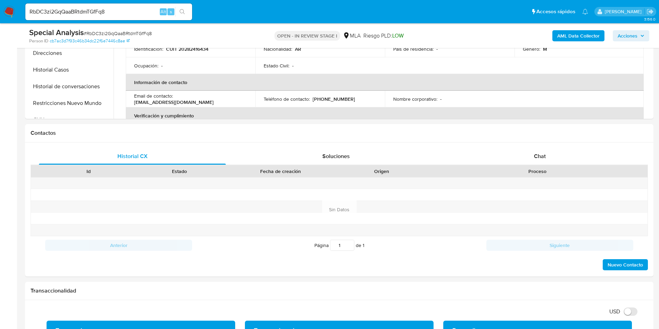
scroll to position [0, 0]
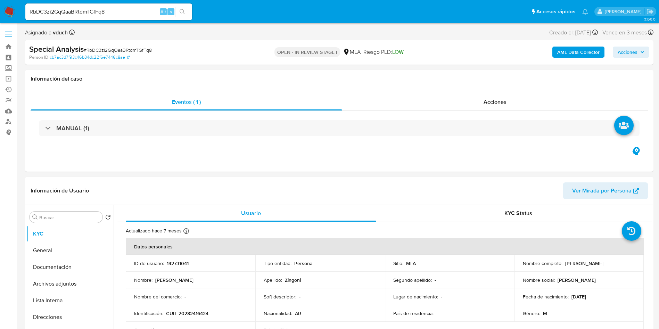
click at [375, 13] on ul "Pausado Ver notificaciones RbDC3zi2GqQaaBRtdmTGfFq8 Alt s Accesos rápidos Presi…" at bounding box center [307, 11] width 570 height 17
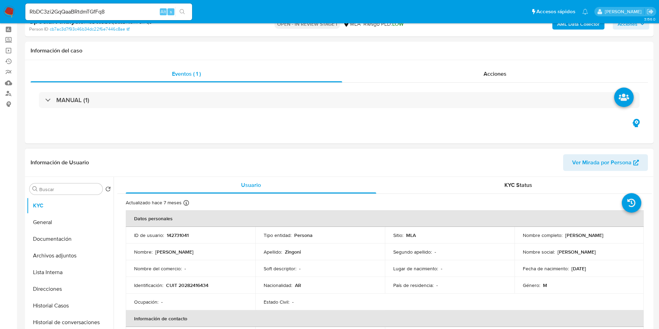
scroll to position [52, 0]
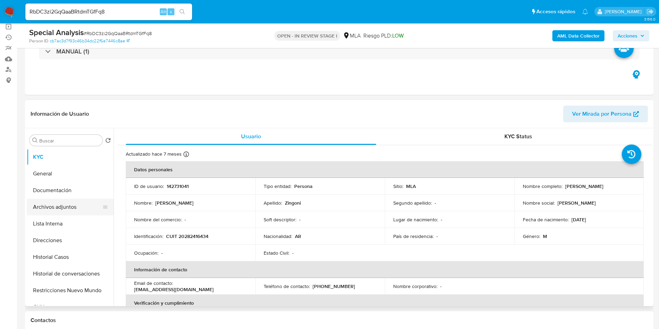
click at [102, 204] on icon at bounding box center [105, 207] width 6 height 6
click at [97, 208] on button "Archivos adjuntos" at bounding box center [67, 207] width 81 height 17
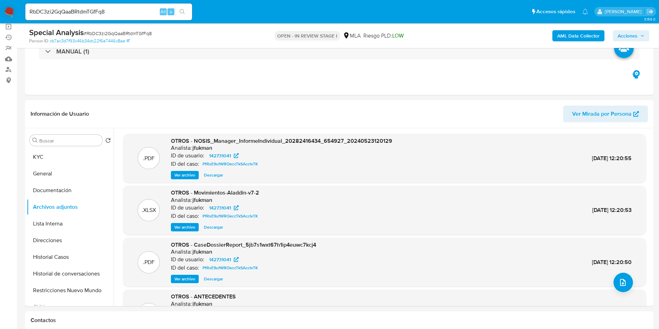
click at [561, 40] on b "AML Data Collector" at bounding box center [578, 35] width 42 height 11
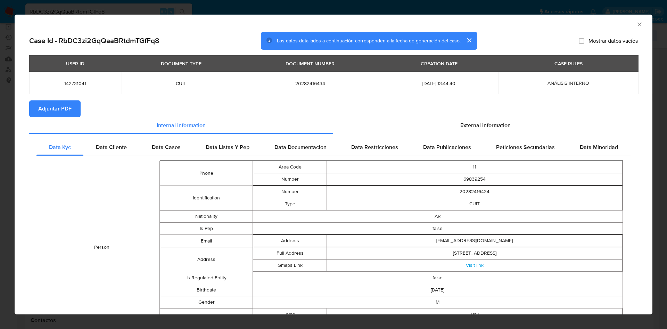
click at [73, 111] on button "Adjuntar PDF" at bounding box center [54, 108] width 51 height 17
click at [636, 24] on icon "Cerrar ventana" at bounding box center [639, 24] width 7 height 7
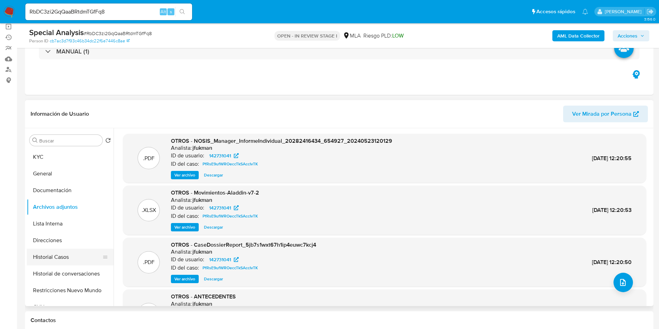
click at [60, 258] on button "Historial Casos" at bounding box center [67, 257] width 81 height 17
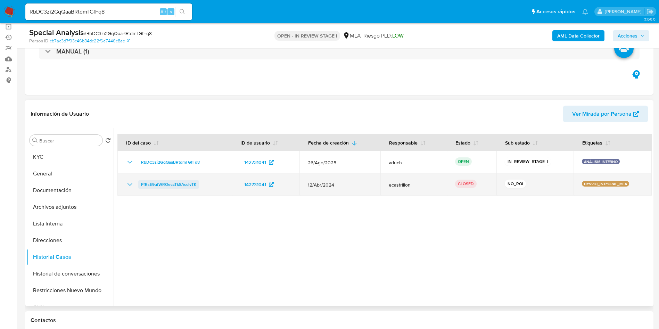
click at [139, 188] on link "PfRsE9ufWROeccTkSAccIvTK" at bounding box center [168, 184] width 61 height 8
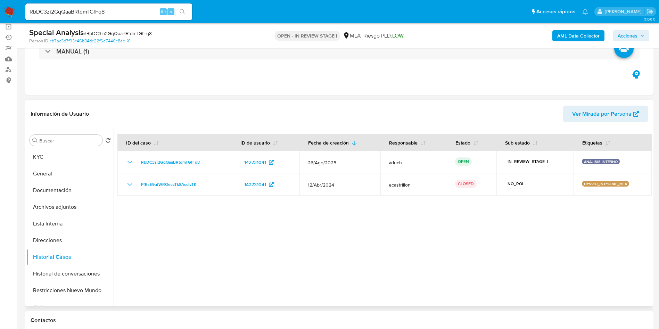
click at [191, 220] on div at bounding box center [383, 217] width 538 height 178
click at [89, 162] on button "KYC" at bounding box center [67, 157] width 81 height 17
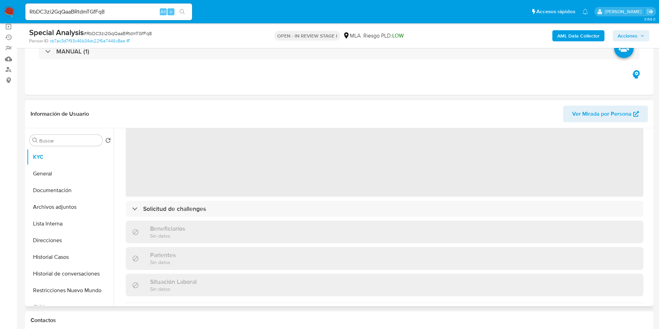
scroll to position [104, 0]
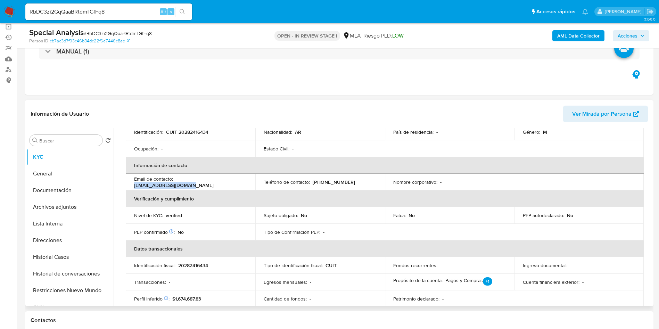
drag, startPoint x: 175, startPoint y: 184, endPoint x: 237, endPoint y: 181, distance: 61.5
click at [237, 181] on div "Email de contacto : juanpzingoni@gmail.com" at bounding box center [190, 182] width 113 height 13
copy p "[EMAIL_ADDRESS][DOMAIN_NAME]"
click at [220, 247] on th "Datos transaccionales" at bounding box center [385, 248] width 518 height 17
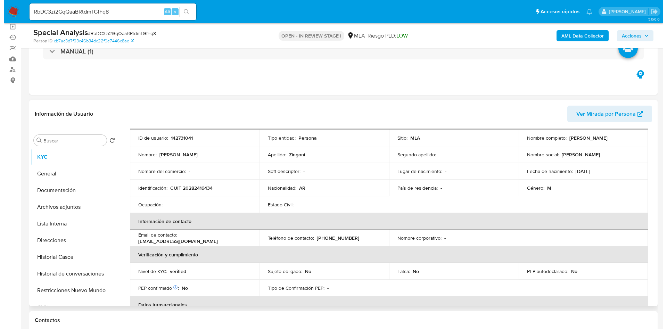
scroll to position [0, 0]
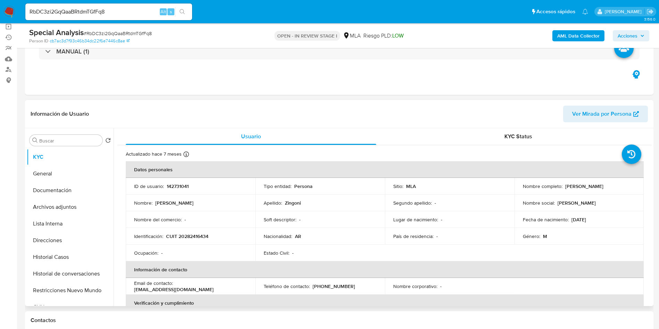
click at [200, 239] on p "CUIT 20282416434" at bounding box center [187, 236] width 42 height 6
copy p "20282416434"
click at [80, 209] on button "Archivos adjuntos" at bounding box center [67, 207] width 81 height 17
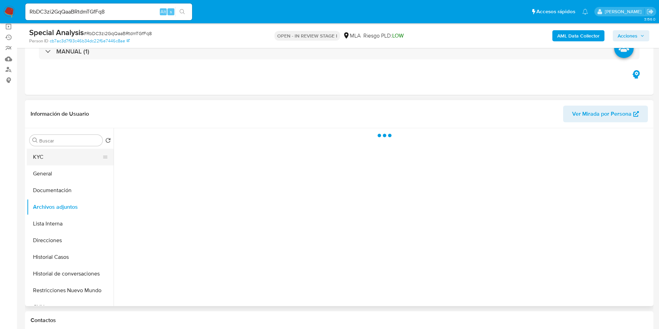
click at [30, 155] on button "KYC" at bounding box center [67, 157] width 81 height 17
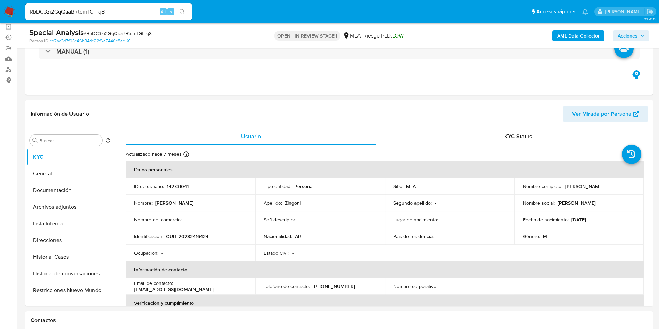
click at [177, 235] on p "CUIT 20282416434" at bounding box center [187, 236] width 42 height 6
click at [206, 237] on p "CUIT 20282416434" at bounding box center [187, 236] width 42 height 6
copy p "20282416434"
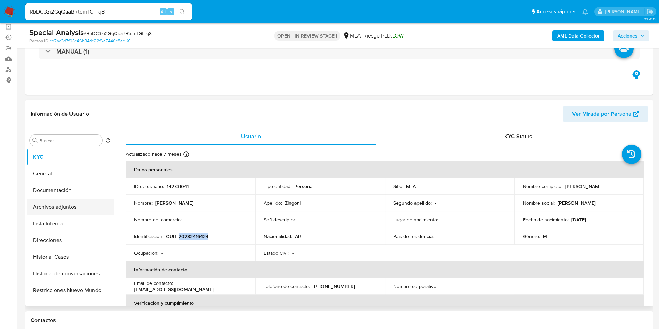
click at [93, 206] on button "Archivos adjuntos" at bounding box center [67, 207] width 81 height 17
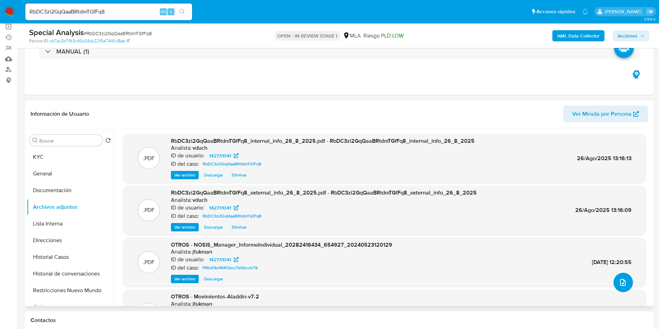
click at [620, 284] on icon "upload-file" at bounding box center [623, 282] width 6 height 7
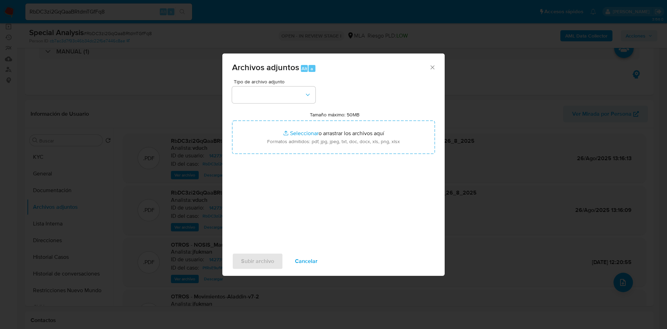
click at [286, 85] on div "Tipo de archivo adjunto" at bounding box center [273, 91] width 83 height 24
click at [289, 98] on button "button" at bounding box center [273, 94] width 83 height 17
click at [249, 89] on button "button" at bounding box center [273, 94] width 83 height 17
click at [252, 92] on button "button" at bounding box center [273, 94] width 83 height 17
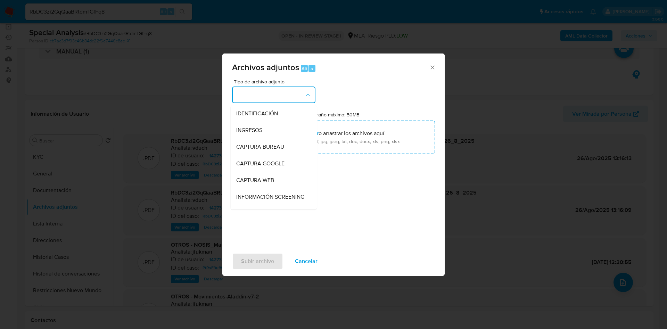
click at [275, 93] on button "button" at bounding box center [273, 94] width 83 height 17
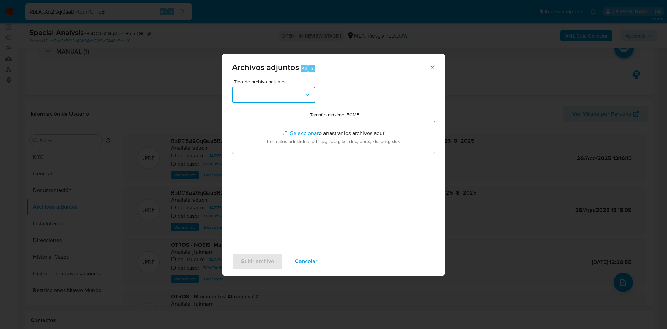
click at [269, 91] on button "button" at bounding box center [273, 94] width 83 height 17
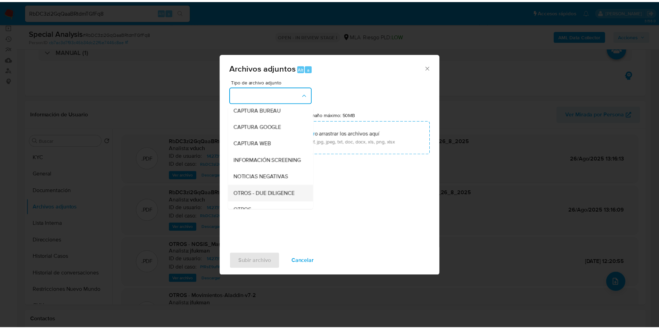
scroll to position [52, 0]
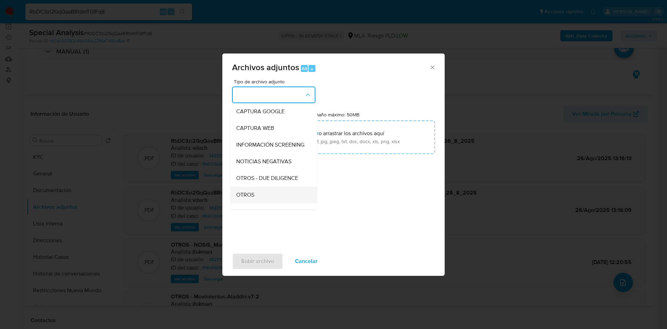
click at [266, 199] on div "OTROS" at bounding box center [271, 195] width 71 height 17
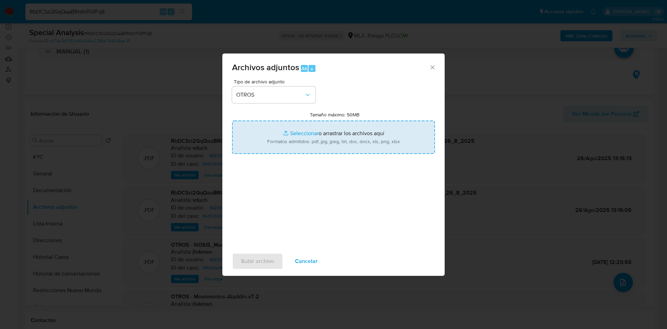
type input "C:\fakepath\NOSIS_Manager_InformeIndividual_20282416434_654930_20250818170039.p…"
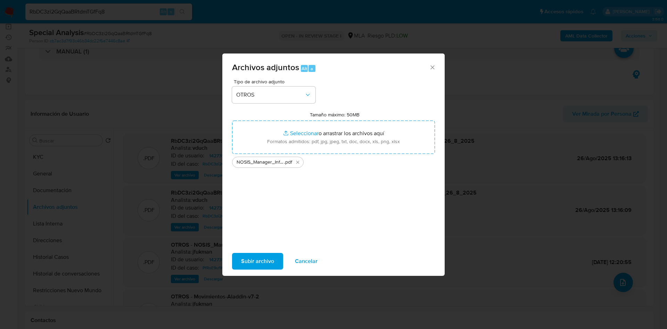
drag, startPoint x: 345, startPoint y: 135, endPoint x: 257, endPoint y: 257, distance: 149.9
click at [257, 257] on span "Subir archivo" at bounding box center [257, 261] width 33 height 15
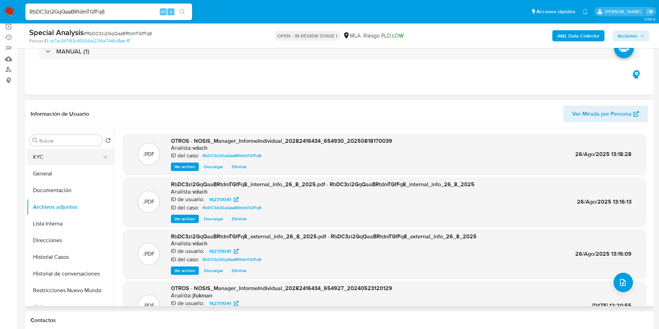
drag, startPoint x: 86, startPoint y: 179, endPoint x: 76, endPoint y: 155, distance: 25.5
click at [86, 179] on button "General" at bounding box center [70, 173] width 87 height 17
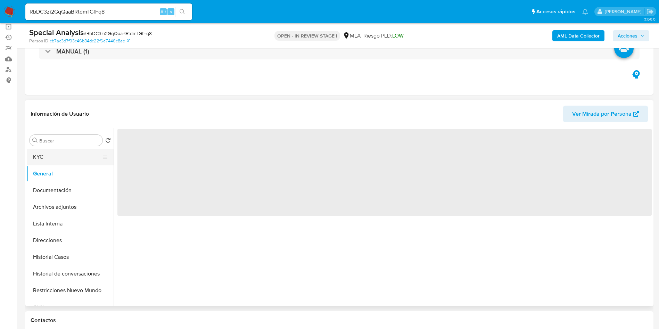
drag, startPoint x: 76, startPoint y: 155, endPoint x: 85, endPoint y: 157, distance: 8.8
click at [76, 155] on button "KYC" at bounding box center [67, 157] width 81 height 17
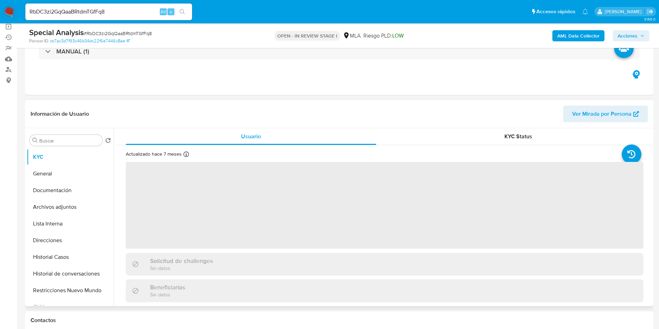
click at [217, 226] on span "‌" at bounding box center [385, 205] width 518 height 87
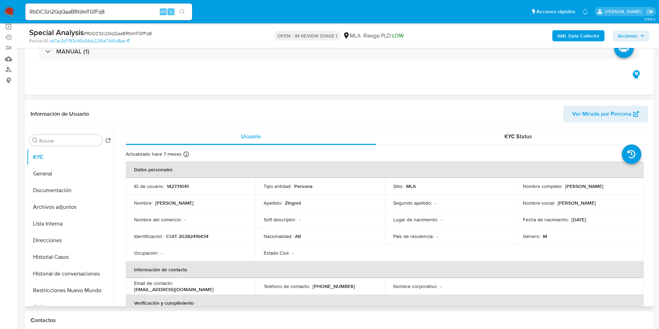
click at [183, 237] on p "CUIT 20282416434" at bounding box center [187, 236] width 42 height 6
copy p "20282416434"
click at [271, 210] on td "Apellido : Zingoni" at bounding box center [320, 202] width 130 height 17
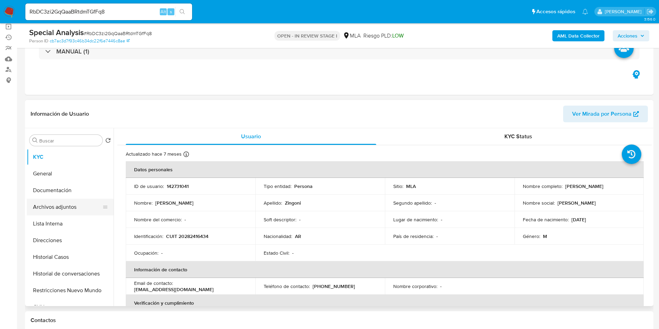
click at [94, 210] on button "Archivos adjuntos" at bounding box center [67, 207] width 81 height 17
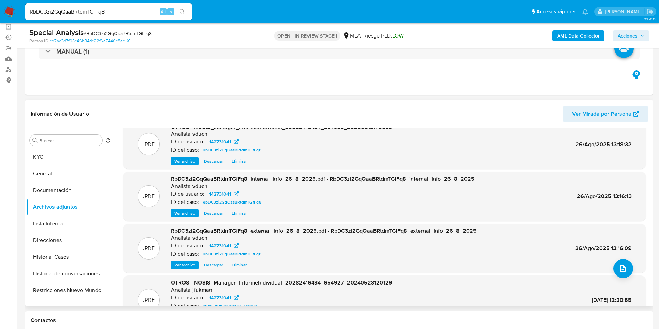
scroll to position [0, 0]
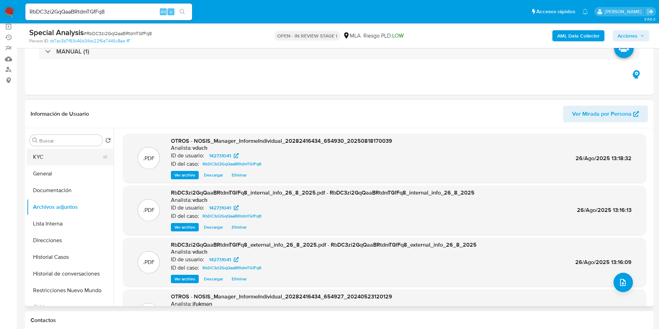
click at [92, 152] on button "KYC" at bounding box center [67, 157] width 81 height 17
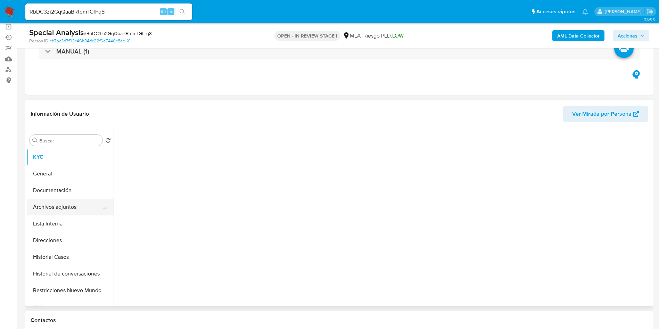
click at [85, 205] on button "Archivos adjuntos" at bounding box center [67, 207] width 81 height 17
click at [68, 168] on button "General" at bounding box center [67, 173] width 81 height 17
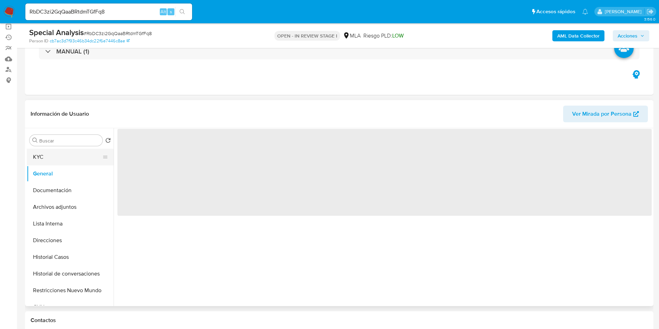
click at [69, 153] on button "KYC" at bounding box center [67, 157] width 81 height 17
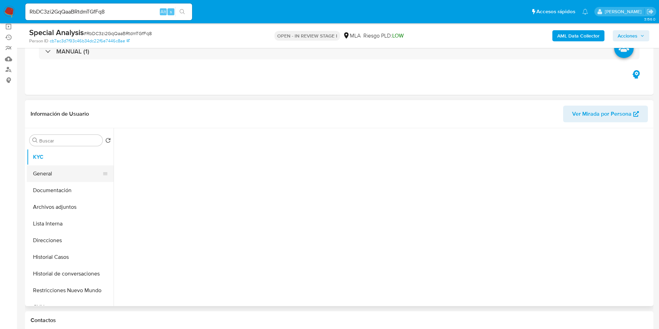
click at [71, 165] on button "General" at bounding box center [67, 173] width 81 height 17
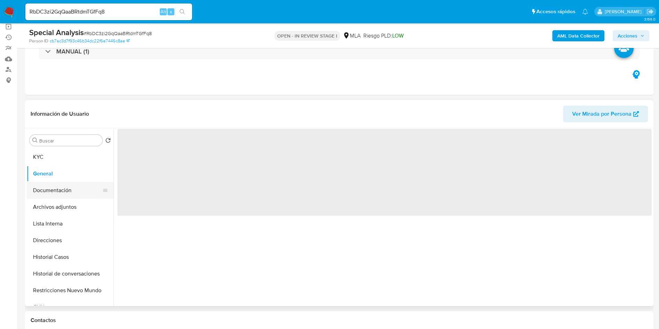
drag, startPoint x: 77, startPoint y: 190, endPoint x: 77, endPoint y: 195, distance: 4.9
click at [78, 190] on button "Documentación" at bounding box center [67, 190] width 81 height 17
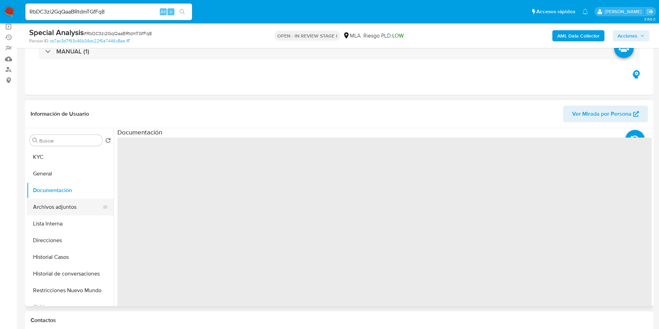
click at [76, 200] on button "Archivos adjuntos" at bounding box center [67, 207] width 81 height 17
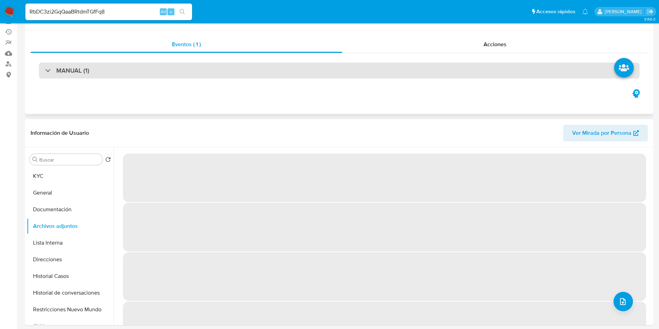
scroll to position [104, 0]
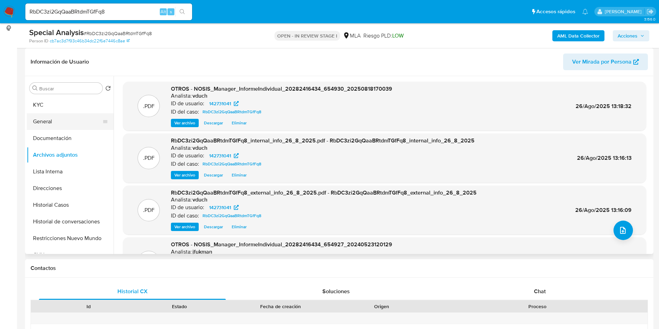
click at [77, 118] on button "General" at bounding box center [67, 121] width 81 height 17
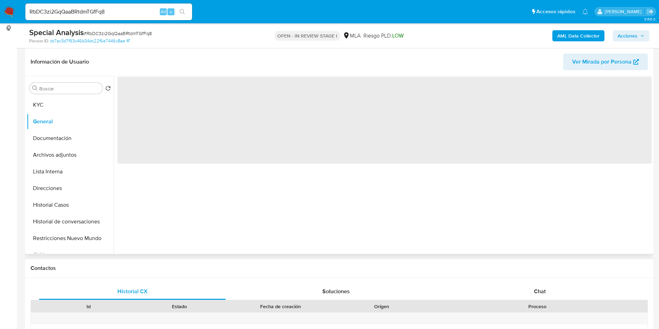
click at [147, 98] on span "‌" at bounding box center [384, 120] width 534 height 87
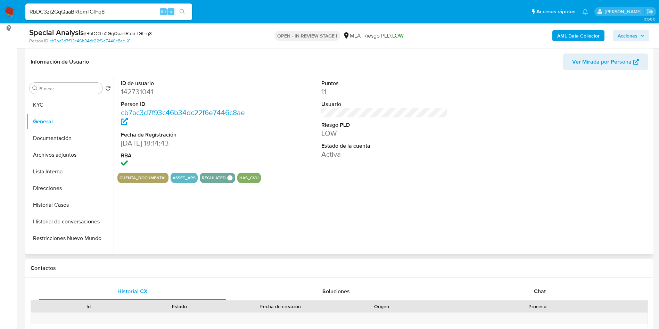
click at [141, 92] on dd "142731041" at bounding box center [184, 92] width 127 height 10
copy dd "142731041"
click at [328, 267] on h1 "Contactos" at bounding box center [339, 268] width 617 height 7
click at [95, 111] on button "KYC" at bounding box center [67, 105] width 81 height 17
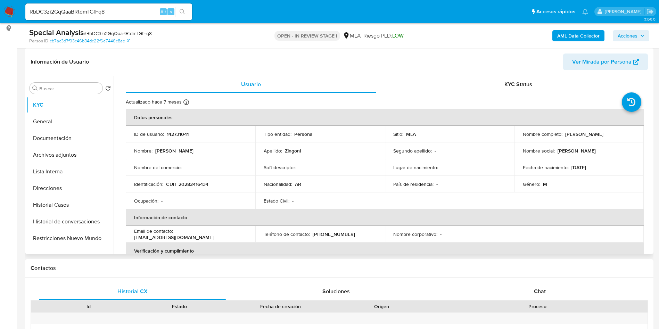
click at [384, 204] on table "Datos personales ID de usuario : 142731041 Tipo entidad : Persona Sitio : MLA N…" at bounding box center [385, 234] width 518 height 250
click at [80, 158] on button "Archivos adjuntos" at bounding box center [67, 155] width 81 height 17
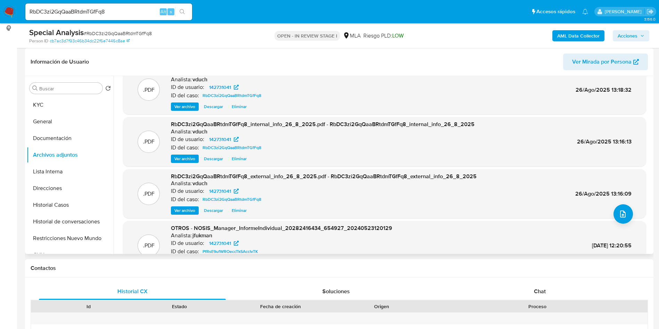
scroll to position [0, 0]
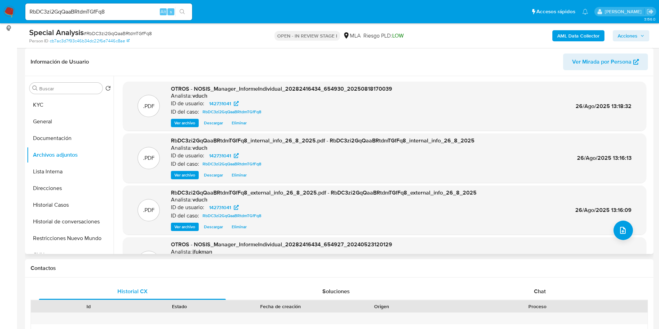
click at [184, 122] on span "Ver archivo" at bounding box center [184, 122] width 21 height 7
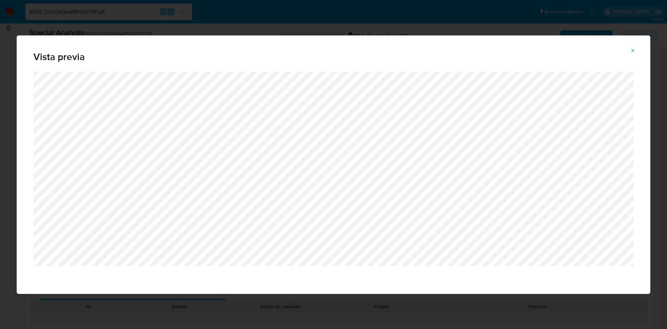
click at [411, 267] on div "Attachment preview" at bounding box center [333, 170] width 600 height 197
click at [301, 5] on div "Vista previa" at bounding box center [333, 164] width 667 height 329
click at [634, 47] on span "Attachment preview" at bounding box center [633, 51] width 6 height 10
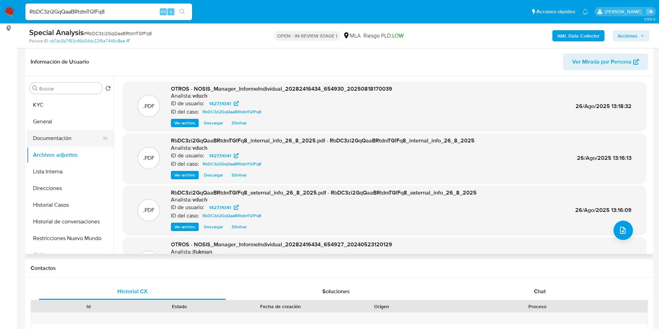
click at [75, 143] on button "Documentación" at bounding box center [67, 138] width 81 height 17
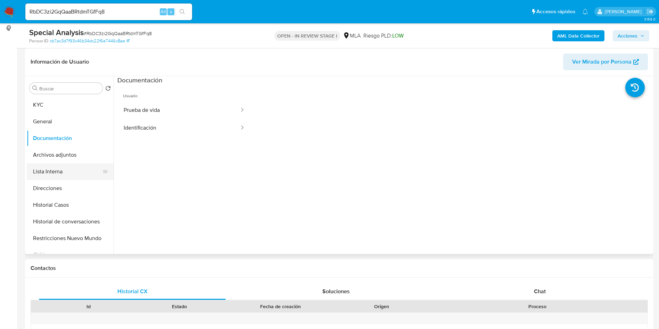
click at [73, 164] on button "Lista Interna" at bounding box center [67, 171] width 81 height 17
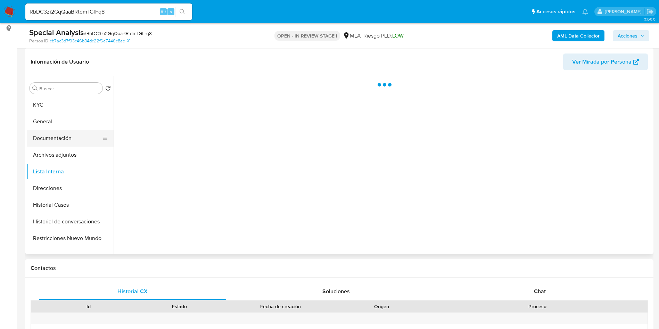
click at [102, 140] on icon at bounding box center [105, 138] width 6 height 6
click at [62, 155] on button "Archivos adjuntos" at bounding box center [67, 155] width 81 height 17
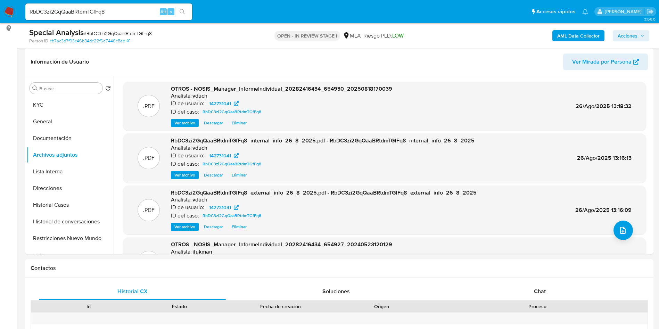
scroll to position [58, 0]
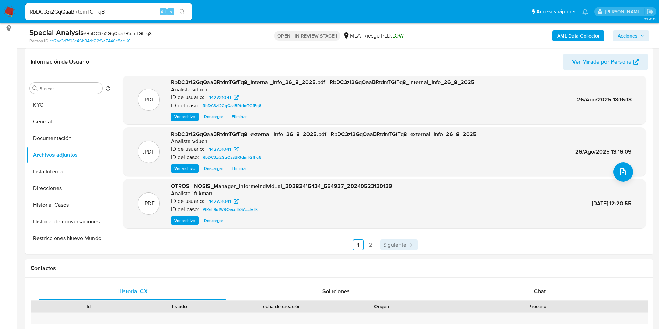
click at [391, 242] on span "Siguiente" at bounding box center [394, 245] width 23 height 6
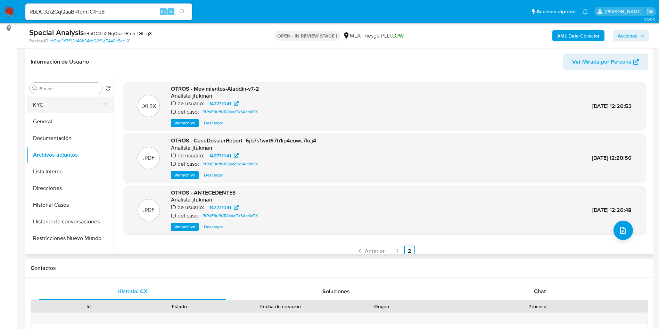
drag, startPoint x: 91, startPoint y: 98, endPoint x: 86, endPoint y: 98, distance: 4.9
click at [88, 97] on button "KYC" at bounding box center [67, 105] width 81 height 17
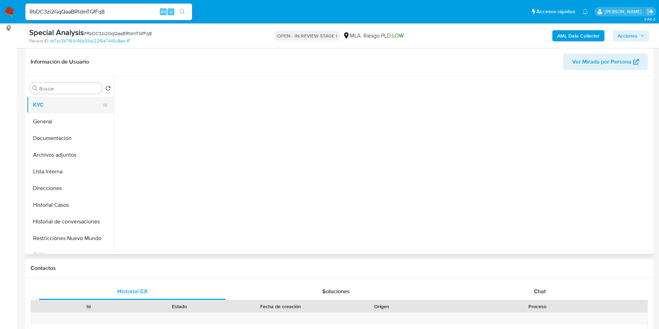
click at [85, 100] on button "KYC" at bounding box center [67, 105] width 81 height 17
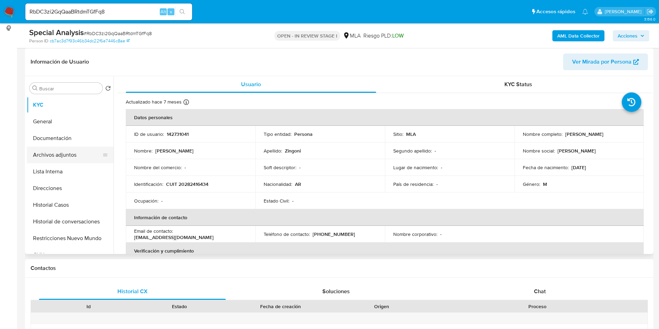
click at [63, 162] on button "Archivos adjuntos" at bounding box center [67, 155] width 81 height 17
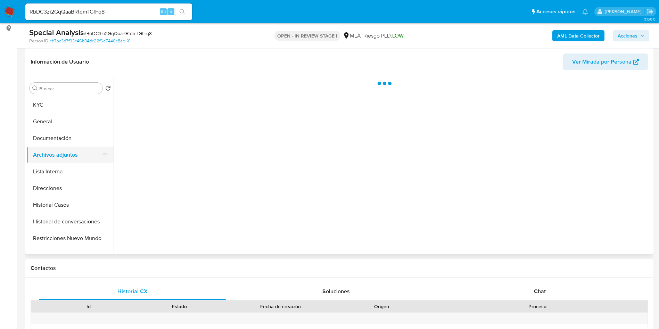
click at [61, 150] on button "Archivos adjuntos" at bounding box center [67, 155] width 81 height 17
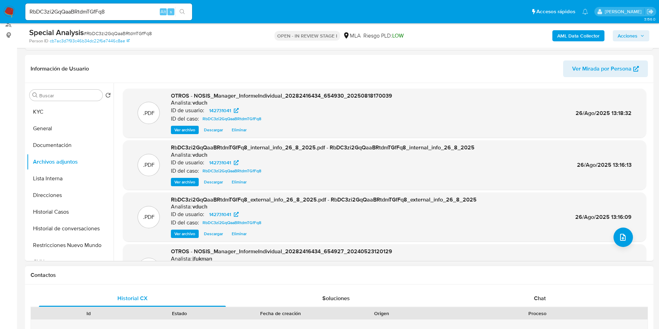
scroll to position [104, 0]
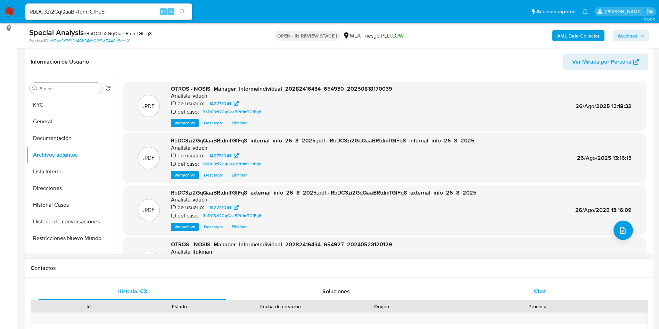
click at [545, 288] on span "Chat" at bounding box center [540, 291] width 12 height 8
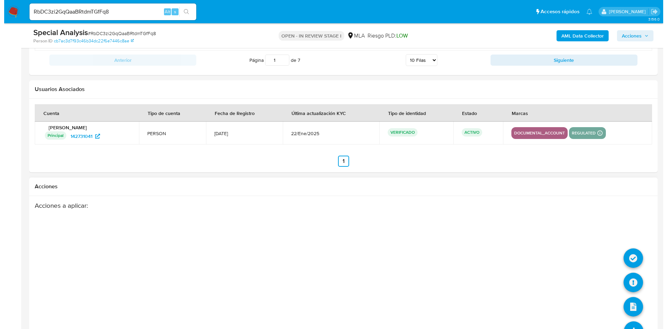
scroll to position [1222, 0]
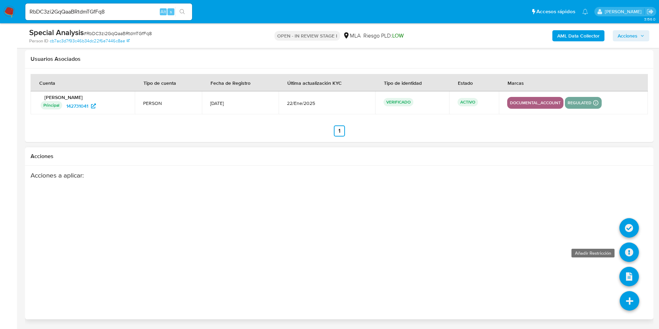
click at [626, 249] on icon at bounding box center [628, 251] width 19 height 19
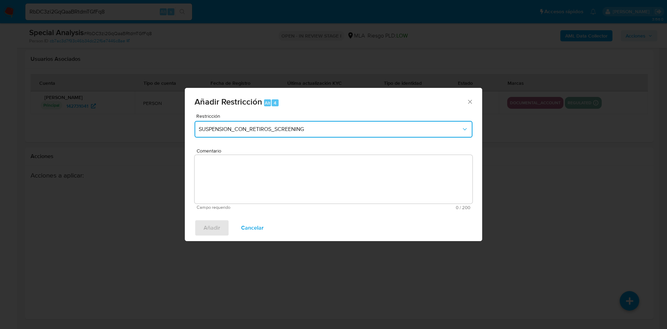
click at [242, 136] on button "SUSPENSION_CON_RETIROS_SCREENING" at bounding box center [333, 129] width 278 height 17
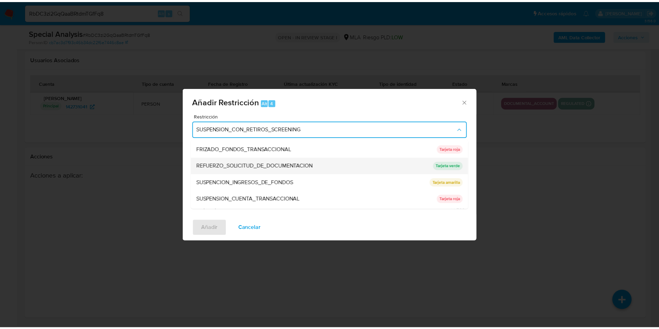
scroll to position [147, 0]
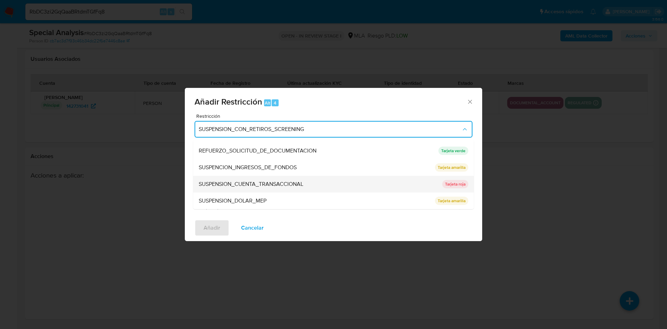
click at [263, 185] on span "SUSPENSION_CUENTA_TRANSACCIONAL" at bounding box center [251, 184] width 105 height 7
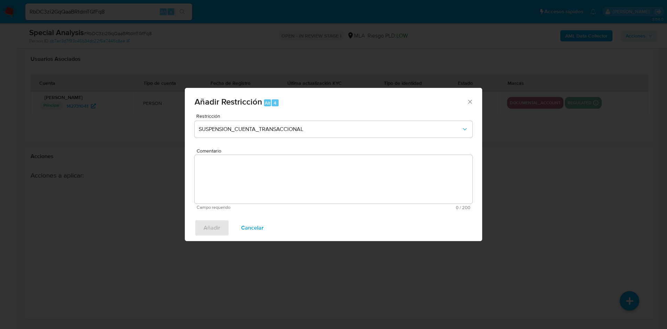
click at [246, 177] on textarea "Comentario" at bounding box center [333, 179] width 278 height 49
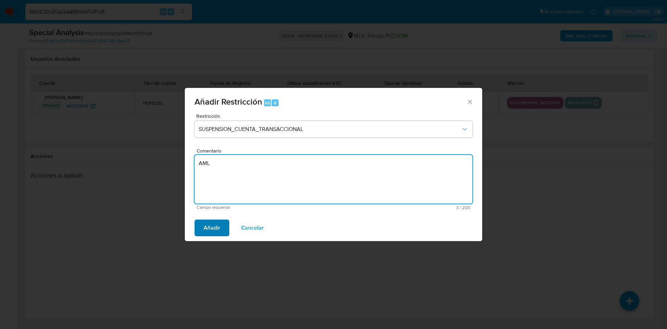
type textarea "AML"
click at [207, 224] on span "Añadir" at bounding box center [212, 227] width 17 height 15
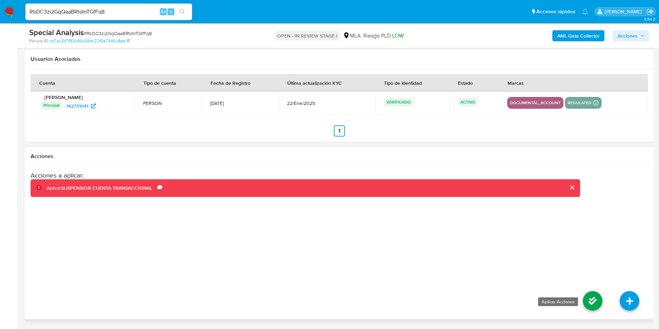
click at [590, 301] on icon at bounding box center [592, 300] width 19 height 19
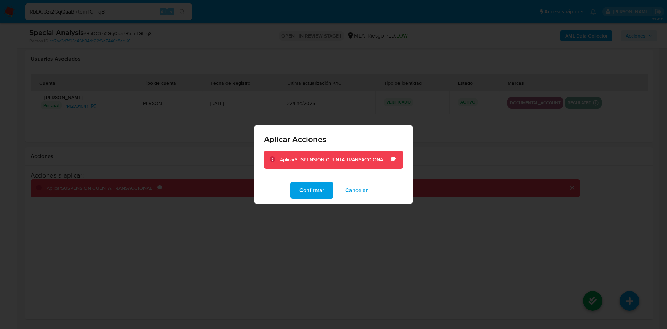
click at [315, 188] on span "Confirmar" at bounding box center [311, 190] width 25 height 15
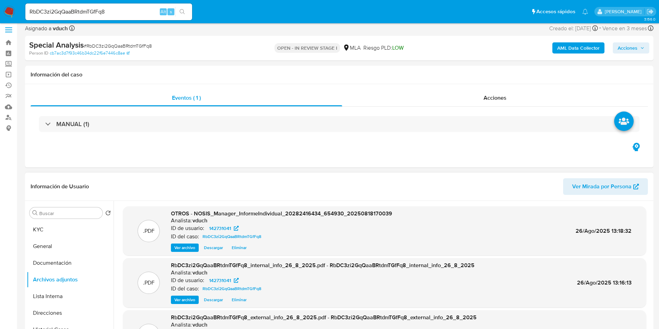
scroll to position [0, 0]
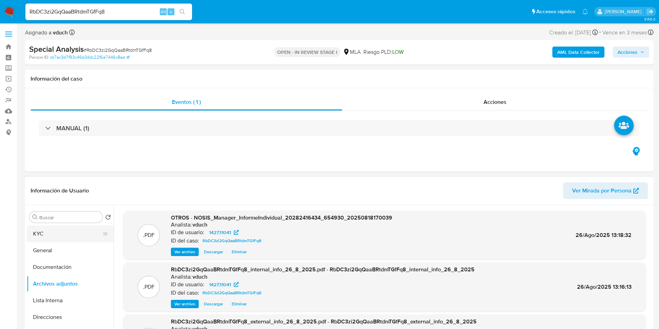
click at [32, 235] on button "KYC" at bounding box center [67, 233] width 81 height 17
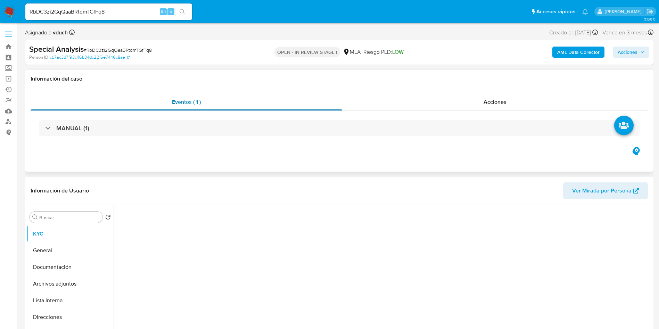
scroll to position [52, 0]
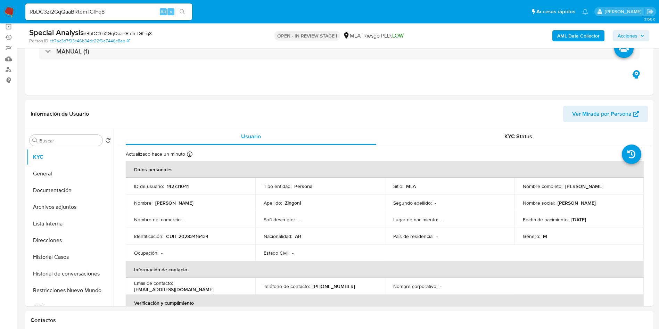
click at [596, 185] on p "[PERSON_NAME]" at bounding box center [584, 186] width 38 height 6
copy p "Zingoni"
click at [562, 196] on td "Nombre social : Juan Pablo" at bounding box center [579, 202] width 130 height 17
drag, startPoint x: 563, startPoint y: 186, endPoint x: 618, endPoint y: 184, distance: 55.6
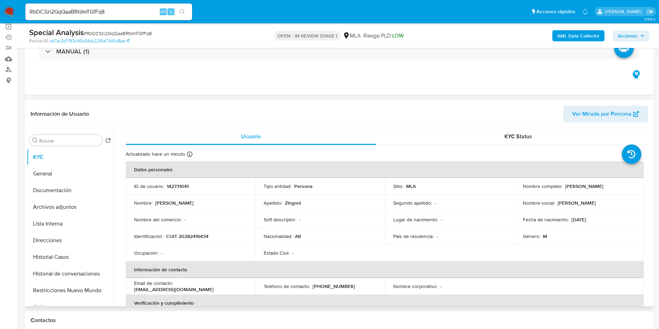
click at [618, 184] on div "Nombre completo : Juan Pablo Zingoni" at bounding box center [579, 186] width 113 height 6
copy p "[PERSON_NAME]"
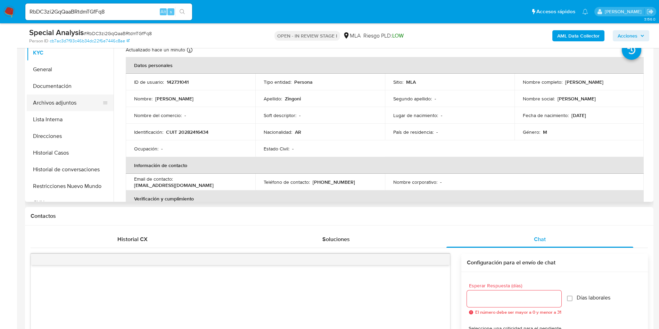
click at [78, 97] on button "Archivos adjuntos" at bounding box center [67, 102] width 81 height 17
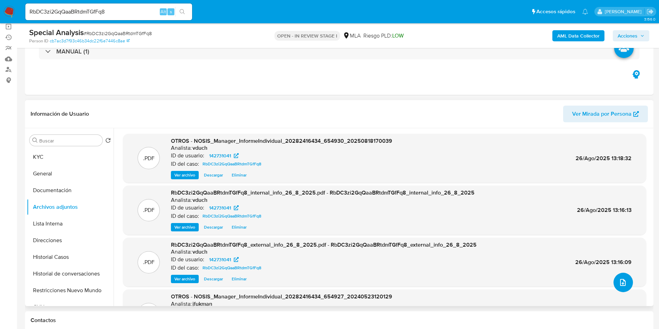
click at [619, 283] on icon "upload-file" at bounding box center [623, 282] width 8 height 8
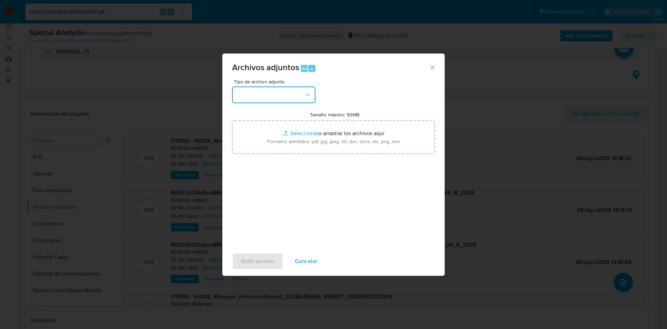
click at [282, 100] on button "button" at bounding box center [273, 94] width 83 height 17
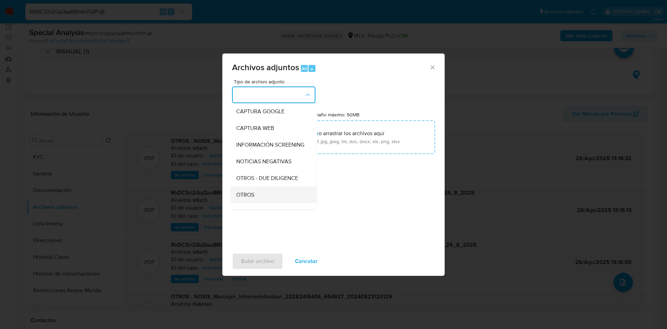
click at [263, 197] on div "OTROS" at bounding box center [271, 195] width 71 height 17
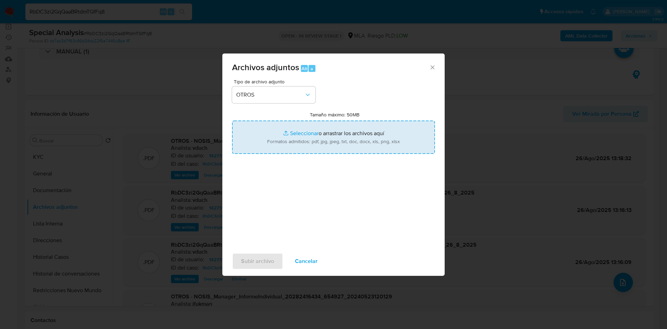
type input "C:\fakepath\Juan Pablo Zingoni - IMPORTANTE - Mercado Pago_ Solicitud de docume…"
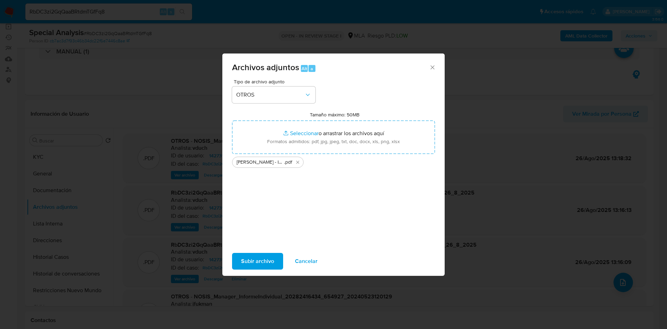
click at [266, 264] on span "Subir archivo" at bounding box center [257, 261] width 33 height 15
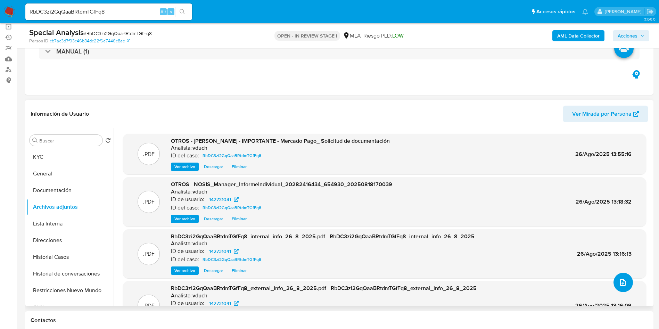
click at [614, 284] on button "upload-file" at bounding box center [622, 282] width 19 height 19
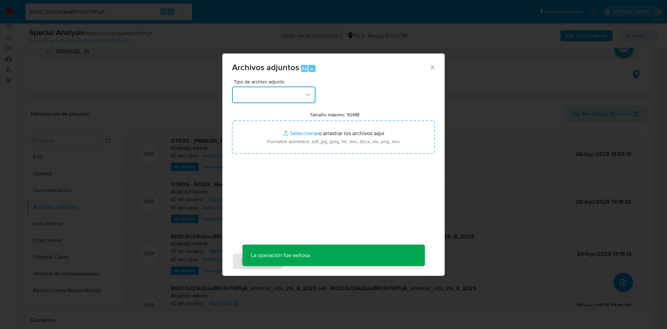
click at [285, 97] on button "button" at bounding box center [273, 94] width 83 height 17
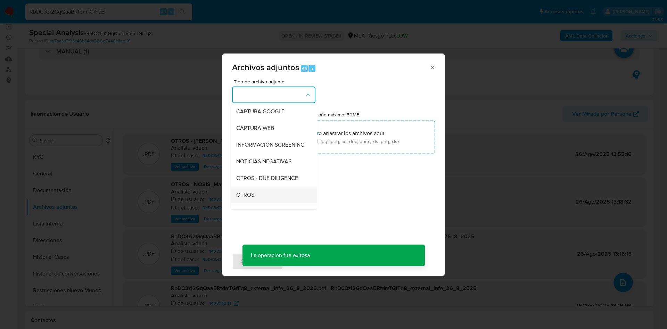
click at [267, 197] on div "OTROS" at bounding box center [271, 195] width 71 height 17
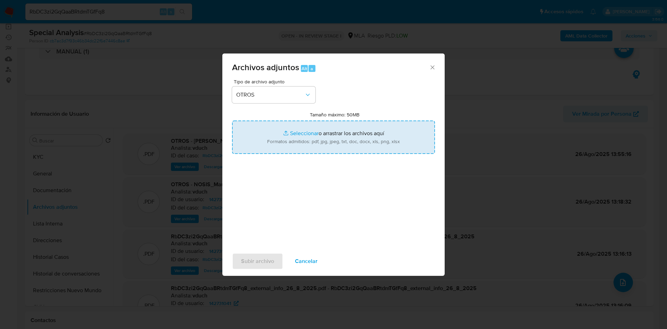
type input "C:\fakepath\Caselog RbDC3zi2GqQaaBRtdmTGfFq8_2025_08_26_11_11_55.docx"
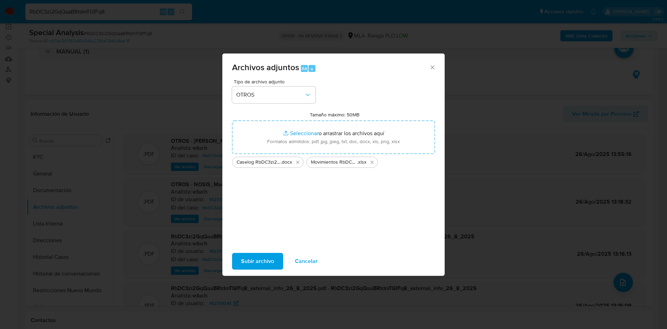
click at [266, 258] on span "Subir archivo" at bounding box center [257, 261] width 33 height 15
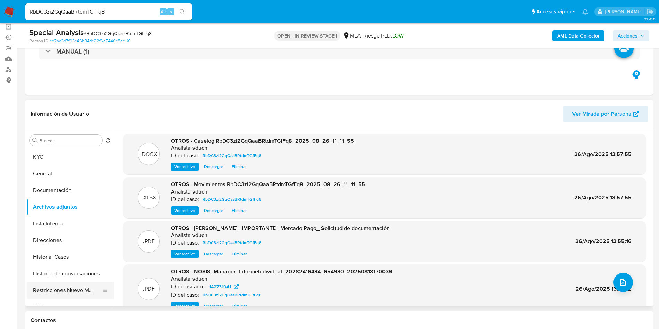
click at [67, 294] on button "Restricciones Nuevo Mundo" at bounding box center [67, 290] width 81 height 17
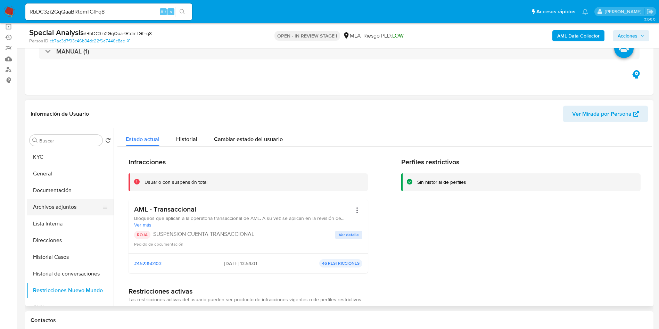
click at [73, 201] on button "Archivos adjuntos" at bounding box center [67, 207] width 81 height 17
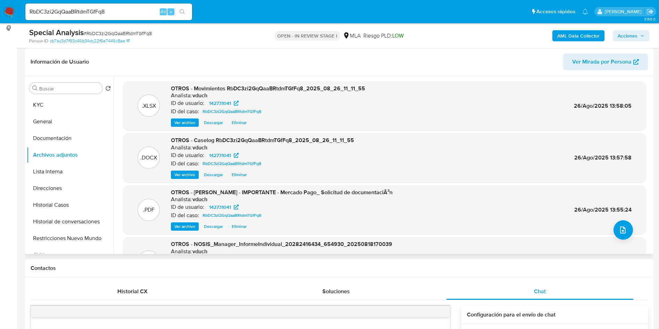
scroll to position [0, 0]
click at [182, 174] on span "Ver archivo" at bounding box center [184, 175] width 21 height 7
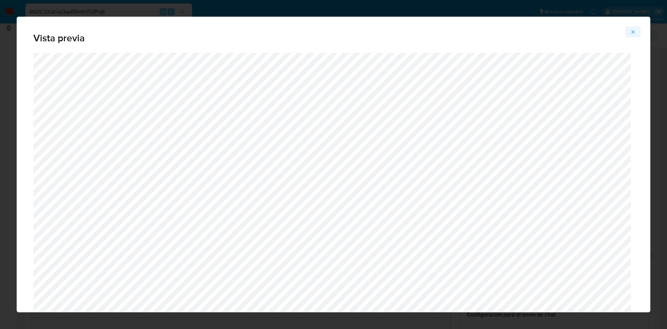
click at [634, 34] on icon "Attachment preview" at bounding box center [633, 32] width 6 height 6
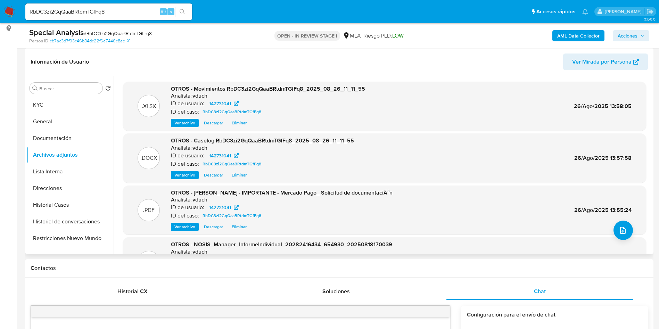
click at [187, 230] on span "Ver archivo" at bounding box center [184, 226] width 21 height 7
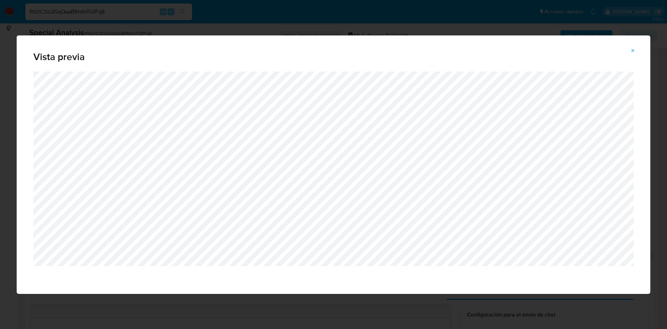
click at [631, 44] on div "Vista previa" at bounding box center [334, 53] width 634 height 36
click at [628, 53] on button "Attachment preview" at bounding box center [632, 50] width 15 height 11
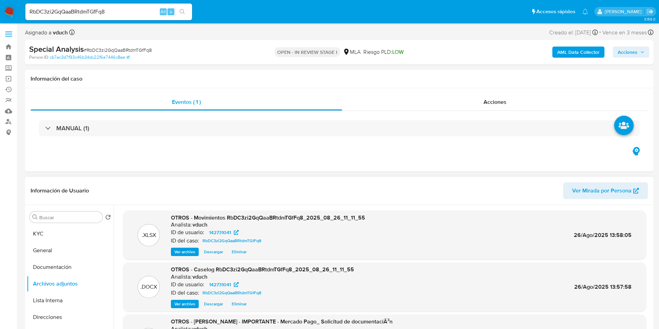
click at [636, 53] on span "Acciones" at bounding box center [628, 52] width 20 height 11
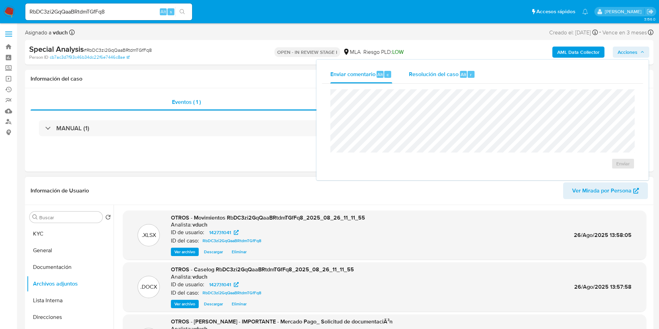
drag, startPoint x: 432, startPoint y: 67, endPoint x: 430, endPoint y: 70, distance: 3.6
click at [432, 67] on div "Resolución del caso Alt r" at bounding box center [442, 74] width 66 height 18
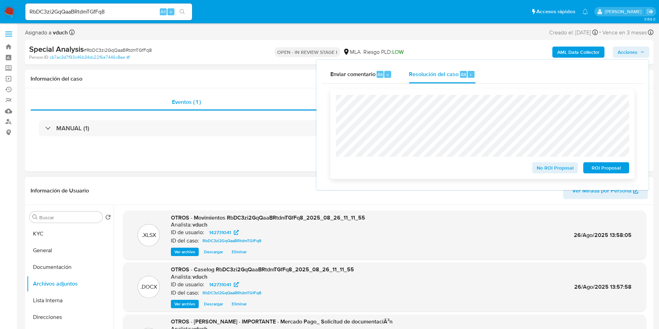
click at [611, 167] on span "ROI Proposal" at bounding box center [606, 168] width 36 height 10
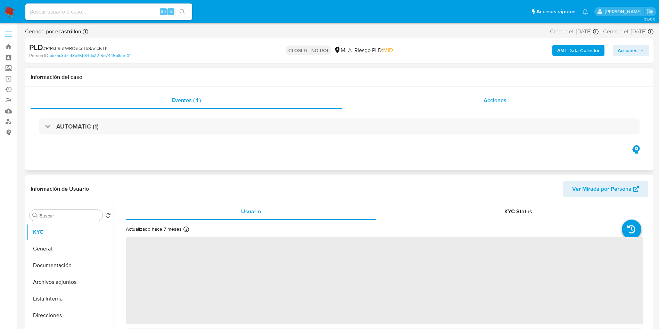
click at [497, 94] on div "Acciones" at bounding box center [495, 100] width 306 height 17
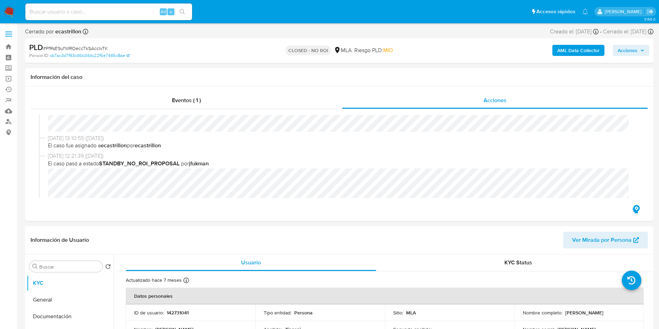
select select "10"
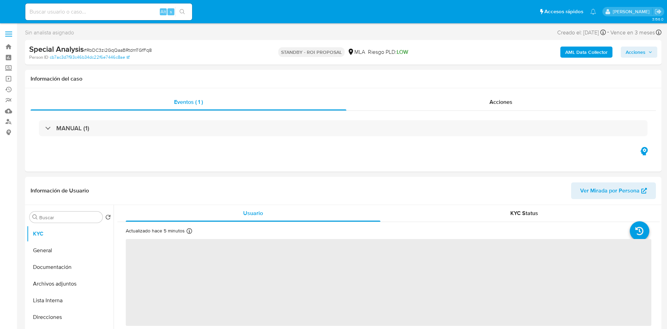
select select "10"
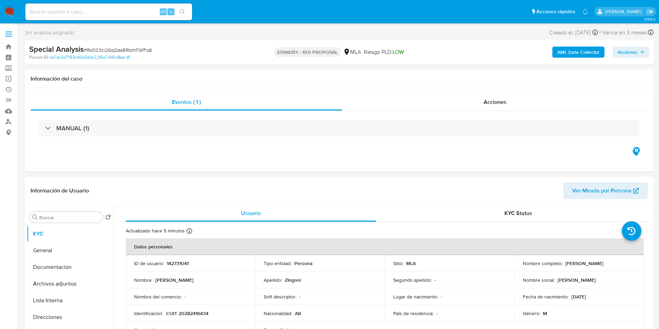
click at [134, 19] on div "Alt s" at bounding box center [108, 11] width 167 height 17
drag, startPoint x: 131, startPoint y: 16, endPoint x: 163, endPoint y: 16, distance: 31.6
click at [132, 14] on input at bounding box center [108, 11] width 167 height 9
paste input "QyxLMBgtz82Q7oDm13mMoyl9"
type input "QyxLMBgtz82Q7oDm13mMoyl9"
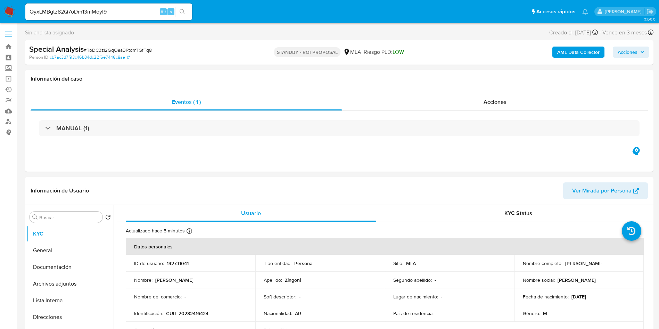
click at [184, 10] on icon "search-icon" at bounding box center [182, 11] width 5 height 5
select select "10"
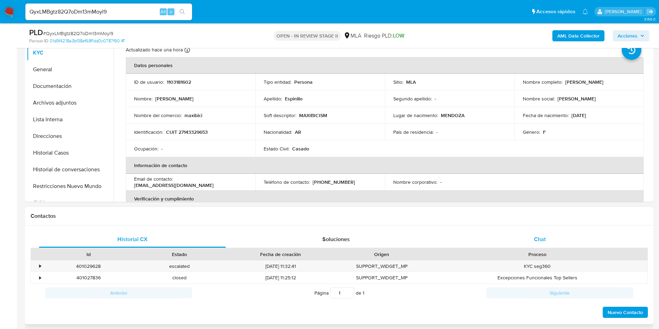
click at [556, 234] on div "Chat" at bounding box center [539, 239] width 187 height 17
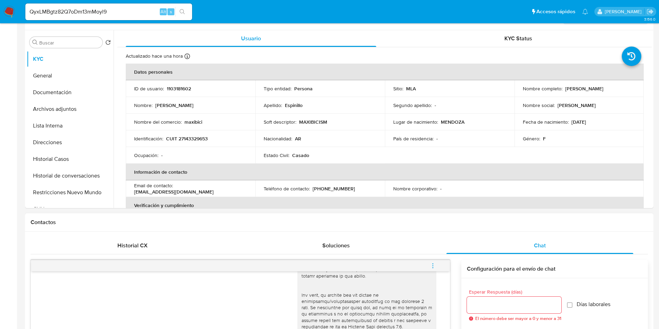
scroll to position [417, 0]
